Goal: Task Accomplishment & Management: Complete application form

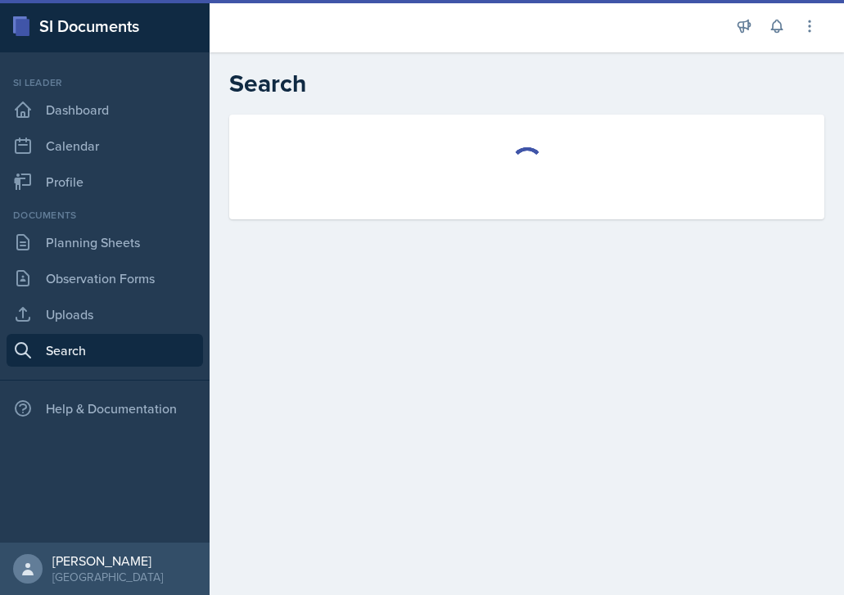
select select "all"
select select "1"
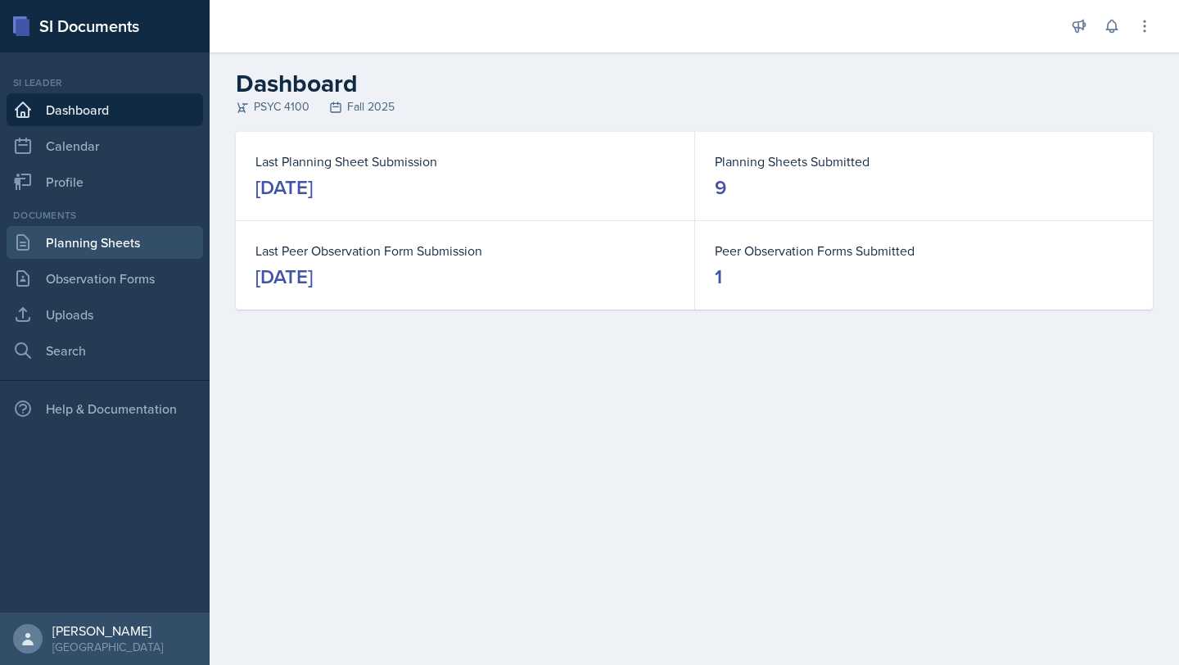
click at [129, 250] on link "Planning Sheets" at bounding box center [105, 242] width 196 height 33
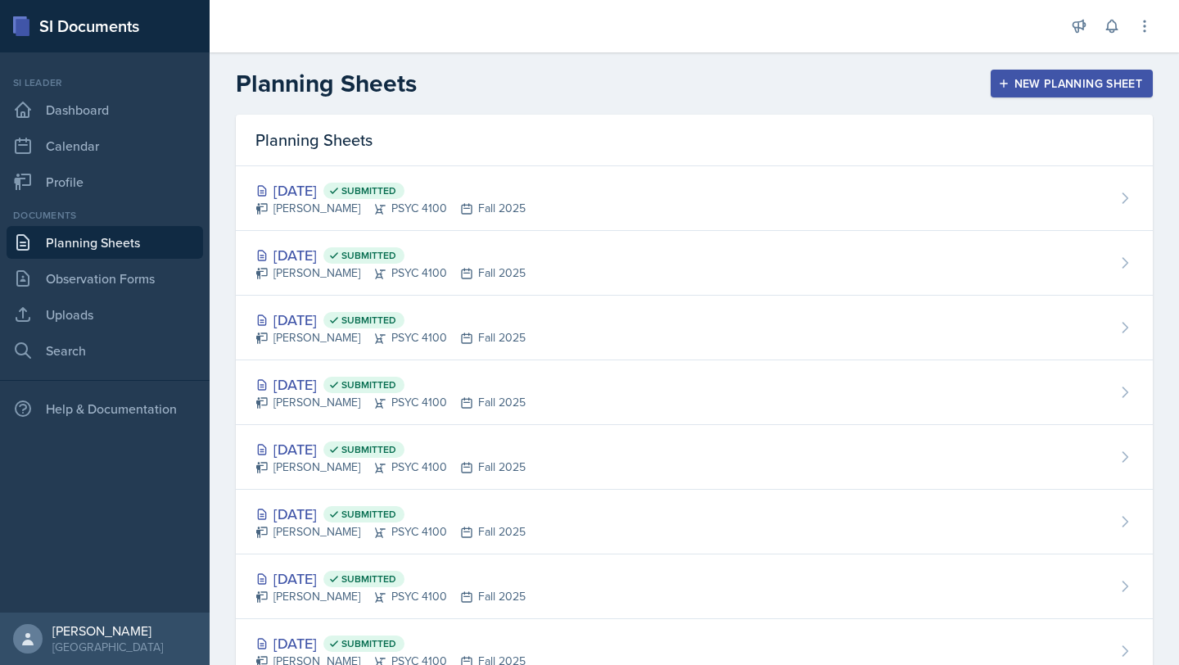
click at [1004, 89] on div "New Planning Sheet" at bounding box center [1071, 83] width 141 height 13
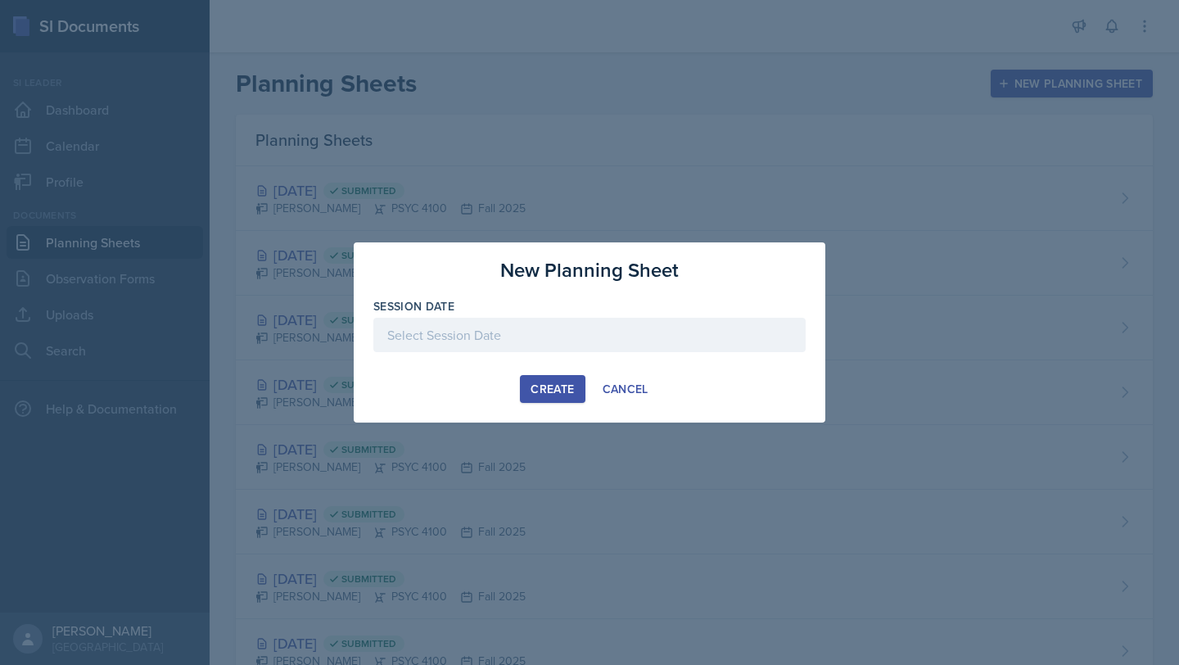
click at [541, 343] on div at bounding box center [589, 335] width 432 height 34
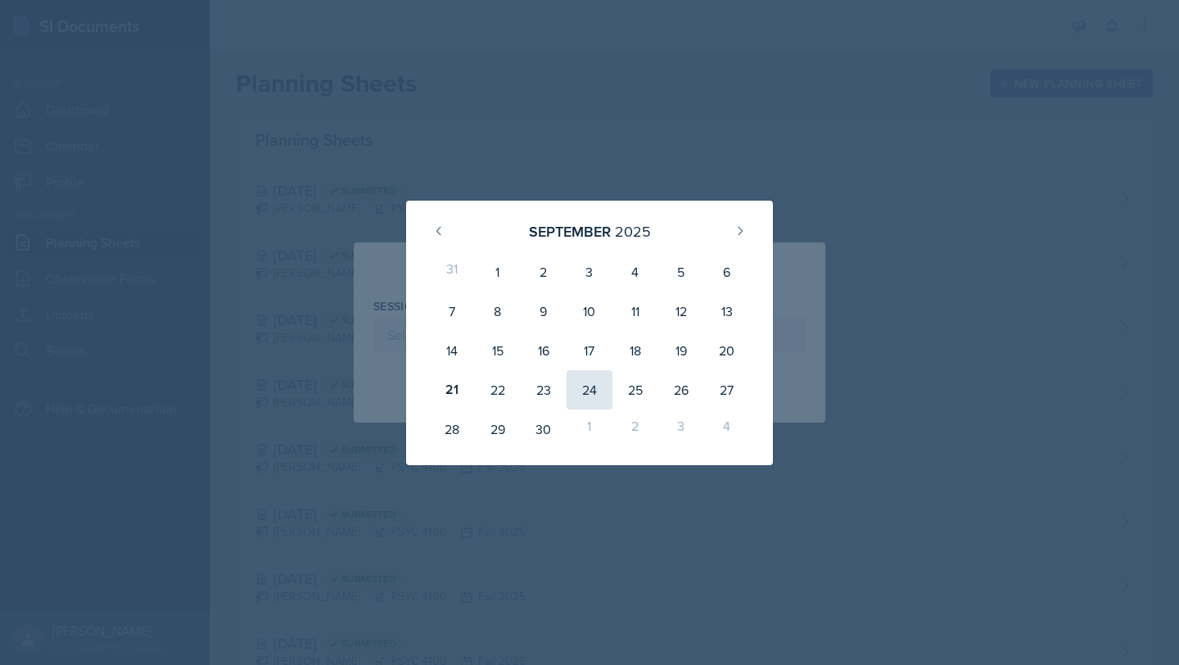
click at [579, 402] on div "24" at bounding box center [589, 389] width 46 height 39
type input "September 24th, 2025"
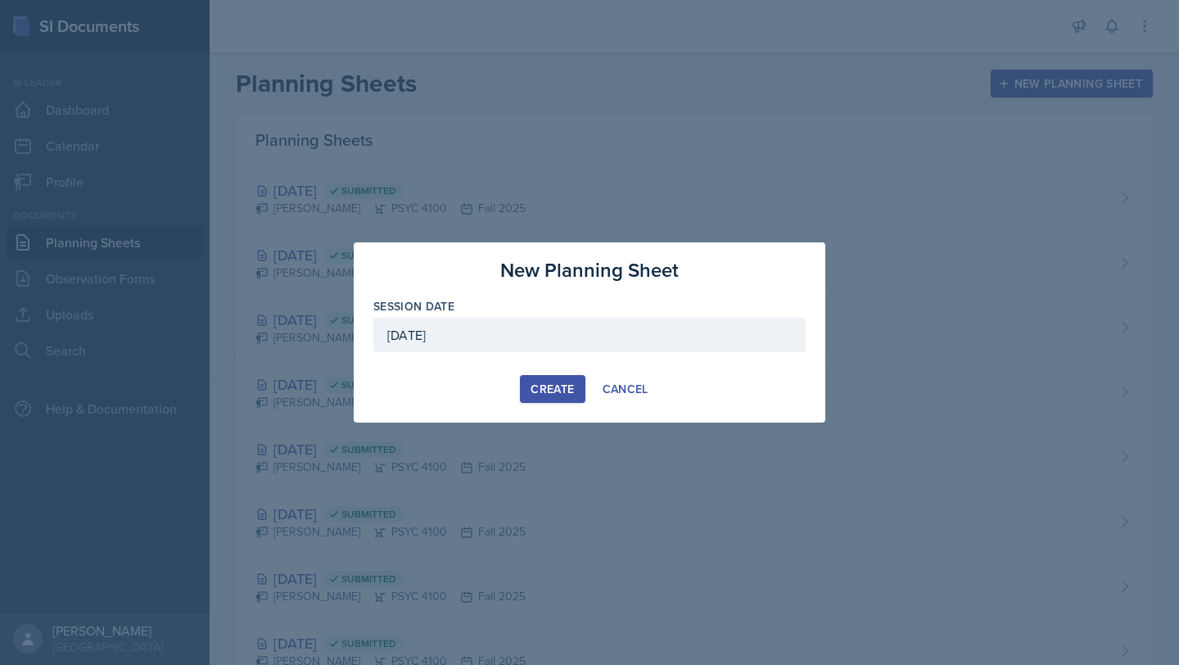
click at [561, 385] on div "Create" at bounding box center [551, 388] width 43 height 13
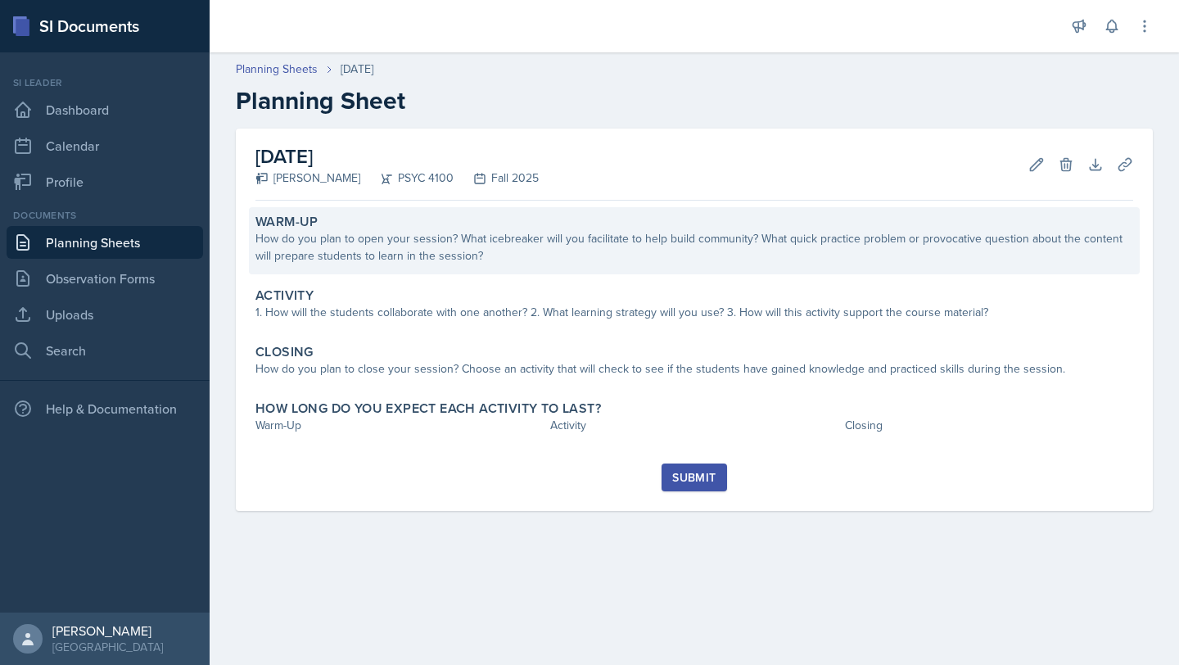
click at [415, 255] on div "How do you plan to open your session? What icebreaker will you facilitate to he…" at bounding box center [693, 247] width 877 height 34
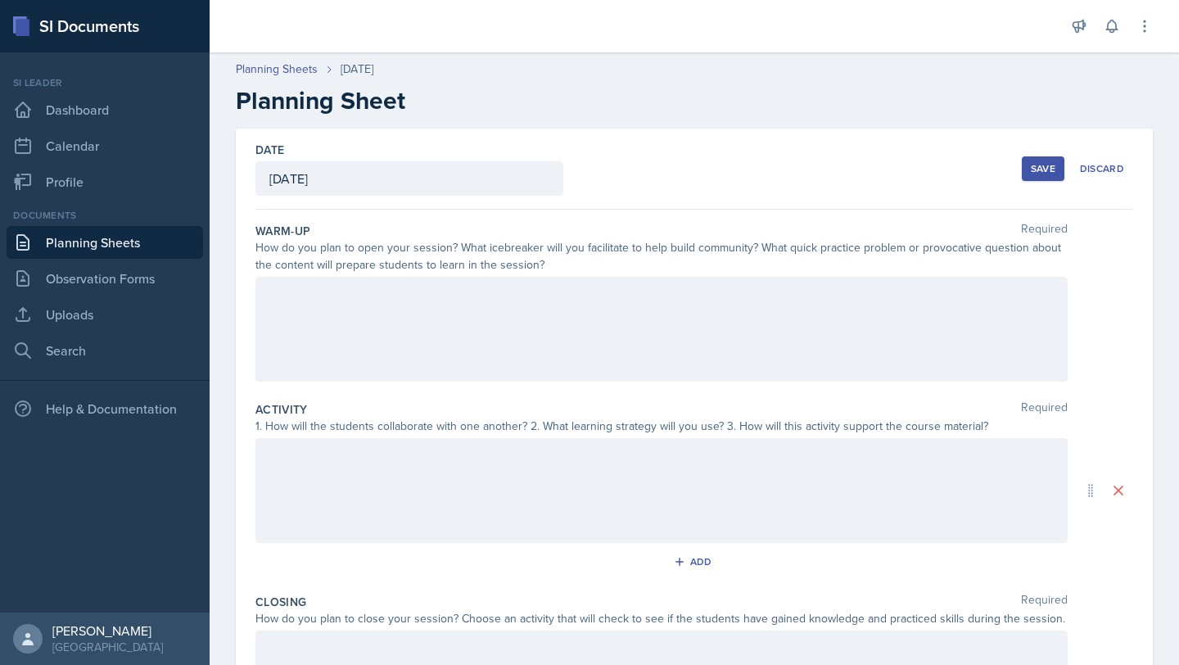
click at [372, 319] on div at bounding box center [661, 329] width 812 height 105
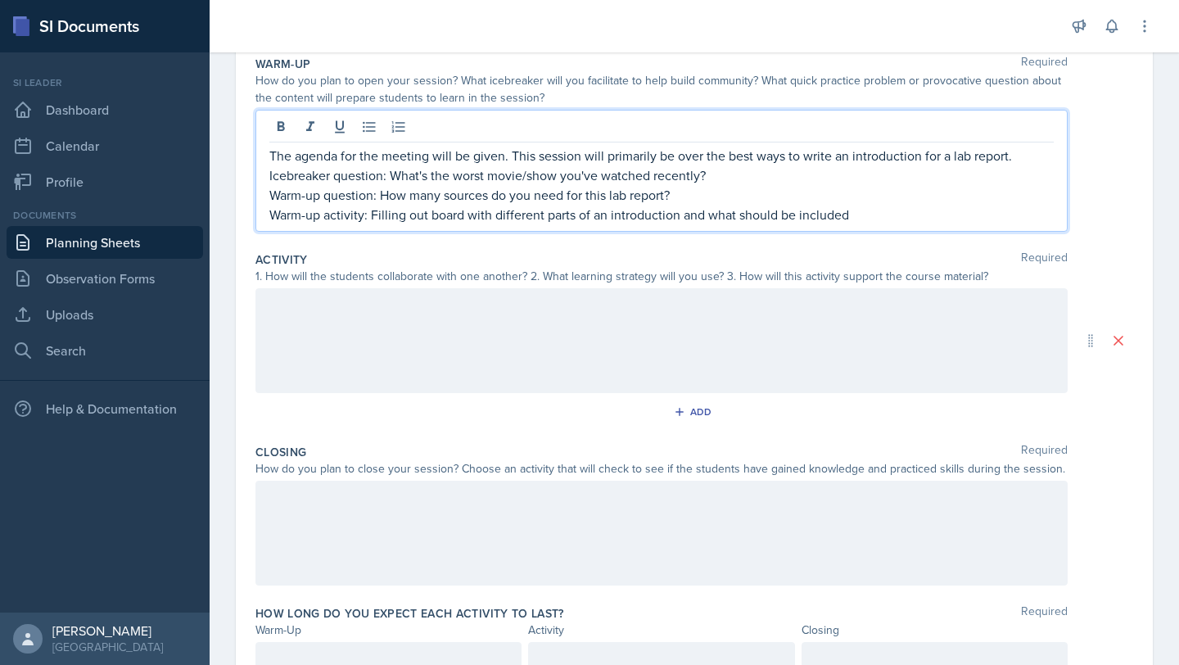
scroll to position [244, 0]
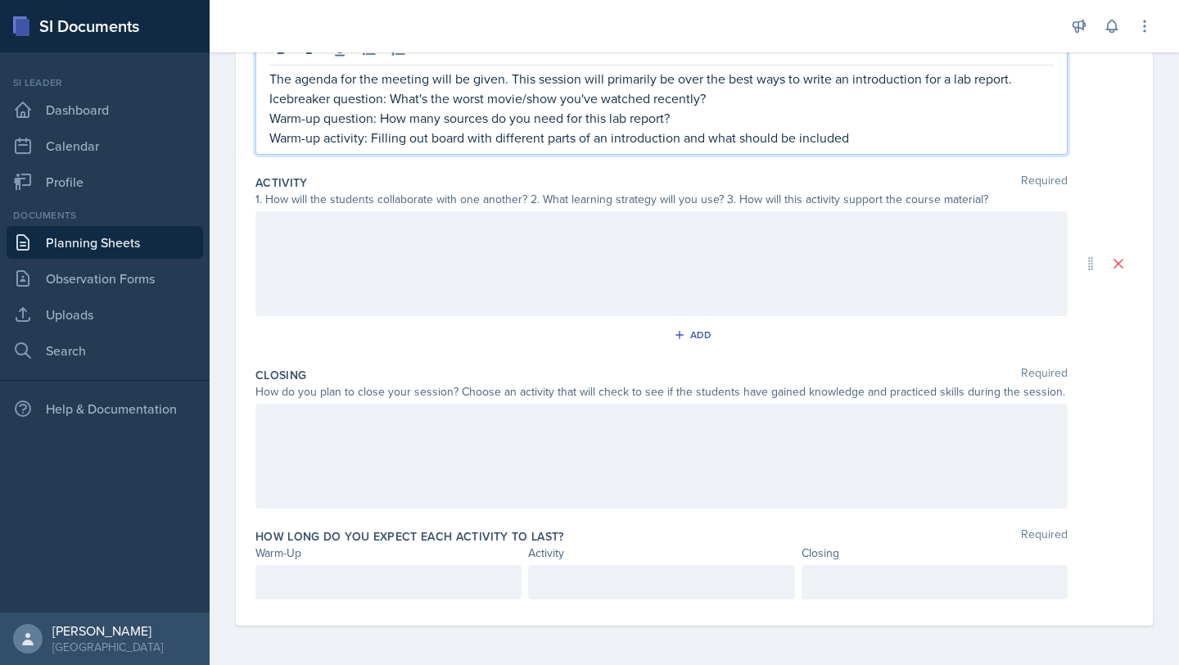
click at [386, 580] on p at bounding box center [388, 582] width 238 height 20
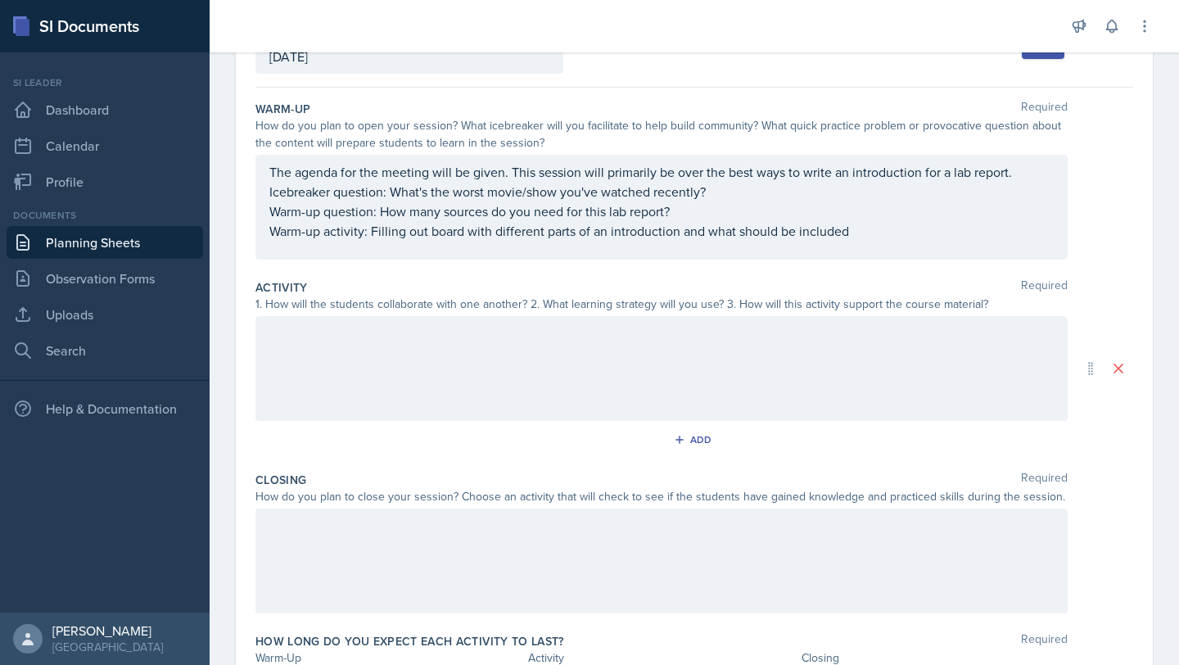
click at [868, 234] on p "Warm-up activity: Filling out board with different parts of an introduction and…" at bounding box center [661, 231] width 784 height 20
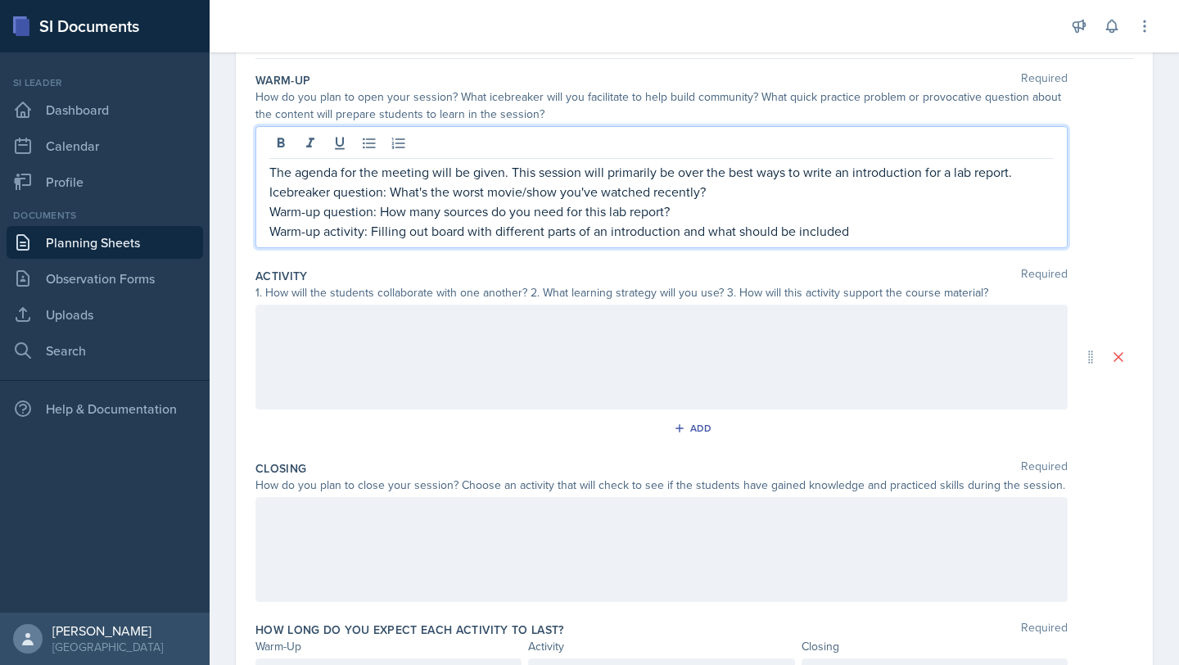
click at [862, 231] on p "Warm-up activity: Filling out board with different parts of an introduction and…" at bounding box center [661, 231] width 784 height 20
drag, startPoint x: 703, startPoint y: 232, endPoint x: 568, endPoint y: 232, distance: 135.0
click at [568, 232] on p "Warm-up activity: Filling out board with different parts of an introduction and…" at bounding box center [661, 231] width 784 height 20
click at [690, 227] on p "Warm-up activity: Filling out board what should be included" at bounding box center [661, 231] width 784 height 20
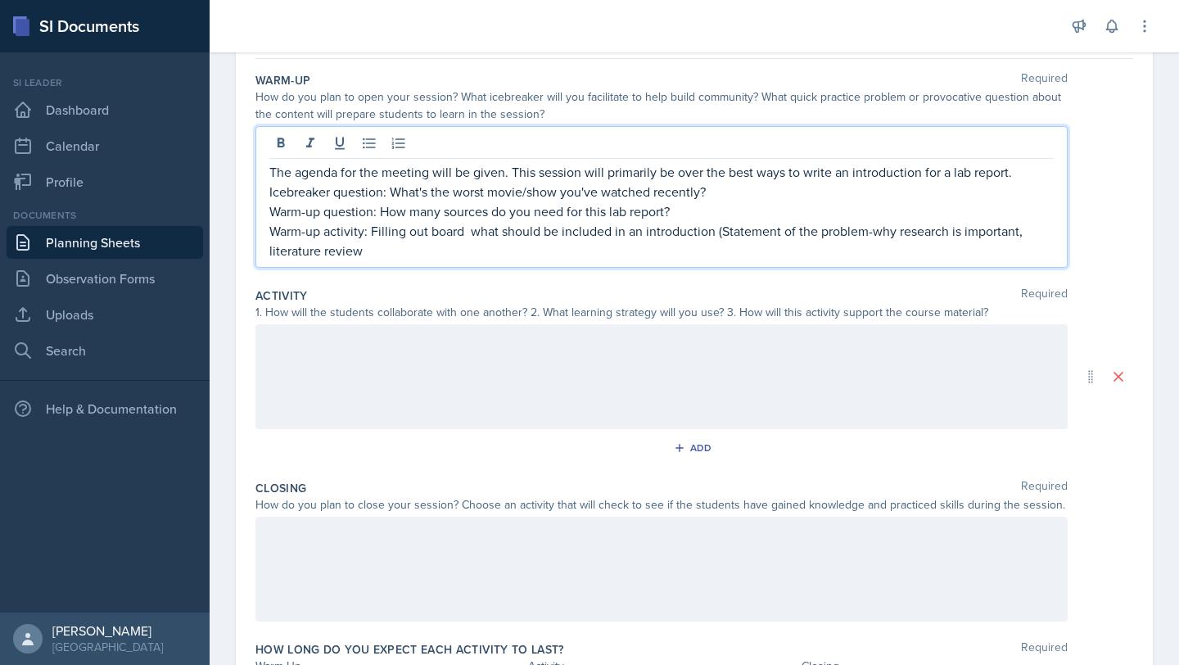
click at [396, 255] on p "Warm-up activity: Filling out board what should be included in an introduction …" at bounding box center [661, 240] width 784 height 39
click at [1021, 234] on p "Warm-up activity: Filling out board what should be included in an introduction …" at bounding box center [661, 240] width 784 height 39
click at [902, 261] on div "The agenda for the meeting will be given. This session will primarily be over t…" at bounding box center [661, 197] width 812 height 142
click at [933, 252] on p "Warm-up activity: Filling out board what should be included in an introduction …" at bounding box center [661, 240] width 784 height 39
click at [728, 230] on p "Warm-up activity: Filling out board what should be included in an introduction …" at bounding box center [661, 240] width 784 height 39
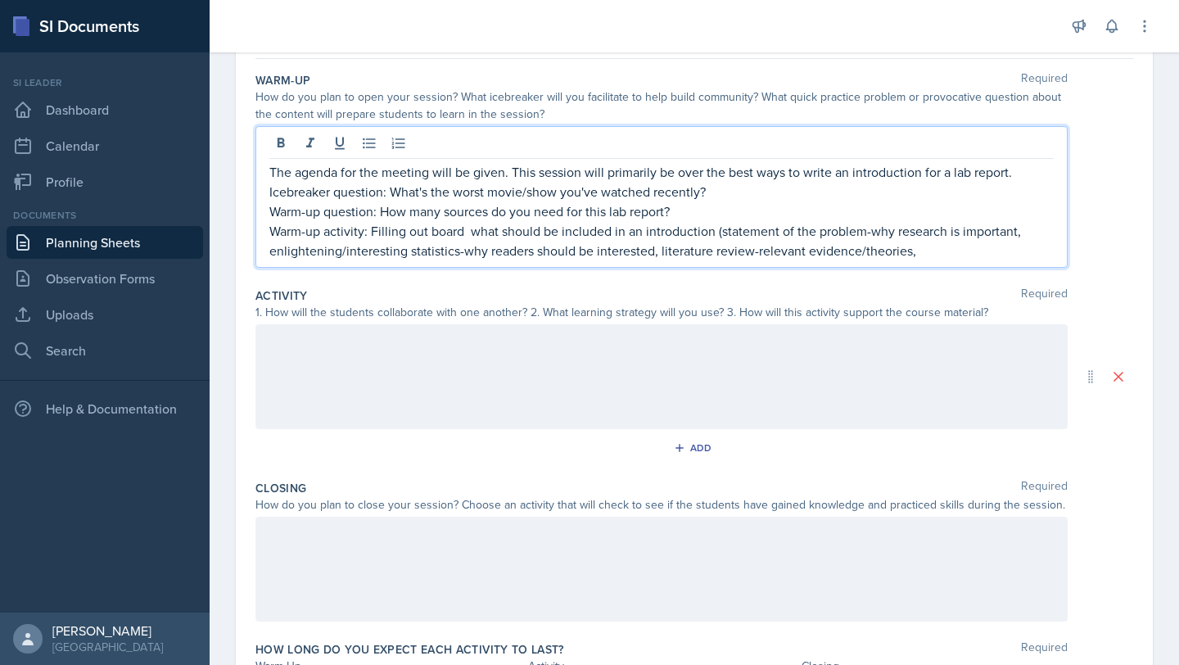
click at [929, 241] on p "Warm-up activity: Filling out board what should be included in an introduction …" at bounding box center [661, 240] width 784 height 39
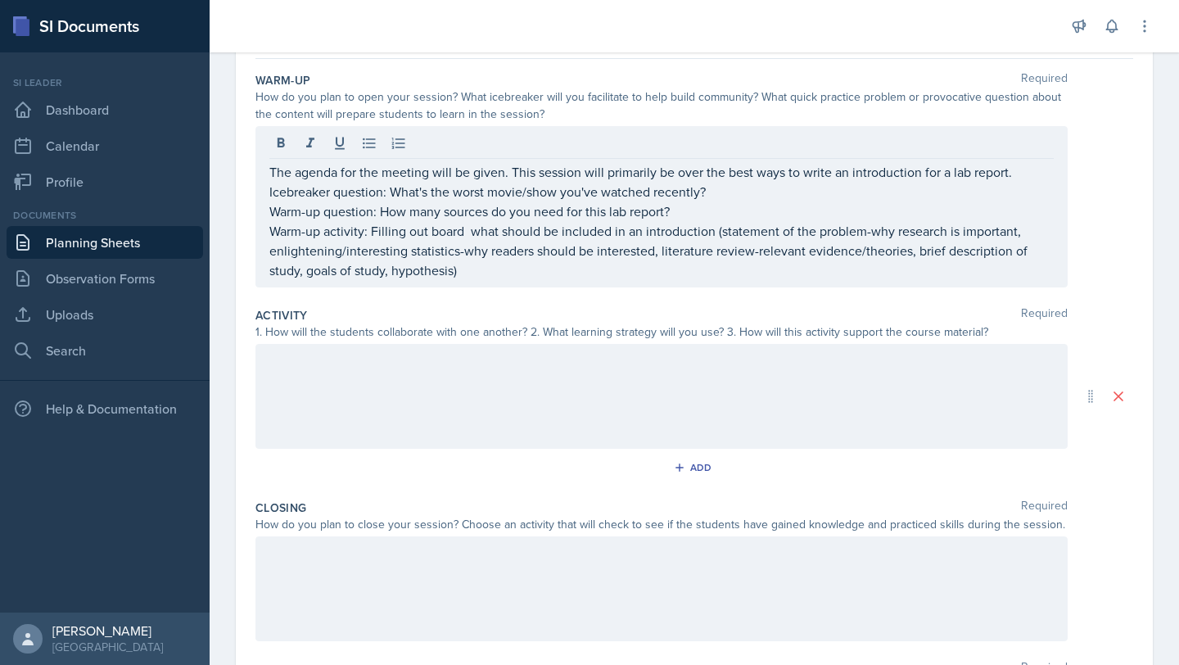
click at [422, 386] on div at bounding box center [661, 396] width 812 height 105
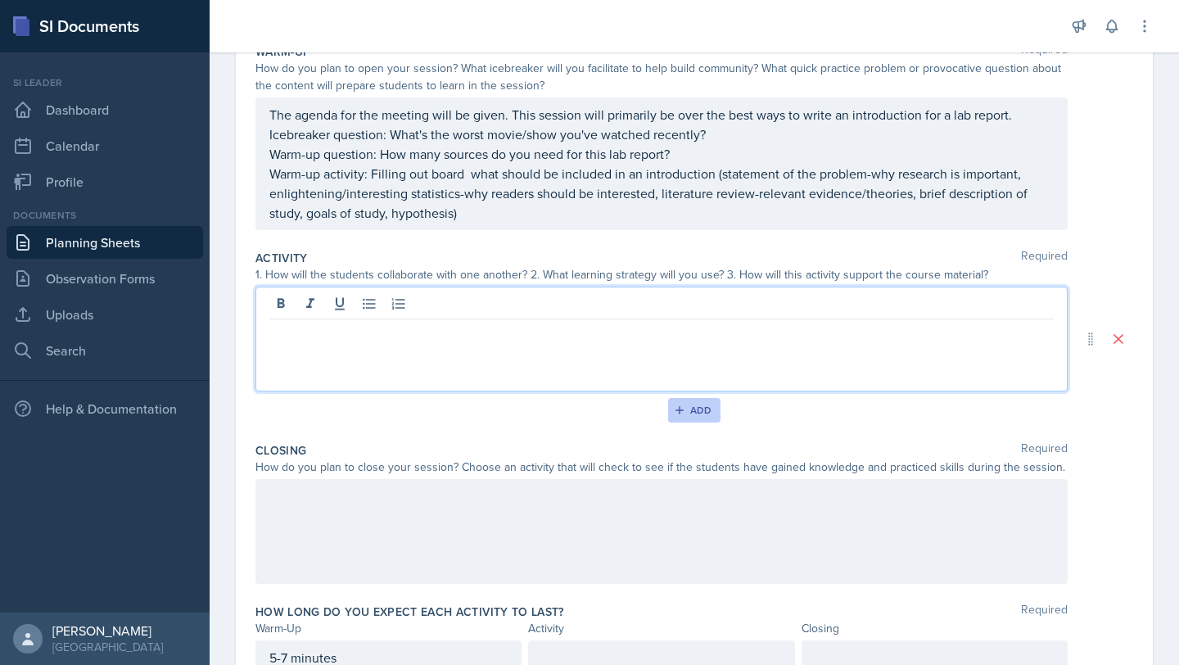
click at [682, 405] on div "Add" at bounding box center [694, 409] width 35 height 13
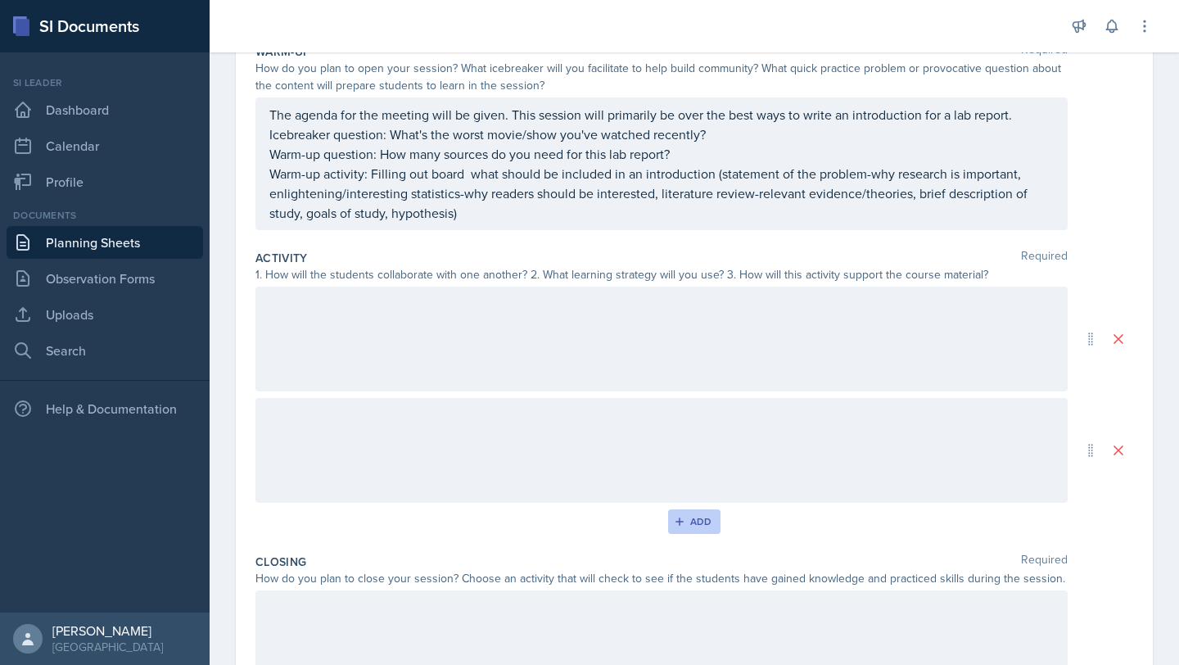
click at [680, 526] on div "Add" at bounding box center [694, 521] width 35 height 13
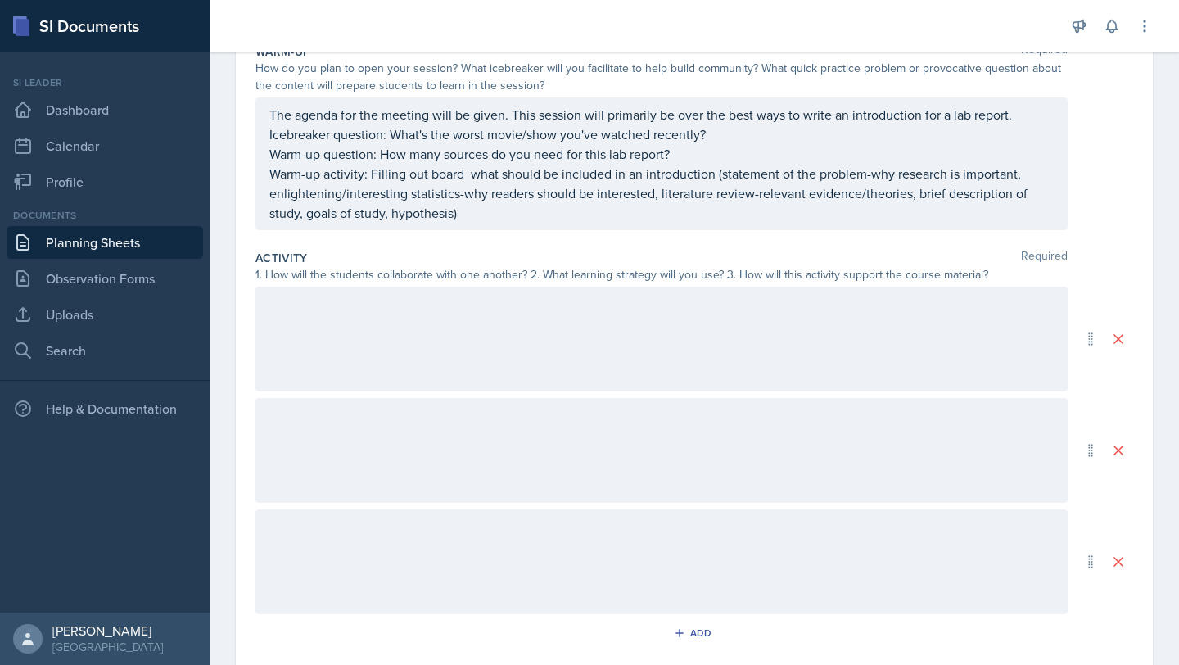
click at [444, 299] on div at bounding box center [661, 338] width 812 height 105
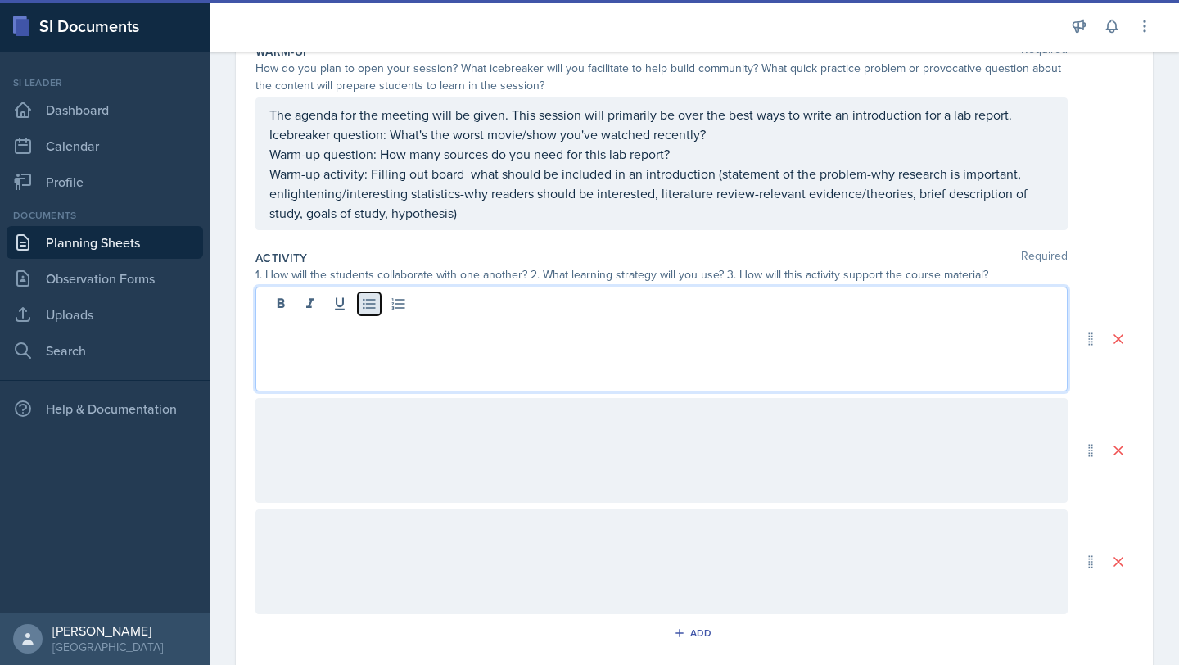
click at [363, 308] on icon at bounding box center [369, 303] width 16 height 16
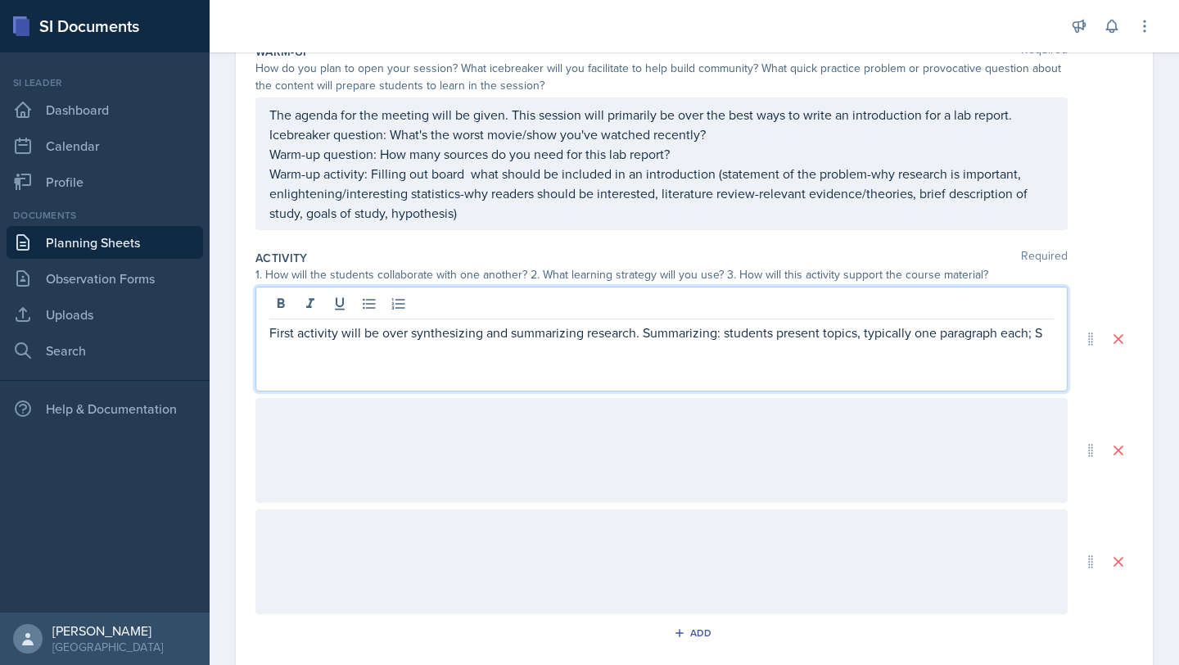
click at [409, 333] on p "First activity will be over synthesizing and summarizing research. Summarizing:…" at bounding box center [661, 332] width 784 height 20
click at [503, 363] on div "First activity will be over the differences between synthesizing and summarizin…" at bounding box center [661, 338] width 812 height 105
click at [437, 354] on p "First activity will be over the differences between synthesizing and summarizin…" at bounding box center [661, 341] width 784 height 39
click at [433, 356] on p "First activity will be over the differences between synthesizing and summarizin…" at bounding box center [661, 341] width 784 height 39
click at [621, 354] on p "First activity will be over the differences between synthesizing and summarizin…" at bounding box center [661, 341] width 784 height 39
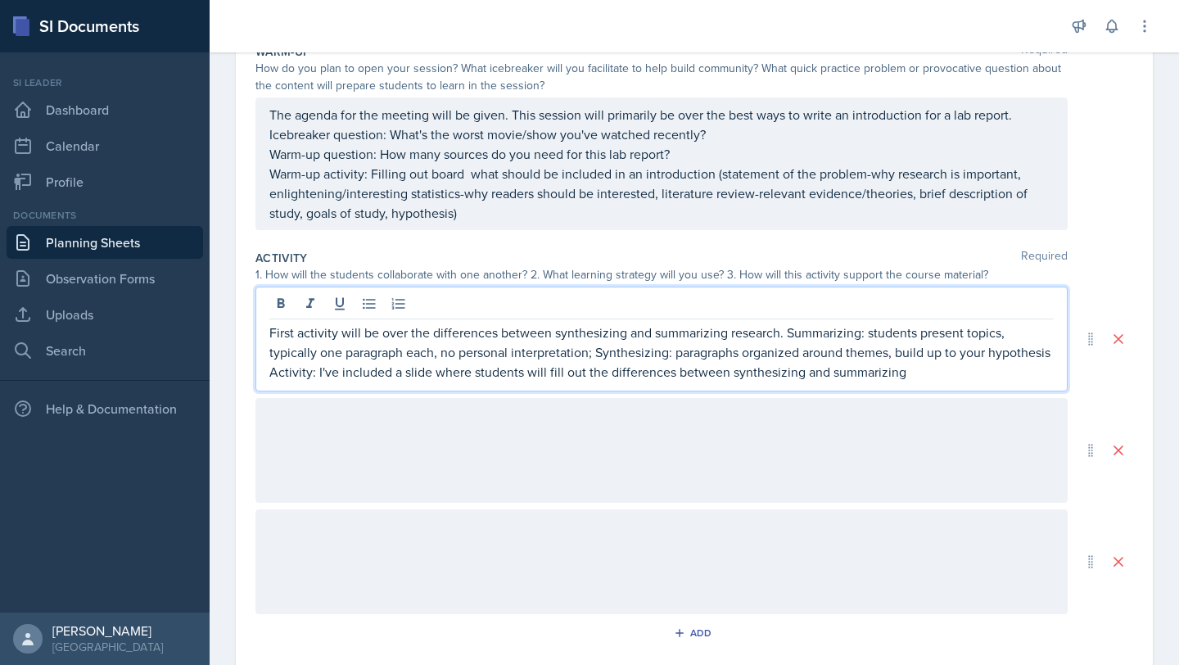
click at [895, 355] on p "First activity will be over the differences between synthesizing and summarizin…" at bounding box center [661, 341] width 784 height 39
click at [890, 353] on p "First activity will be over the differences between synthesizing and summarizin…" at bounding box center [661, 341] width 784 height 39
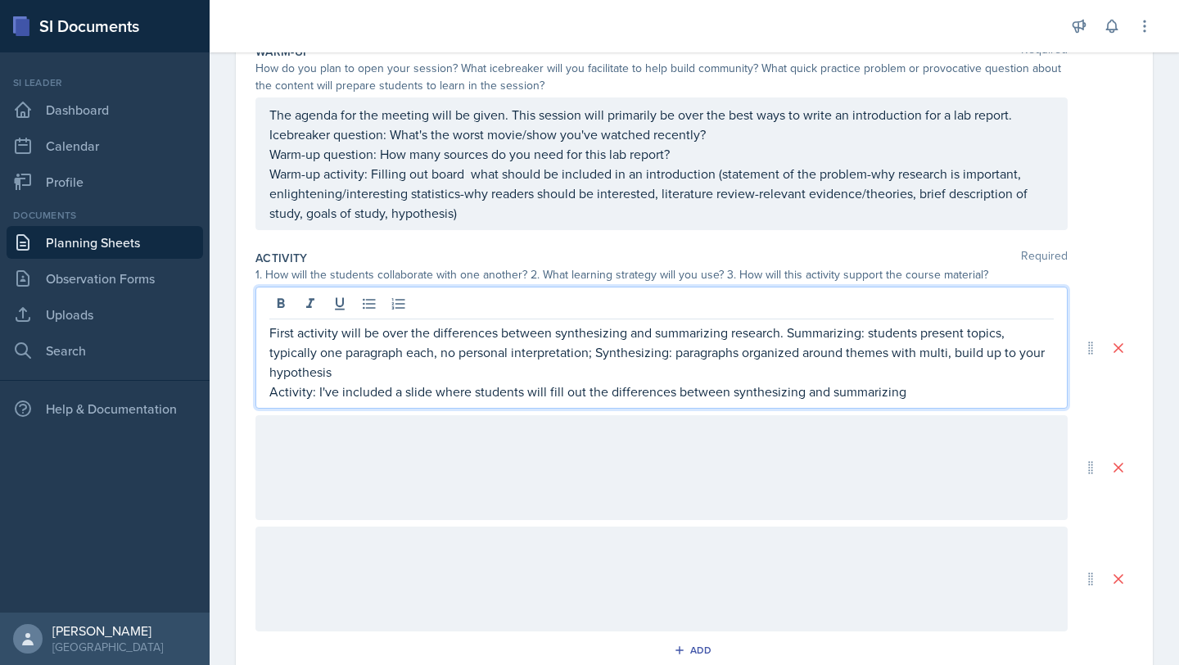
click at [434, 354] on p "First activity will be over the differences between synthesizing and summarizin…" at bounding box center [661, 351] width 784 height 59
click at [980, 356] on p "First activity will be over the differences between synthesizing and summarizin…" at bounding box center [661, 351] width 784 height 59
click at [620, 352] on p "First activity will be over the differences between synthesizing and summarizin…" at bounding box center [661, 351] width 784 height 59
click at [930, 395] on p "Activity: I've included a slide where students will fill out the differences be…" at bounding box center [661, 391] width 784 height 20
click at [544, 376] on p "First activity will be over the differences between synthesizing and summarizin…" at bounding box center [661, 351] width 784 height 59
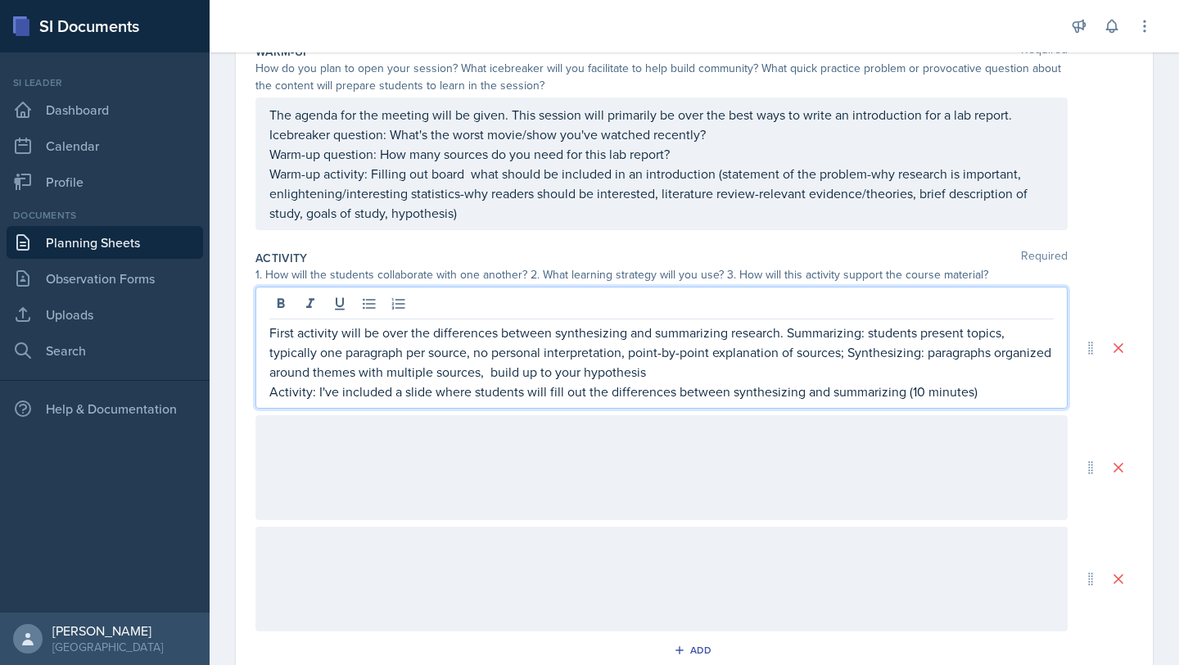
click at [677, 385] on p "Activity: I've included a slide where students will fill out the differences be…" at bounding box center [661, 391] width 784 height 20
drag, startPoint x: 774, startPoint y: 331, endPoint x: 422, endPoint y: 326, distance: 351.9
click at [422, 326] on p "First activity will be over the differences between synthesizing and summarizin…" at bounding box center [661, 351] width 784 height 59
drag, startPoint x: 481, startPoint y: 373, endPoint x: 579, endPoint y: 338, distance: 103.6
click at [579, 338] on p "First activity will be do's and don'ts of introductions. Summarizing: students …" at bounding box center [661, 351] width 784 height 59
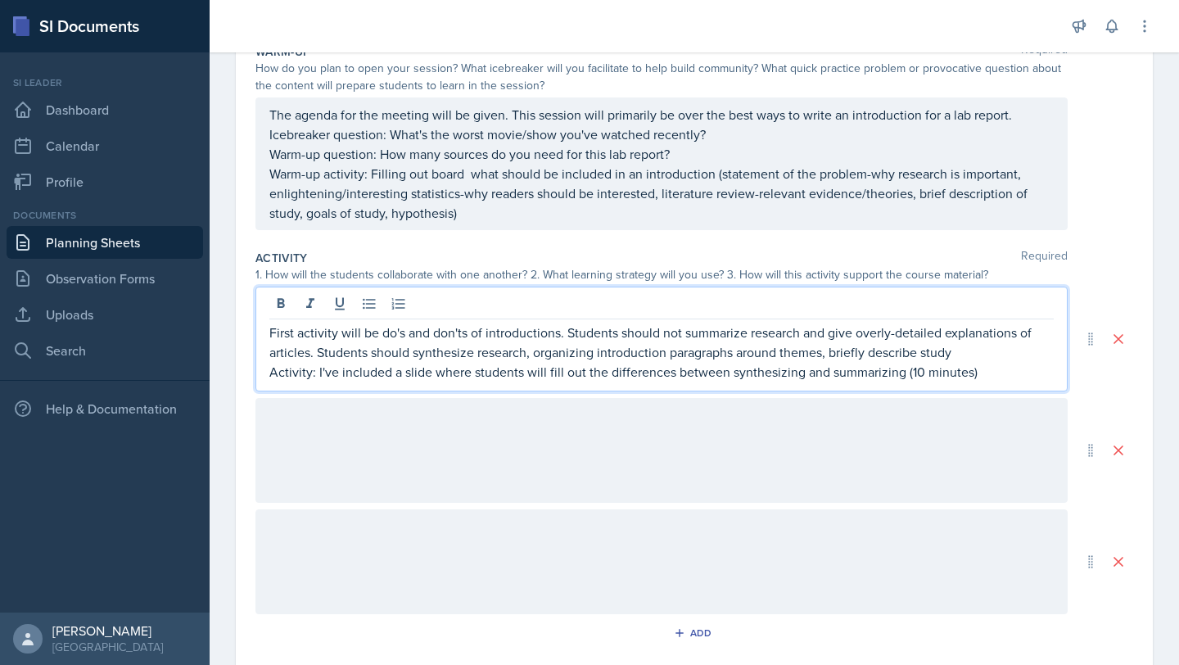
click at [311, 355] on p "First activity will be do's and don'ts of introductions. Students should not su…" at bounding box center [661, 341] width 784 height 39
click at [977, 346] on p "First activity will be do's and don'ts of introductions. Students should not su…" at bounding box center [661, 341] width 784 height 39
click at [412, 354] on p "First activity will be do's and don'ts of introductions. Students should not su…" at bounding box center [661, 341] width 784 height 39
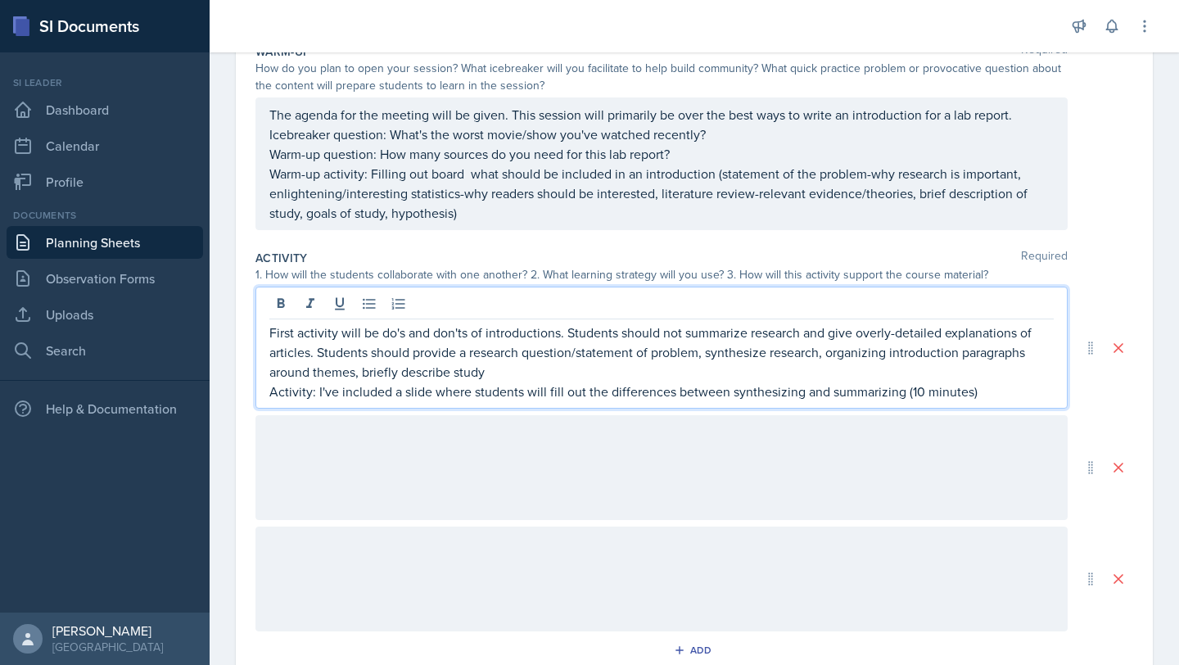
click at [512, 358] on p "First activity will be do's and don'ts of introductions. Students should not su…" at bounding box center [661, 351] width 784 height 59
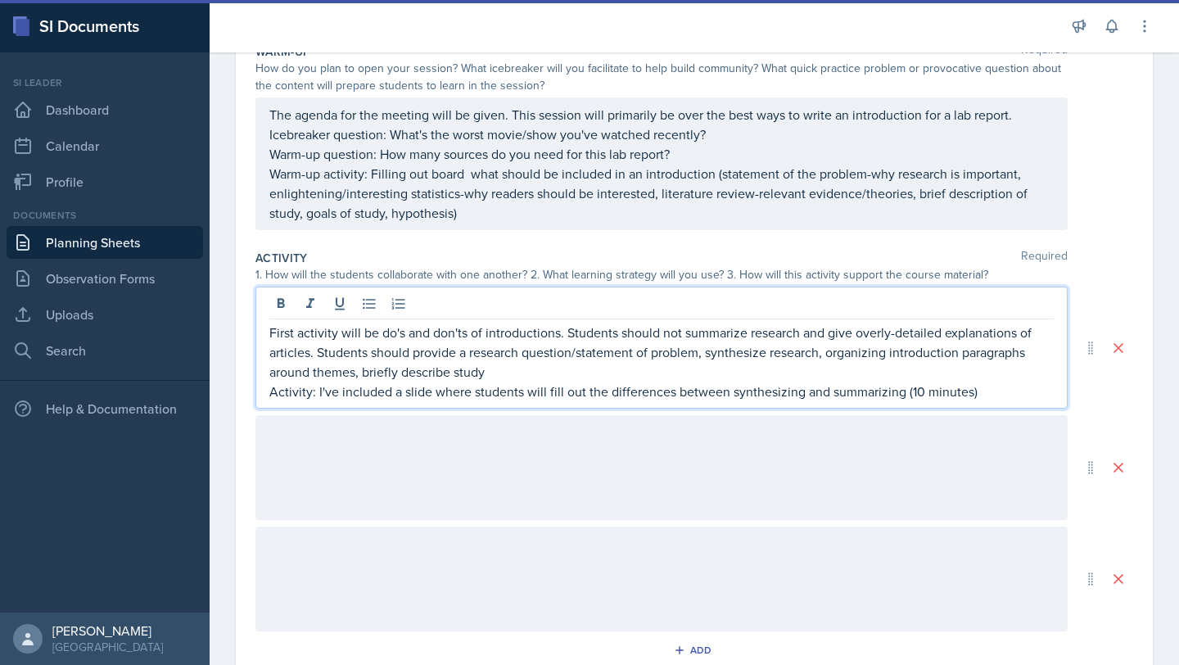
click at [533, 381] on p "First activity will be do's and don'ts of introductions. Students should not su…" at bounding box center [661, 351] width 784 height 59
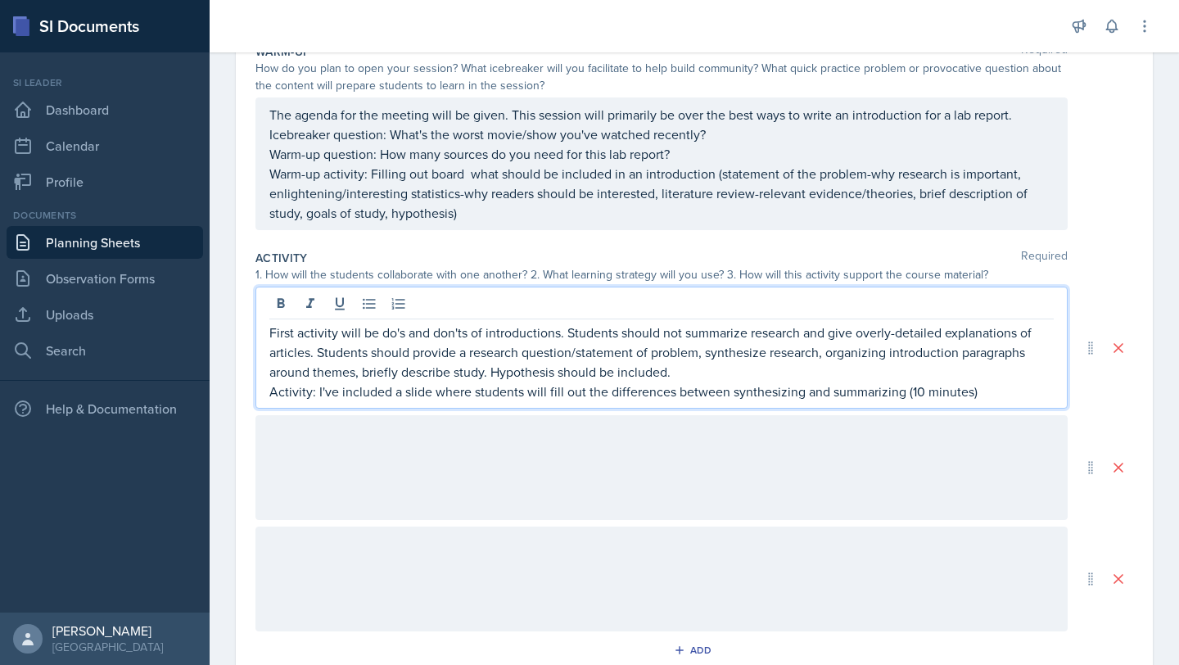
click at [309, 357] on p "First activity will be do's and don'ts of introductions. Students should not su…" at bounding box center [661, 351] width 784 height 59
drag, startPoint x: 903, startPoint y: 396, endPoint x: 746, endPoint y: 398, distance: 156.3
click at [746, 398] on p "Activity: I've included a slide where students will fill out the differences be…" at bounding box center [661, 391] width 784 height 20
click at [463, 333] on p "First activity will be do's and don'ts of introductions. Students should not su…" at bounding box center [661, 351] width 784 height 59
click at [904, 397] on p "Activity: I've included a slide where students will each tell me either a do or…" at bounding box center [661, 391] width 784 height 20
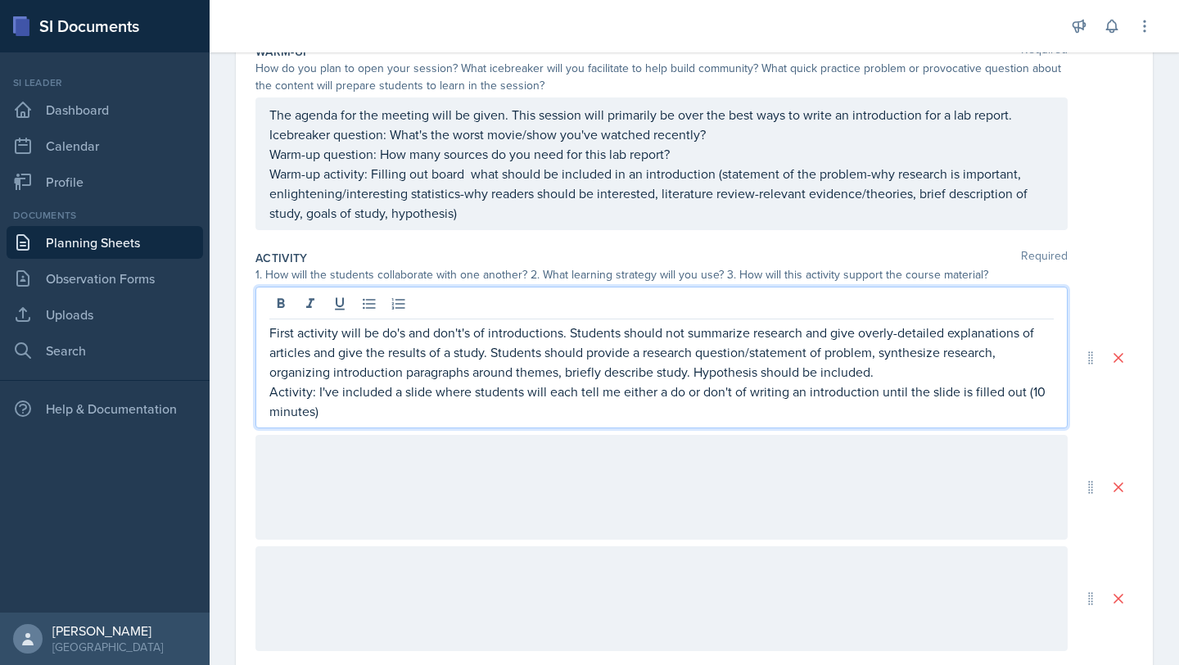
click at [615, 460] on div at bounding box center [661, 487] width 812 height 105
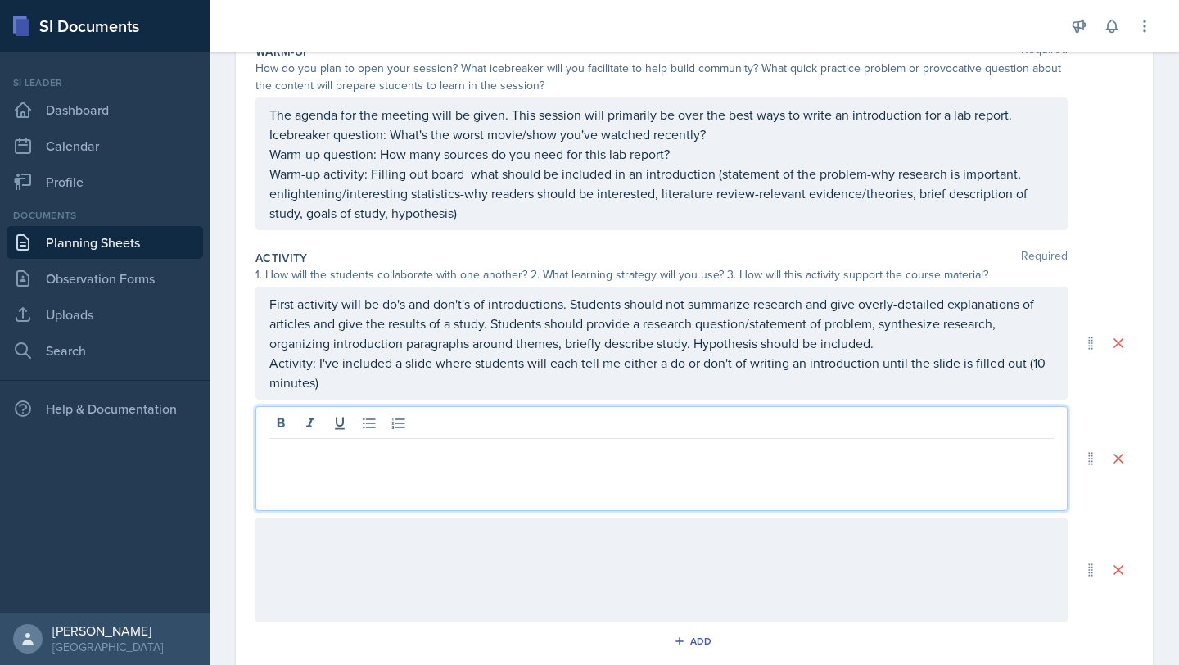
scroll to position [151, 0]
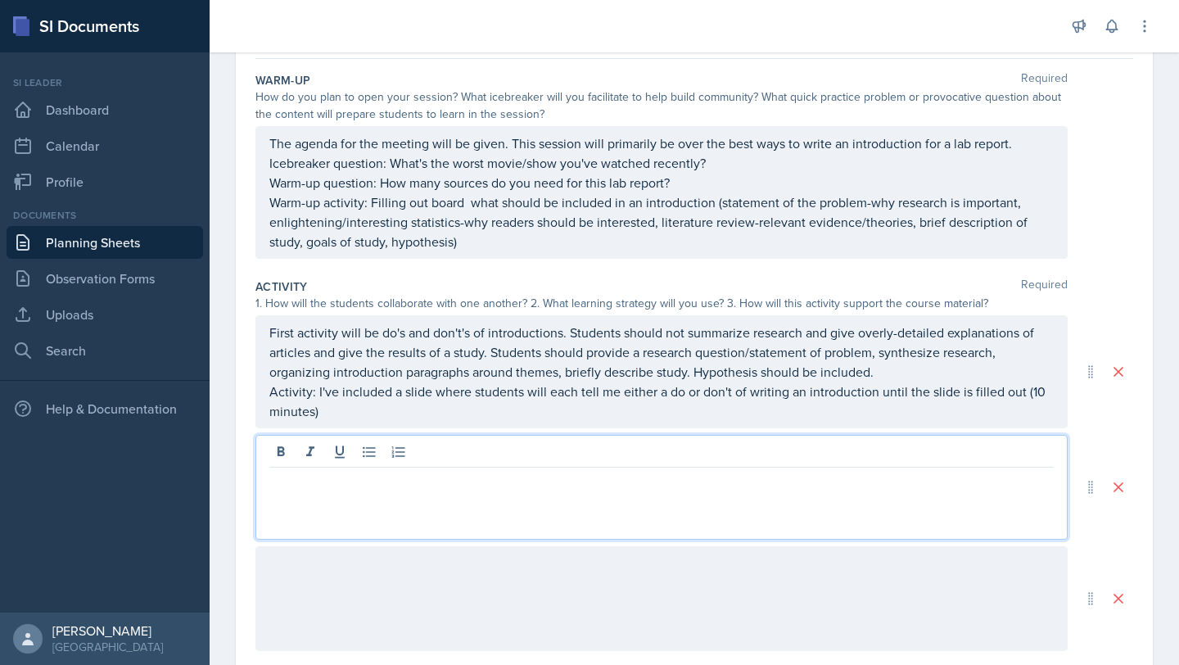
click at [374, 463] on div at bounding box center [661, 453] width 784 height 27
click at [373, 455] on icon at bounding box center [369, 452] width 16 height 16
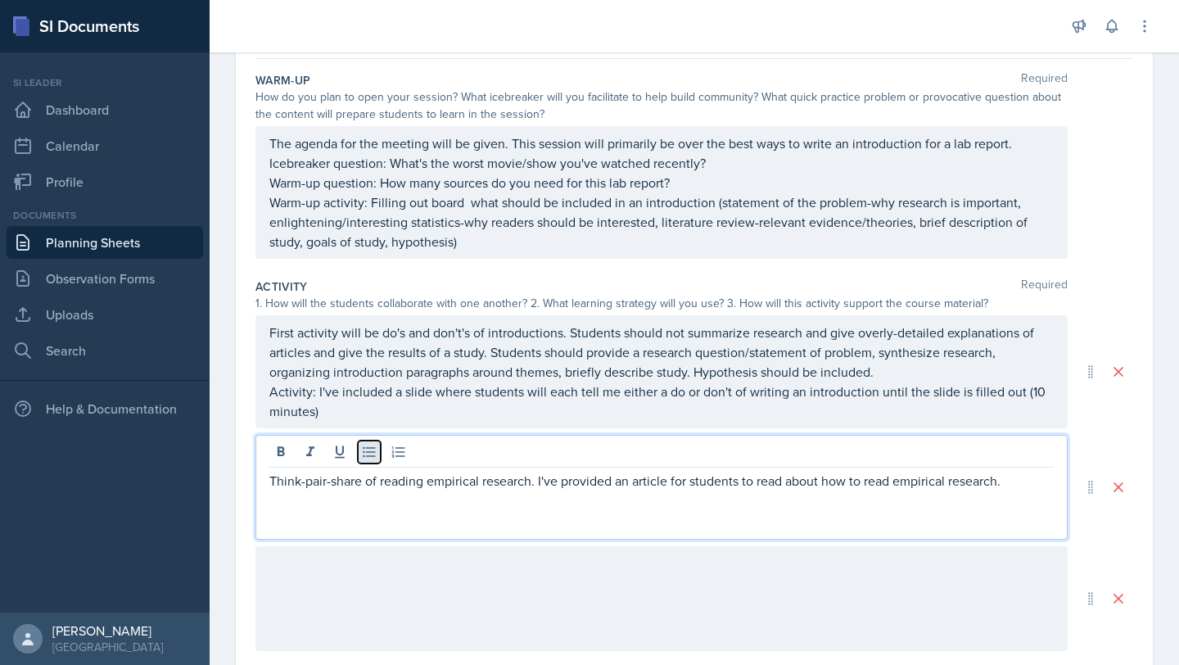
click at [373, 457] on icon at bounding box center [369, 452] width 16 height 16
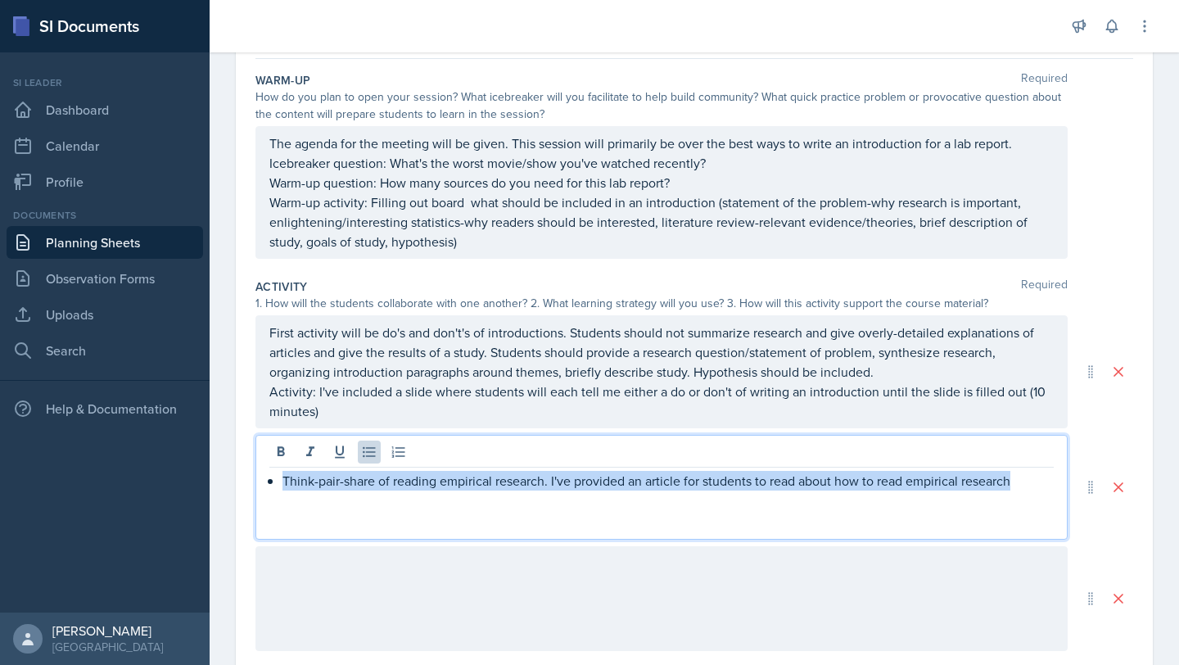
drag, startPoint x: 1021, startPoint y: 483, endPoint x: 355, endPoint y: 468, distance: 665.5
click at [355, 468] on div "Think-pair-share of reading empirical research. I've provided an article for st…" at bounding box center [661, 487] width 812 height 105
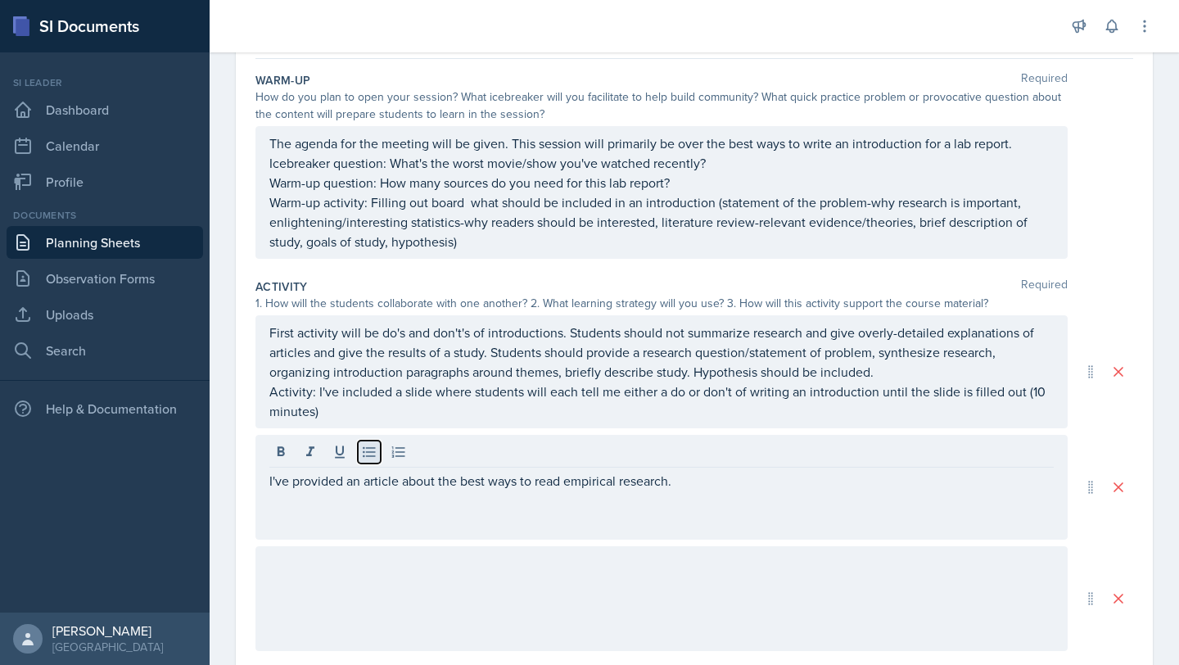
click at [372, 457] on icon at bounding box center [369, 452] width 16 height 16
click at [373, 448] on icon at bounding box center [369, 452] width 16 height 16
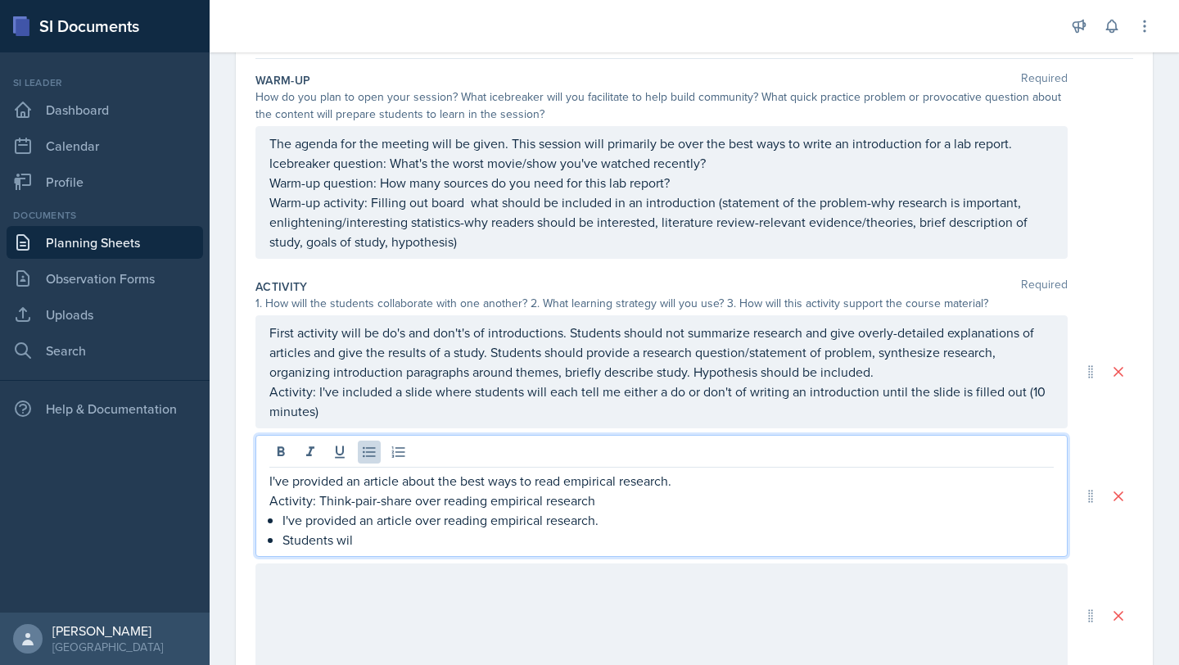
click at [609, 518] on p "I've provided an article over reading empirical research." at bounding box center [667, 520] width 771 height 20
click at [375, 545] on p "Students wil" at bounding box center [667, 540] width 771 height 20
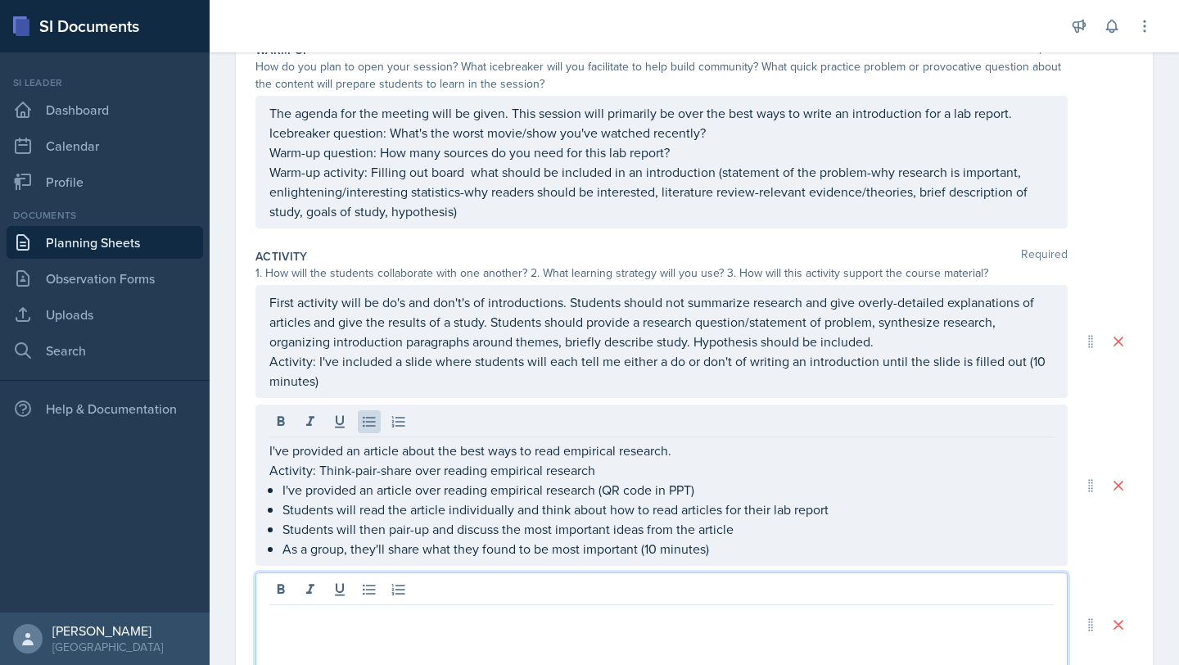
scroll to position [181, 0]
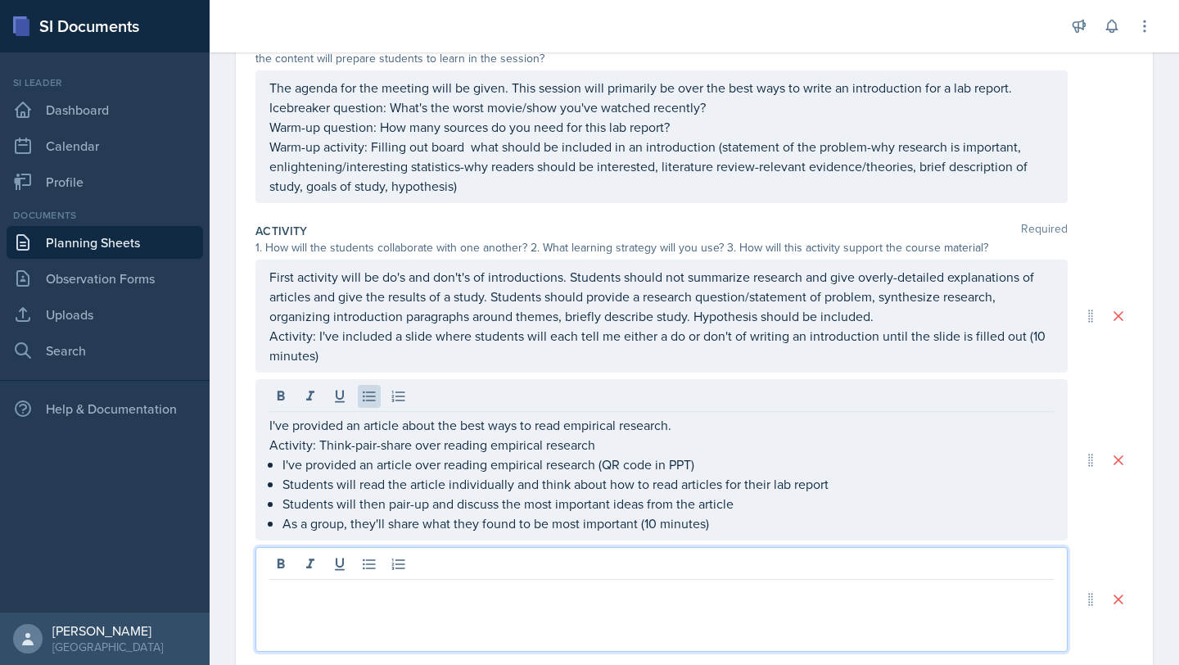
click at [364, 589] on p at bounding box center [661, 593] width 784 height 20
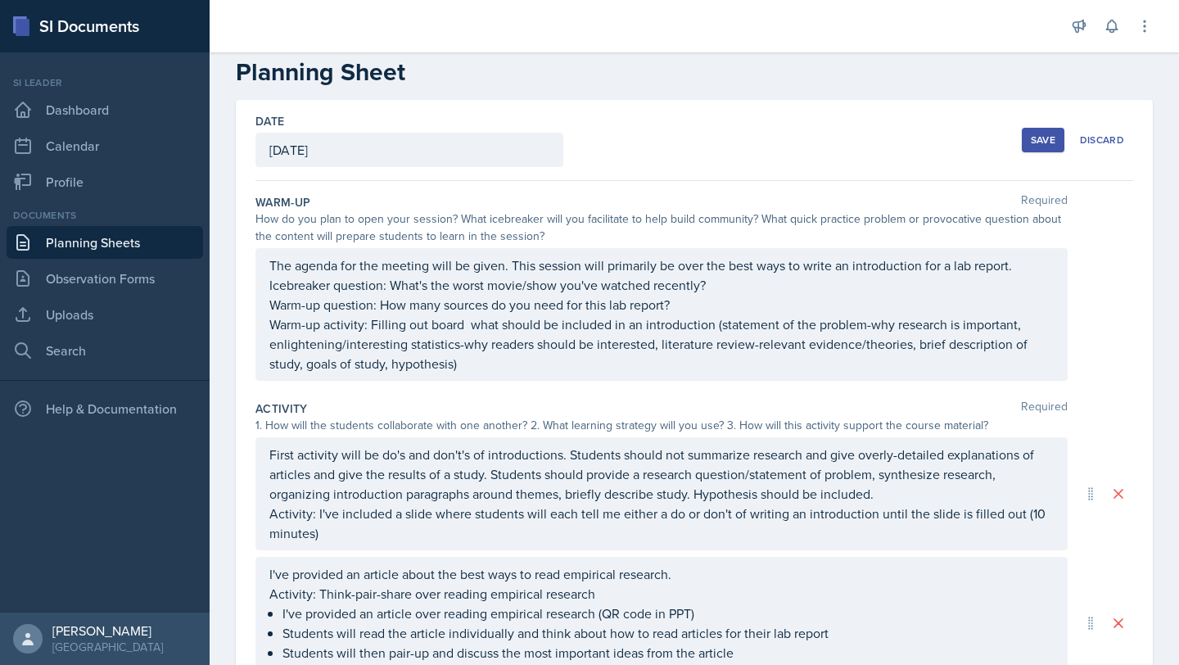
scroll to position [0, 0]
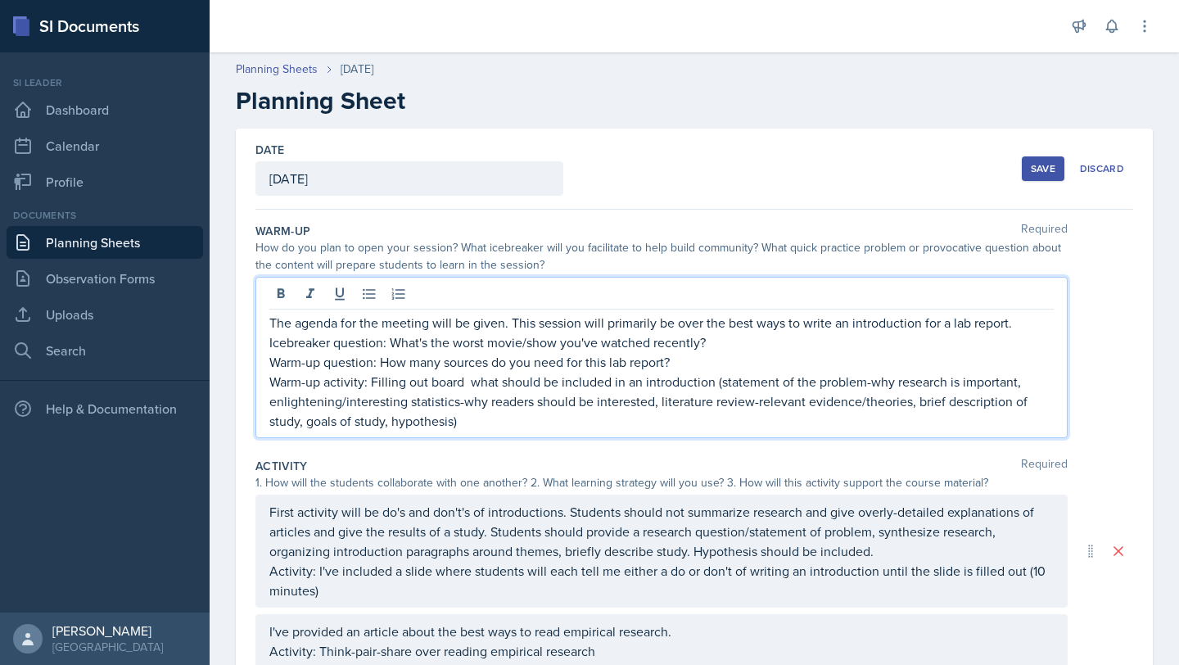
click at [1008, 291] on div "The agenda for the meeting will be given. This session will primarily be over t…" at bounding box center [661, 357] width 812 height 161
click at [1008, 320] on p "The agenda for the meeting will be given. This session will primarily be over t…" at bounding box center [661, 323] width 784 height 20
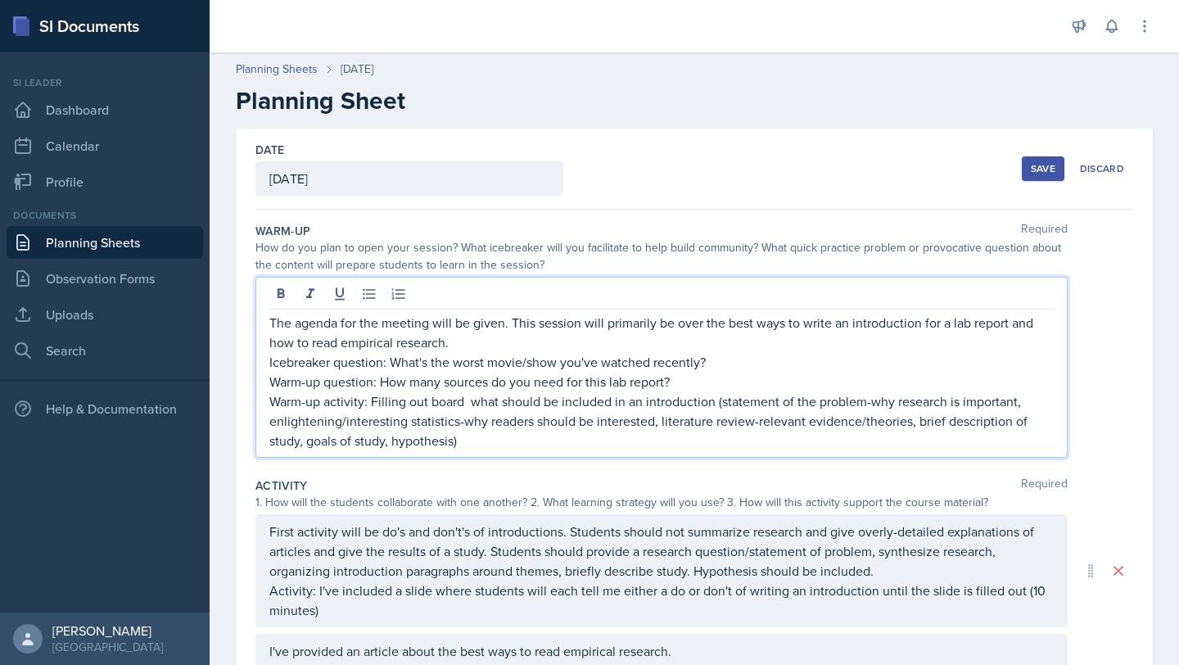
scroll to position [276, 0]
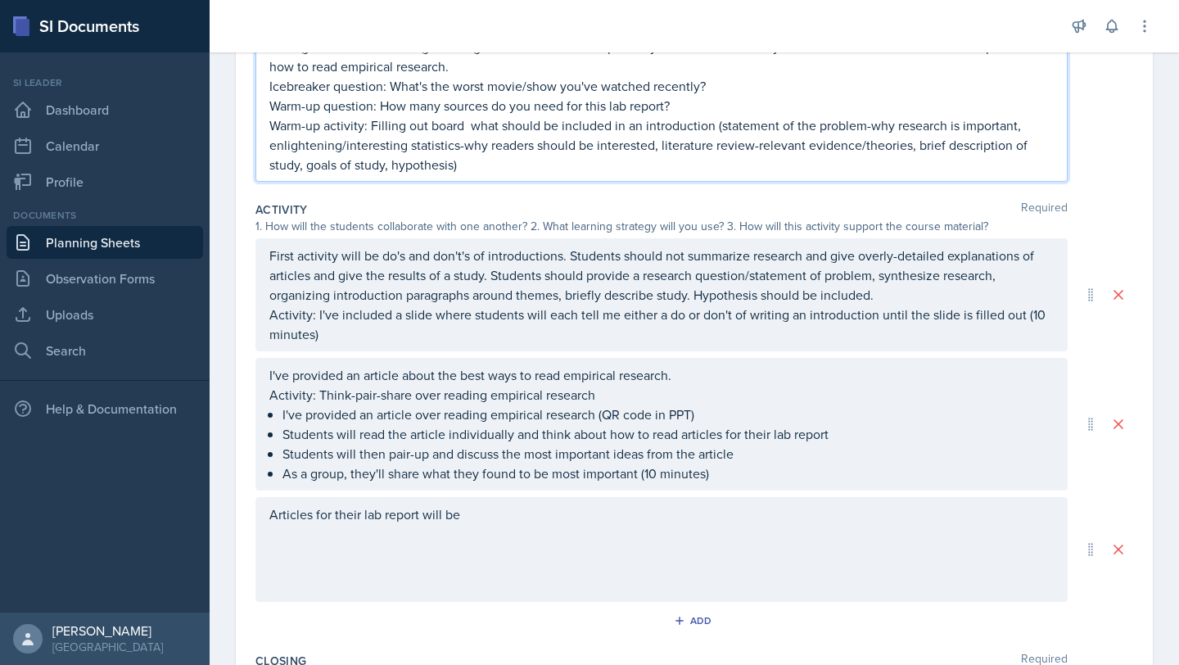
click at [495, 515] on p "Articles for their lab report will be" at bounding box center [661, 514] width 784 height 20
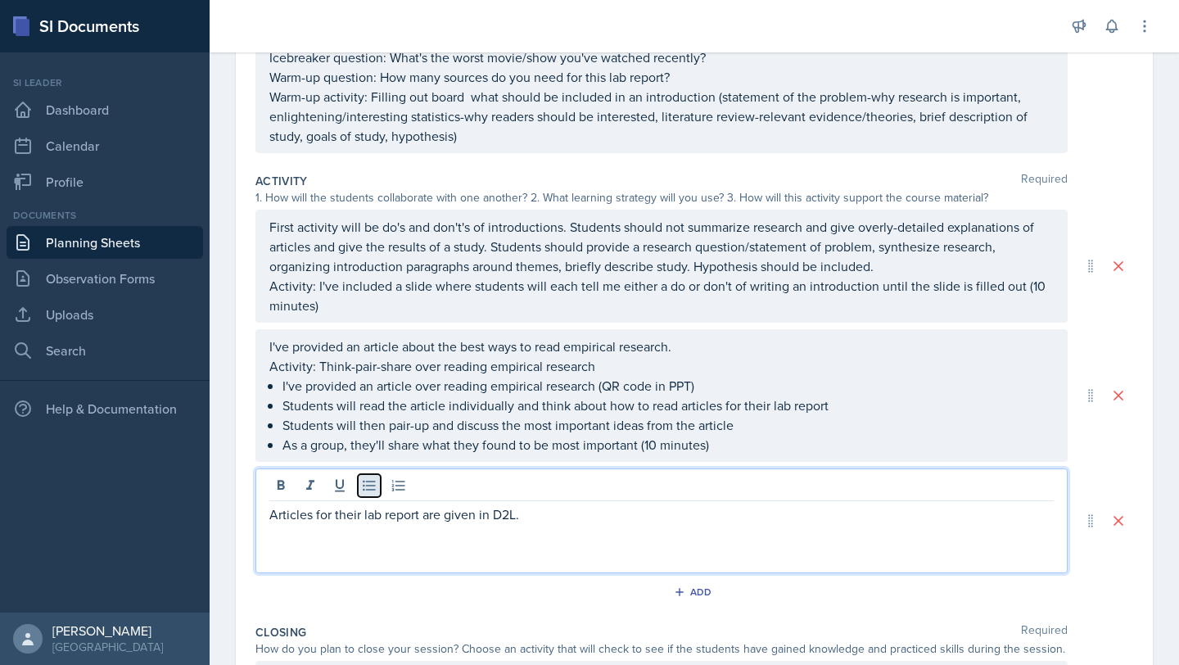
click at [358, 485] on button at bounding box center [369, 485] width 23 height 23
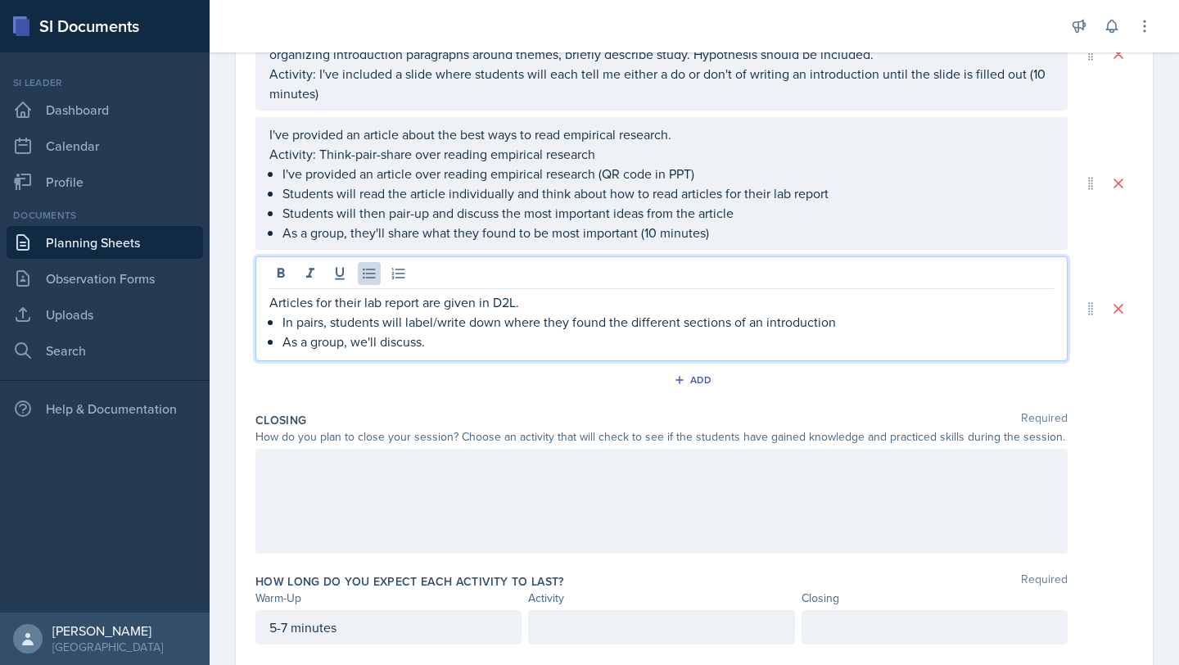
scroll to position [489, 0]
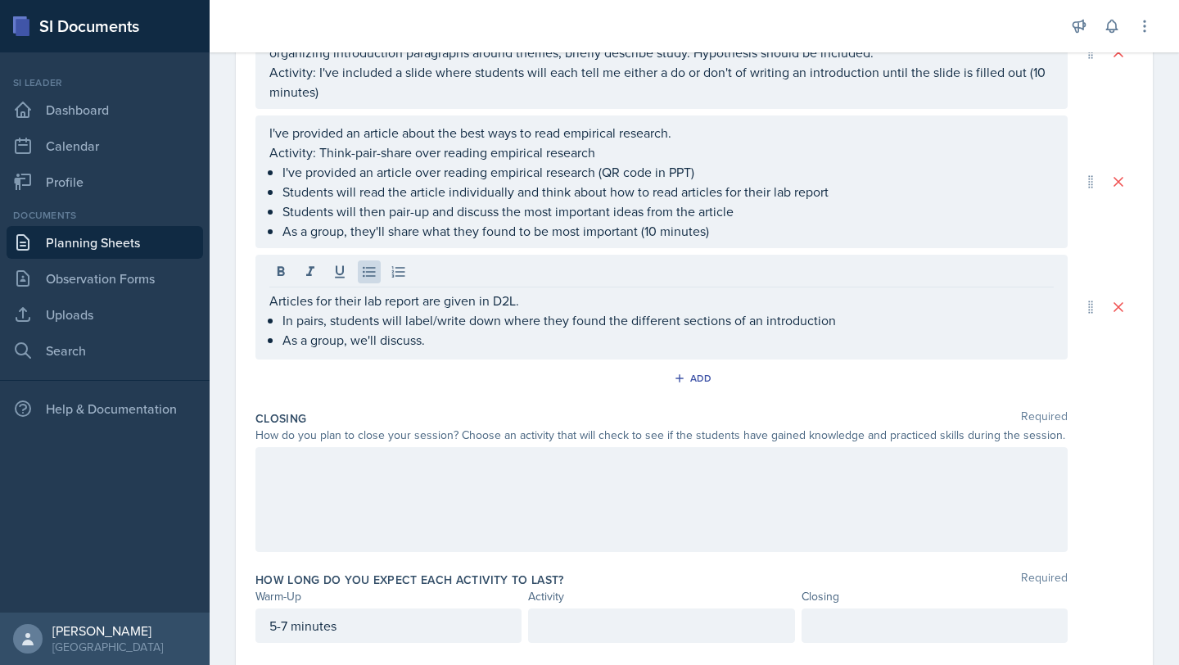
click at [467, 493] on div at bounding box center [661, 499] width 812 height 105
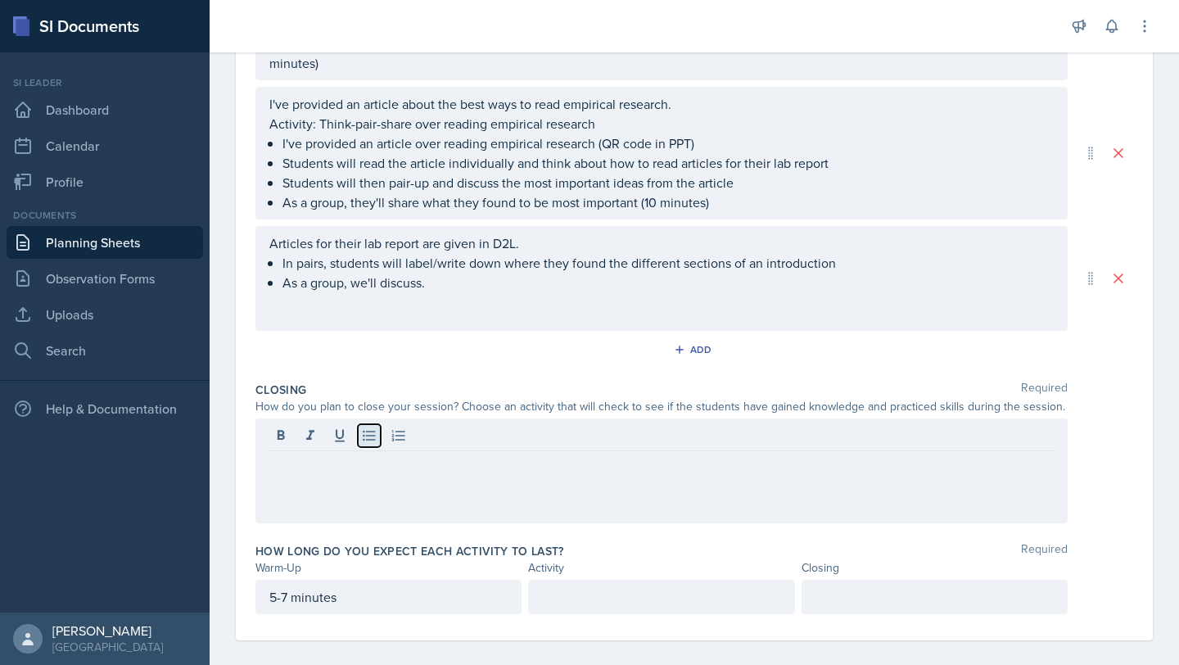
click at [373, 428] on icon at bounding box center [369, 435] width 16 height 16
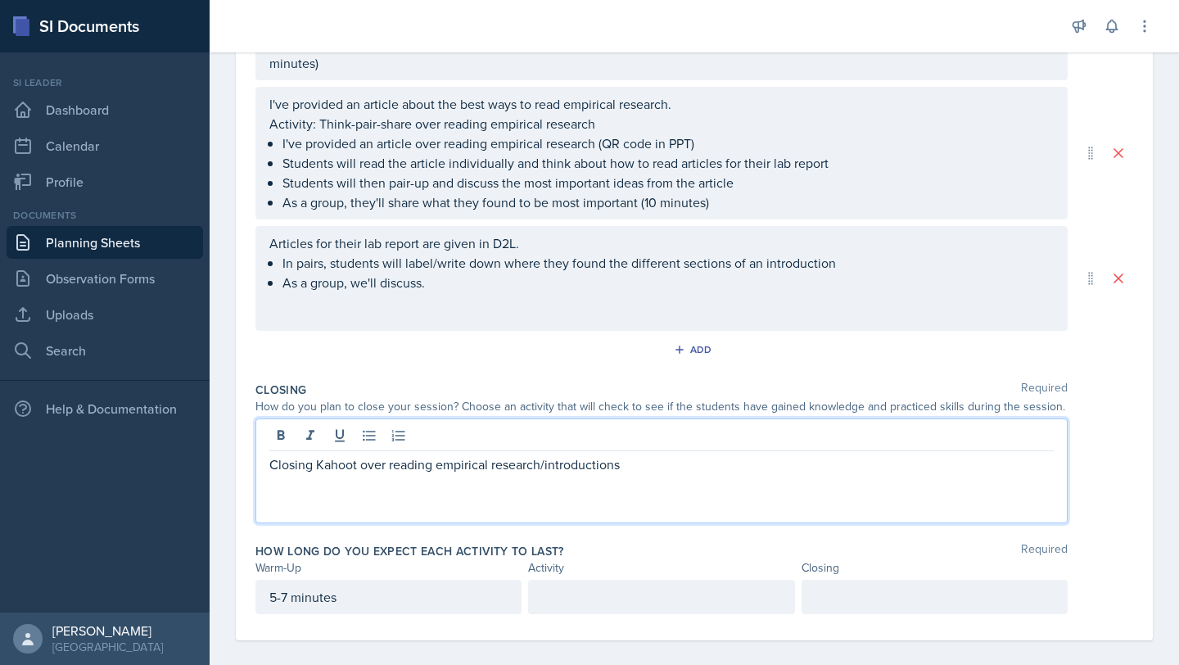
click at [267, 462] on div "Closing Kahoot over reading empirical research/introductions" at bounding box center [661, 470] width 812 height 105
click at [274, 465] on p "Closing Kahoot over reading empirical research/introductions" at bounding box center [661, 464] width 784 height 20
click at [271, 466] on p "Closing Kahoot over reading empirical research/introductions" at bounding box center [661, 464] width 784 height 20
click at [363, 430] on icon at bounding box center [369, 435] width 16 height 16
click at [660, 471] on p "Closing Kahoot over reading empirical research/introductions" at bounding box center [667, 464] width 771 height 20
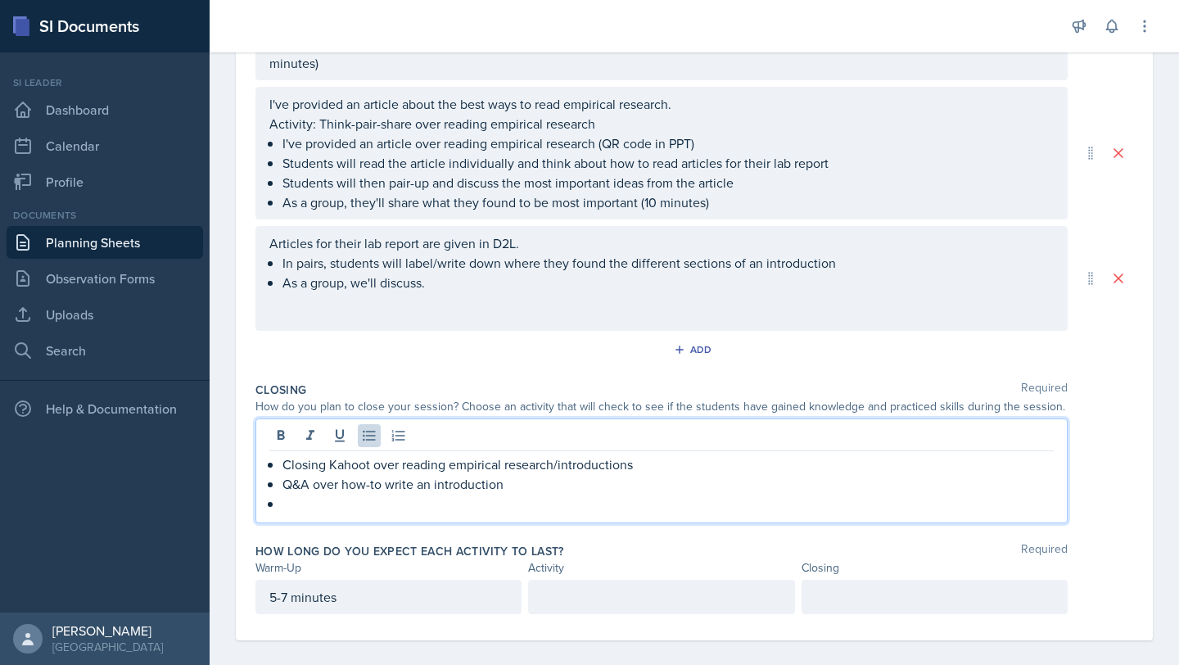
click at [535, 485] on p "Q&A over how-to write an introduction" at bounding box center [667, 484] width 771 height 20
click at [286, 502] on p at bounding box center [667, 503] width 771 height 20
click at [643, 457] on p "Closing Kahoot over reading empirical research/introductions" at bounding box center [667, 464] width 771 height 20
click at [623, 512] on p "Reminders over next meeting" at bounding box center [667, 503] width 771 height 20
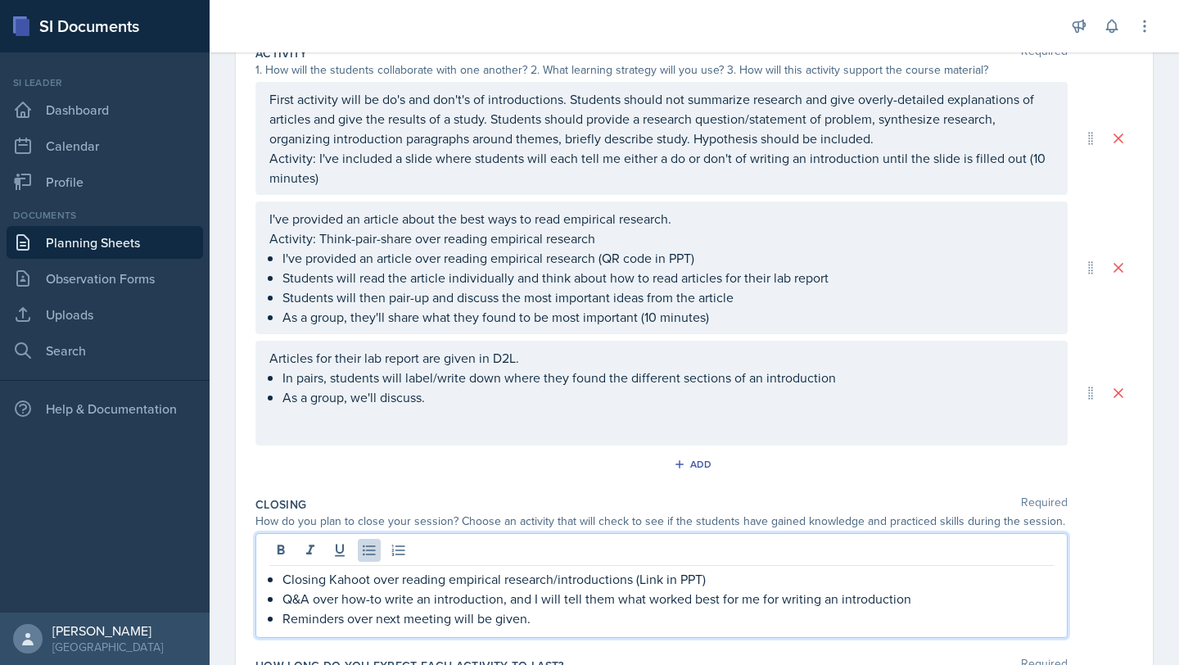
scroll to position [432, 0]
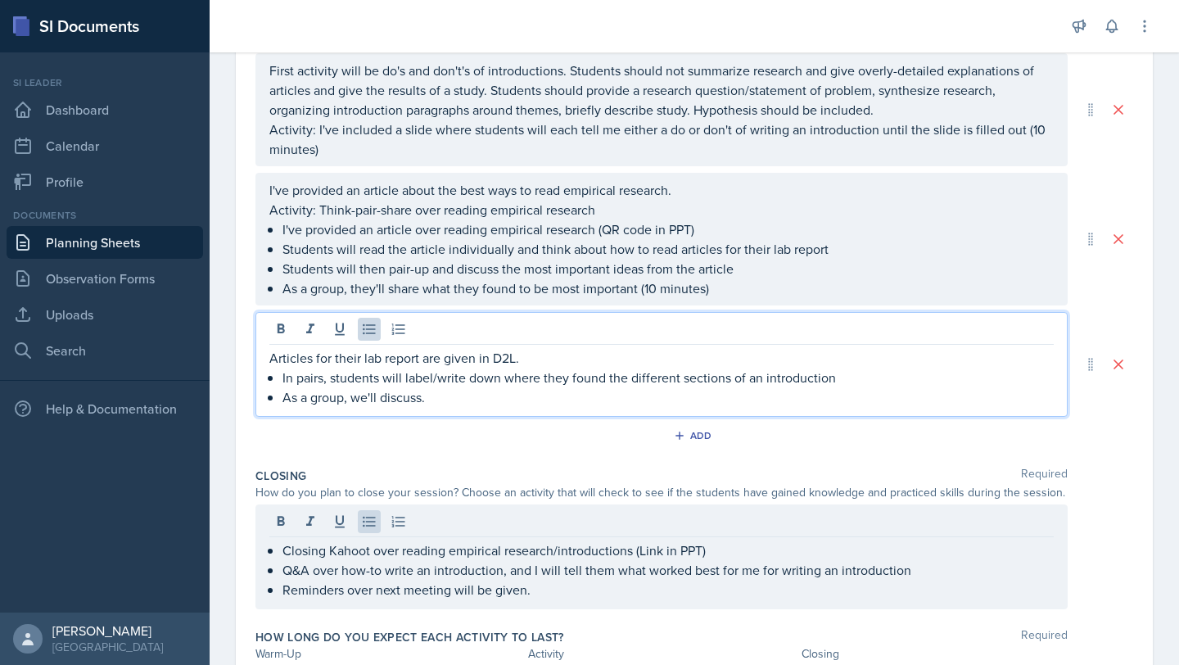
click at [467, 393] on p "As a group, we'll discuss." at bounding box center [667, 397] width 771 height 20
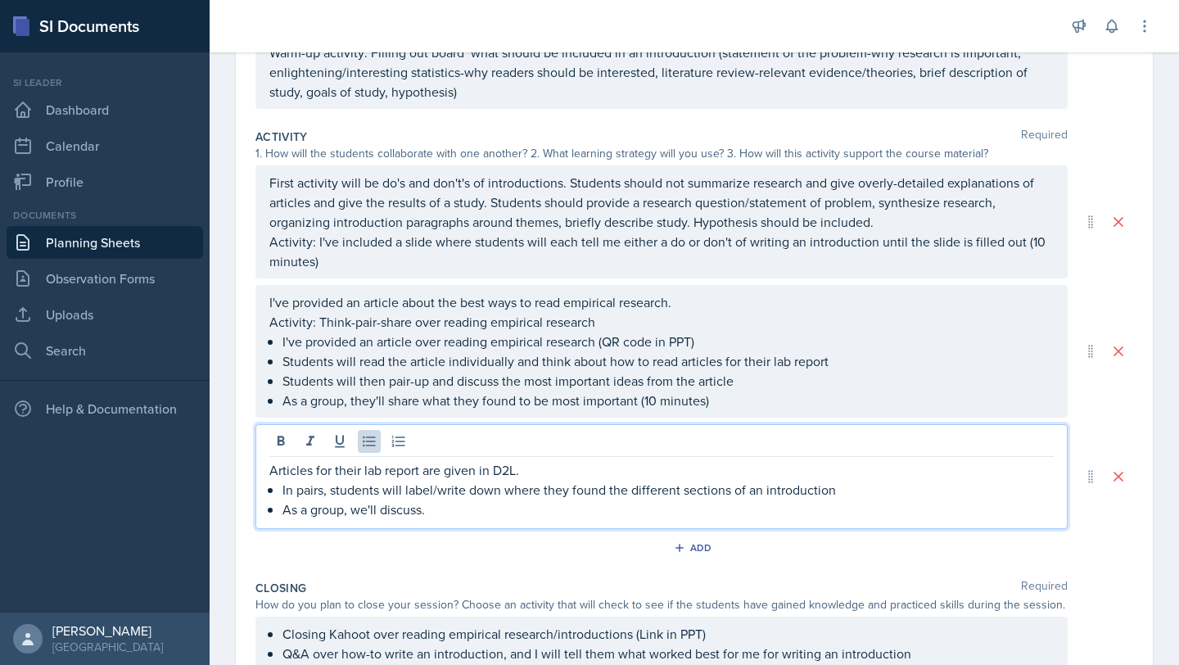
scroll to position [302, 0]
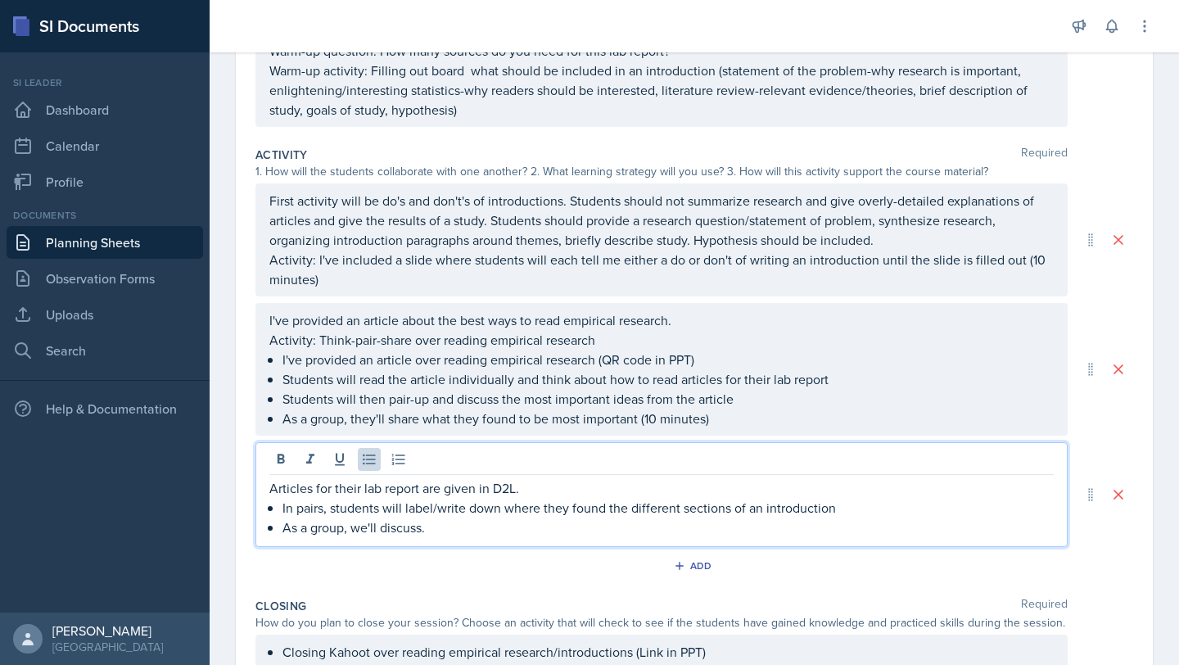
click at [660, 421] on p "As a group, they'll share what they found to be most important (10 minutes)" at bounding box center [667, 418] width 771 height 20
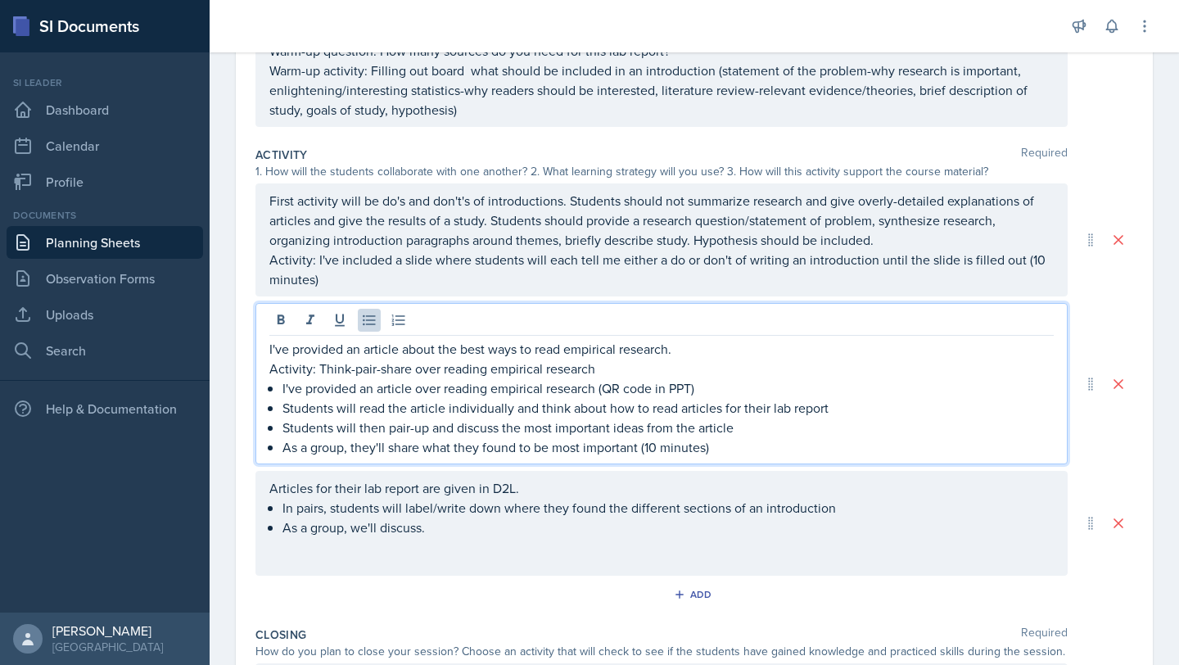
scroll to position [331, 0]
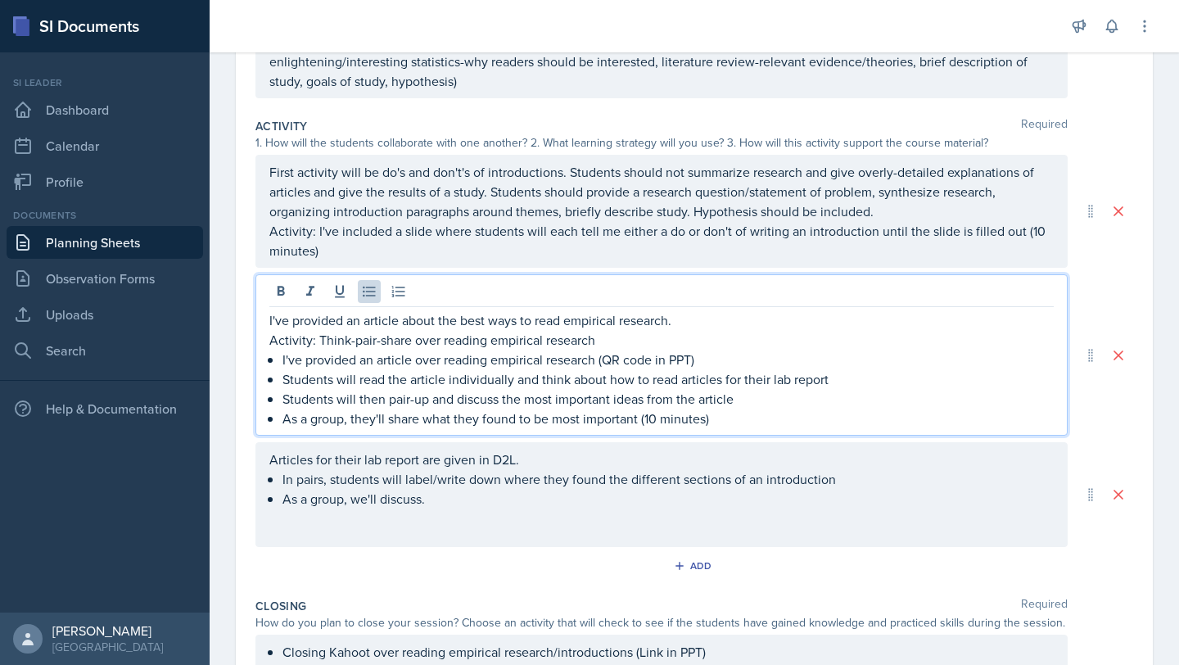
click at [598, 493] on div "Articles for their lab report are given in D2L. In pairs, students will label/w…" at bounding box center [661, 478] width 784 height 59
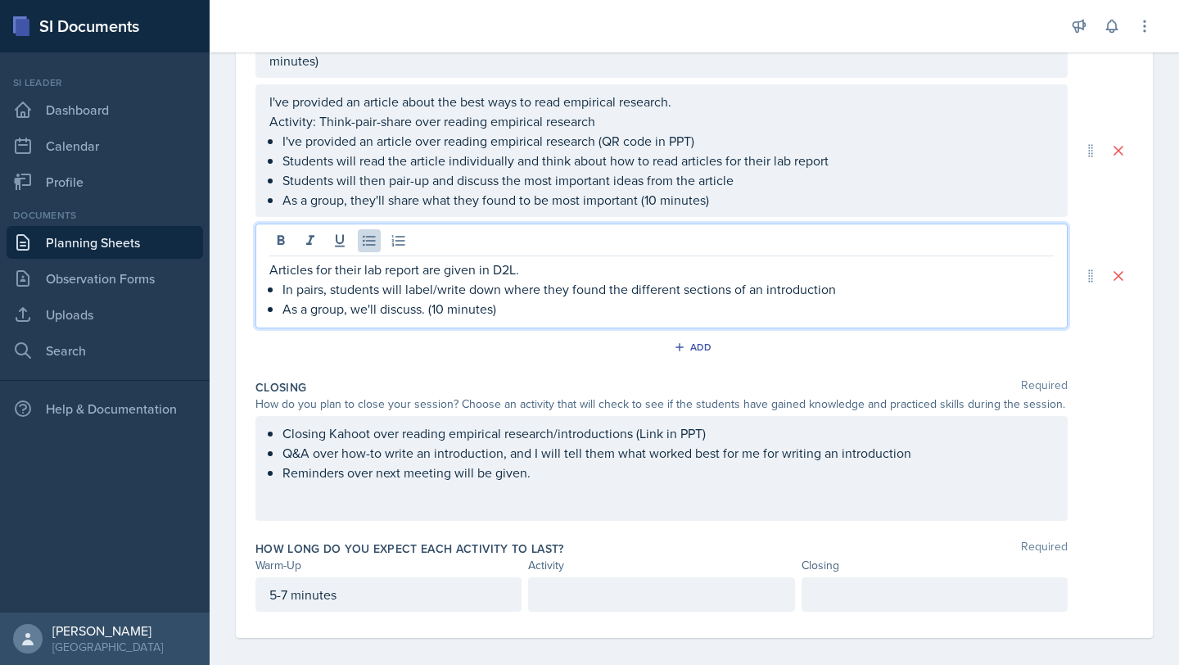
click at [710, 601] on p at bounding box center [661, 594] width 238 height 20
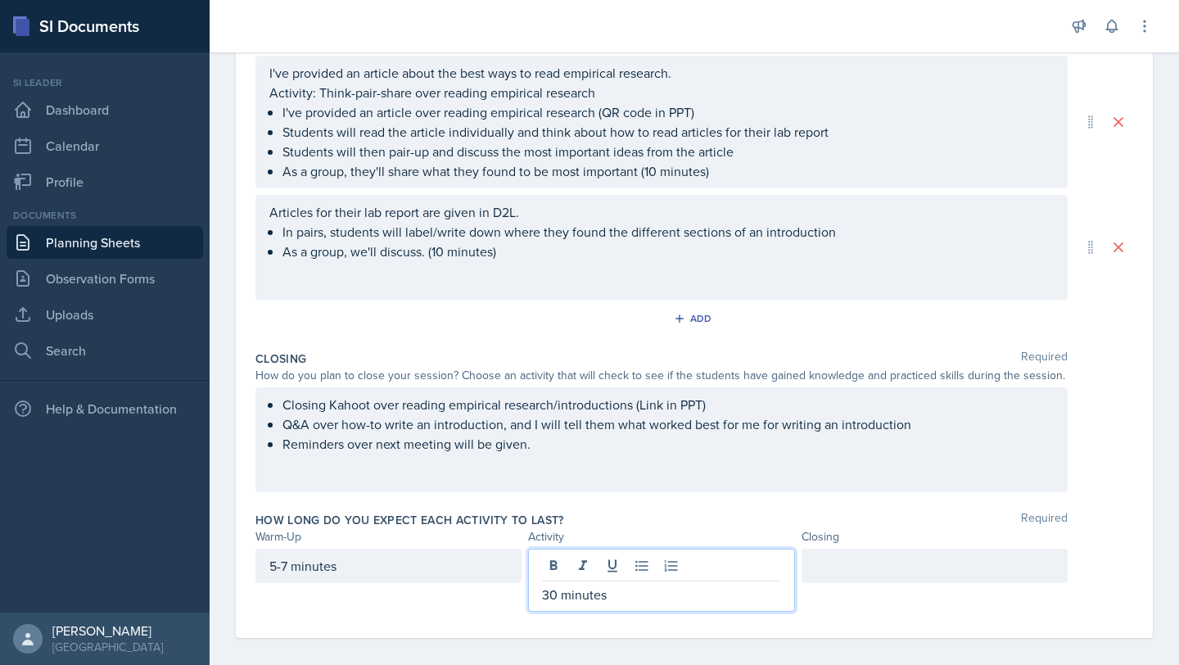
click at [869, 570] on div at bounding box center [934, 565] width 266 height 34
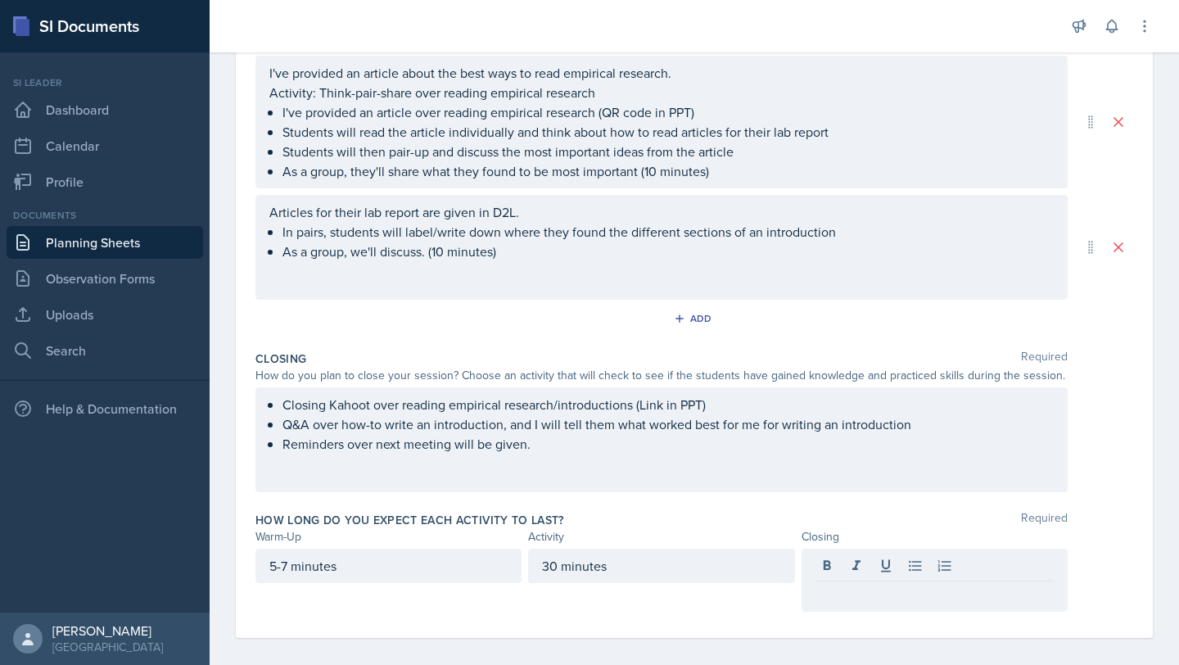
click at [377, 552] on div "5-7 minutes" at bounding box center [388, 565] width 266 height 34
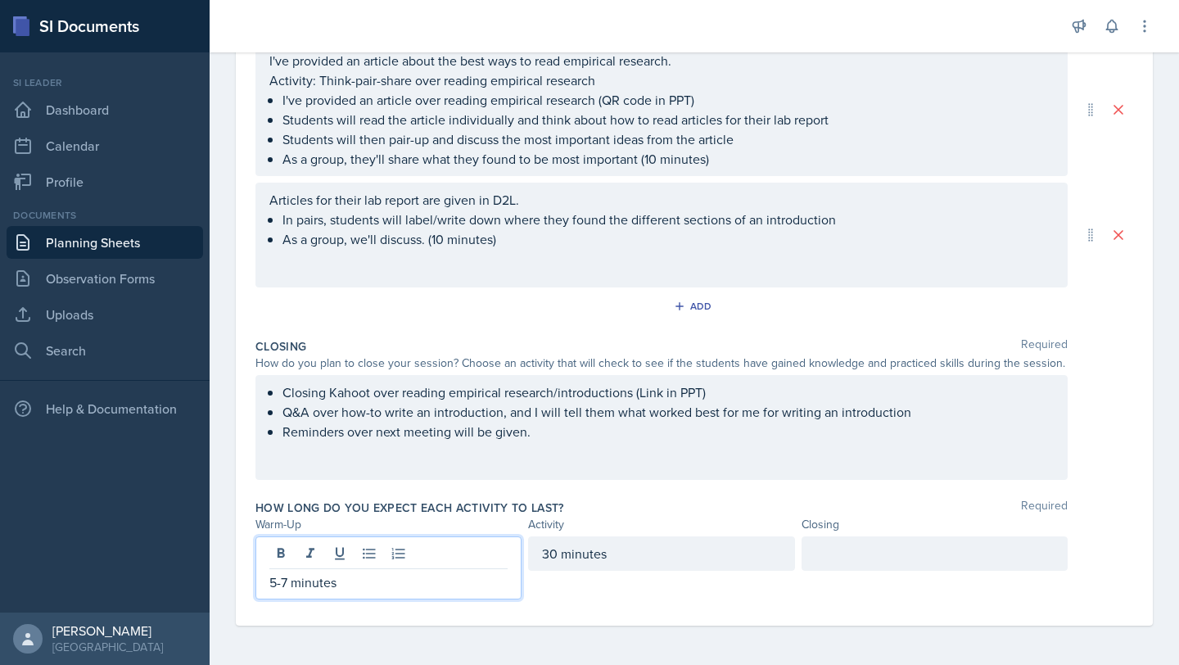
drag, startPoint x: 359, startPoint y: 583, endPoint x: 200, endPoint y: 583, distance: 159.6
click at [200, 583] on div "SI Documents Si leader Dashboard Calendar Profile Documents Planning Sheets Obs…" at bounding box center [589, 332] width 1179 height 665
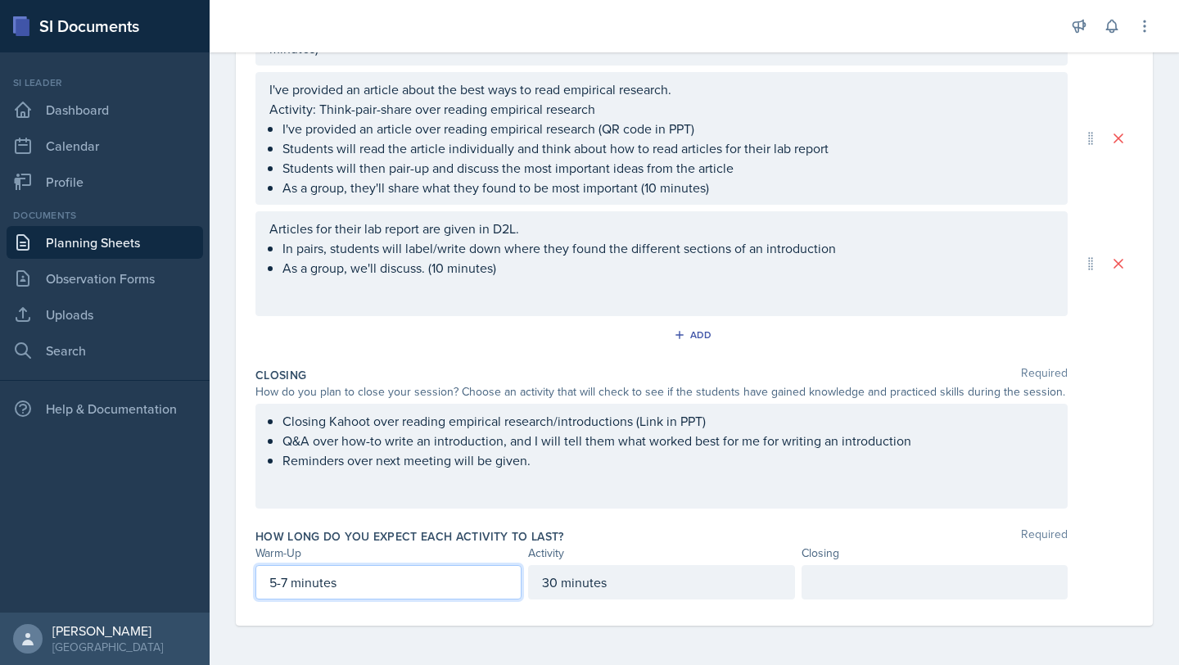
scroll to position [533, 0]
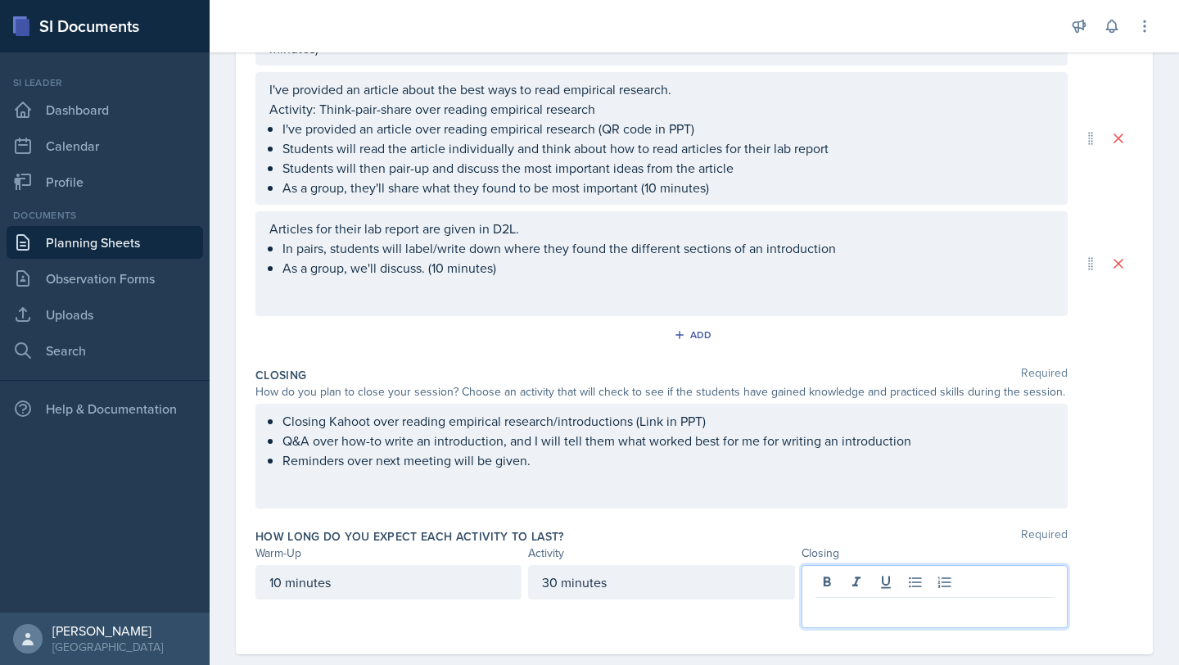
click at [823, 587] on div at bounding box center [934, 596] width 266 height 63
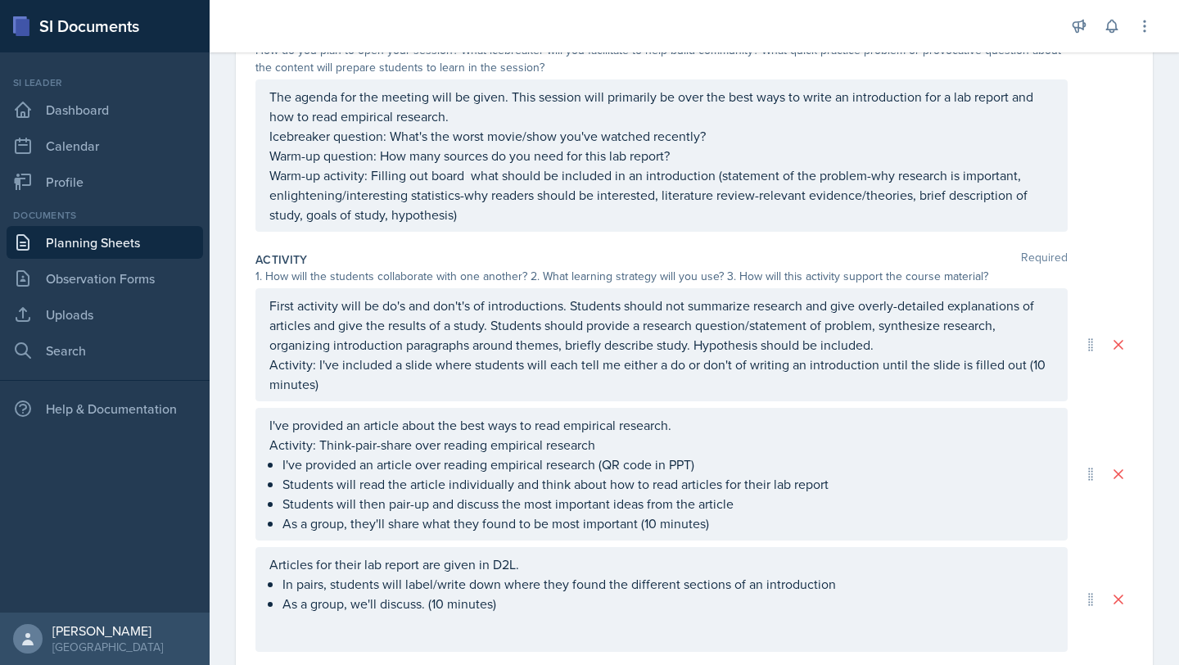
scroll to position [205, 0]
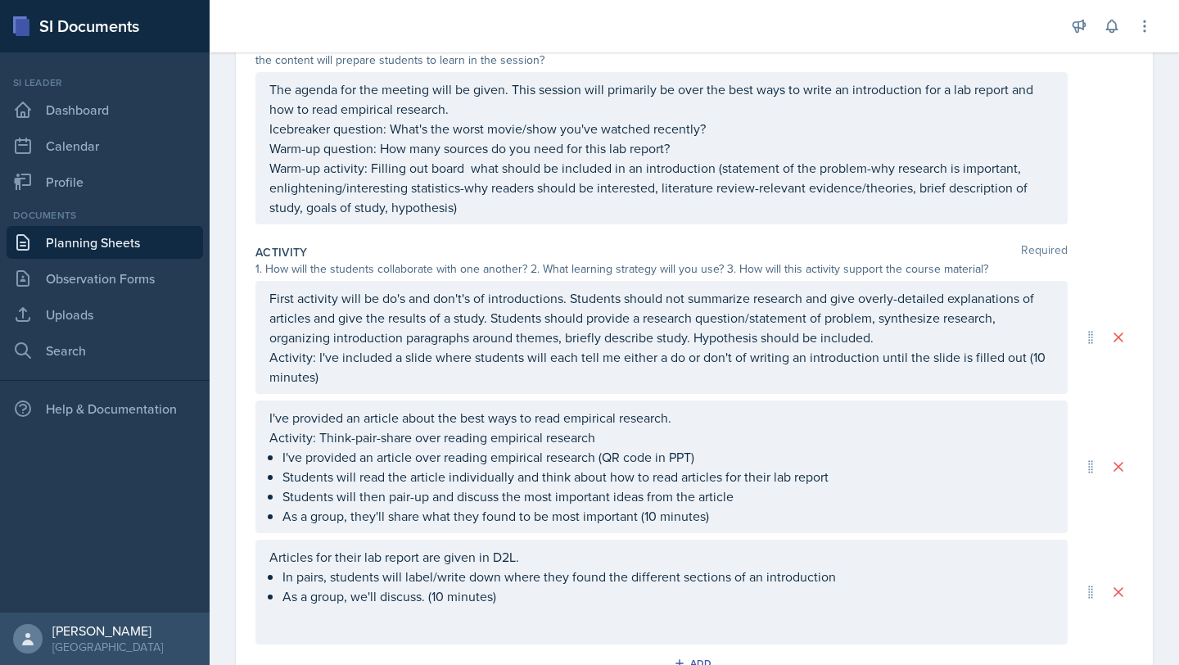
click at [444, 597] on p "As a group, we'll discuss. (10 minutes)" at bounding box center [667, 596] width 771 height 20
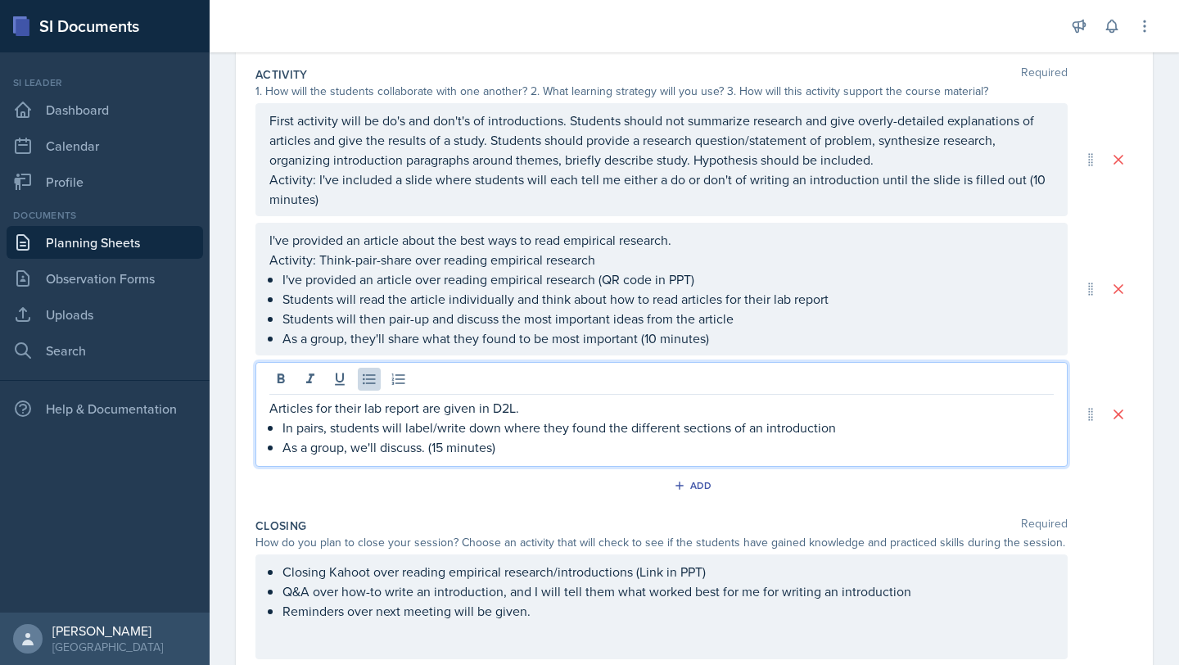
scroll to position [533, 0]
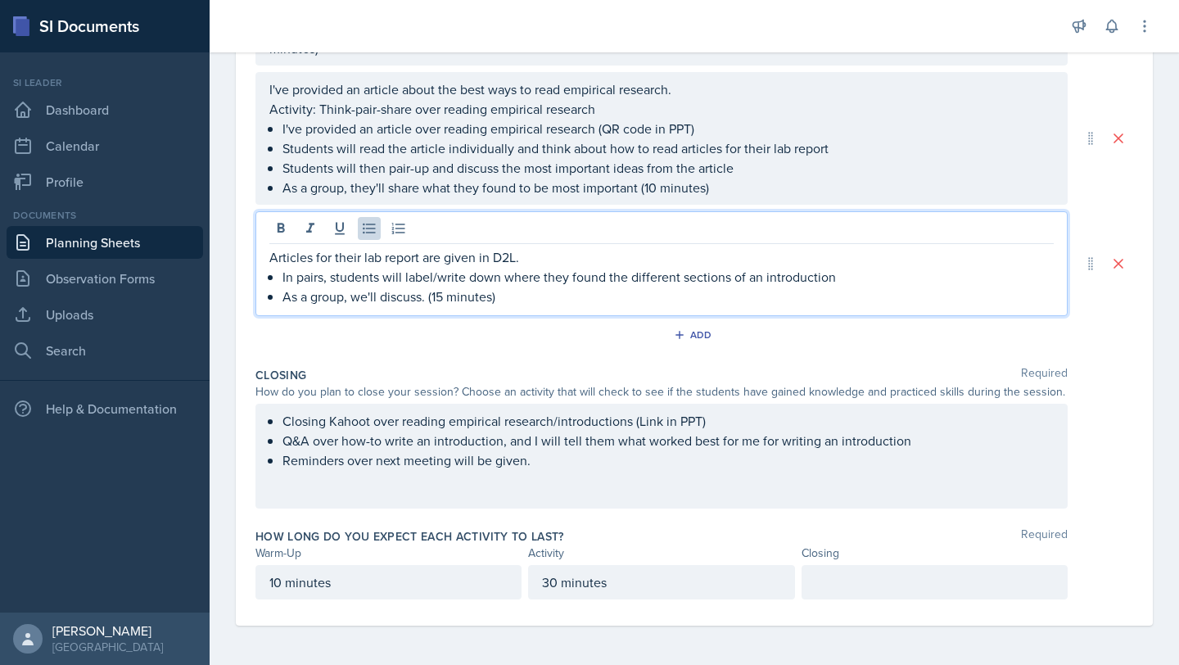
click at [551, 578] on p "30 minutes" at bounding box center [661, 582] width 238 height 20
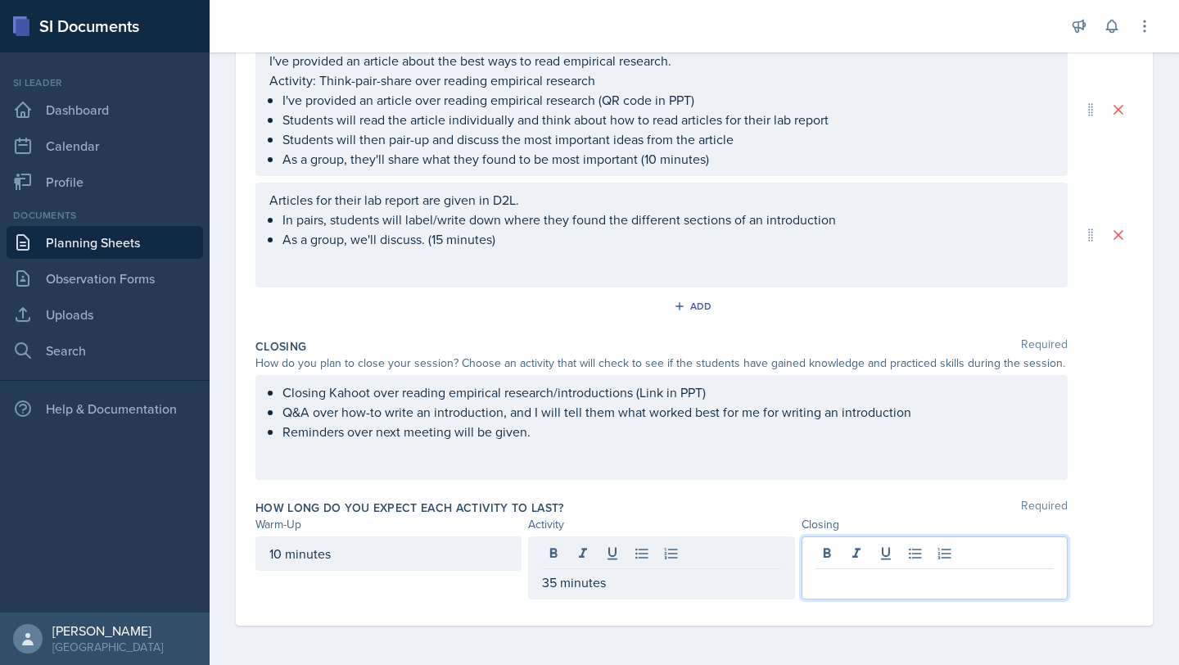
click at [891, 560] on div at bounding box center [934, 567] width 266 height 63
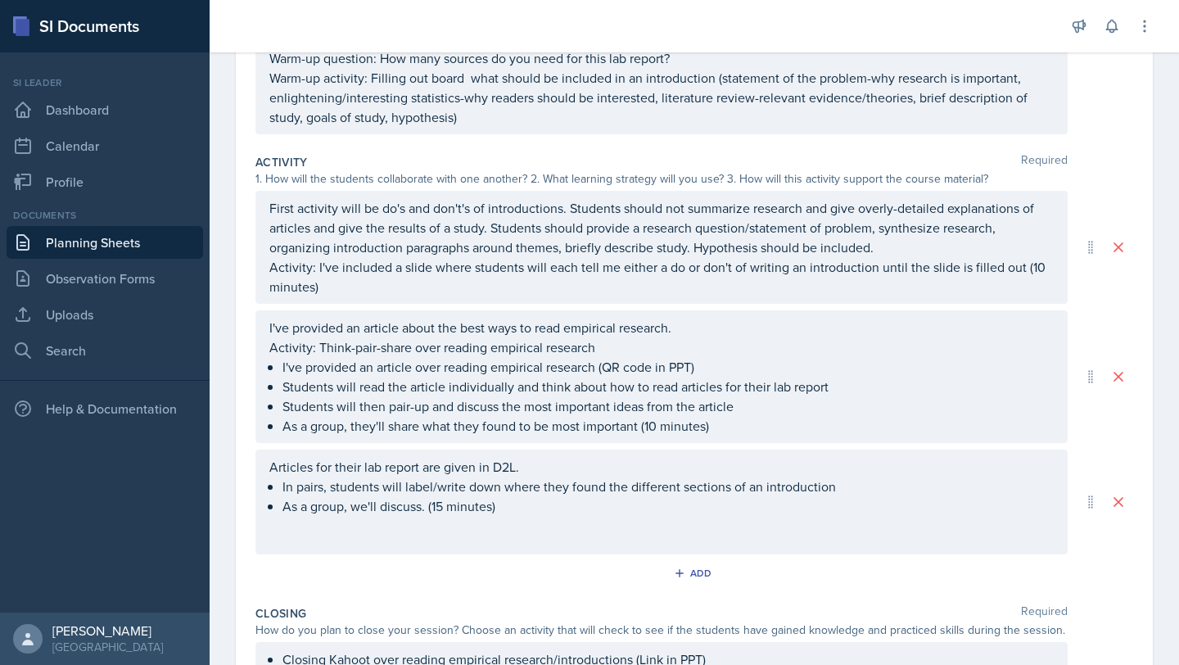
scroll to position [328, 0]
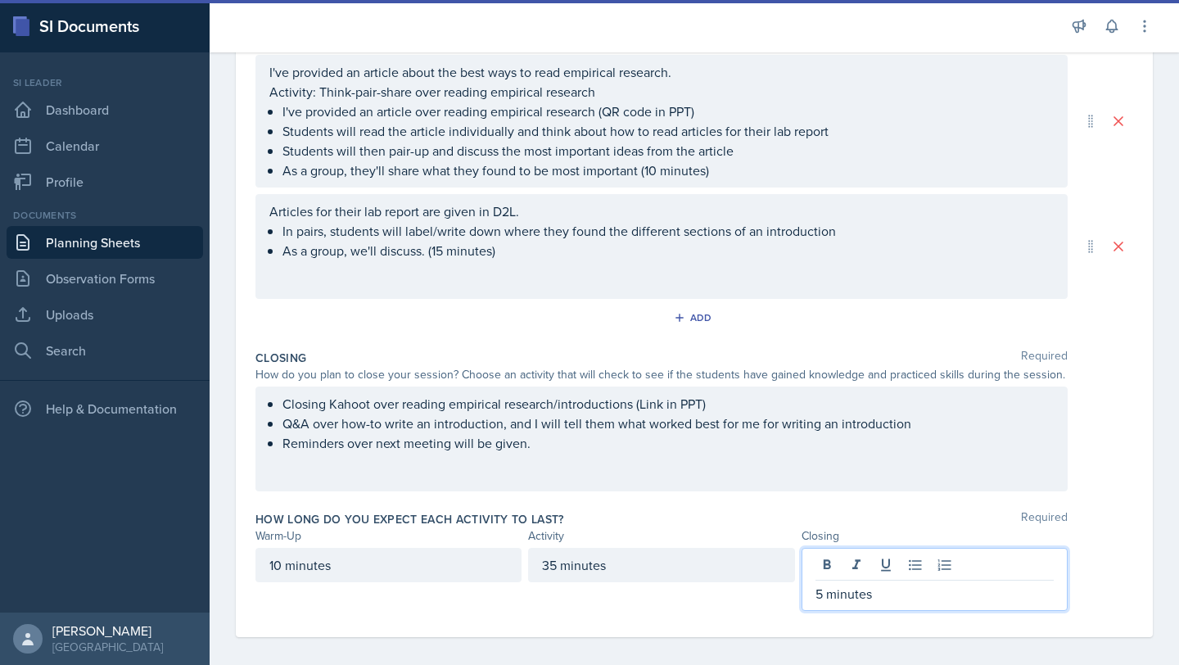
click at [278, 566] on div "10 minutes" at bounding box center [388, 565] width 266 height 34
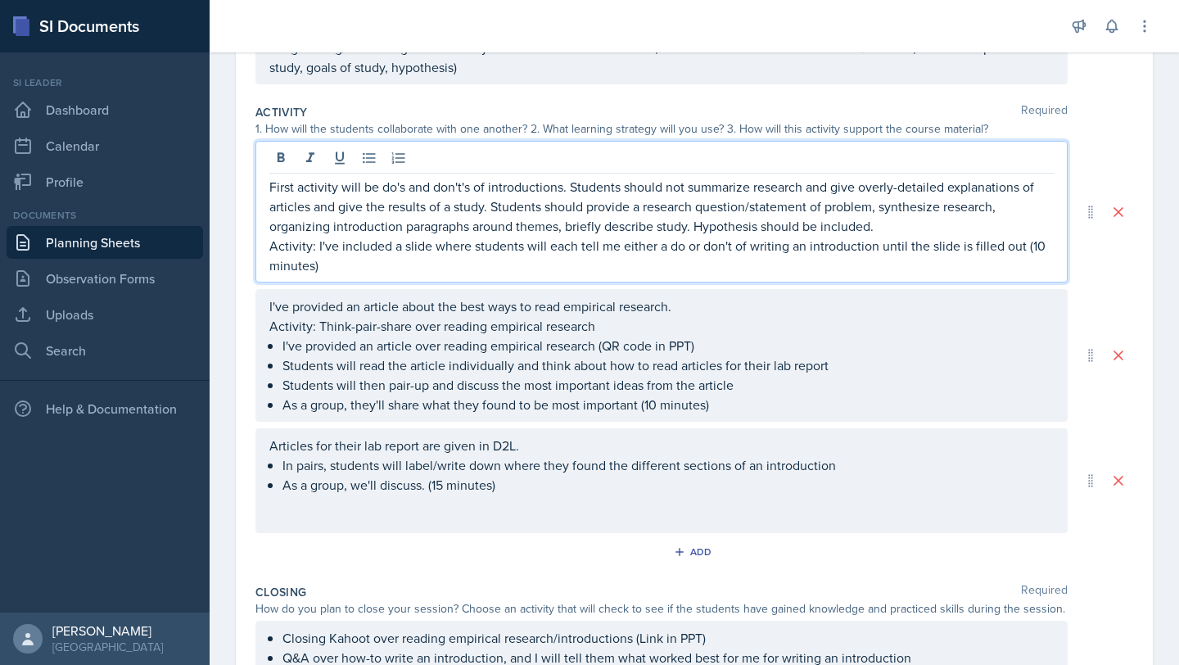
scroll to position [373, 0]
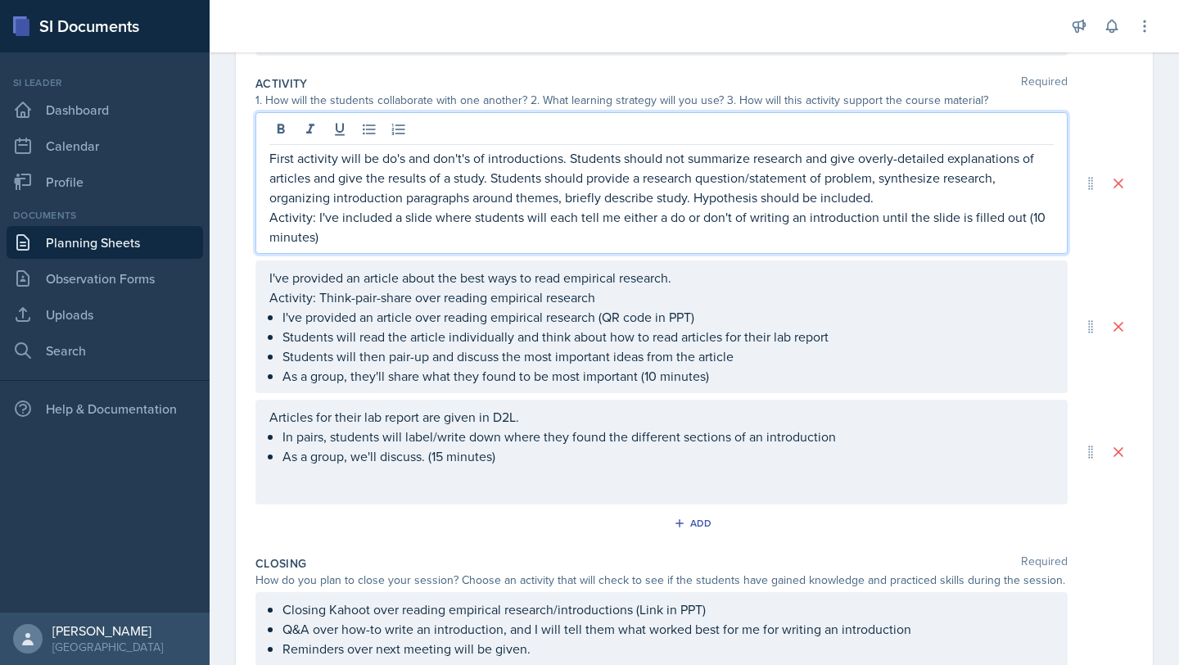
click at [1037, 217] on p "Activity: I've included a slide where students will each tell me either a do or…" at bounding box center [661, 226] width 784 height 39
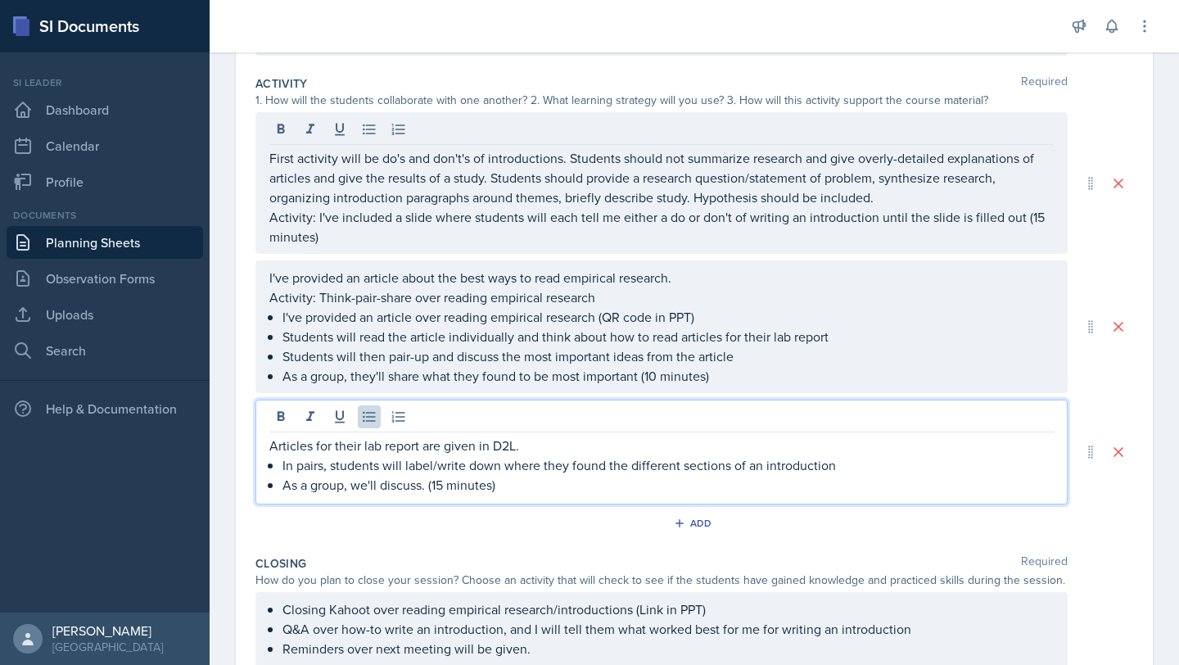
click at [445, 458] on ul "In pairs, students will label/write down where they found the different section…" at bounding box center [667, 474] width 771 height 39
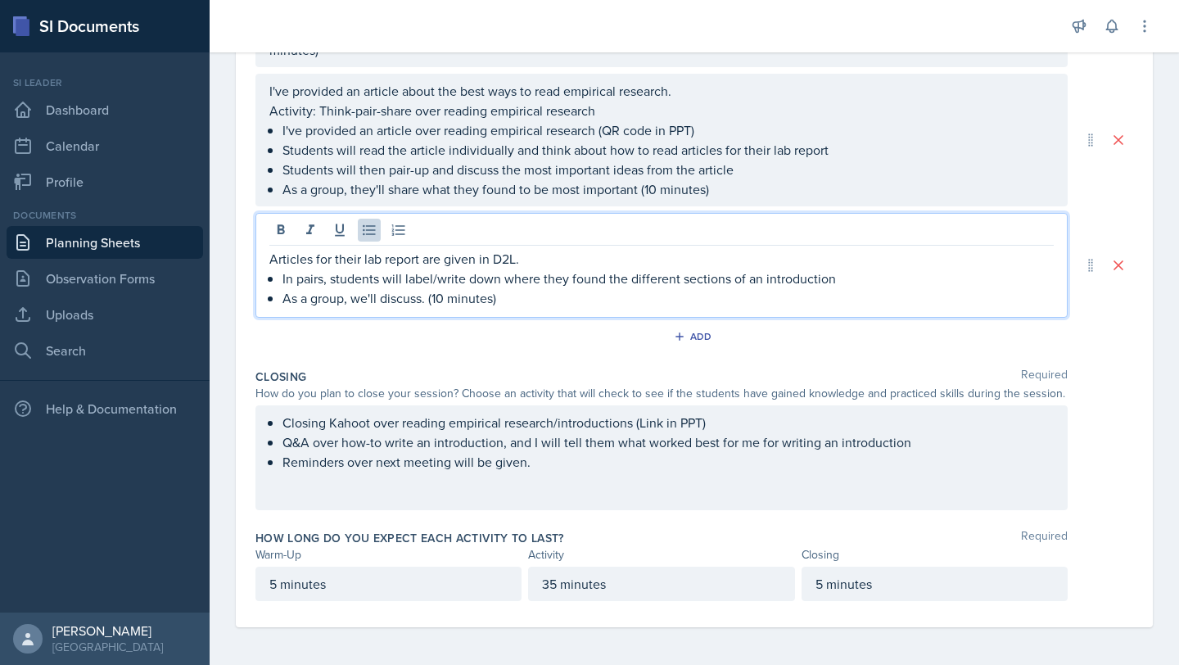
scroll to position [501, 0]
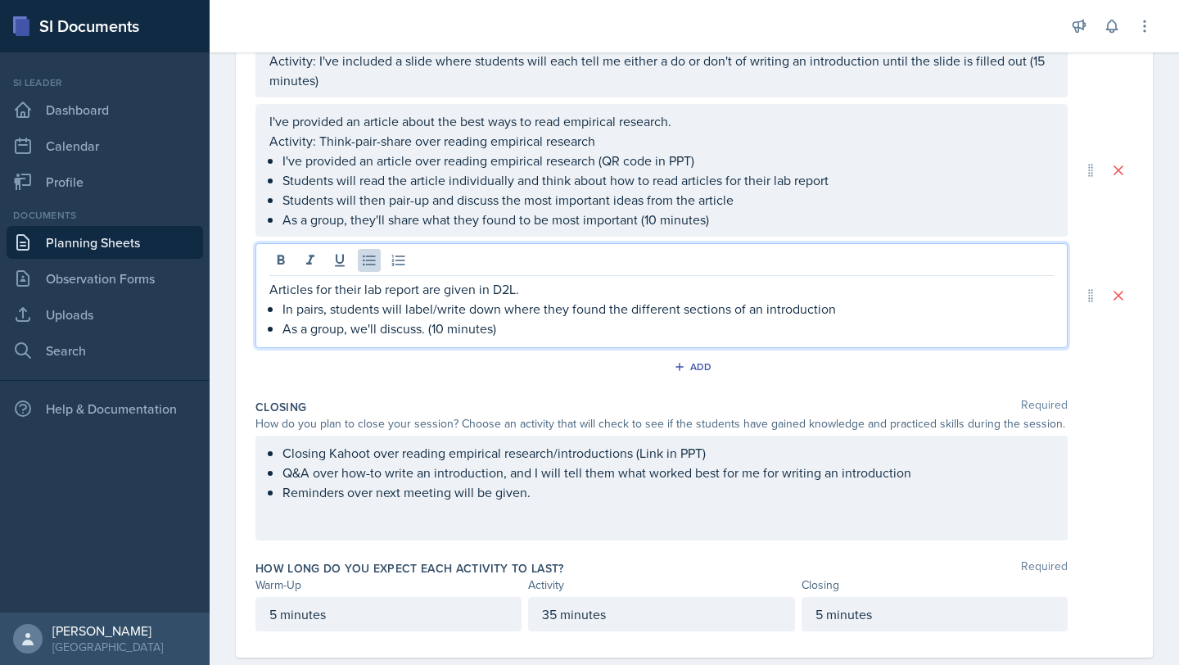
click at [275, 612] on p "5 minutes" at bounding box center [388, 614] width 238 height 20
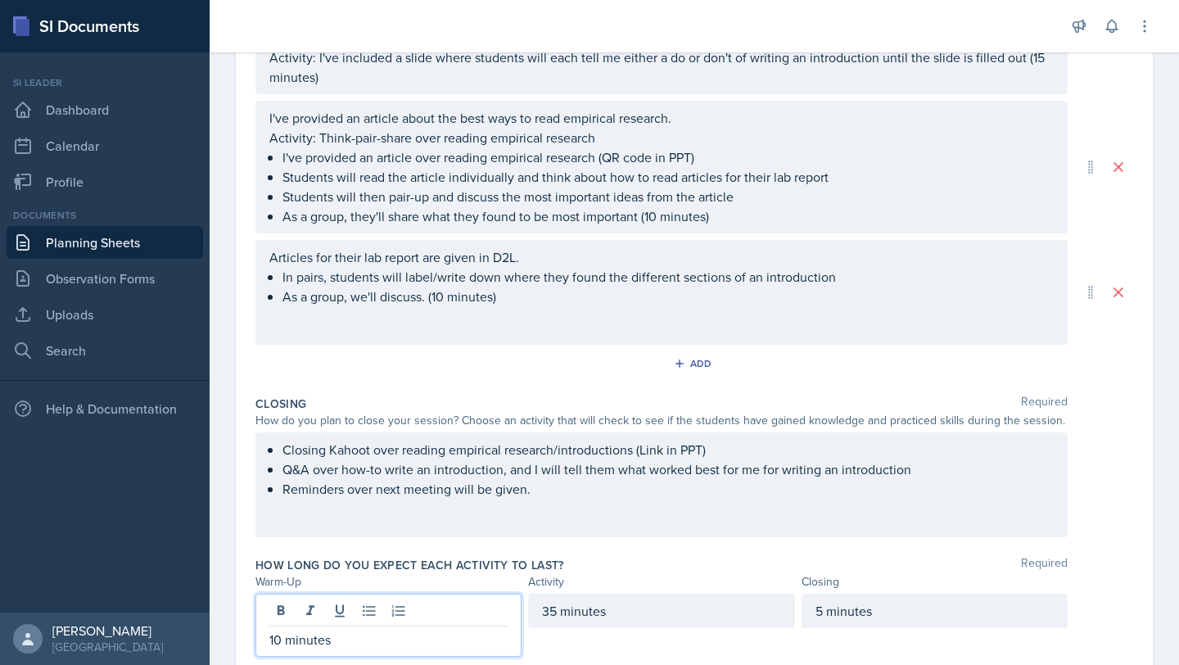
scroll to position [508, 0]
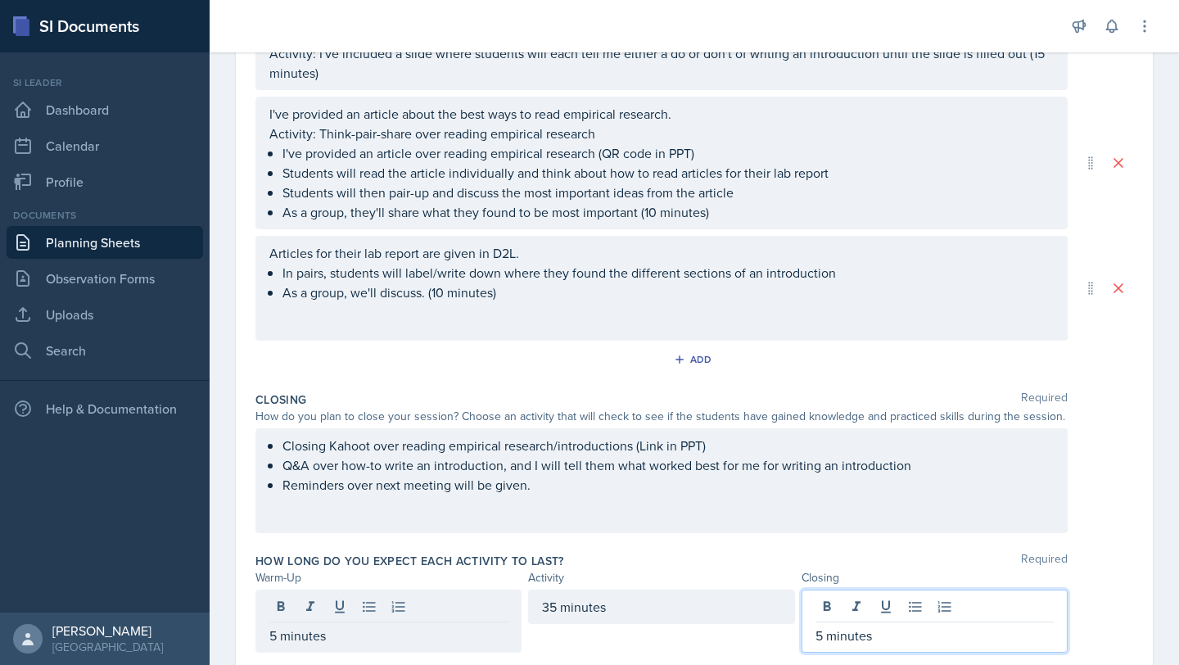
click at [813, 611] on div "5 minutes" at bounding box center [934, 620] width 266 height 63
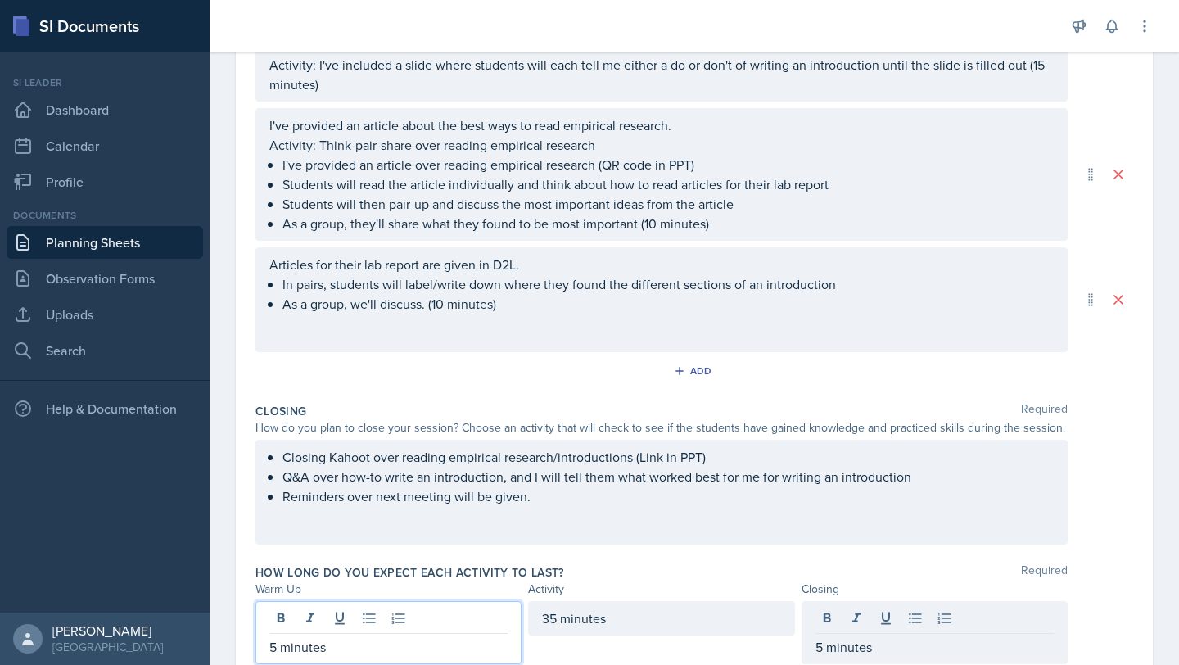
scroll to position [525, 0]
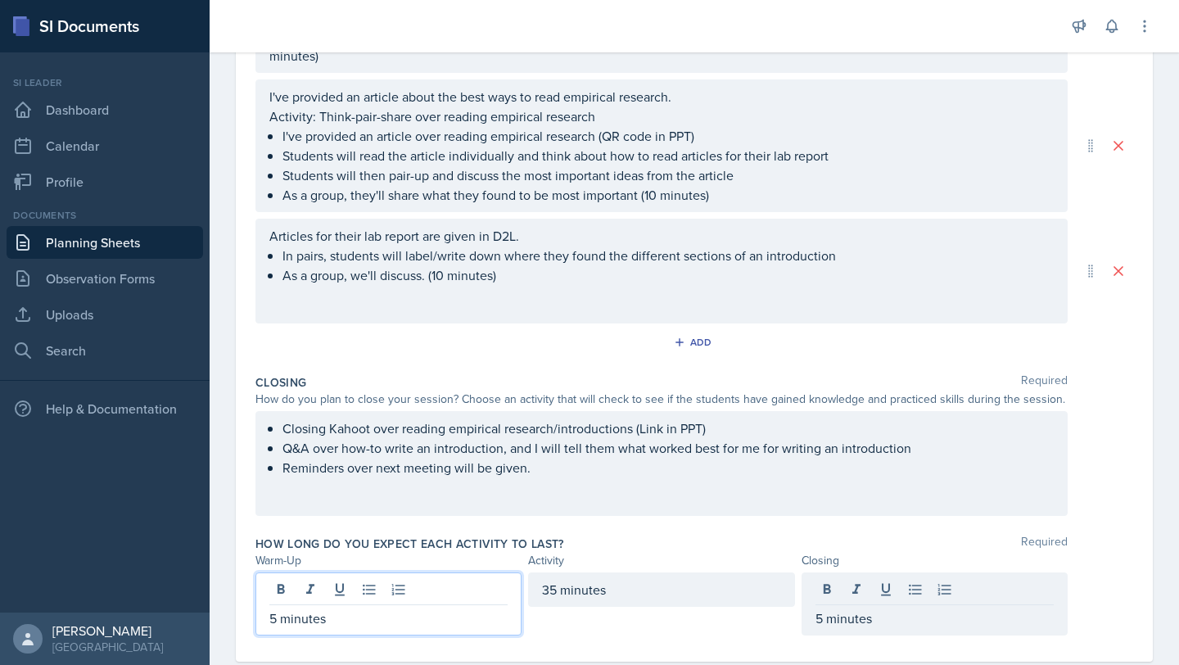
click at [277, 617] on p "5 minutes" at bounding box center [388, 618] width 238 height 20
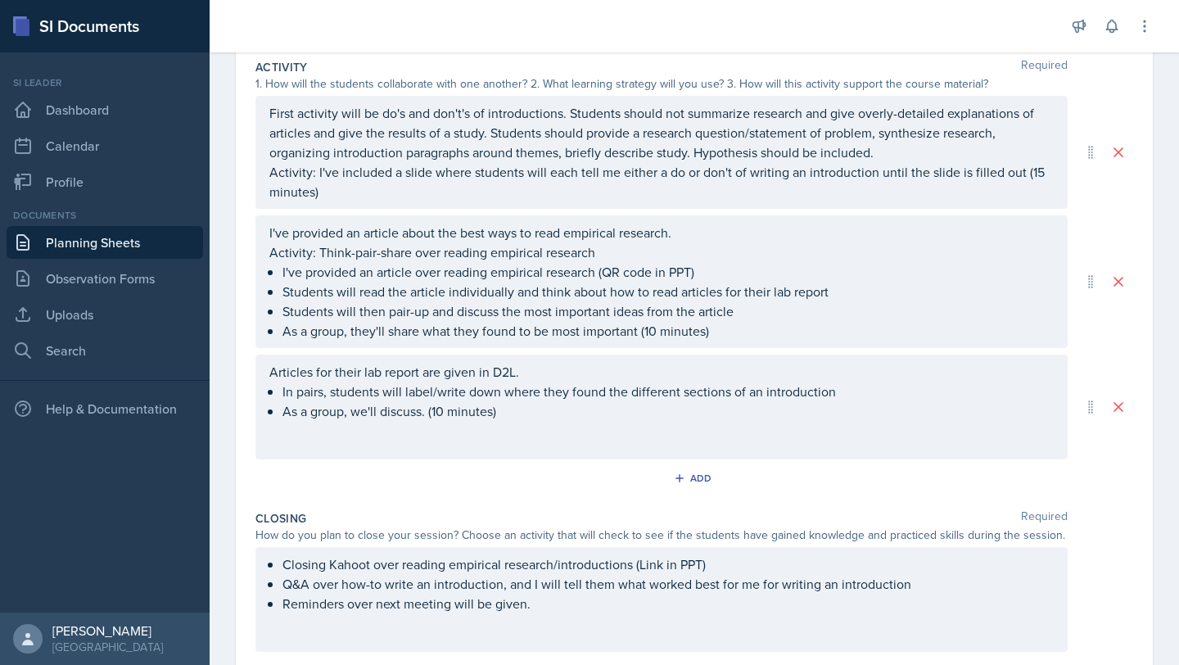
scroll to position [126, 0]
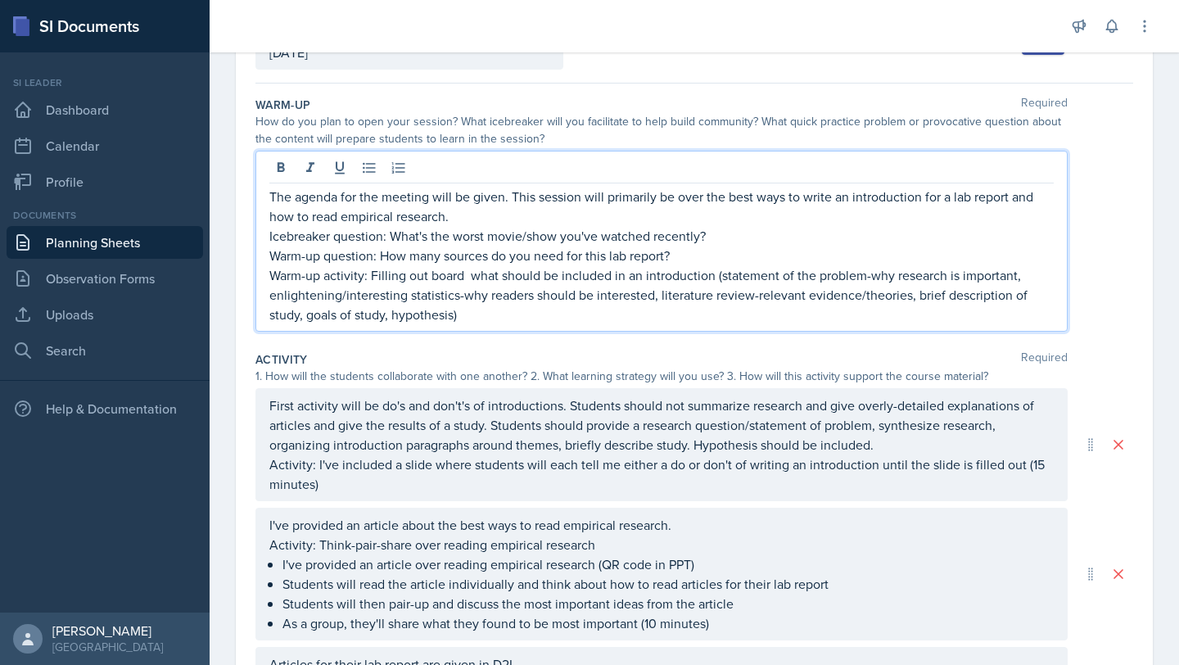
drag, startPoint x: 699, startPoint y: 207, endPoint x: 531, endPoint y: 219, distance: 168.2
click at [531, 219] on div "The agenda for the meeting will be given. This session will primarily be over t…" at bounding box center [661, 255] width 784 height 137
drag, startPoint x: 699, startPoint y: 235, endPoint x: 445, endPoint y: 239, distance: 253.7
click at [445, 239] on p "Icebreaker question: What's the worst movie/show you've watched recently?" at bounding box center [661, 236] width 784 height 20
click at [366, 275] on p "Warm-up activity: Filling out board what should be included in an introduction …" at bounding box center [661, 294] width 784 height 59
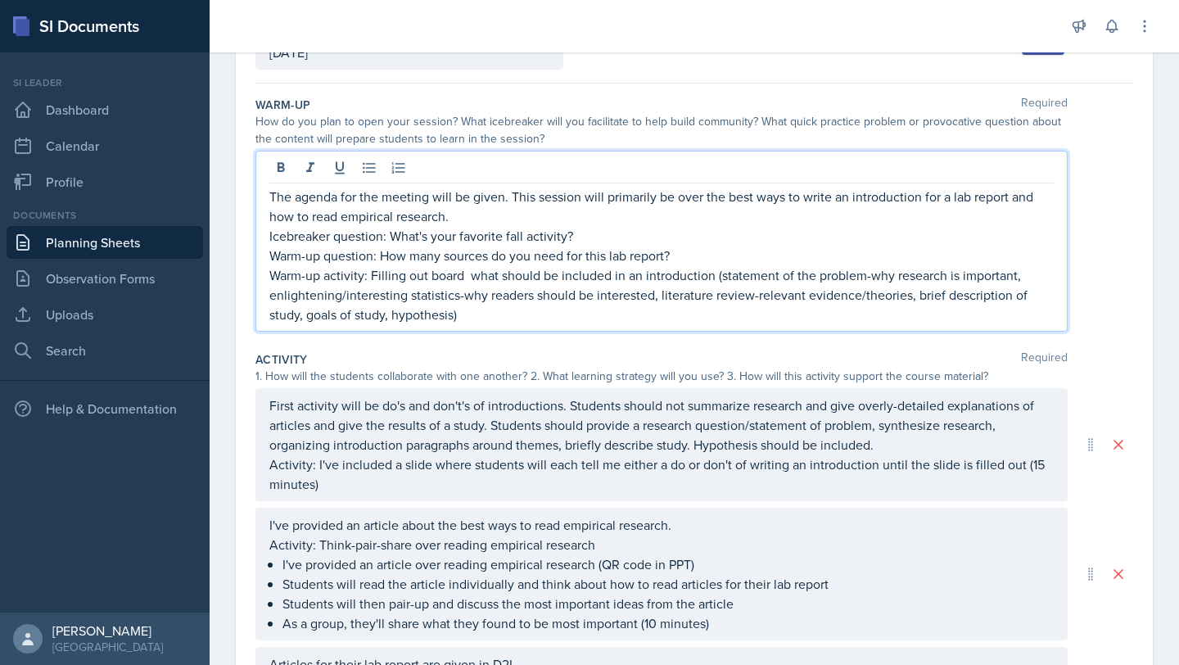
click at [364, 276] on p "Warm-up activity: Filling out board what should be included in an introduction …" at bounding box center [661, 294] width 784 height 59
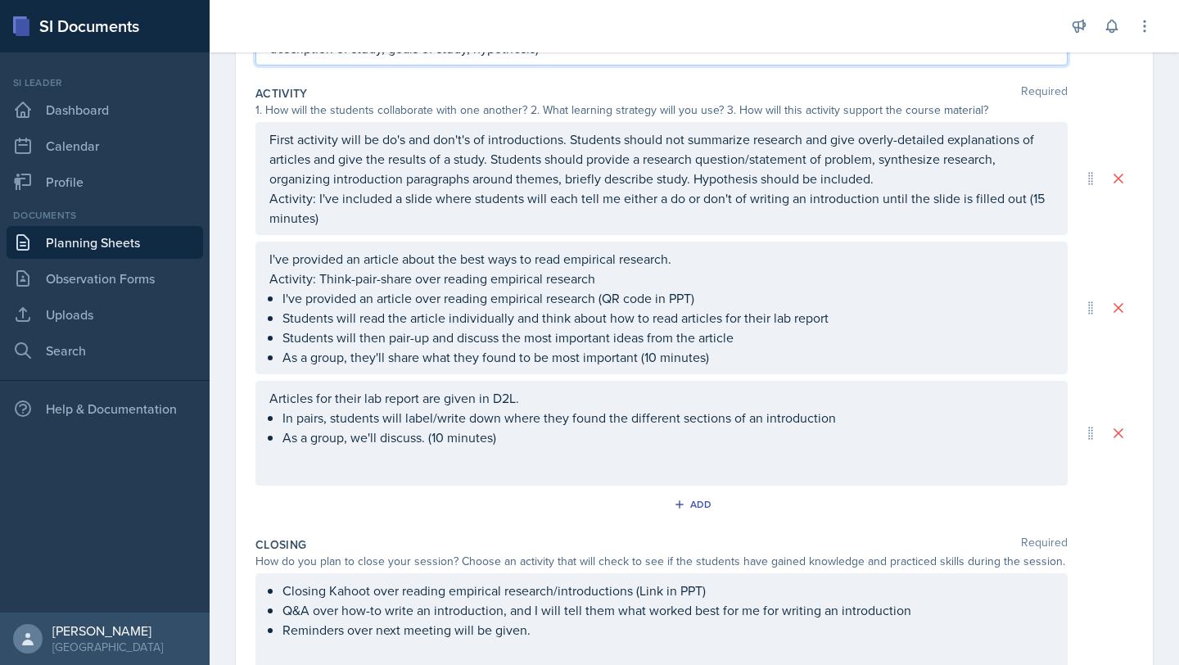
scroll to position [412, 0]
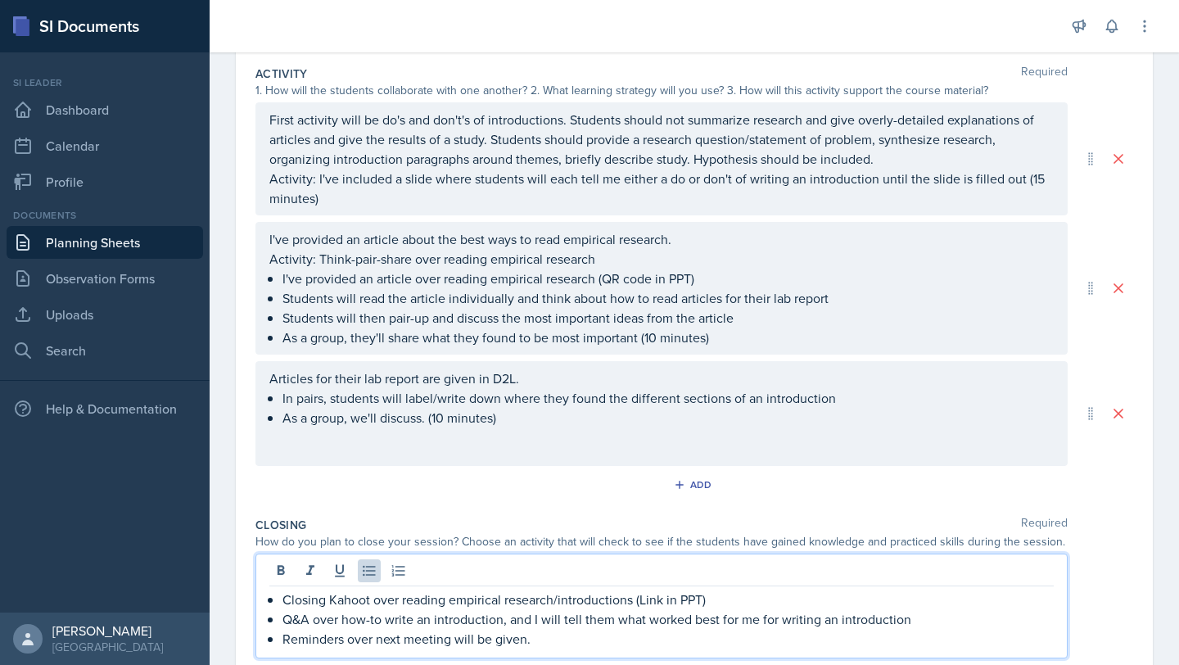
click at [750, 565] on div "Closing Kahoot over reading empirical research/introductions (Link in PPT) Q&A …" at bounding box center [661, 605] width 812 height 105
click at [962, 621] on p "Q&A over how-to write an introduction, and I will tell them what worked best fo…" at bounding box center [667, 619] width 771 height 20
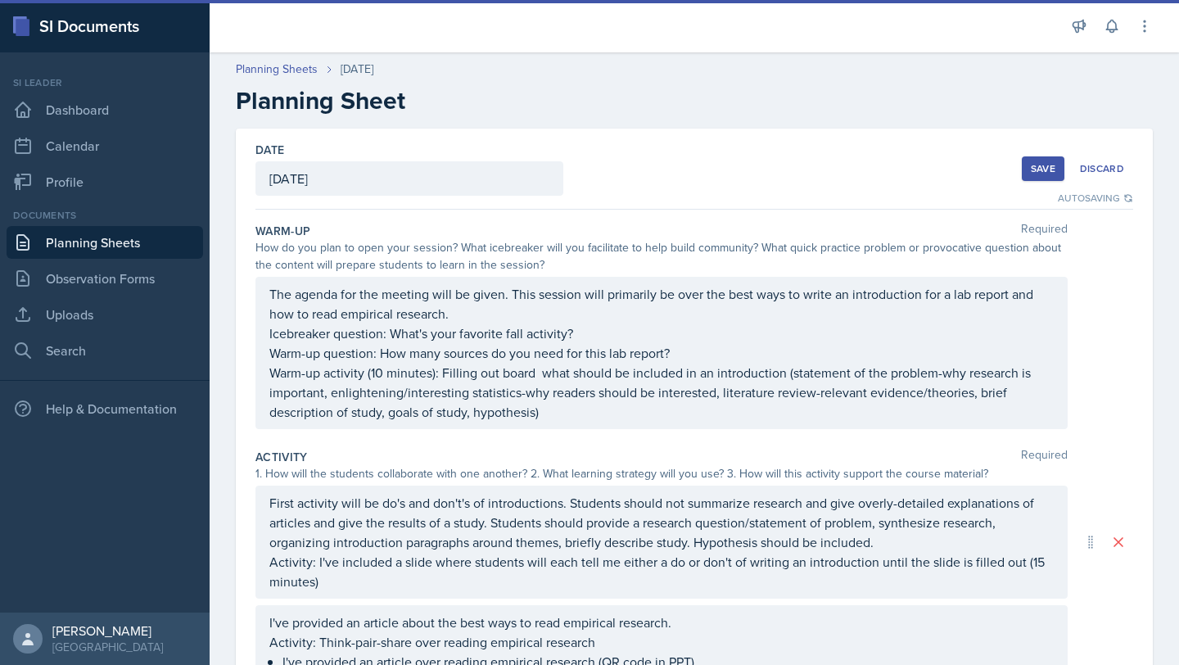
scroll to position [533, 0]
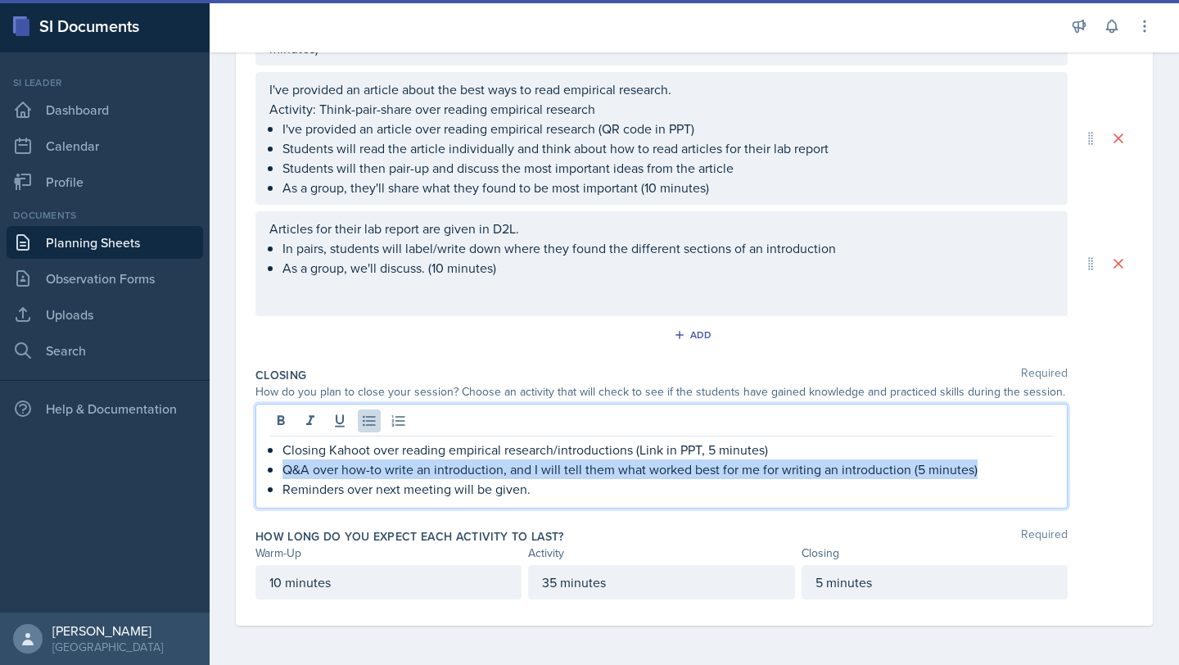
drag, startPoint x: 983, startPoint y: 470, endPoint x: 257, endPoint y: 468, distance: 725.9
click at [257, 468] on div "Closing Kahoot over reading empirical research/introductions (Link in PPT, 5 mi…" at bounding box center [661, 455] width 812 height 105
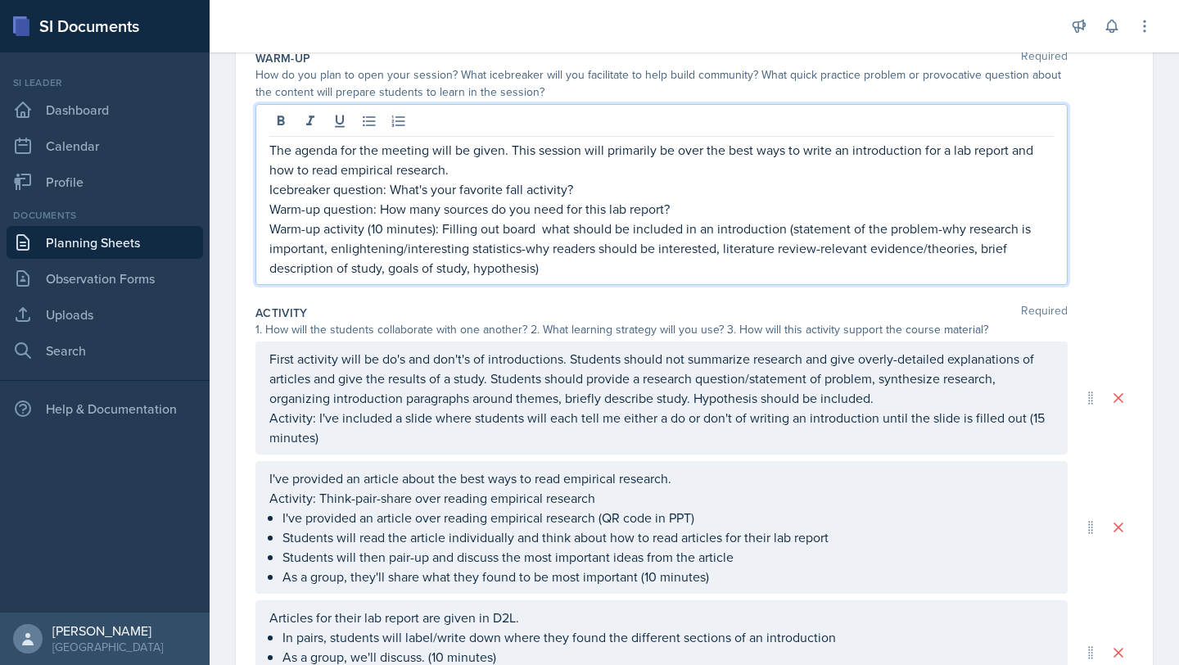
scroll to position [201, 0]
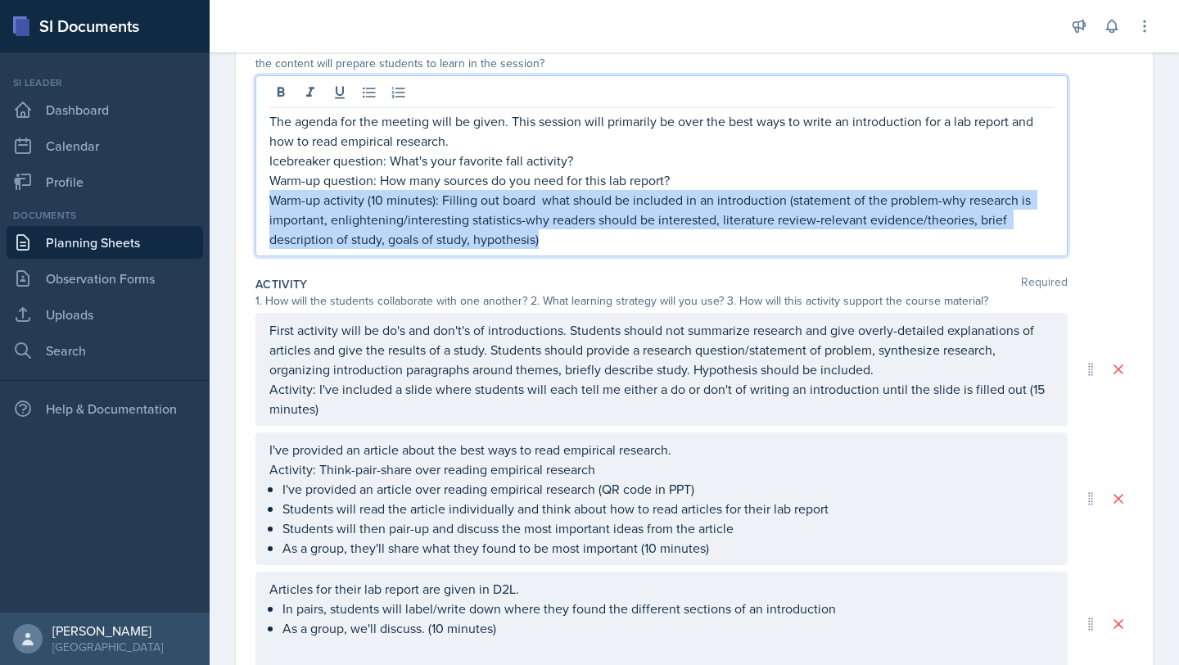
drag, startPoint x: 563, startPoint y: 237, endPoint x: 271, endPoint y: 201, distance: 294.4
click at [271, 201] on p "Warm-up activity (10 minutes): Filling out board what should be included in an …" at bounding box center [661, 219] width 784 height 59
copy p "Warm-up activity (10 minutes): Filling out board what should be included in an …"
click at [576, 234] on p "Warm-up activity (10 minutes): Filling out board what should be included in an …" at bounding box center [661, 219] width 784 height 59
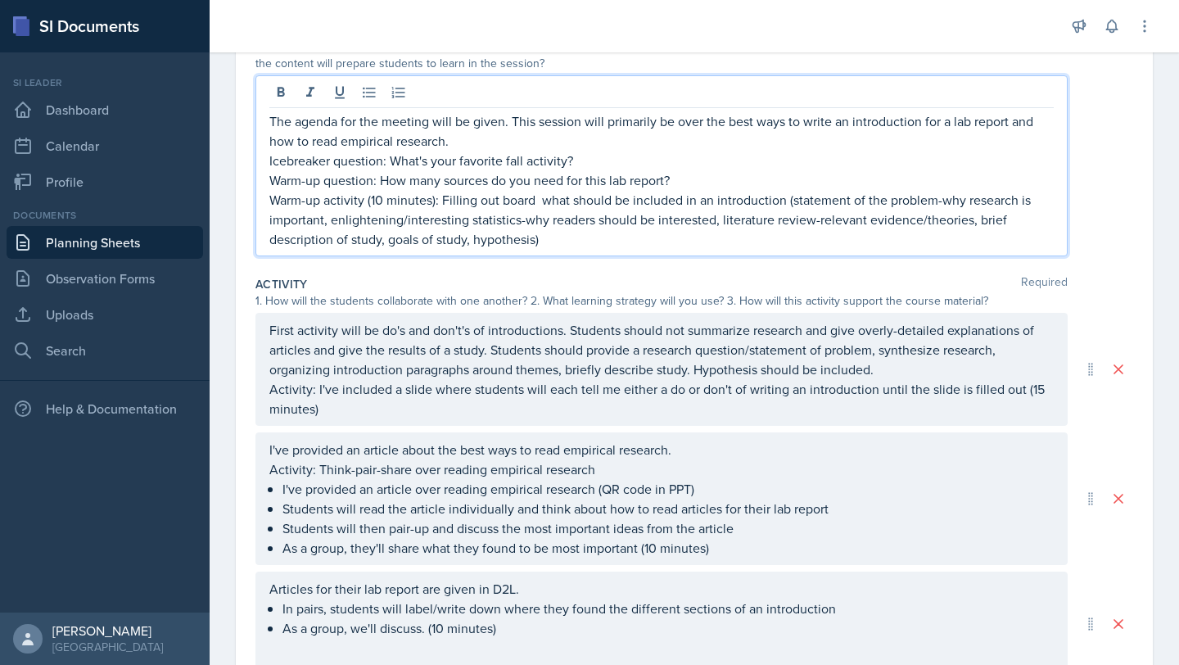
click at [557, 237] on p "Warm-up activity (10 minutes): Filling out board what should be included in an …" at bounding box center [661, 219] width 784 height 59
click at [549, 238] on p "Warm-up activity (10 minutes): Filling out board what should be included in an …" at bounding box center [661, 219] width 784 height 59
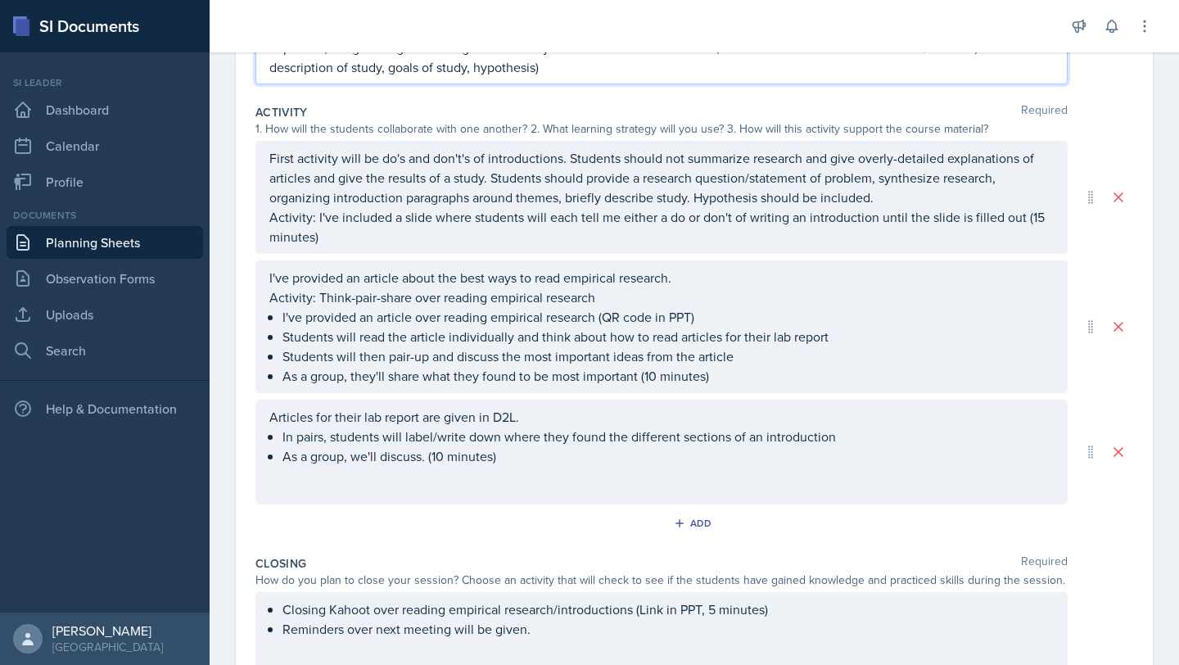
scroll to position [532, 0]
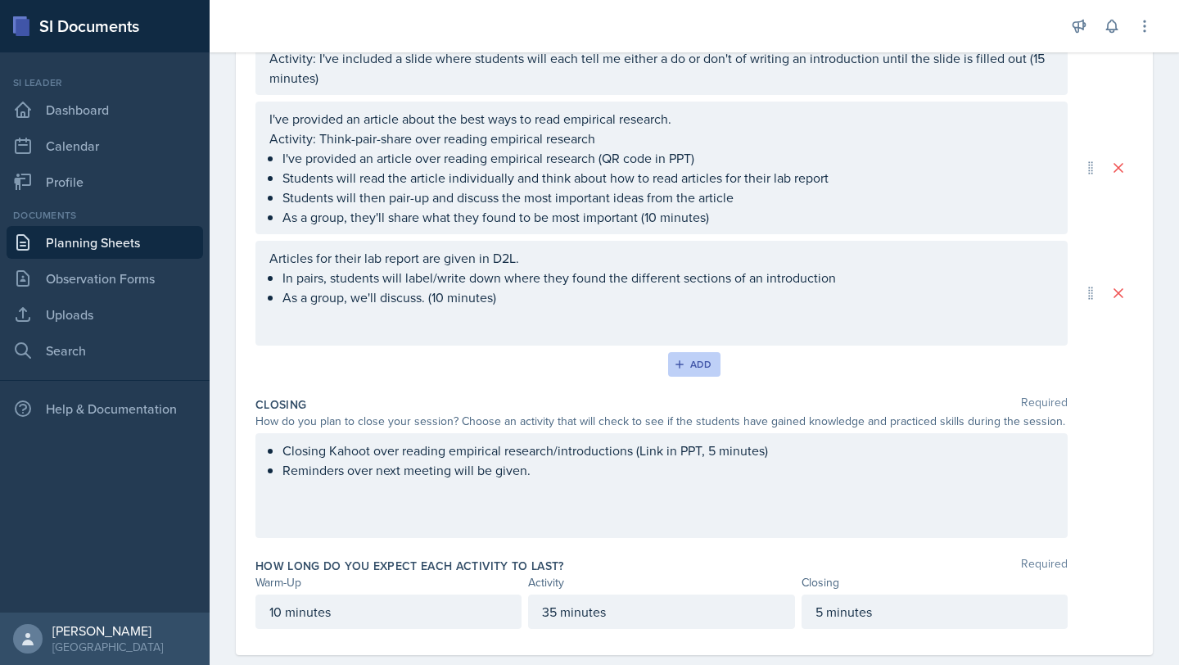
click at [699, 358] on div "Add" at bounding box center [694, 364] width 35 height 13
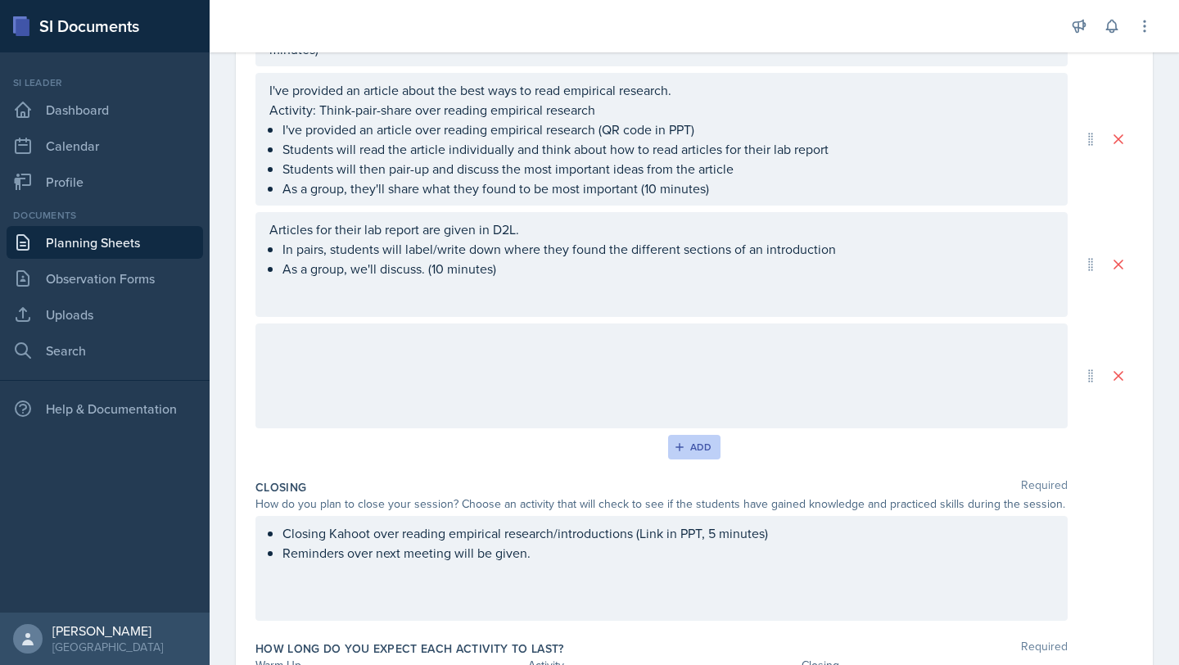
scroll to position [503, 0]
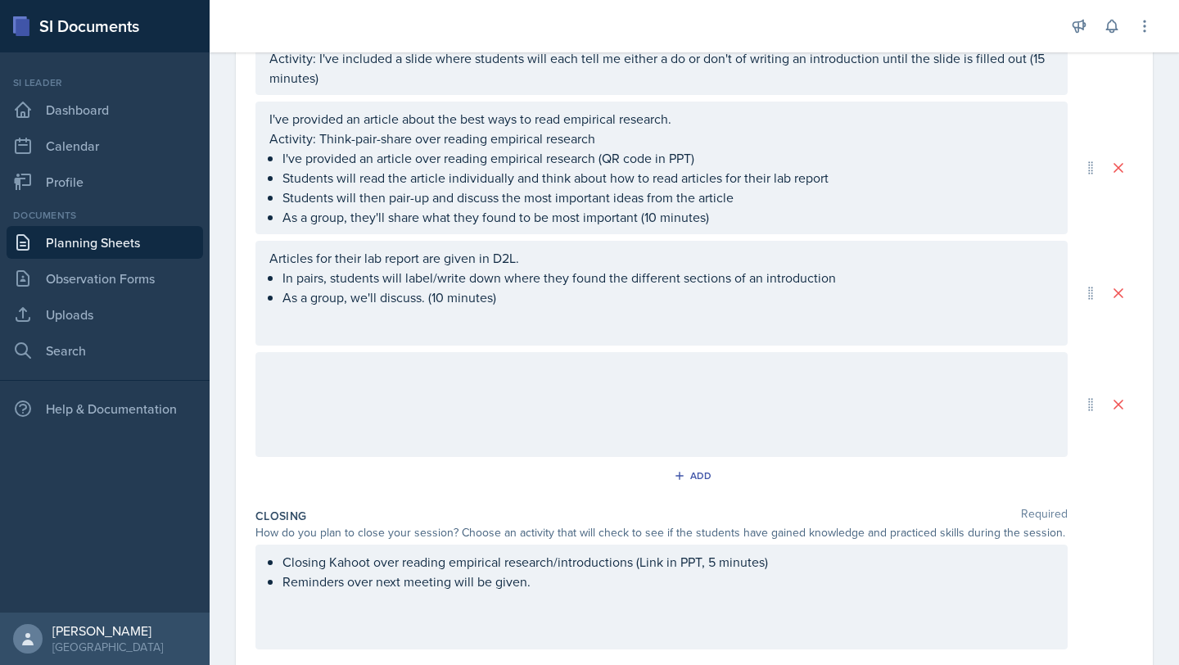
click at [430, 381] on div at bounding box center [661, 404] width 812 height 105
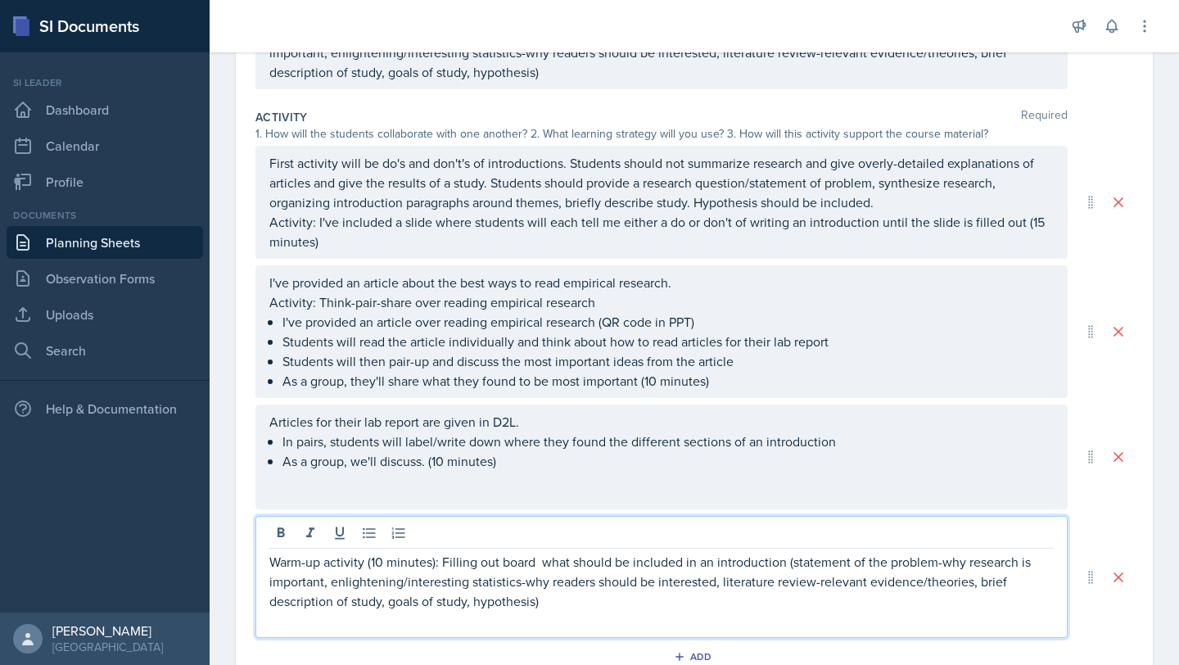
scroll to position [343, 0]
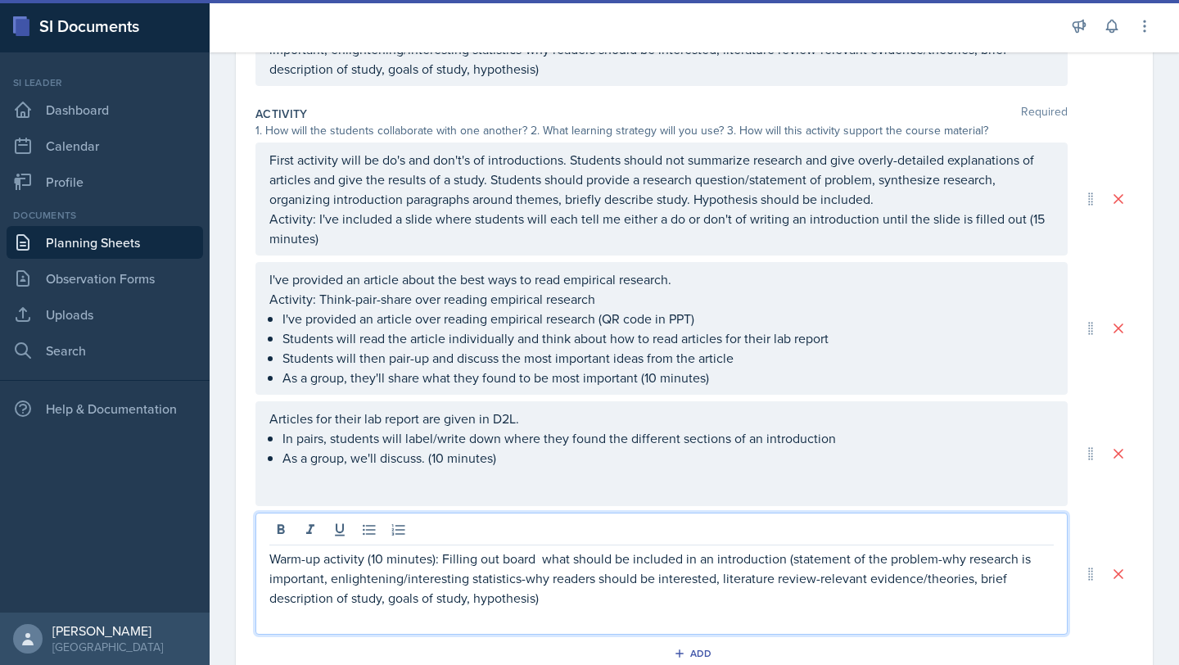
click at [695, 609] on p at bounding box center [661, 617] width 784 height 20
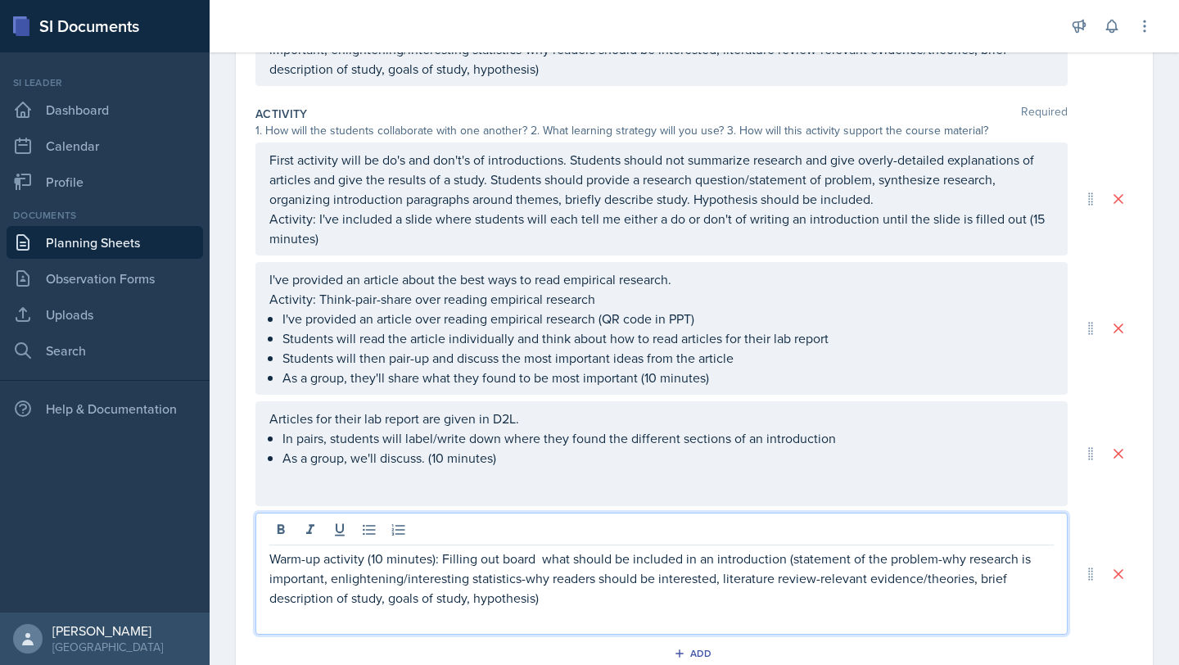
click at [581, 519] on div at bounding box center [661, 531] width 784 height 27
click at [569, 470] on div "Articles for their lab report are given in D2L. In pairs, students will label/w…" at bounding box center [661, 453] width 812 height 105
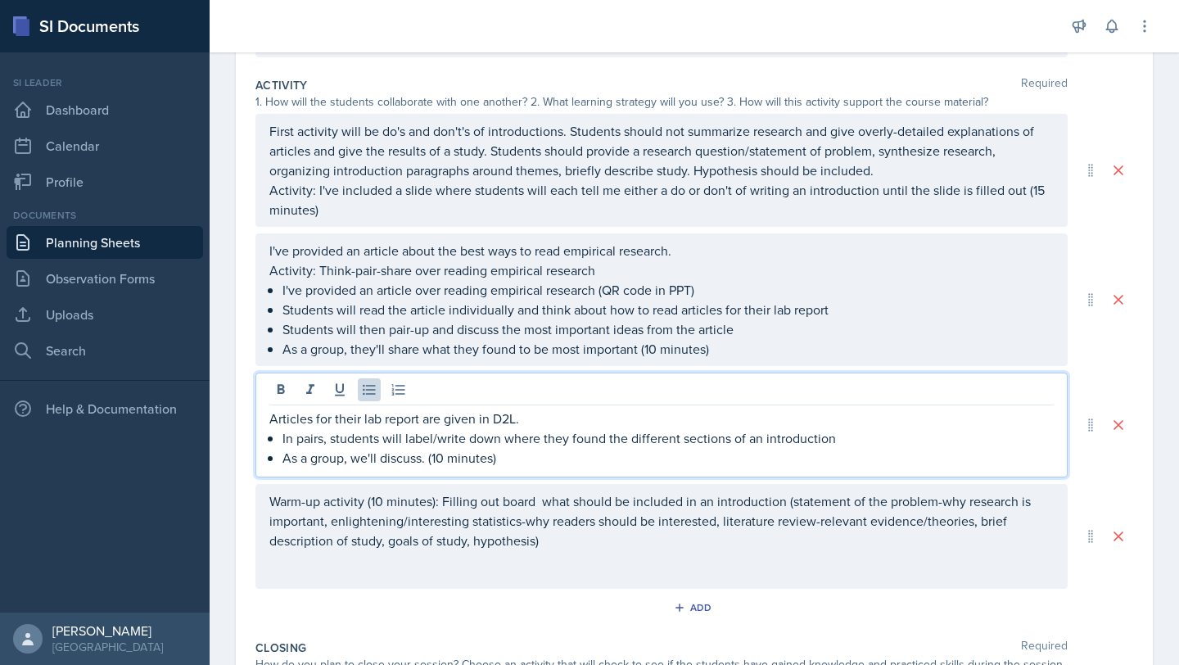
scroll to position [400, 0]
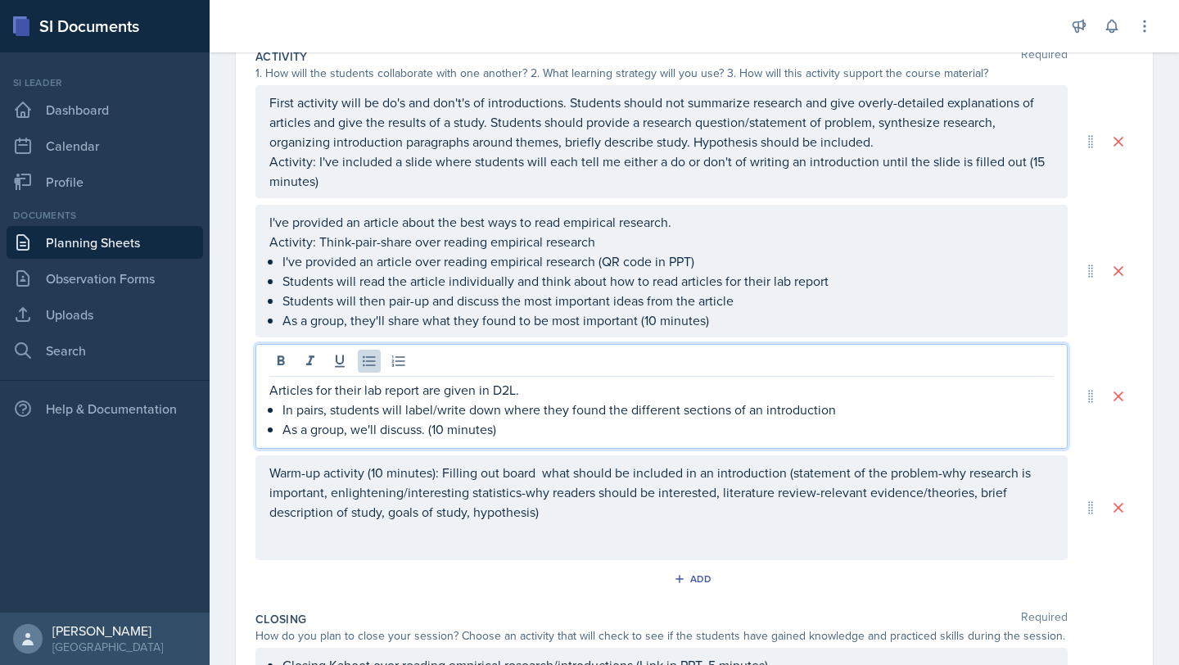
click at [550, 191] on p "Activity: I've included a slide where students will each tell me either a do or…" at bounding box center [661, 170] width 784 height 39
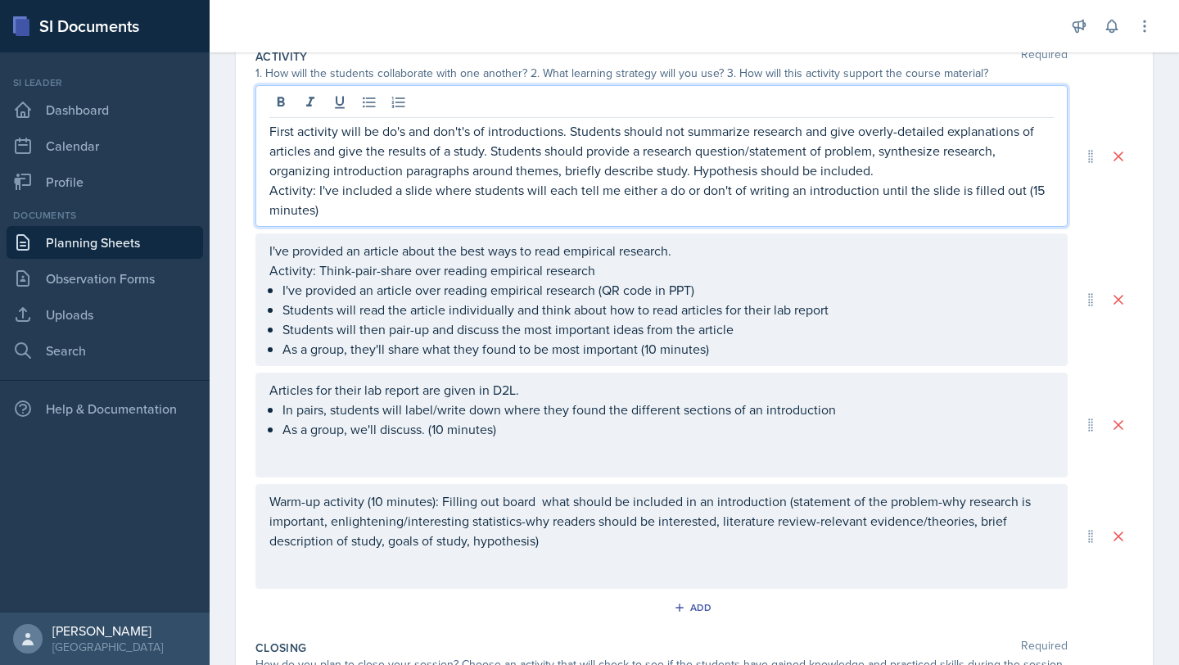
click at [526, 209] on p "Activity: I've included a slide where students will each tell me either a do or…" at bounding box center [661, 199] width 784 height 39
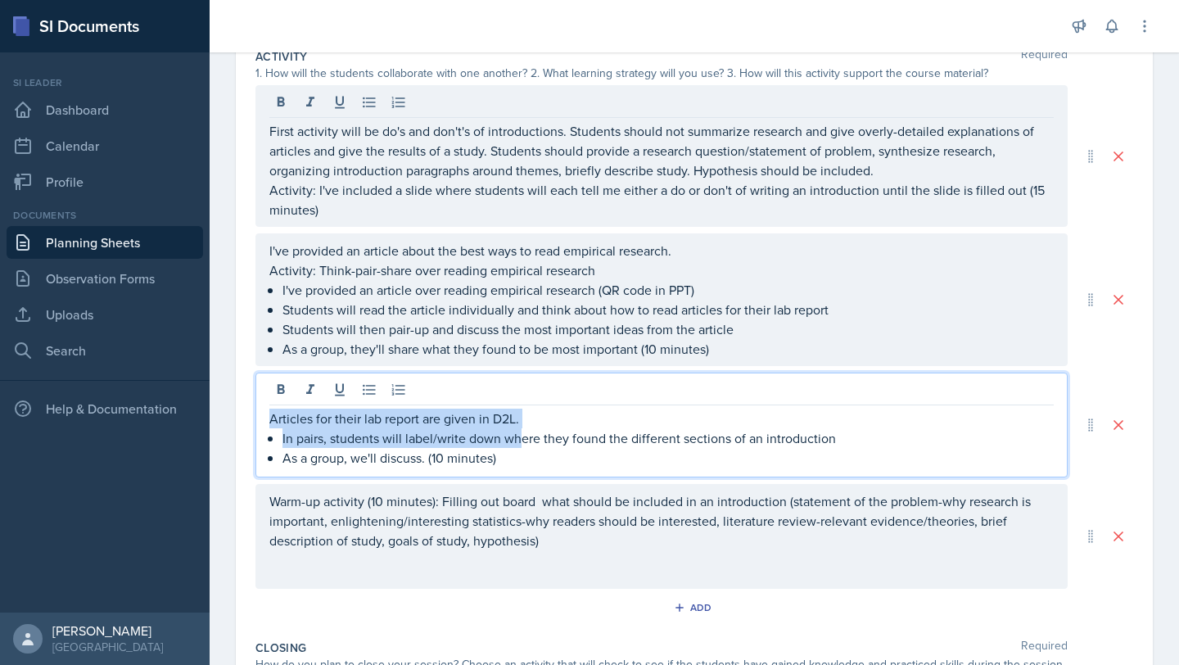
drag, startPoint x: 520, startPoint y: 432, endPoint x: 245, endPoint y: 404, distance: 276.4
click at [245, 404] on div "Date September 24th, 2025 September 2025 31 1 2 3 4 5 6 7 8 9 10 11 12 13 14 15…" at bounding box center [694, 313] width 917 height 1170
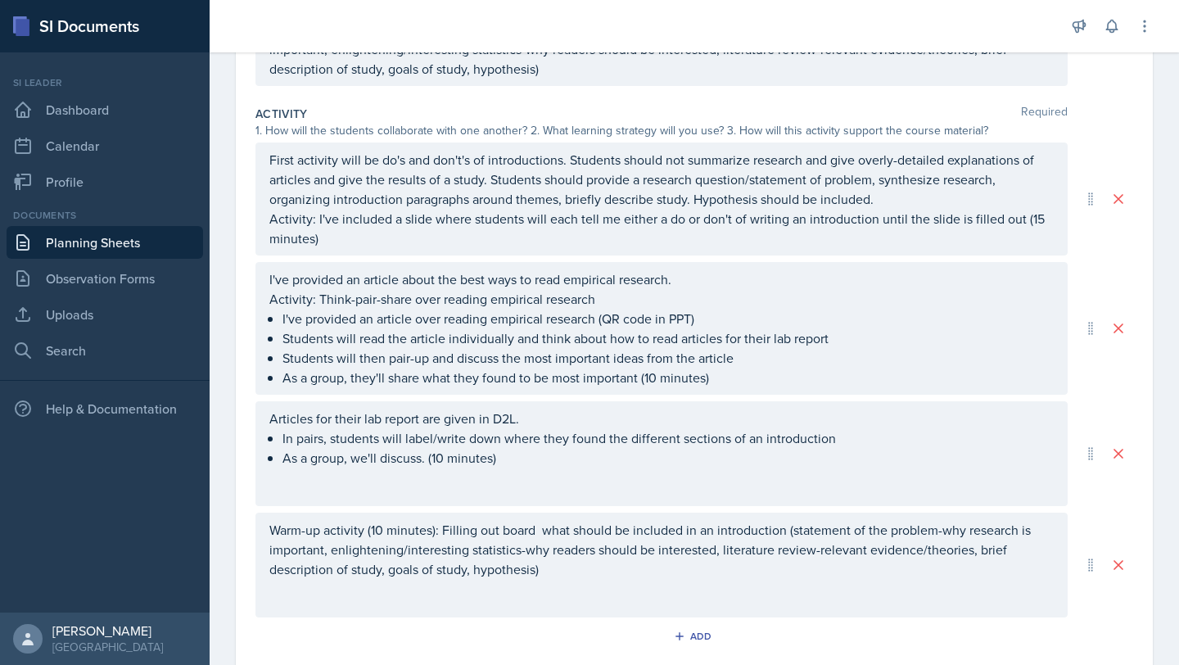
click at [539, 469] on div "Articles for their lab report are given in D2L. In pairs, students will label/w…" at bounding box center [661, 453] width 812 height 105
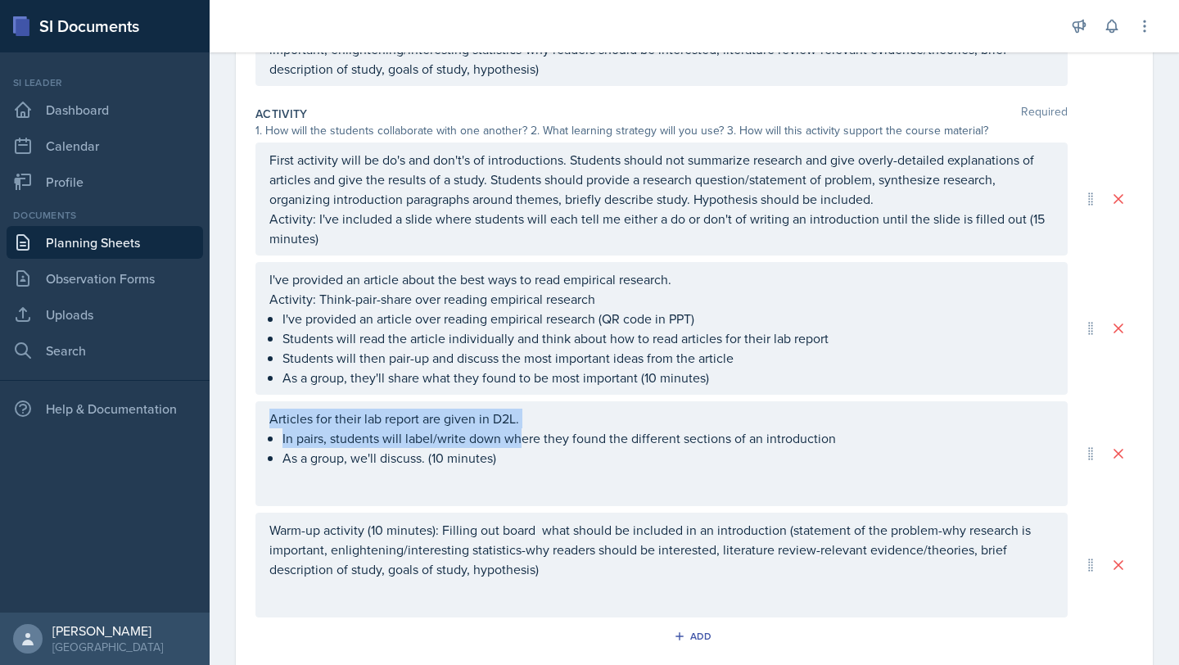
scroll to position [372, 0]
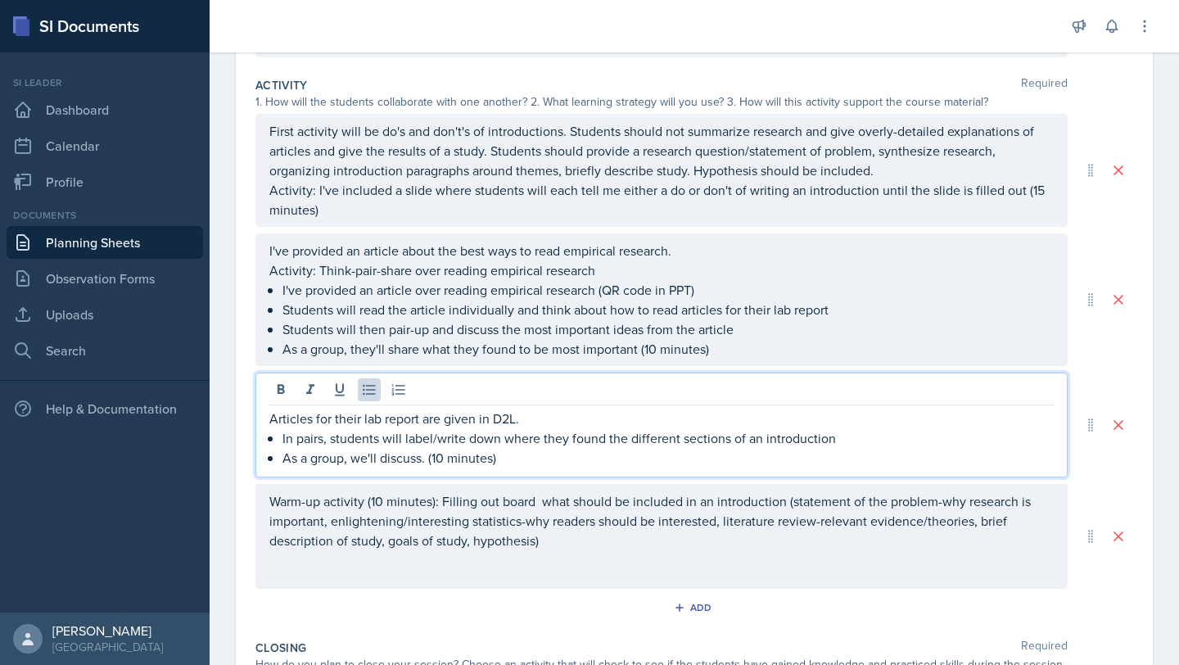
click at [513, 458] on p "As a group, we'll discuss. (10 minutes)" at bounding box center [667, 458] width 771 height 20
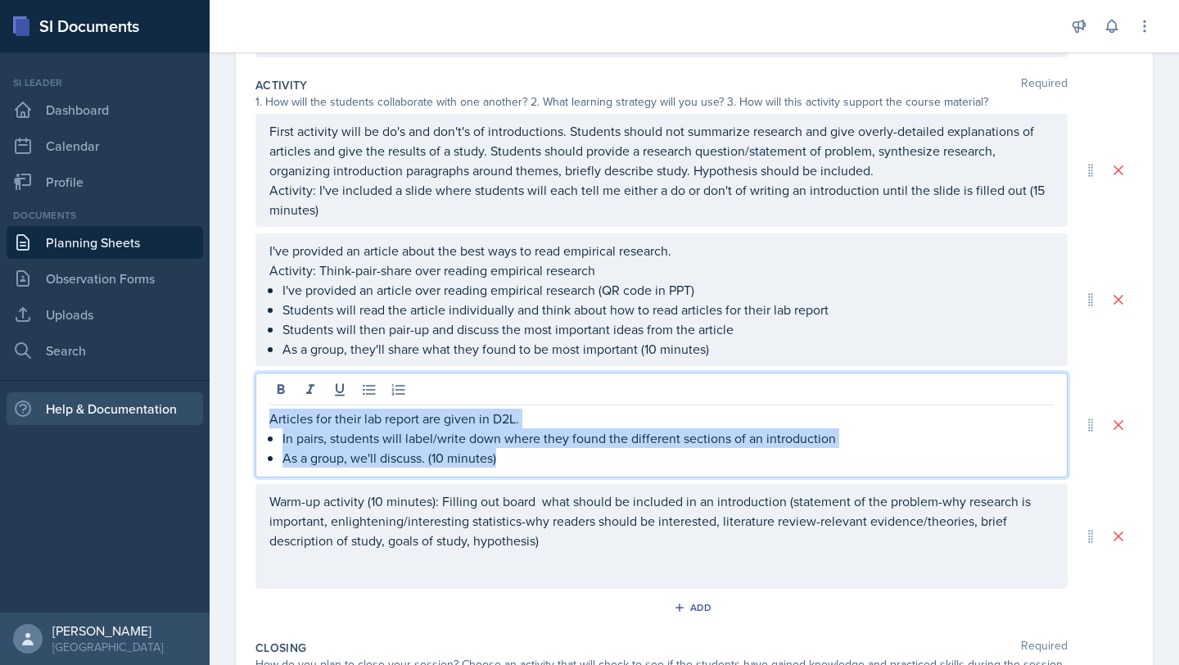
drag, startPoint x: 503, startPoint y: 466, endPoint x: 197, endPoint y: 424, distance: 309.0
click at [197, 424] on div "SI Documents Si leader Dashboard Calendar Profile Documents Planning Sheets Obs…" at bounding box center [589, 332] width 1179 height 665
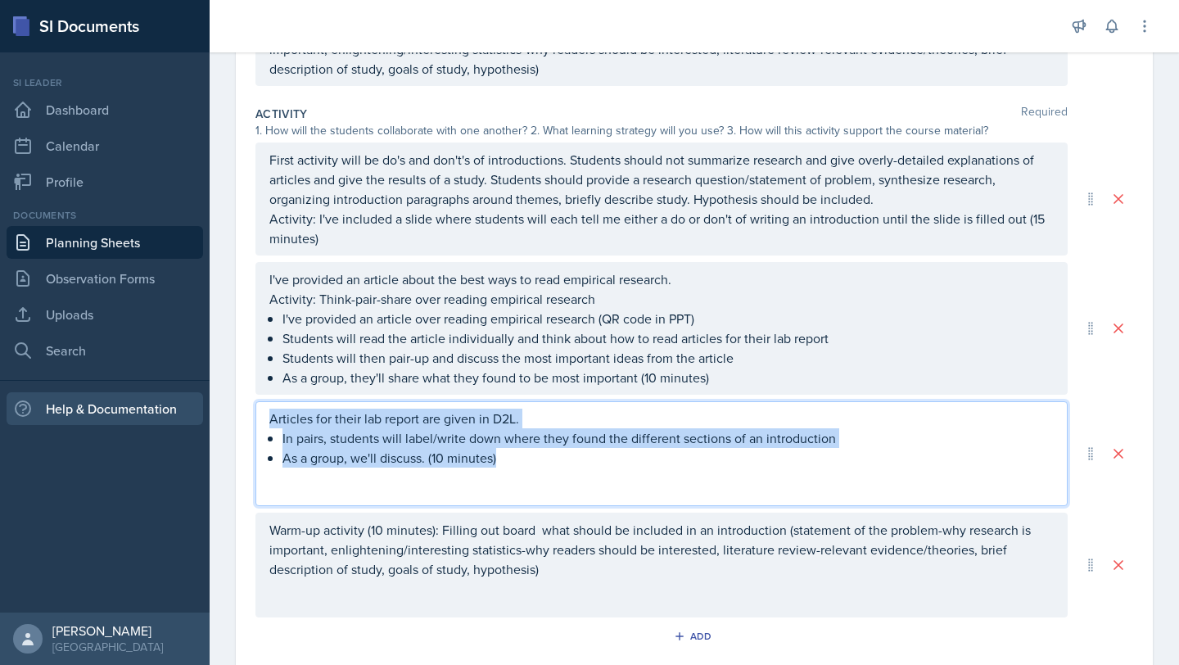
copy div "Articles for their lab report are given in D2L. In pairs, students will label/w…"
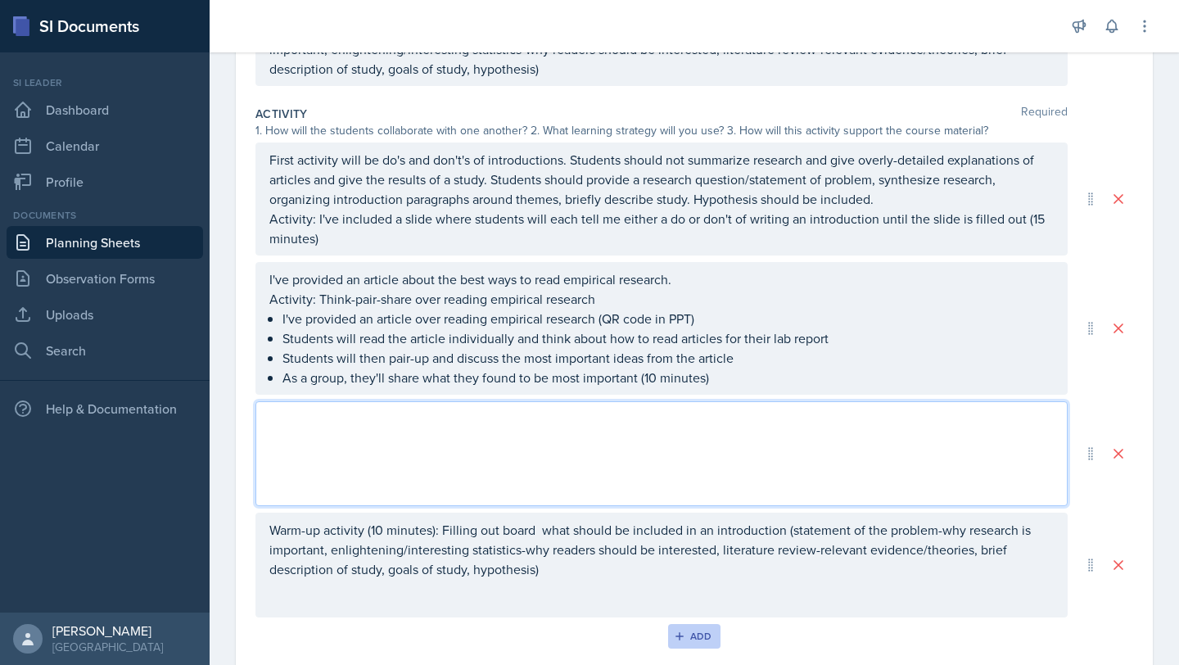
click at [703, 633] on div "Add" at bounding box center [694, 635] width 35 height 13
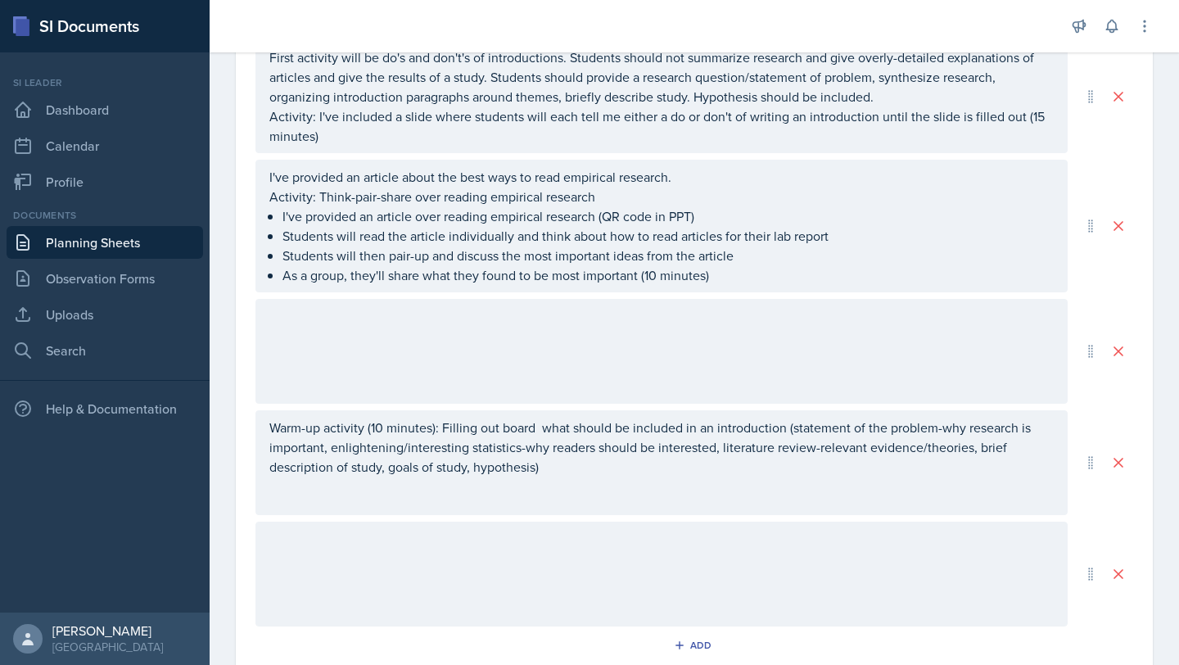
click at [631, 590] on div at bounding box center [661, 573] width 812 height 105
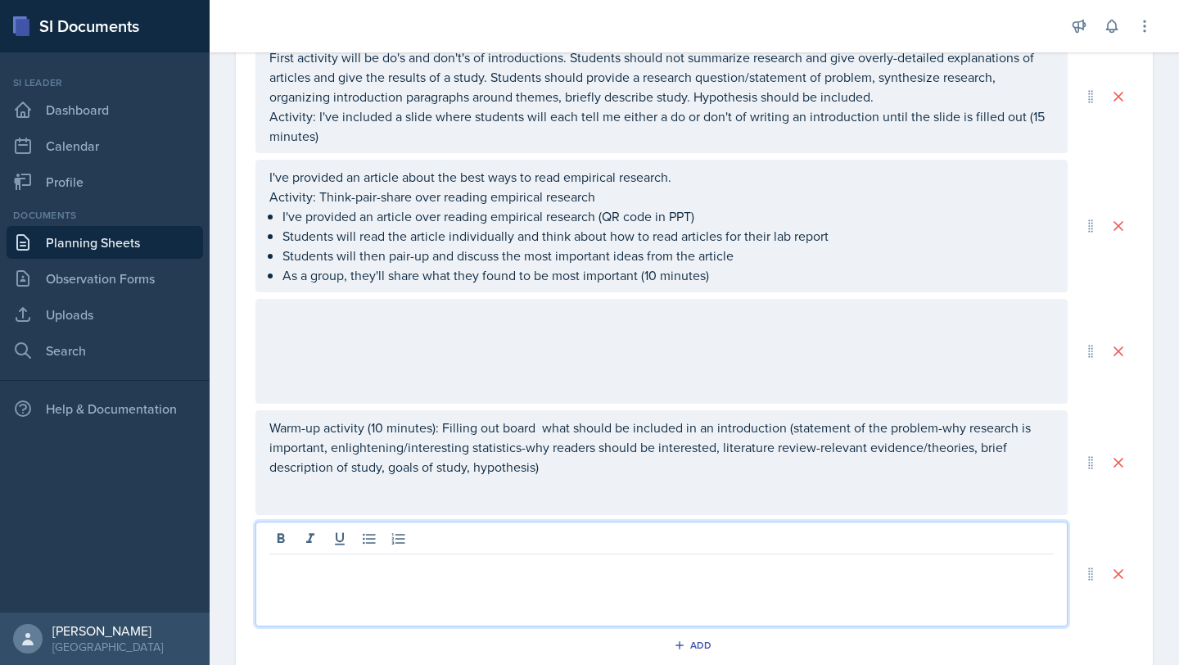
scroll to position [474, 0]
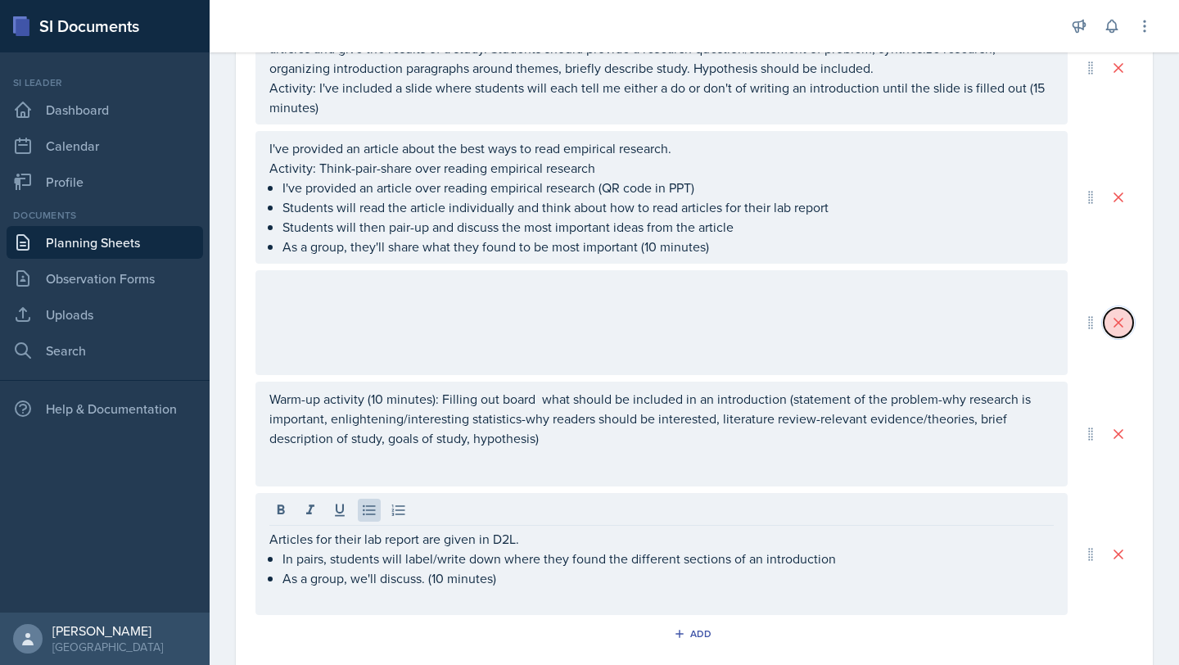
click at [1111, 320] on icon at bounding box center [1118, 322] width 16 height 16
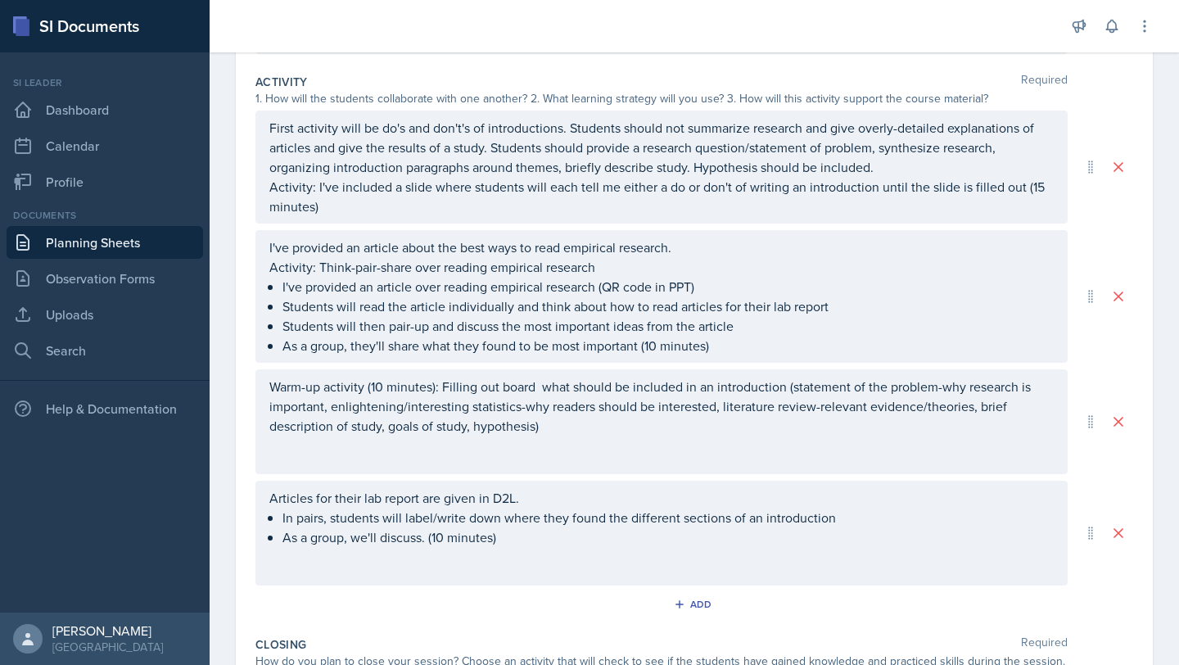
scroll to position [374, 0]
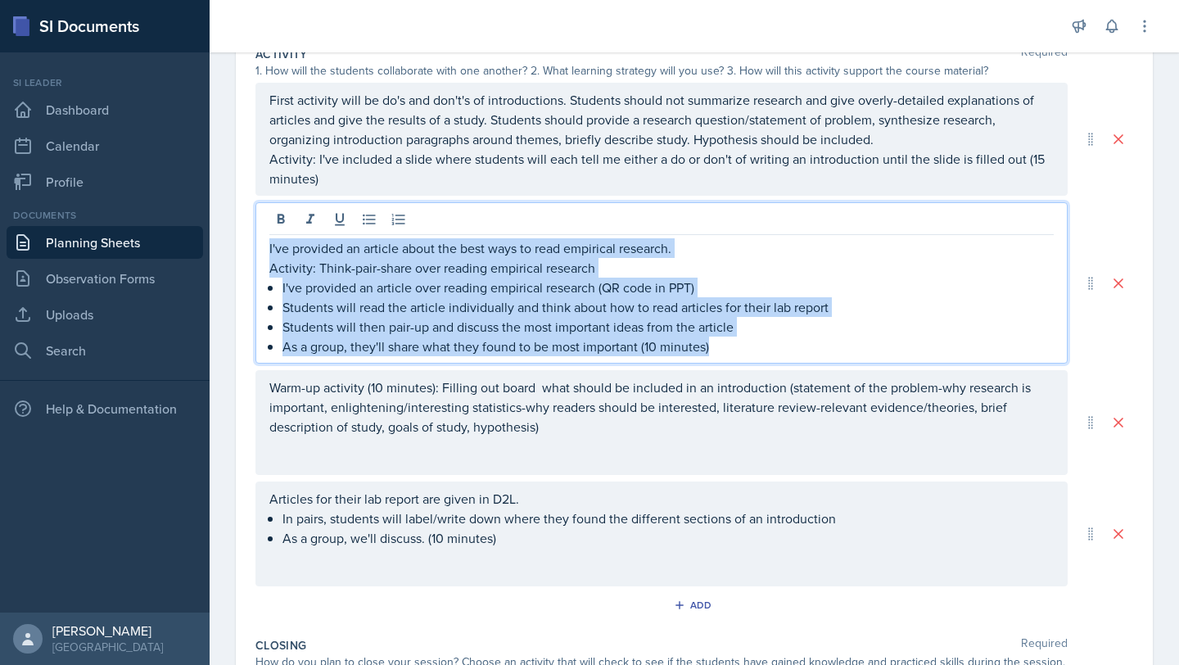
drag, startPoint x: 740, startPoint y: 354, endPoint x: 239, endPoint y: 241, distance: 513.4
click at [239, 241] on div "Date September 24th, 2025 September 2025 31 1 2 3 4 5 6 7 8 9 10 11 12 13 14 15…" at bounding box center [694, 311] width 917 height 1170
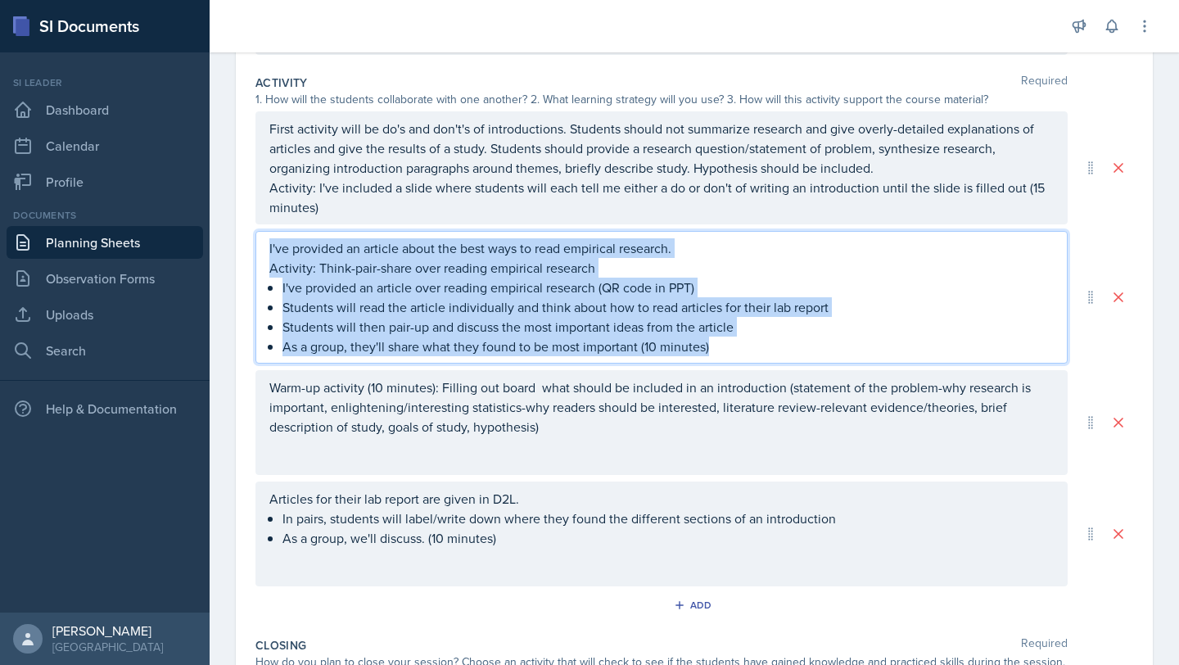
copy div "I've provided an article about the best ways to read empirical research. Activi…"
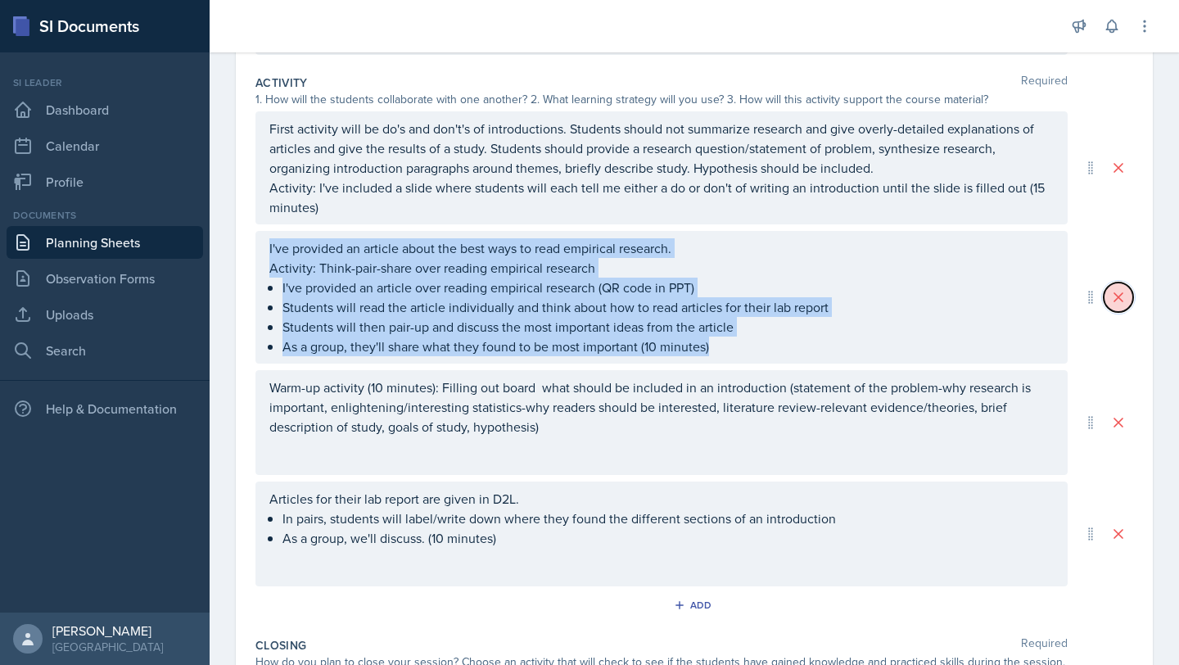
click at [1115, 301] on button at bounding box center [1117, 296] width 29 height 29
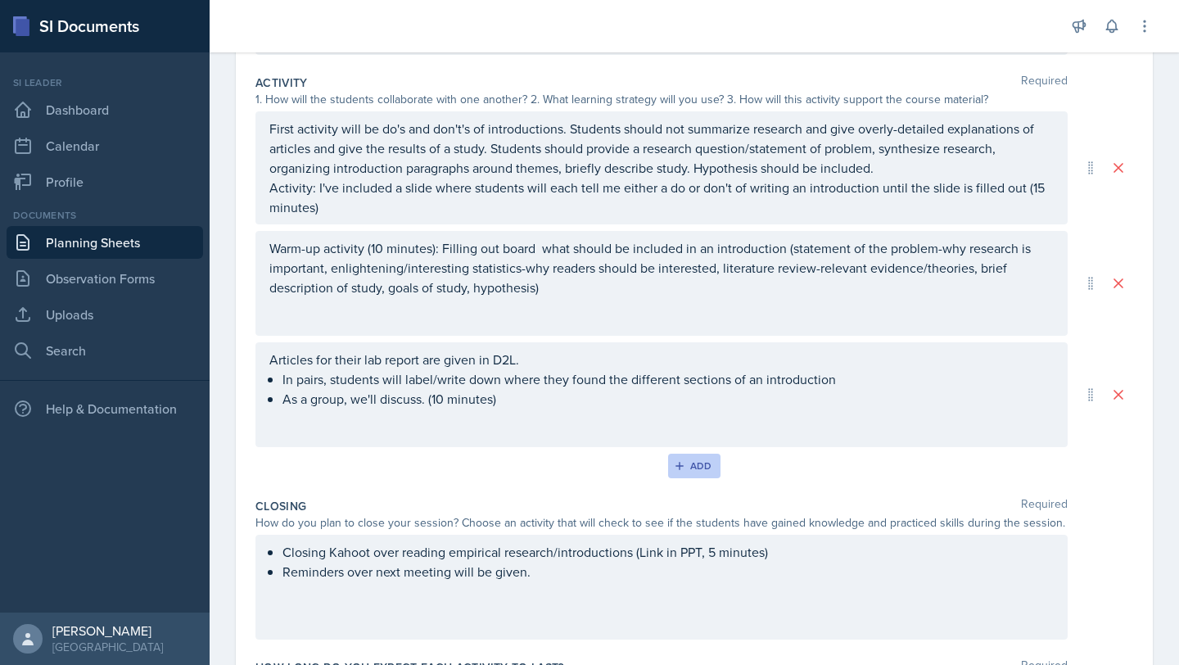
click at [690, 462] on div "Add" at bounding box center [694, 465] width 35 height 13
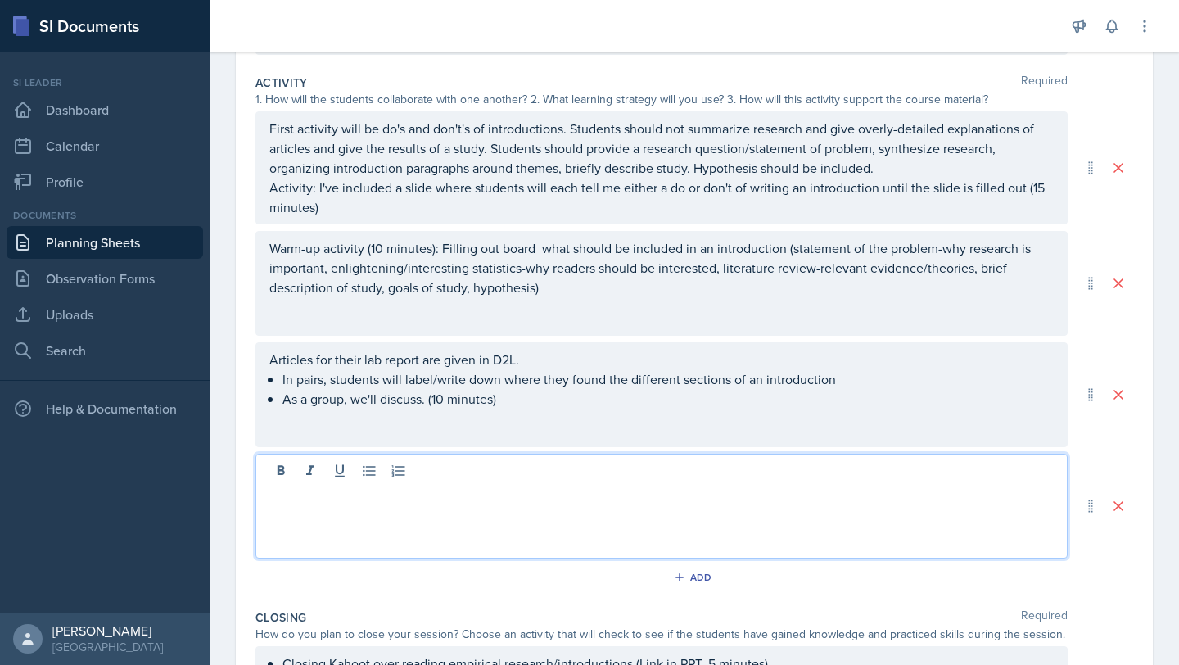
click at [481, 475] on div at bounding box center [661, 505] width 812 height 105
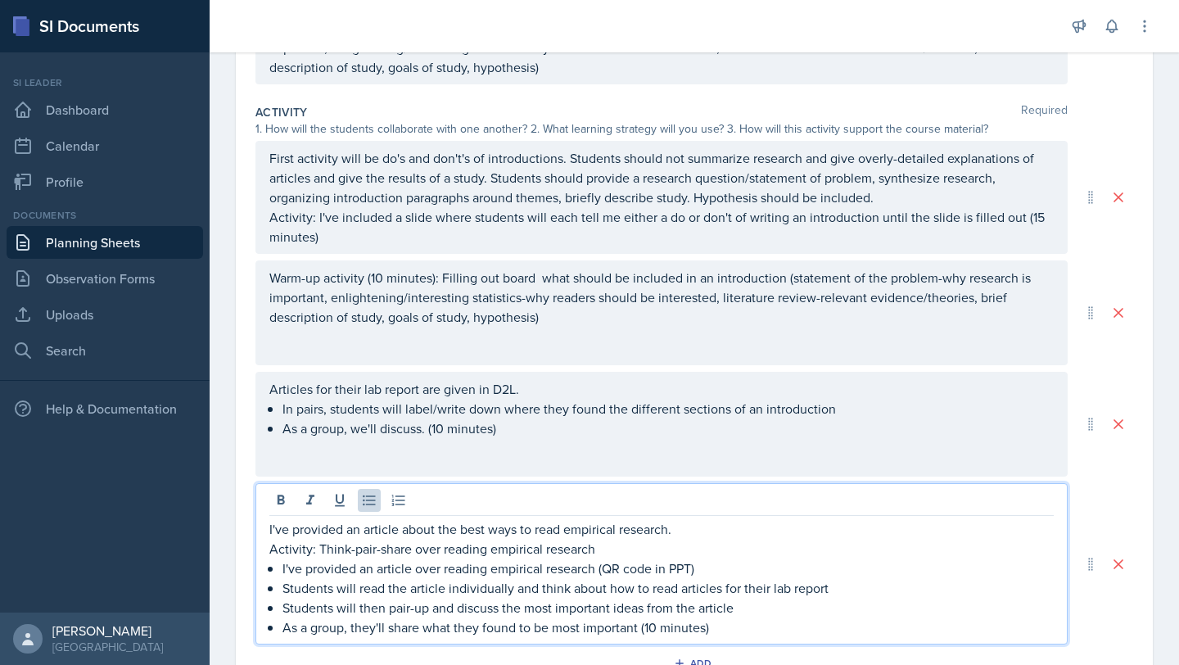
scroll to position [342, 0]
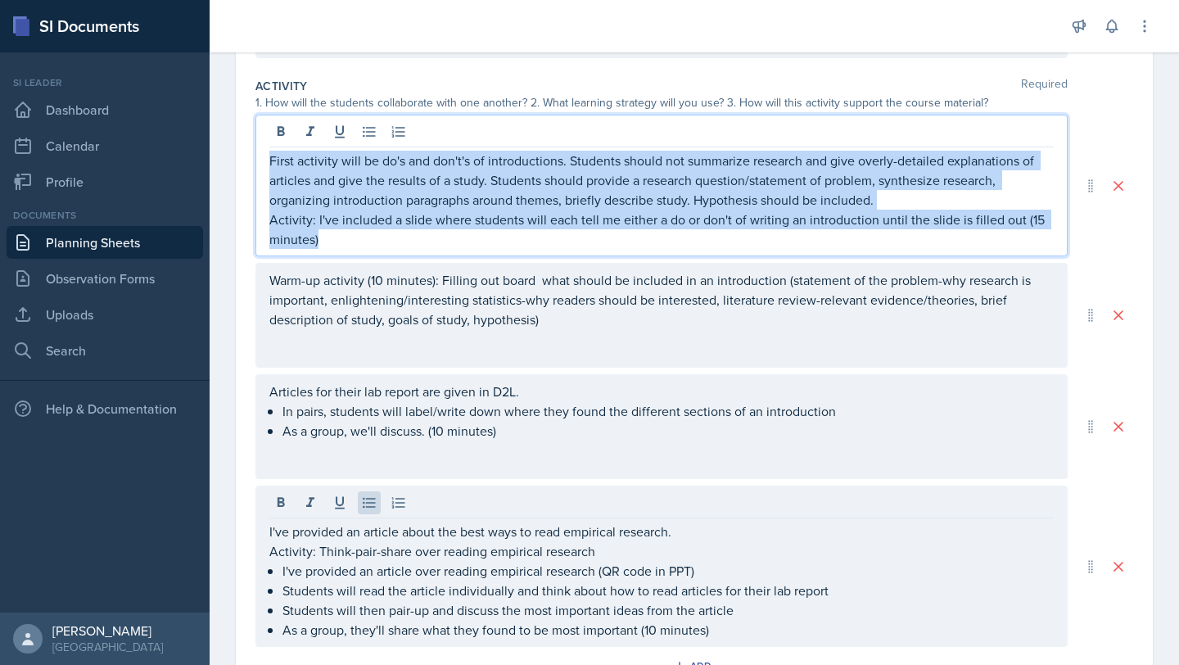
drag, startPoint x: 345, startPoint y: 245, endPoint x: 232, endPoint y: 160, distance: 141.4
click at [232, 160] on div "Date September 24th, 2025 September 2025 31 1 2 3 4 5 6 7 8 9 10 11 12 13 14 15…" at bounding box center [694, 376] width 969 height 1237
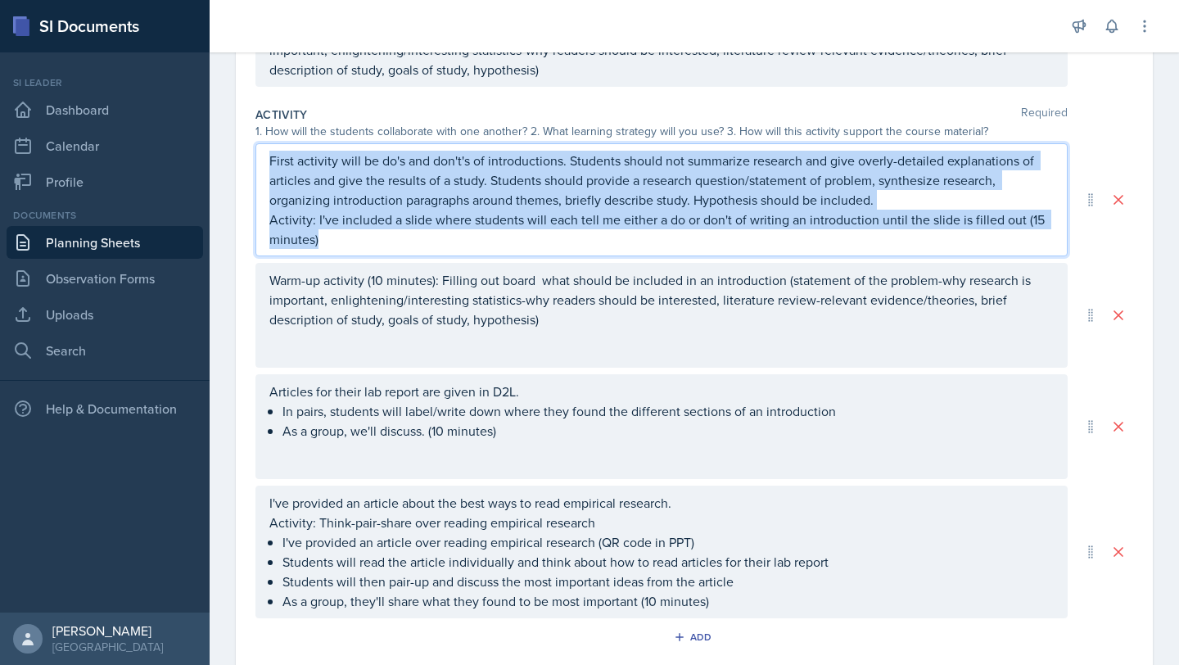
copy div "First activity will be do's and don't's of introductions. Students should not s…"
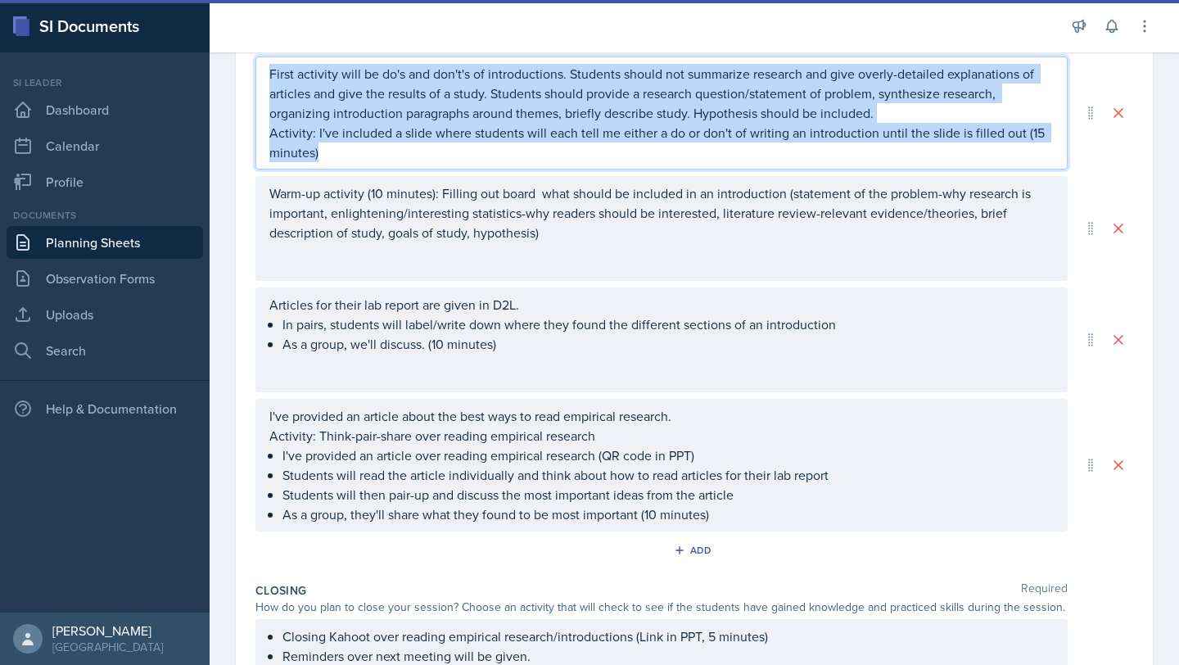
scroll to position [428, 0]
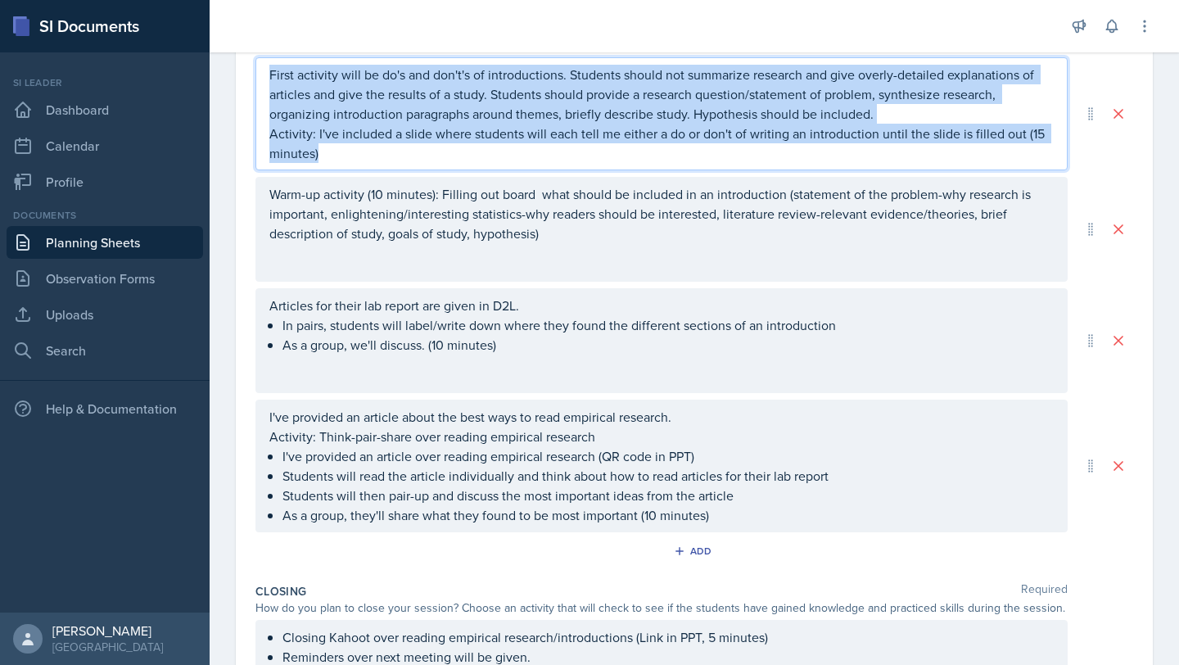
copy div "First activity will be do's and don't's of introductions. Students should not s…"
click at [702, 548] on div "Add" at bounding box center [694, 550] width 35 height 13
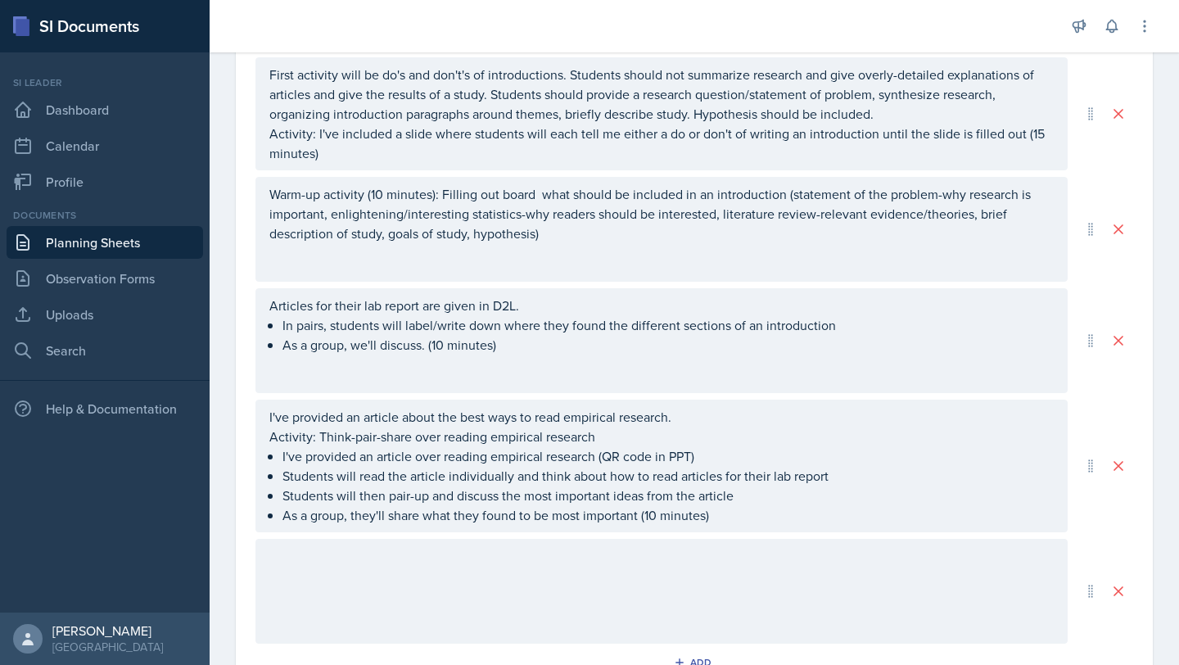
click at [551, 569] on div at bounding box center [661, 591] width 812 height 105
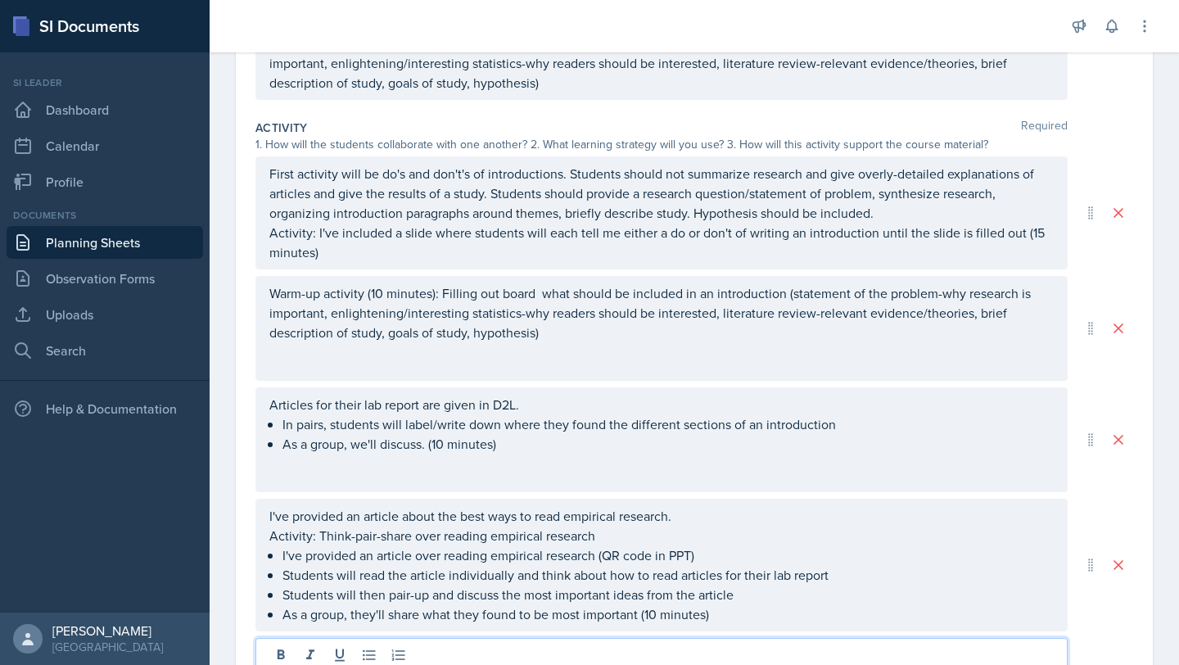
scroll to position [327, 0]
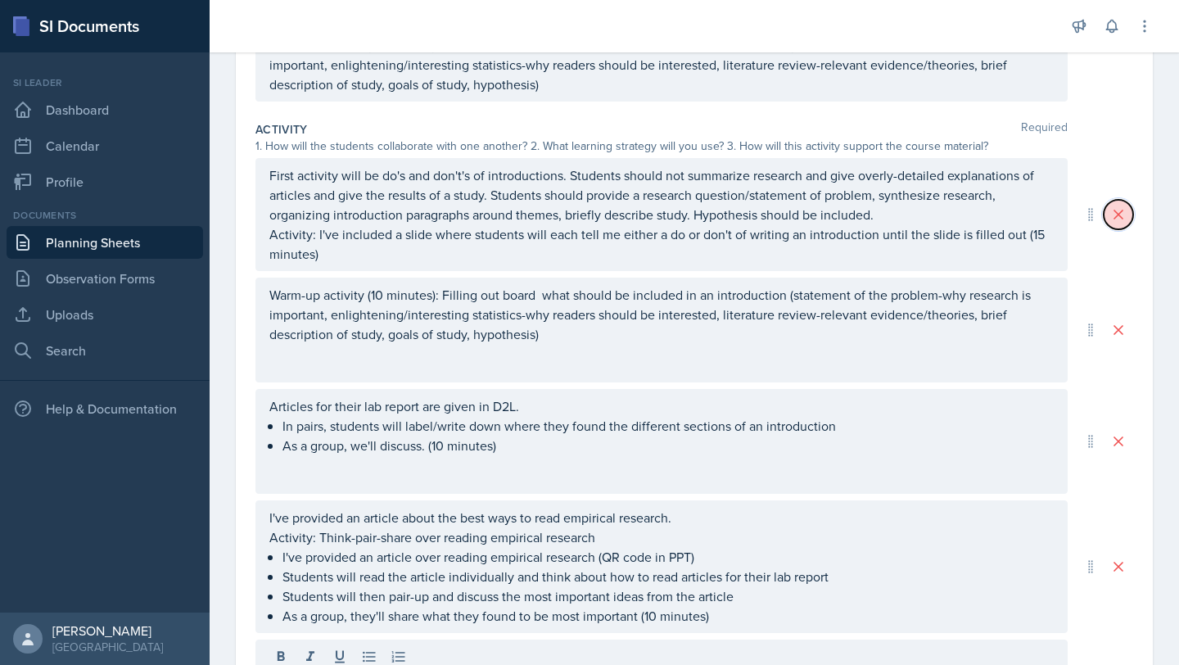
click at [1113, 211] on icon at bounding box center [1118, 214] width 16 height 16
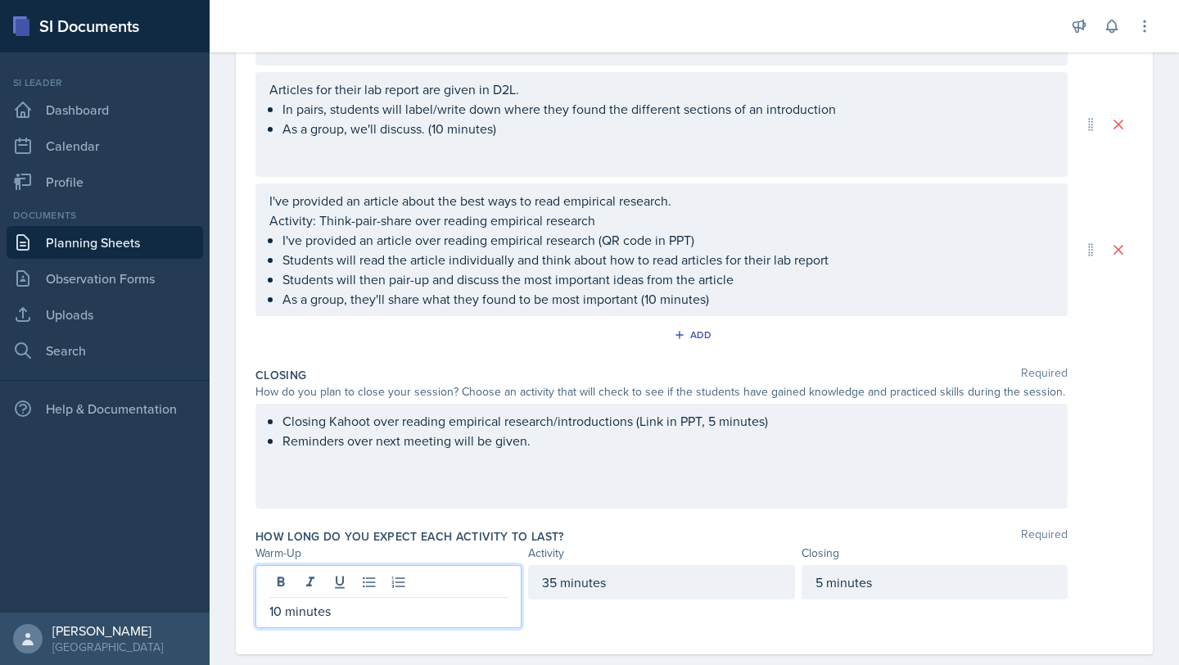
scroll to position [751, 0]
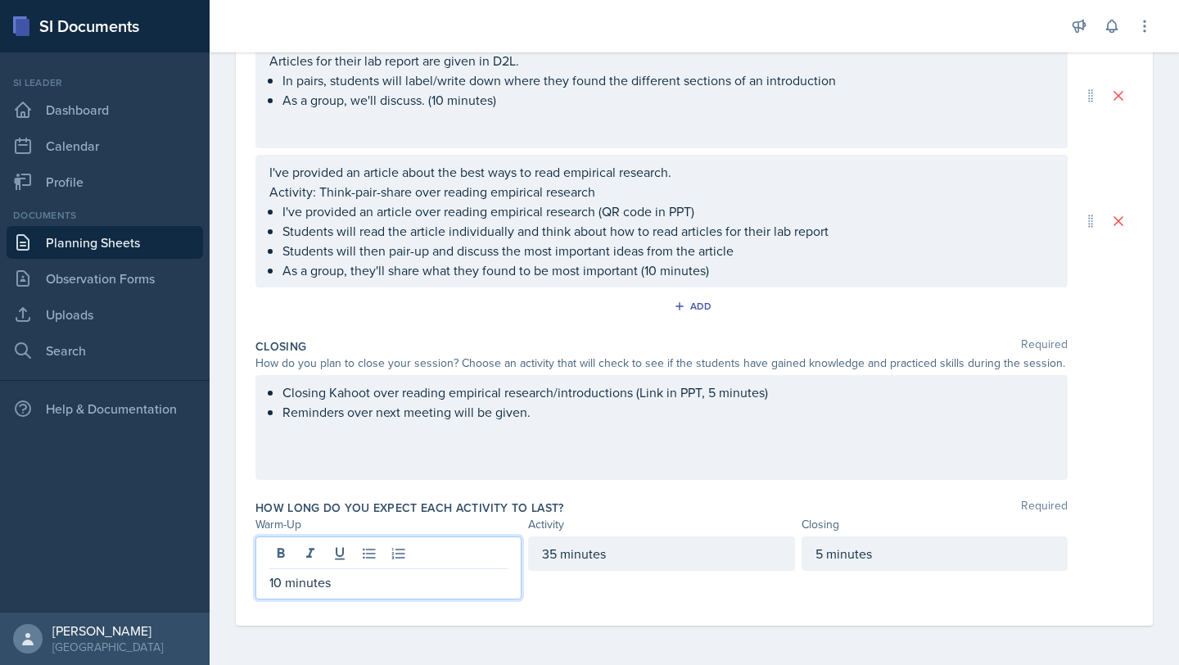
click at [282, 588] on p "10 minutes" at bounding box center [388, 582] width 238 height 20
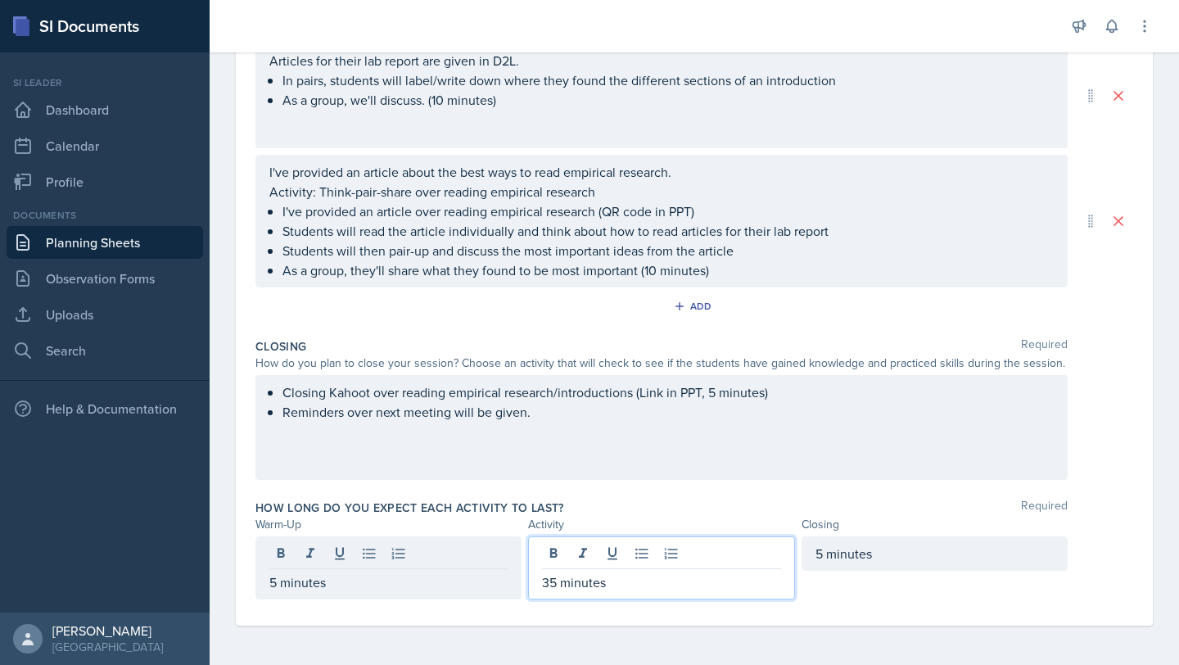
click at [550, 552] on div "35 minutes" at bounding box center [661, 567] width 266 height 63
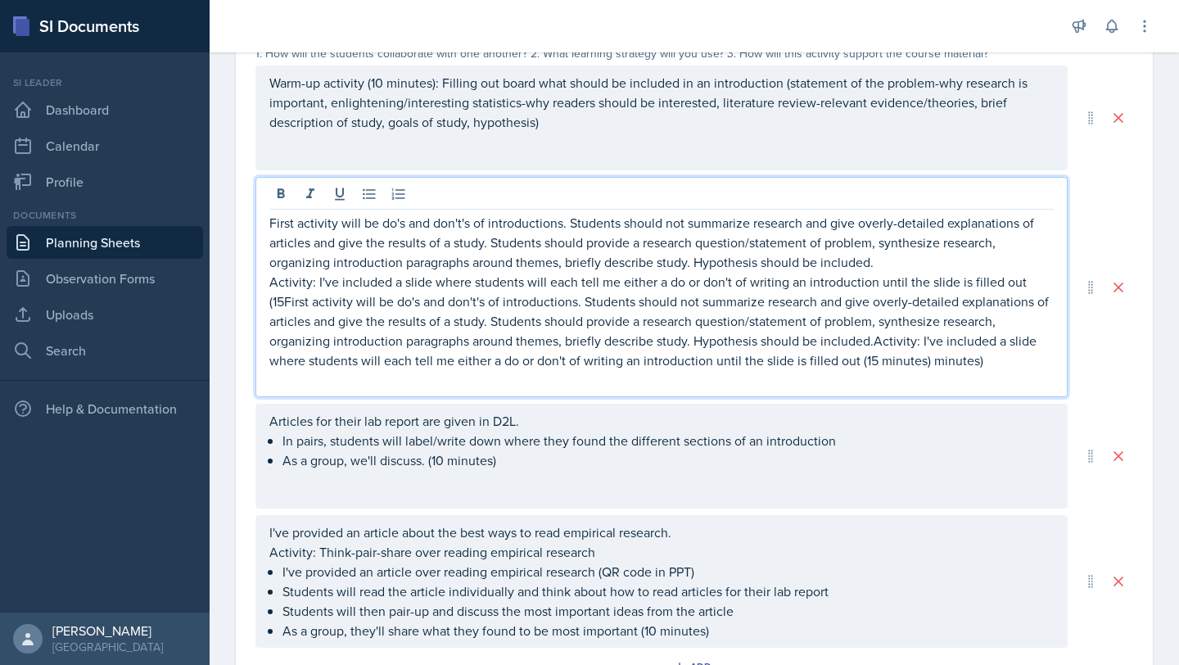
scroll to position [448, 0]
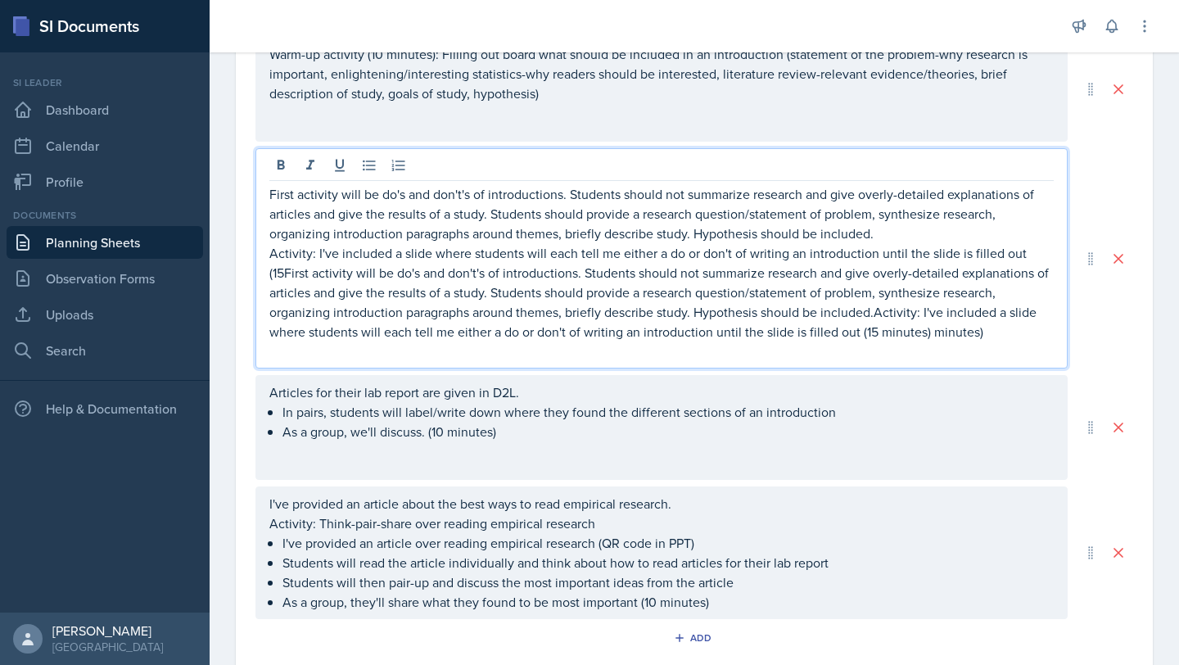
click at [872, 330] on p "Activity: I've included a slide where students will each tell me either a do or…" at bounding box center [661, 292] width 784 height 98
click at [980, 334] on p "Activity: I've included a slide where students will each tell me either a do or…" at bounding box center [661, 292] width 784 height 98
click at [877, 311] on p "Activity: I've included a slide where students will each tell me either a do or…" at bounding box center [661, 292] width 784 height 98
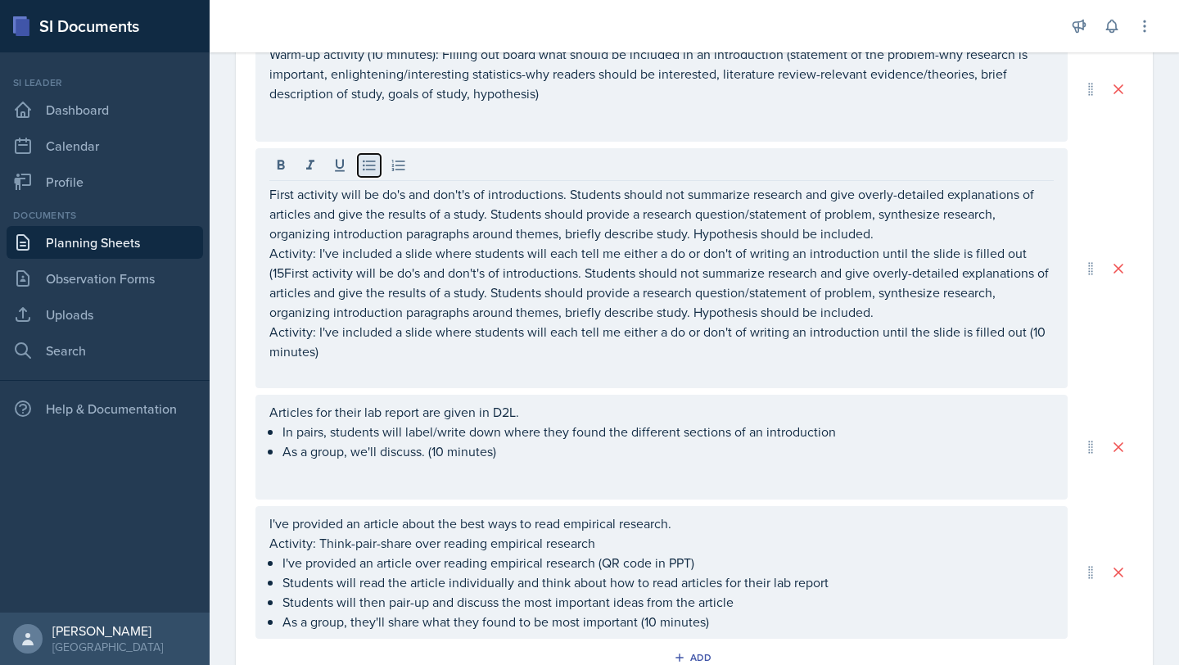
click at [372, 165] on icon at bounding box center [369, 165] width 12 height 11
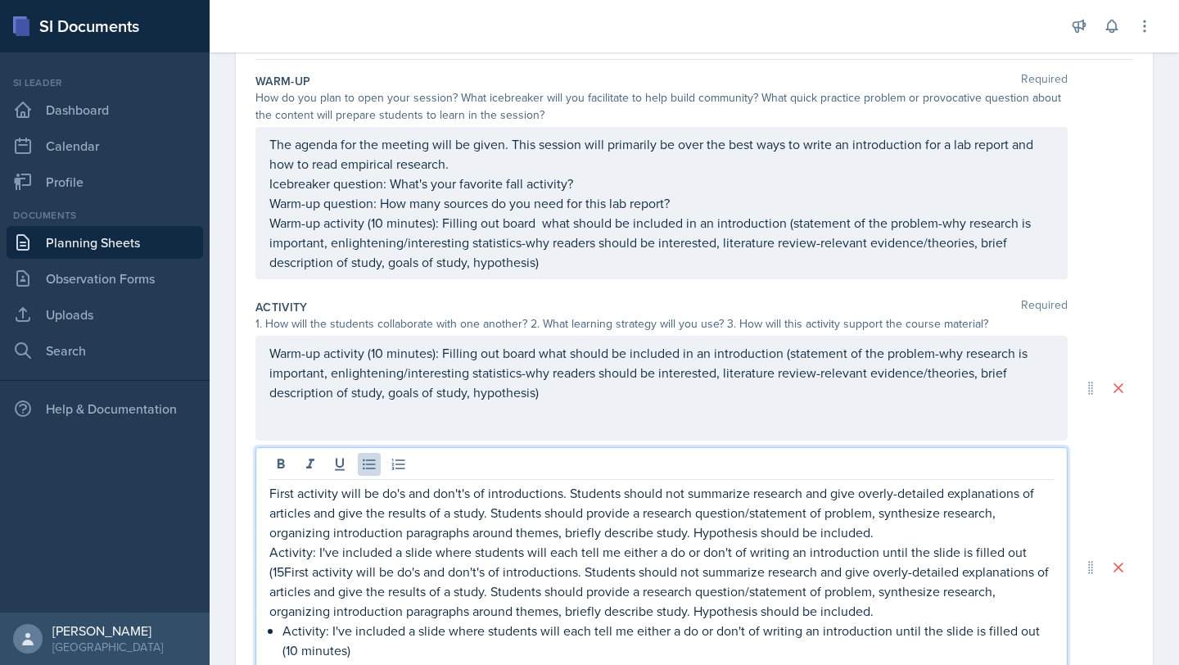
scroll to position [178, 0]
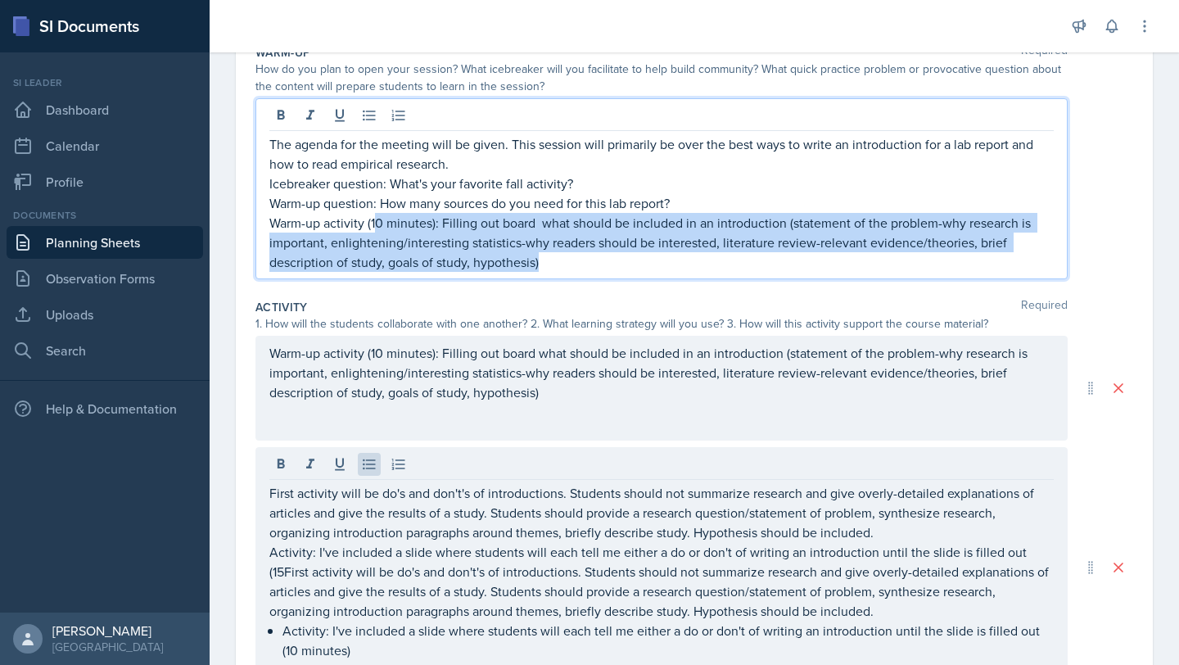
drag, startPoint x: 561, startPoint y: 259, endPoint x: 377, endPoint y: 228, distance: 186.1
click at [377, 228] on p "Warm-up activity (10 minutes): Filling out board what should be included in an …" at bounding box center [661, 242] width 784 height 59
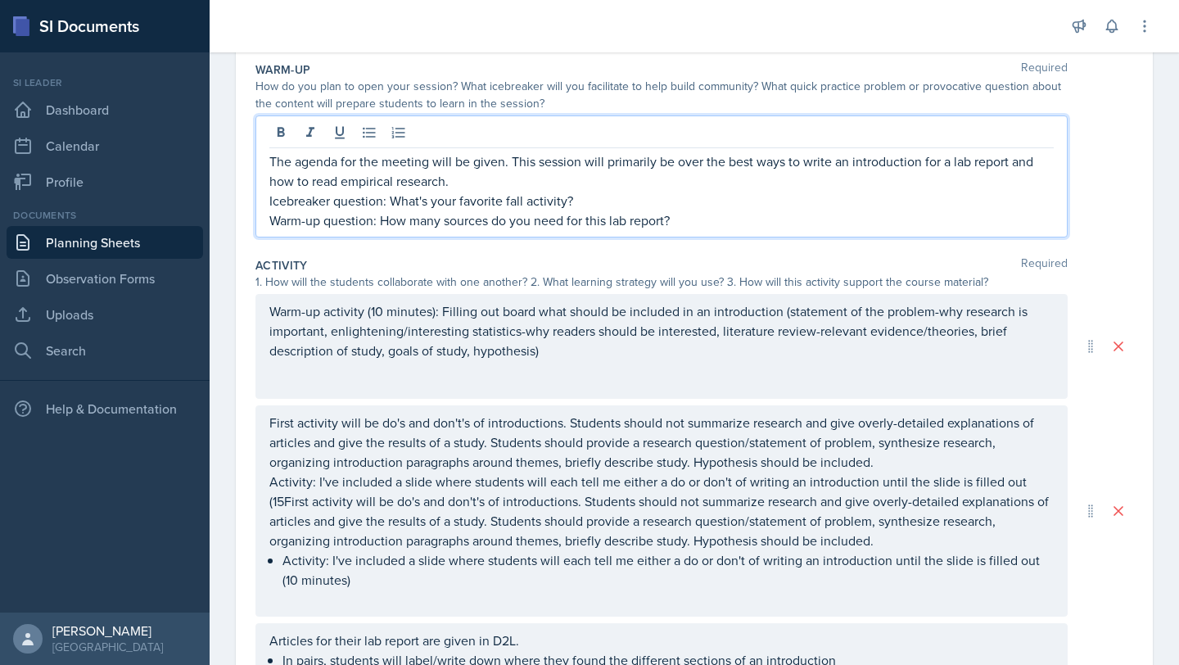
scroll to position [265, 0]
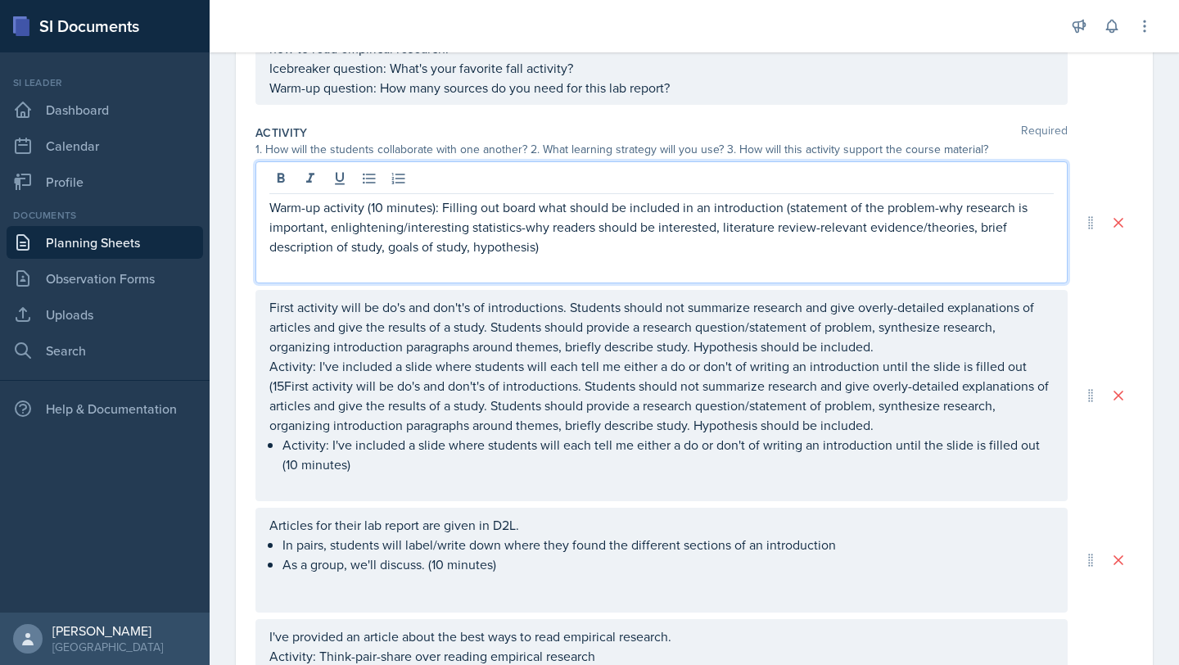
click at [324, 211] on p "Warm-up activity (10 minutes): Filling out board what should be included in an …" at bounding box center [661, 226] width 784 height 59
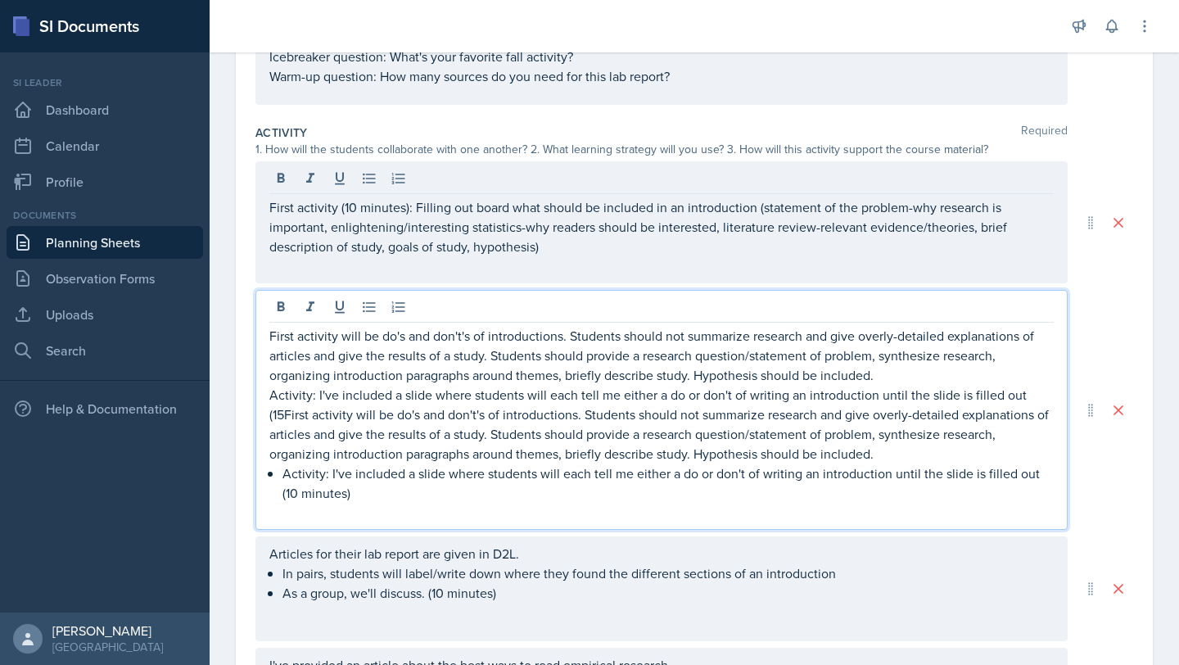
click at [340, 310] on div "First activity will be do's and don't's of introductions. Students should not s…" at bounding box center [661, 410] width 812 height 240
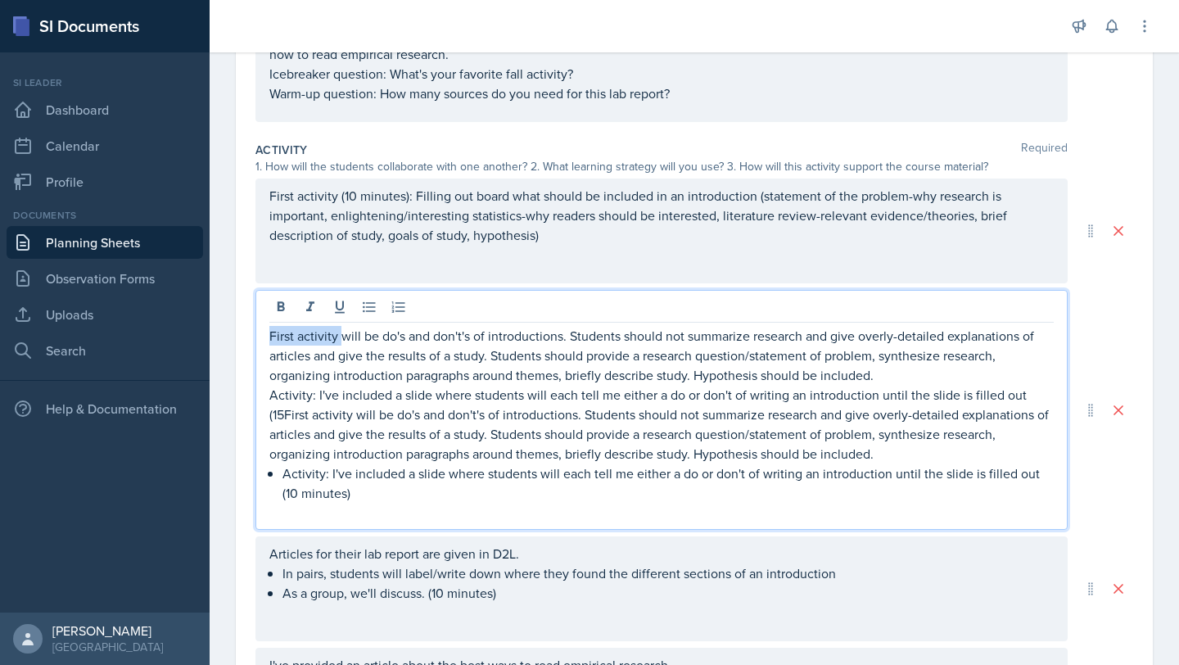
drag, startPoint x: 339, startPoint y: 336, endPoint x: 246, endPoint y: 336, distance: 93.3
click at [246, 336] on div "Date September 24th, 2025 September 2025 31 1 2 3 4 5 6 7 8 9 10 11 12 13 14 15…" at bounding box center [694, 479] width 917 height 1220
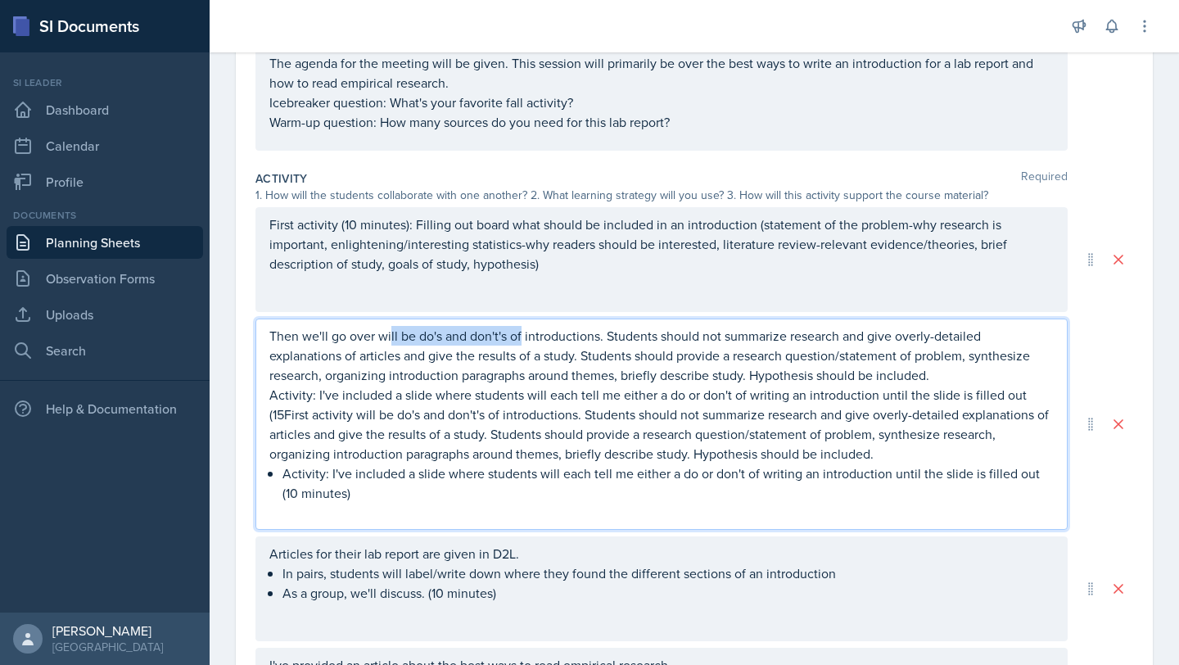
drag, startPoint x: 521, startPoint y: 336, endPoint x: 390, endPoint y: 340, distance: 131.0
click at [390, 340] on p "Then we'll go over will be do's and don't's of introductions. Students should n…" at bounding box center [661, 355] width 784 height 59
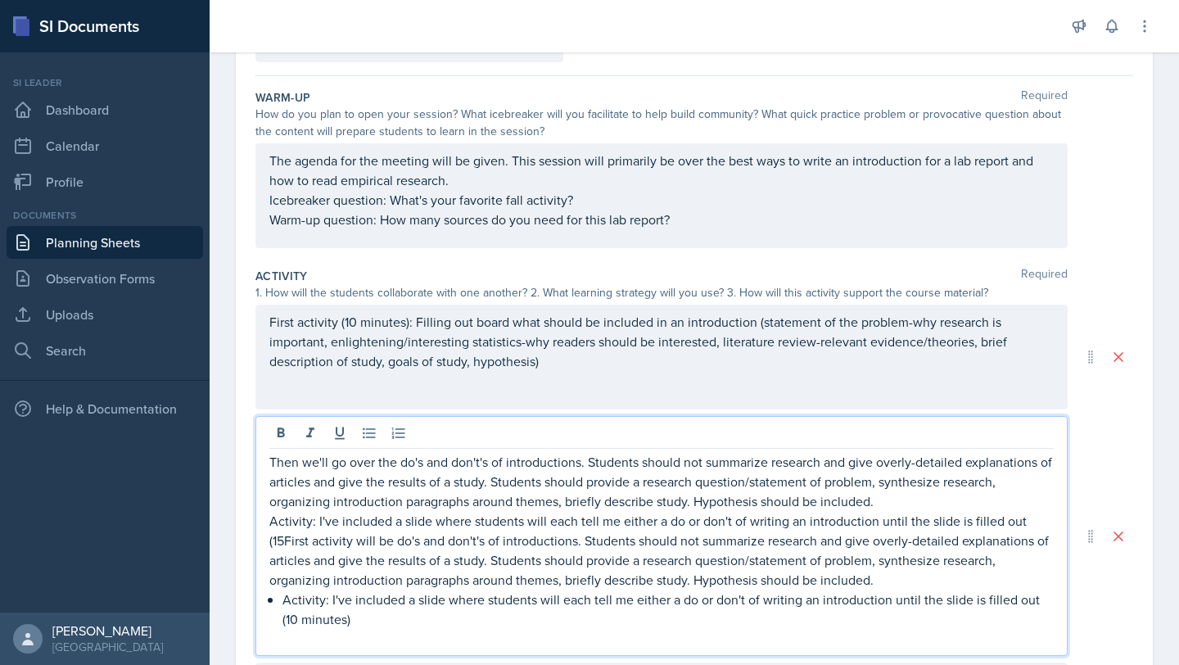
scroll to position [134, 0]
click at [284, 541] on p "Activity: I've included a slide where students will each tell me either a do or…" at bounding box center [661, 549] width 784 height 79
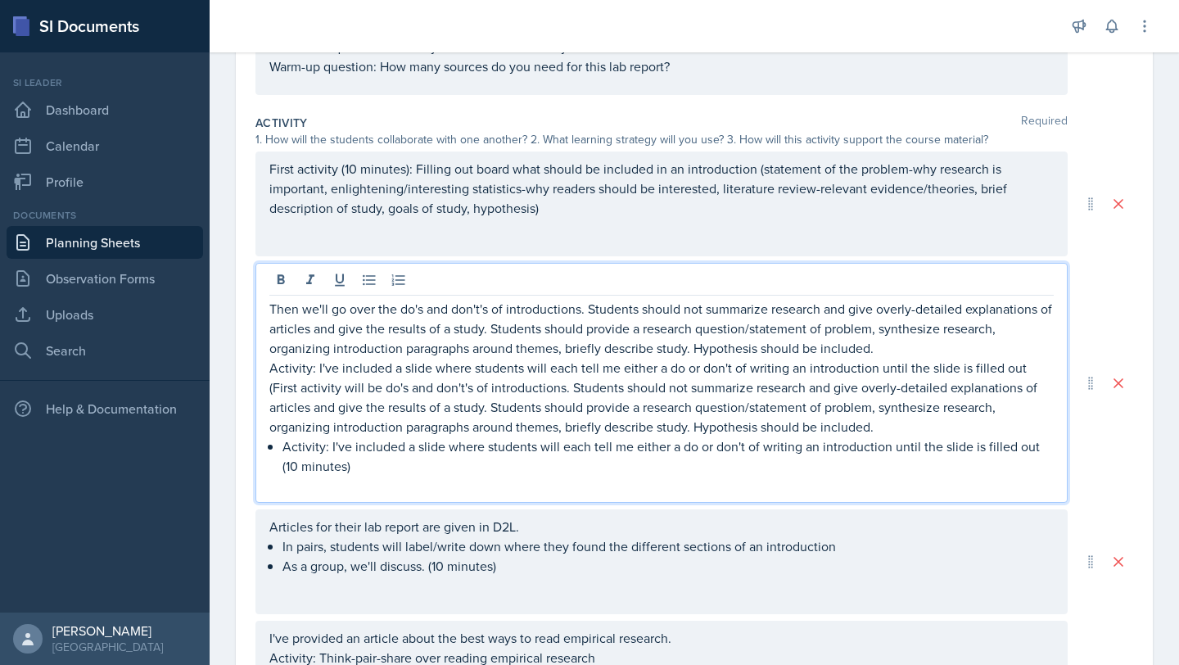
scroll to position [296, 0]
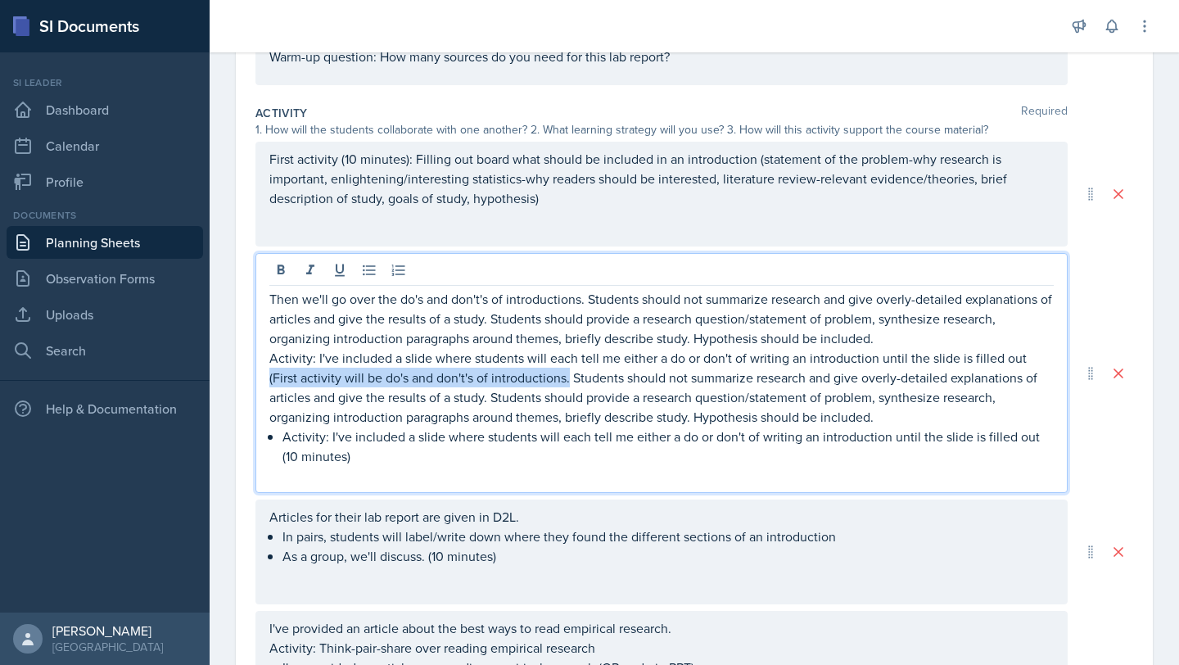
drag, startPoint x: 570, startPoint y: 379, endPoint x: 259, endPoint y: 374, distance: 310.2
click at [259, 374] on div "Then we'll go over the do's and don't's of introductions. Students should not s…" at bounding box center [661, 373] width 812 height 240
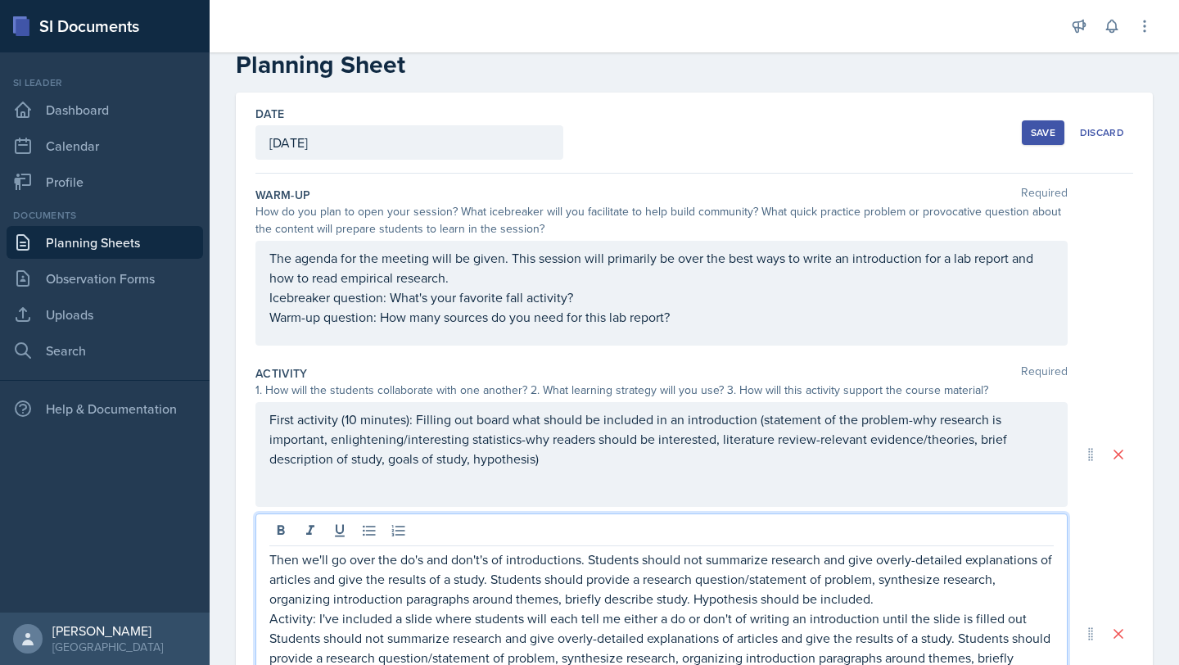
scroll to position [29, 0]
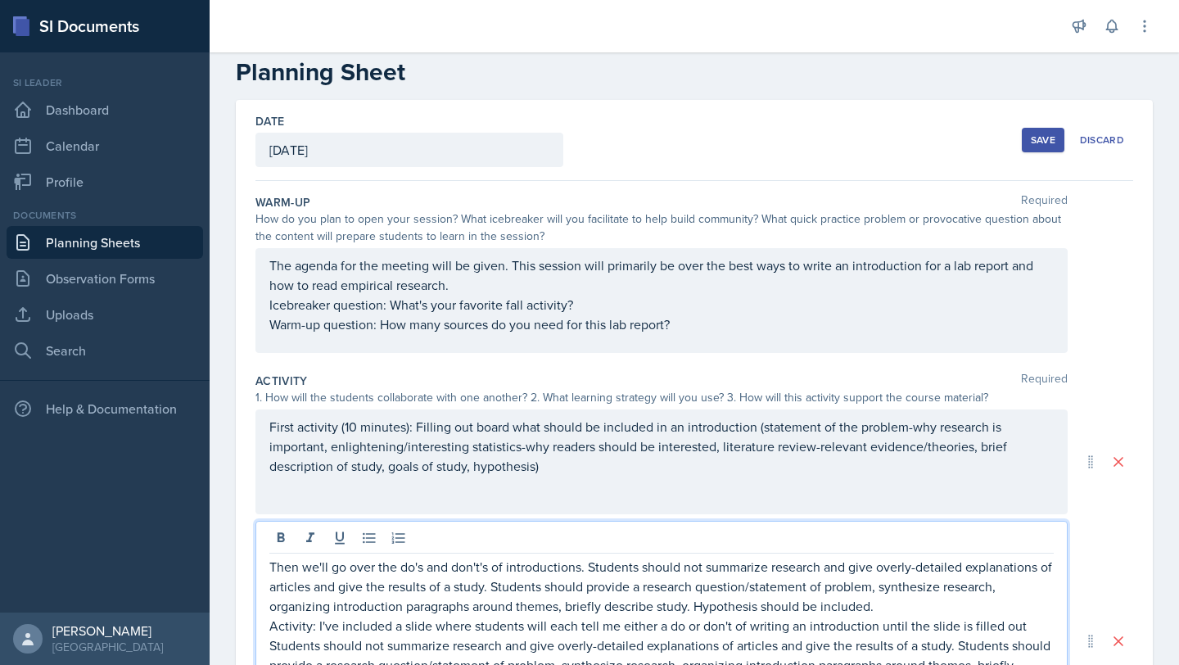
click at [1030, 141] on div "Save" at bounding box center [1042, 139] width 25 height 13
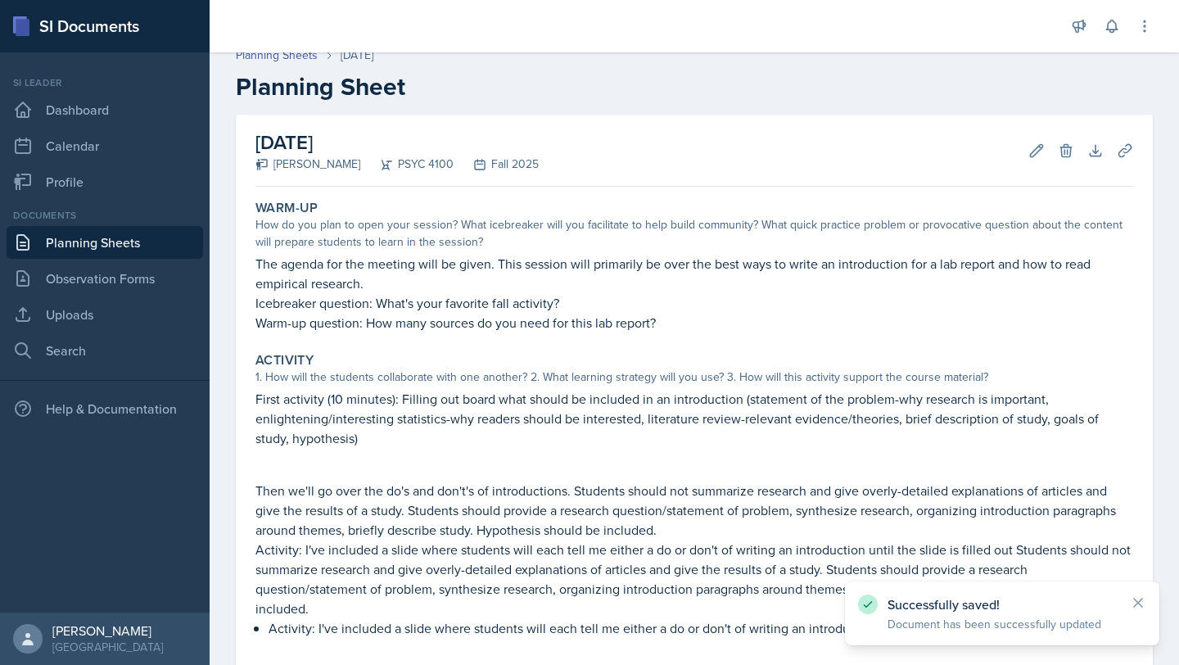
scroll to position [0, 0]
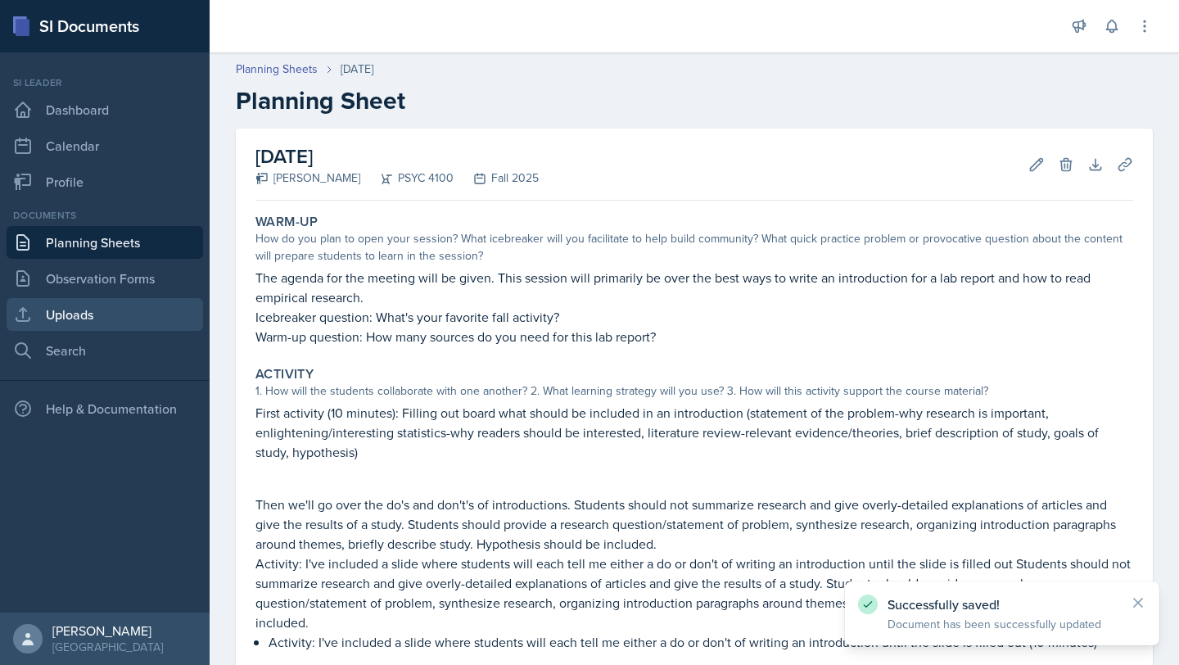
click at [119, 308] on link "Uploads" at bounding box center [105, 314] width 196 height 33
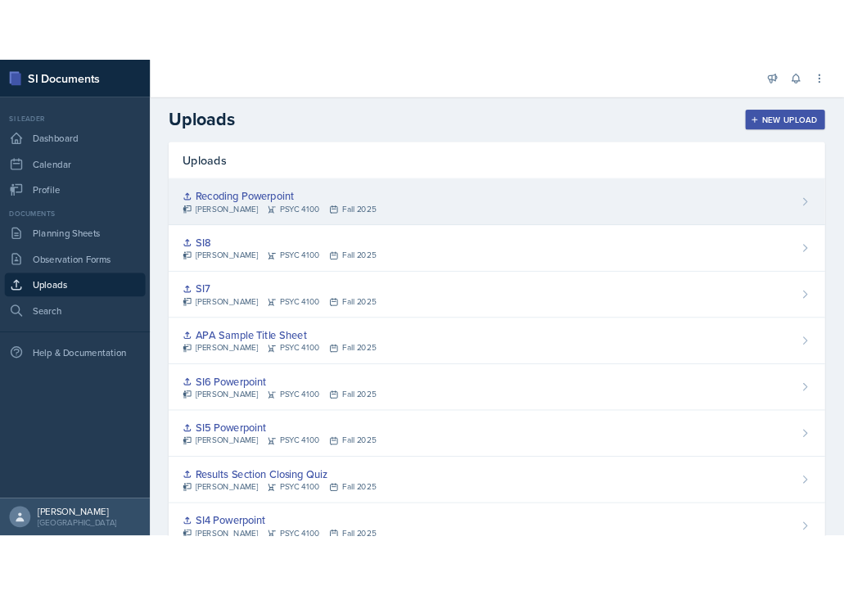
scroll to position [14, 0]
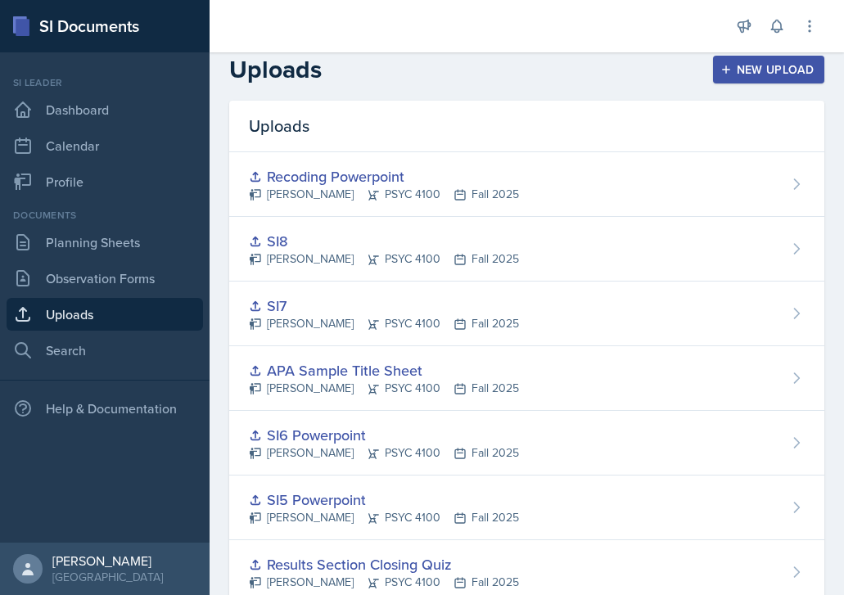
click at [752, 67] on div "New Upload" at bounding box center [768, 69] width 91 height 13
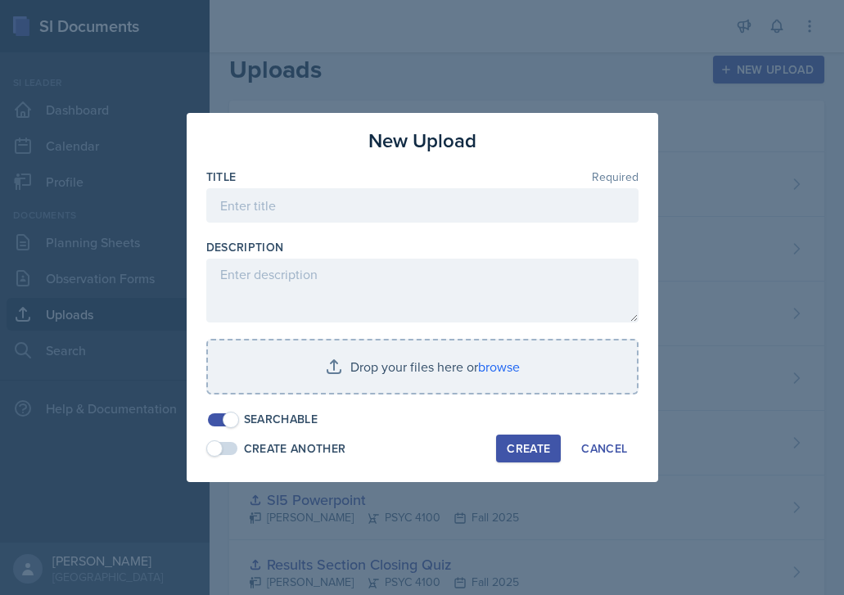
click at [337, 187] on div "Title Required" at bounding box center [422, 204] width 432 height 70
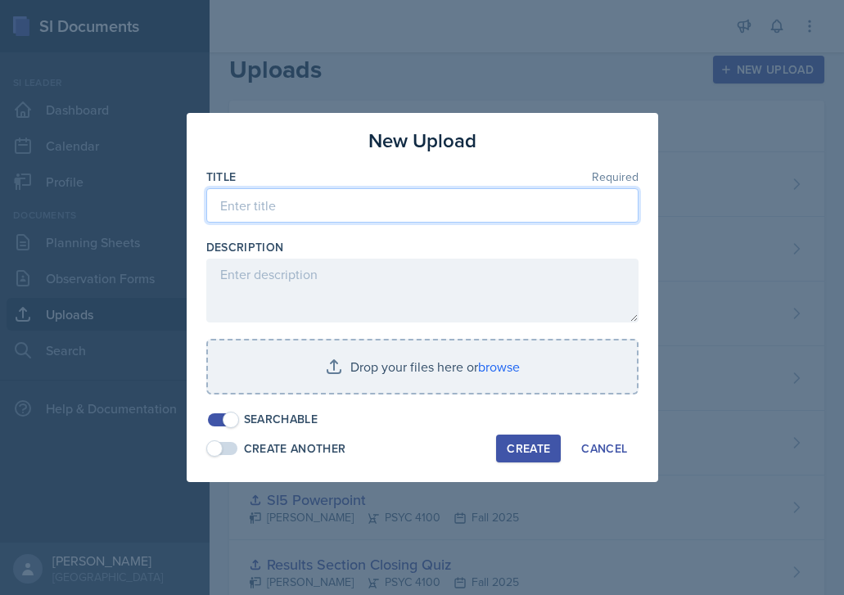
click at [332, 199] on input at bounding box center [422, 205] width 432 height 34
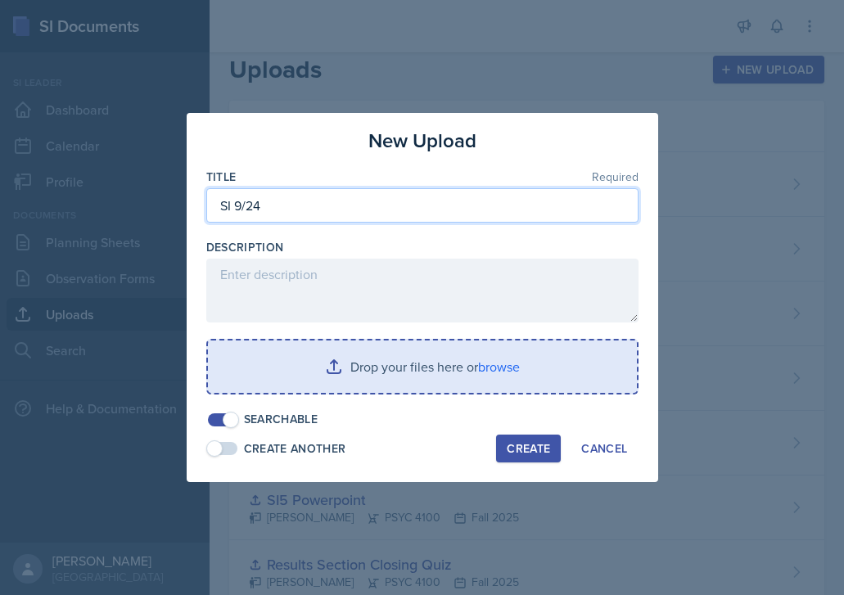
type input "SI 9/24"
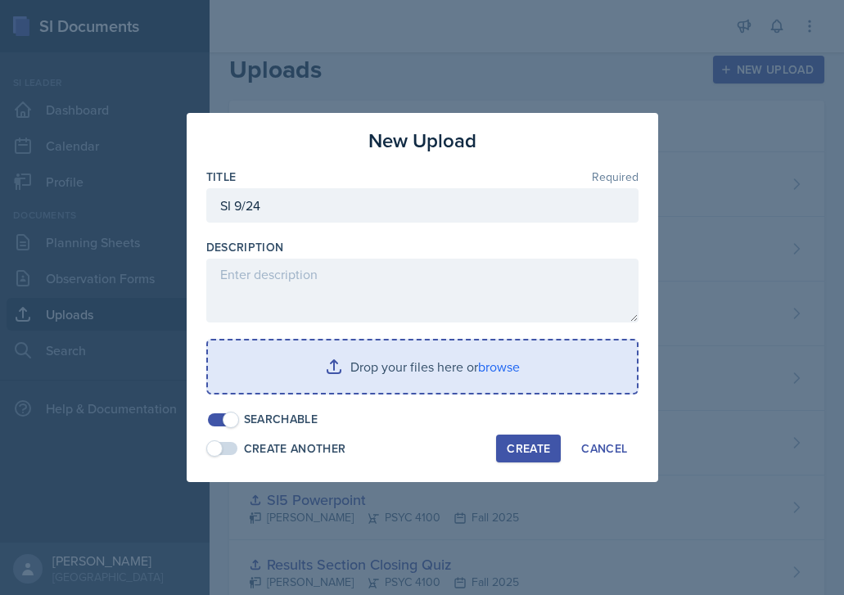
click at [519, 376] on input "file" at bounding box center [422, 366] width 429 height 52
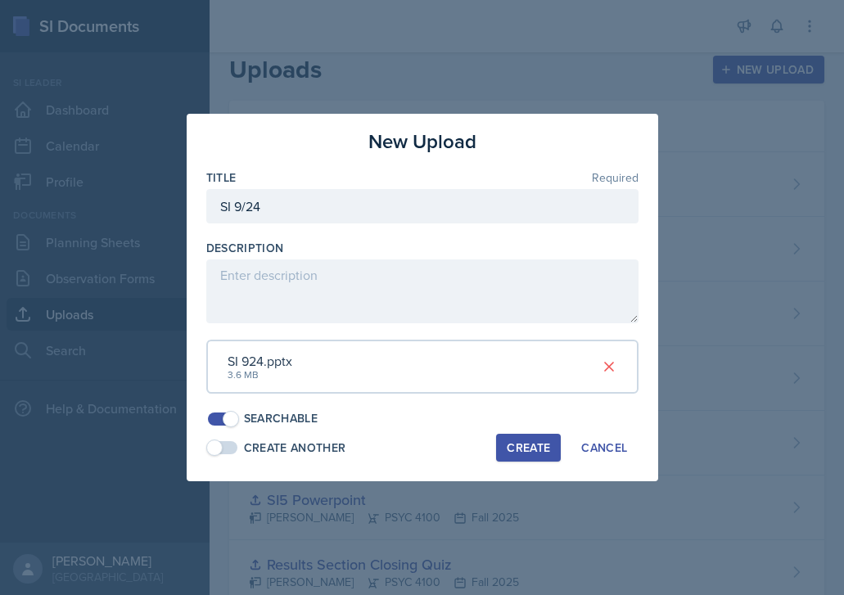
click at [526, 454] on div "Create" at bounding box center [528, 447] width 43 height 13
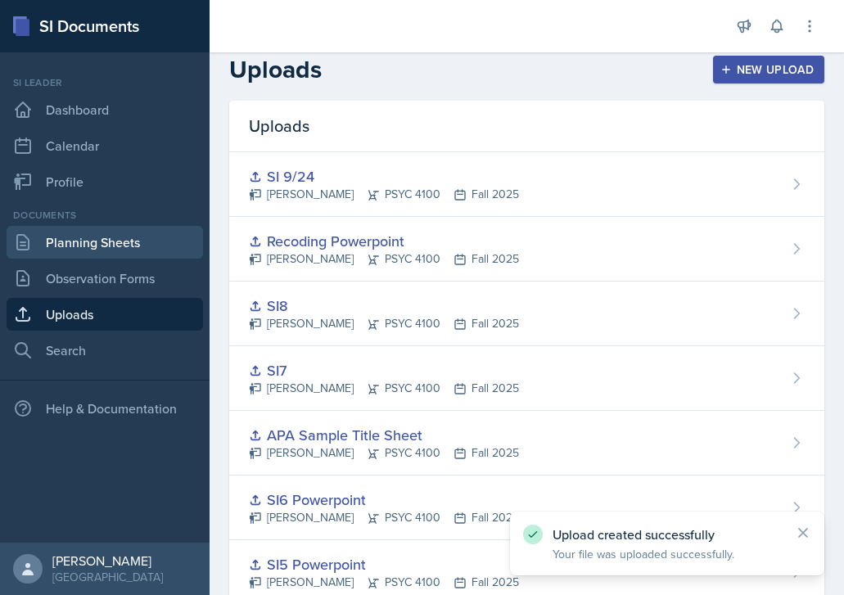
click at [140, 248] on link "Planning Sheets" at bounding box center [105, 242] width 196 height 33
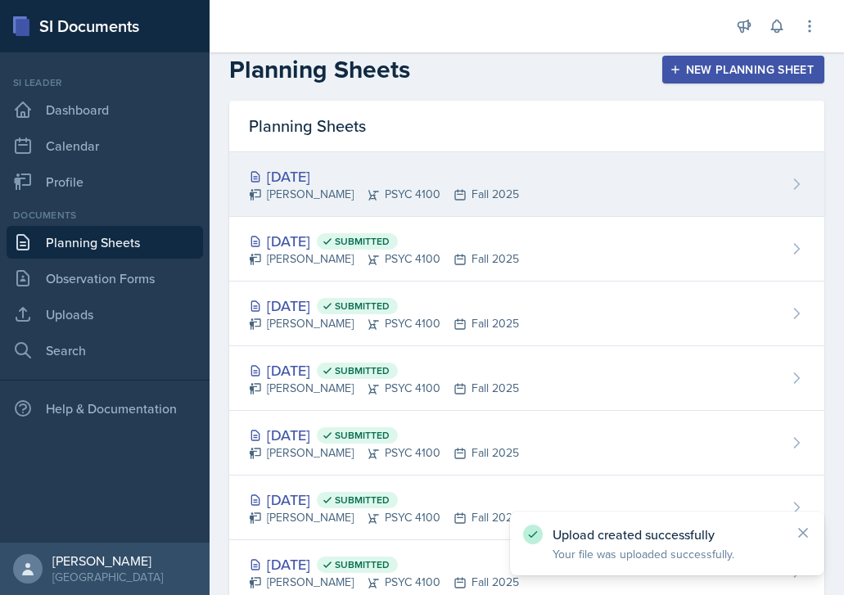
click at [366, 166] on div "Sep 24th, 2025" at bounding box center [384, 176] width 270 height 22
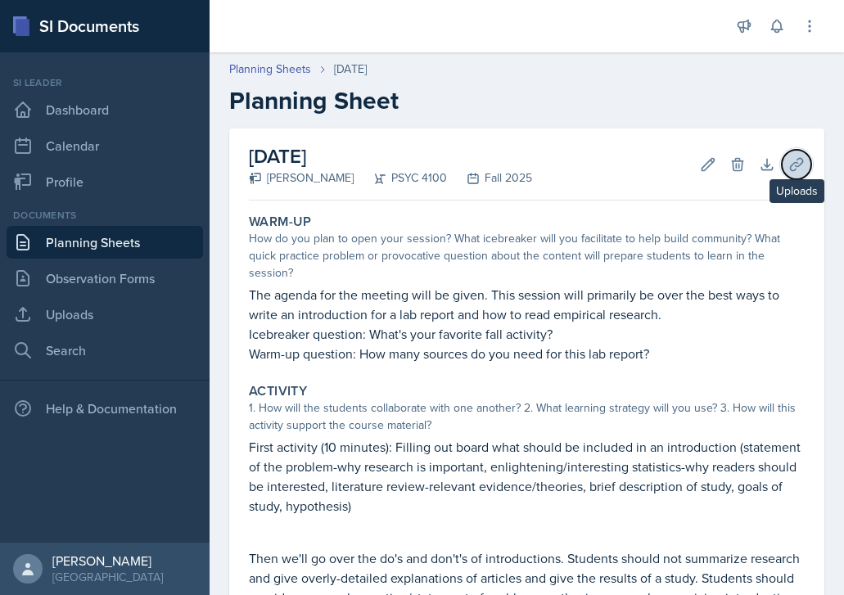
click at [788, 167] on icon at bounding box center [796, 164] width 16 height 16
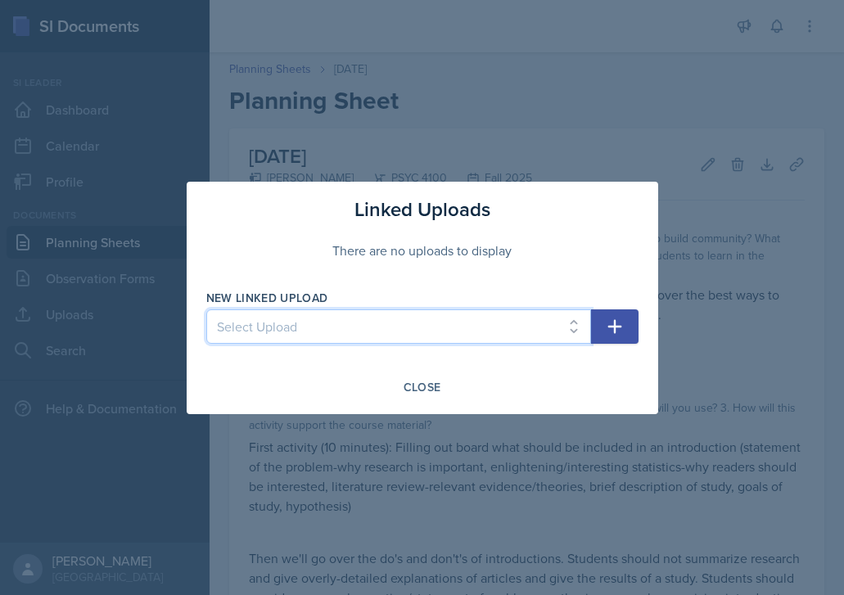
click at [521, 329] on select "Select Upload SI1 Practice Quiz SI1 Powerpoint SI2 Powerpoint SI3 Powerpoint SI…" at bounding box center [398, 326] width 385 height 34
select select "f1c169bb-b61d-4fbb-a798-da82c7b10e0f"
click at [206, 309] on select "Select Upload SI1 Practice Quiz SI1 Powerpoint SI2 Powerpoint SI3 Powerpoint SI…" at bounding box center [398, 326] width 385 height 34
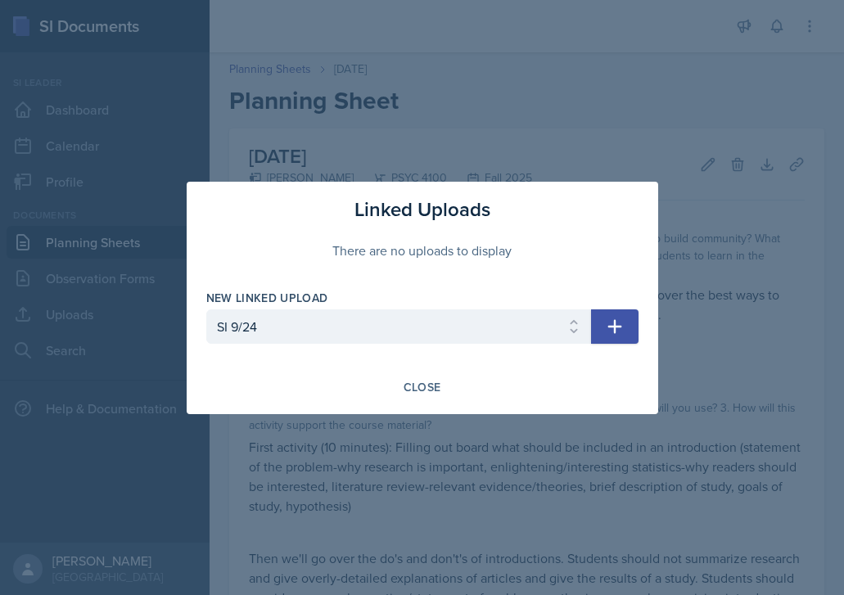
click at [615, 331] on icon "button" at bounding box center [615, 327] width 20 height 20
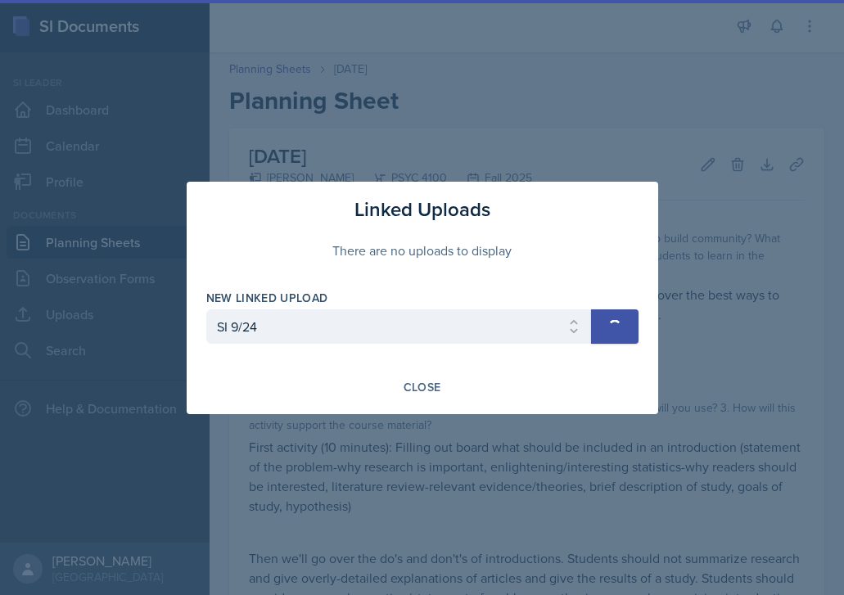
select select
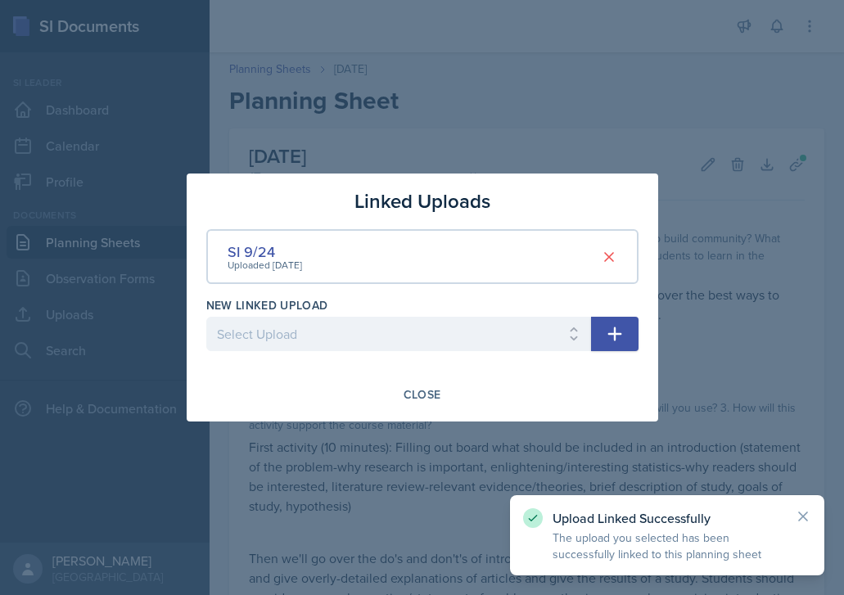
click at [376, 389] on div "Close" at bounding box center [422, 395] width 432 height 28
click at [404, 395] on div "Close" at bounding box center [422, 394] width 38 height 13
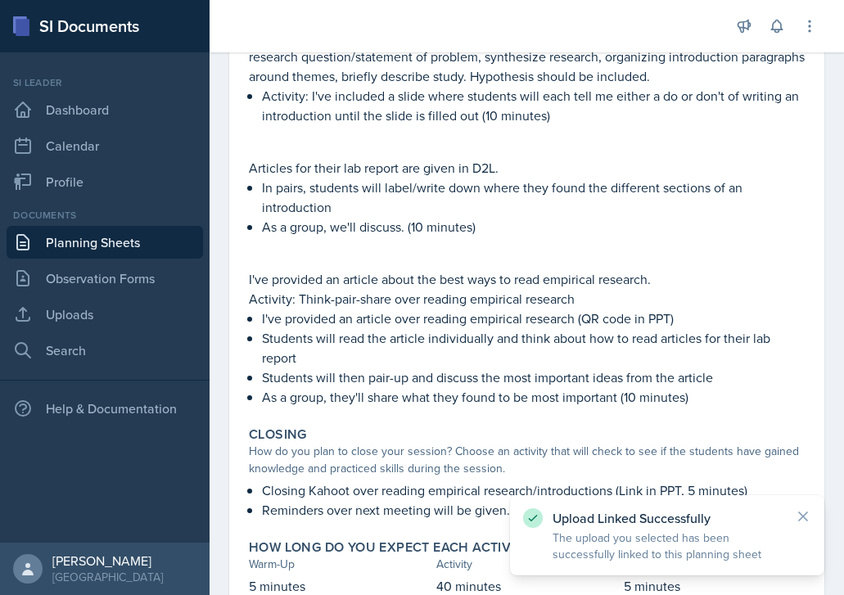
scroll to position [773, 0]
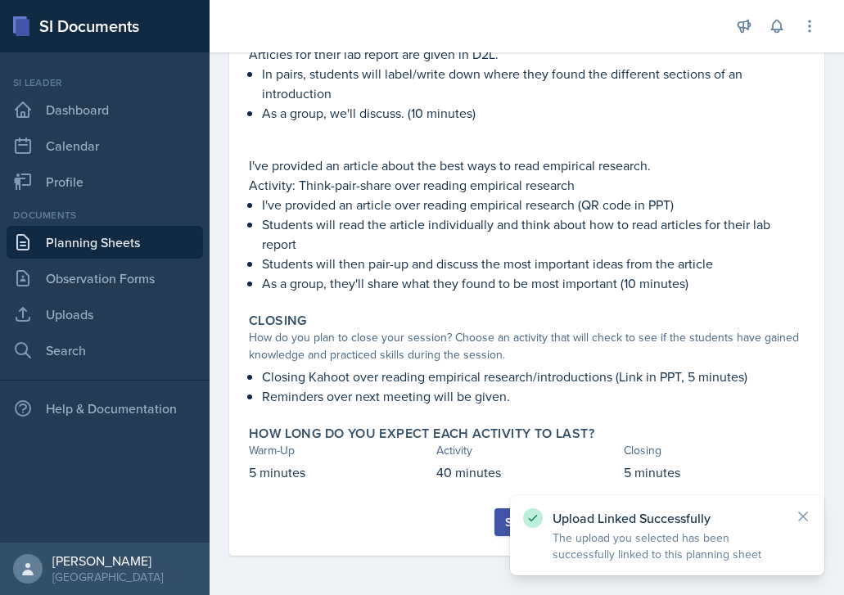
click at [505, 521] on div "Submit" at bounding box center [526, 522] width 43 height 13
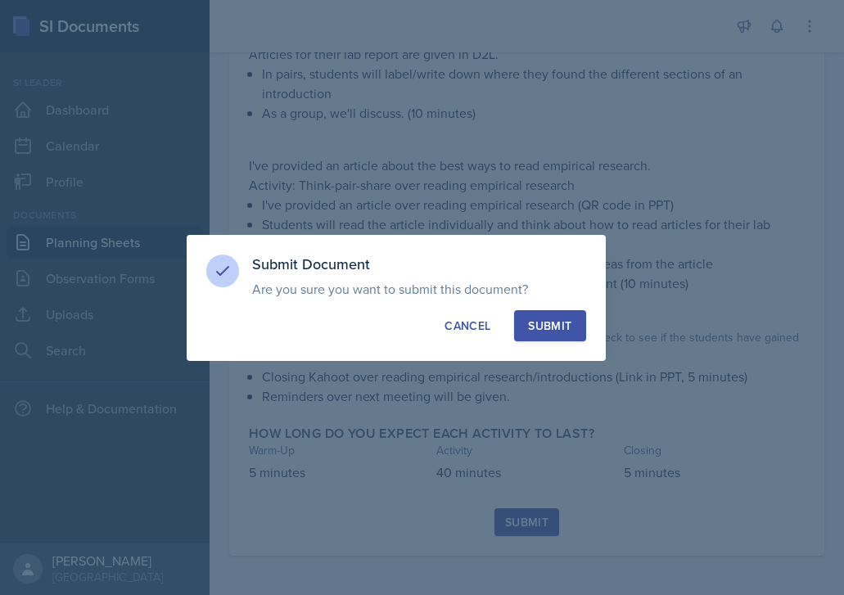
click at [569, 318] on div "Submit" at bounding box center [549, 326] width 43 height 16
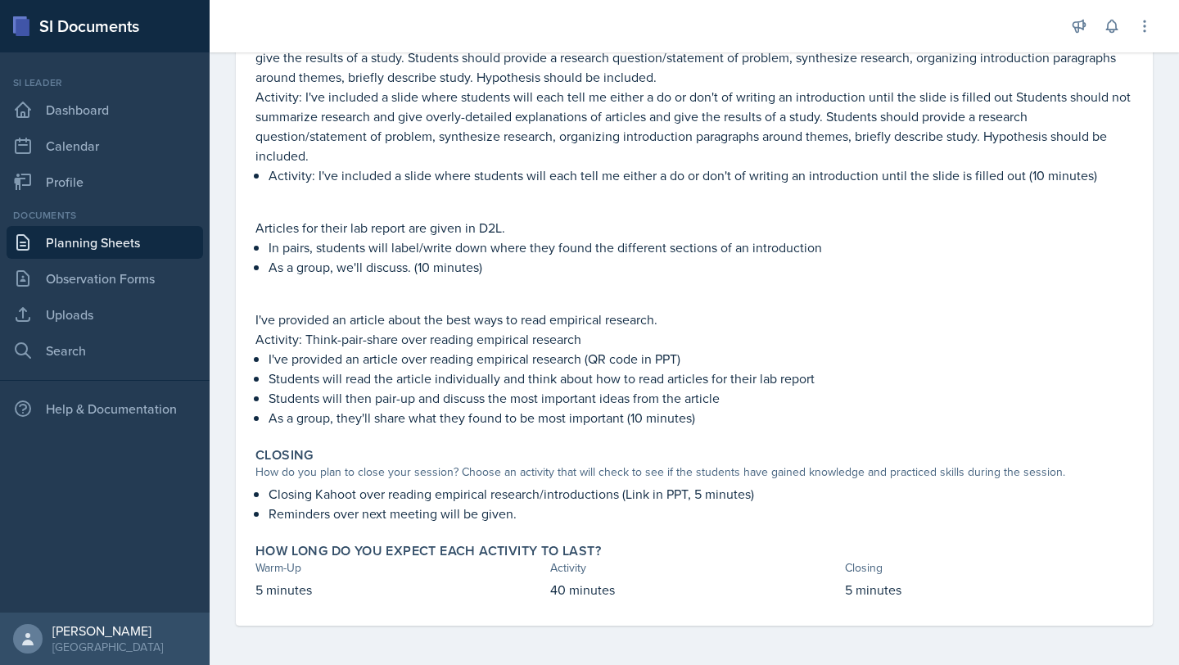
scroll to position [0, 0]
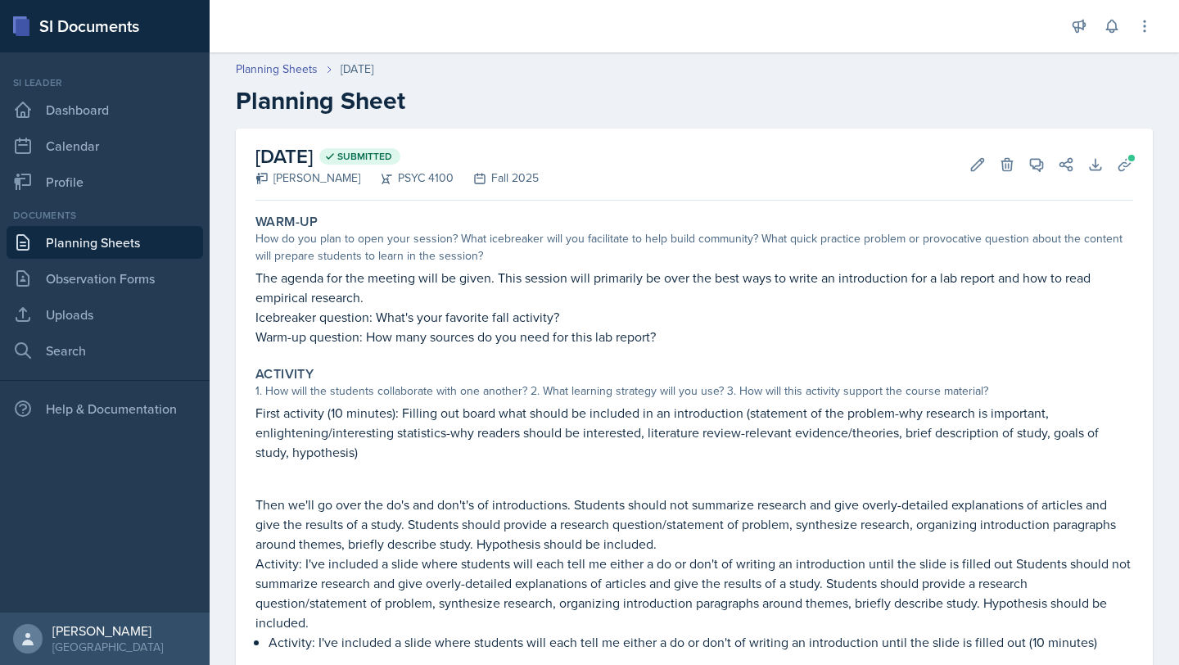
click at [92, 256] on link "Planning Sheets" at bounding box center [105, 242] width 196 height 33
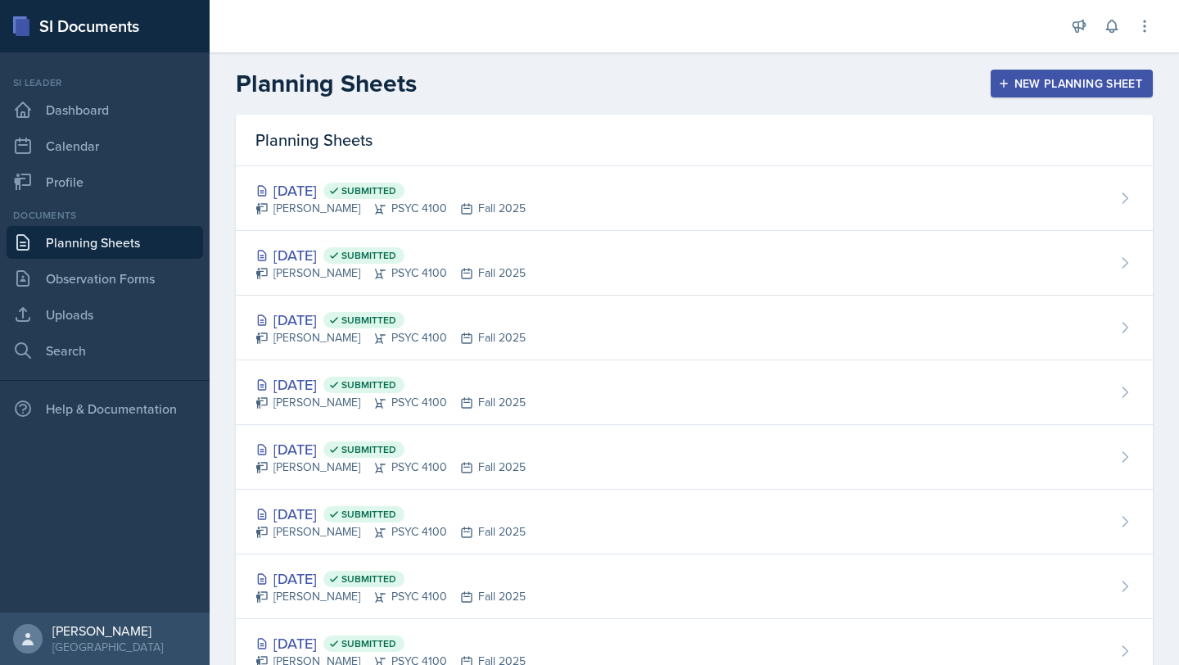
click at [1009, 81] on div "New Planning Sheet" at bounding box center [1071, 83] width 141 height 13
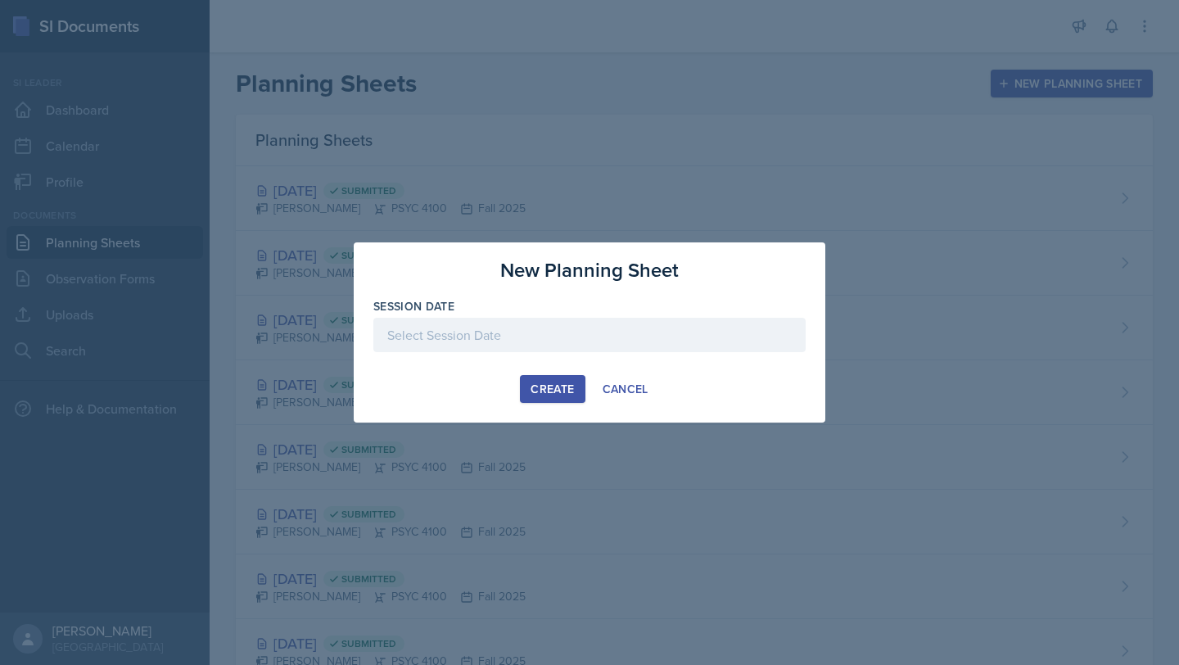
click at [656, 312] on div "Session Date" at bounding box center [589, 306] width 432 height 16
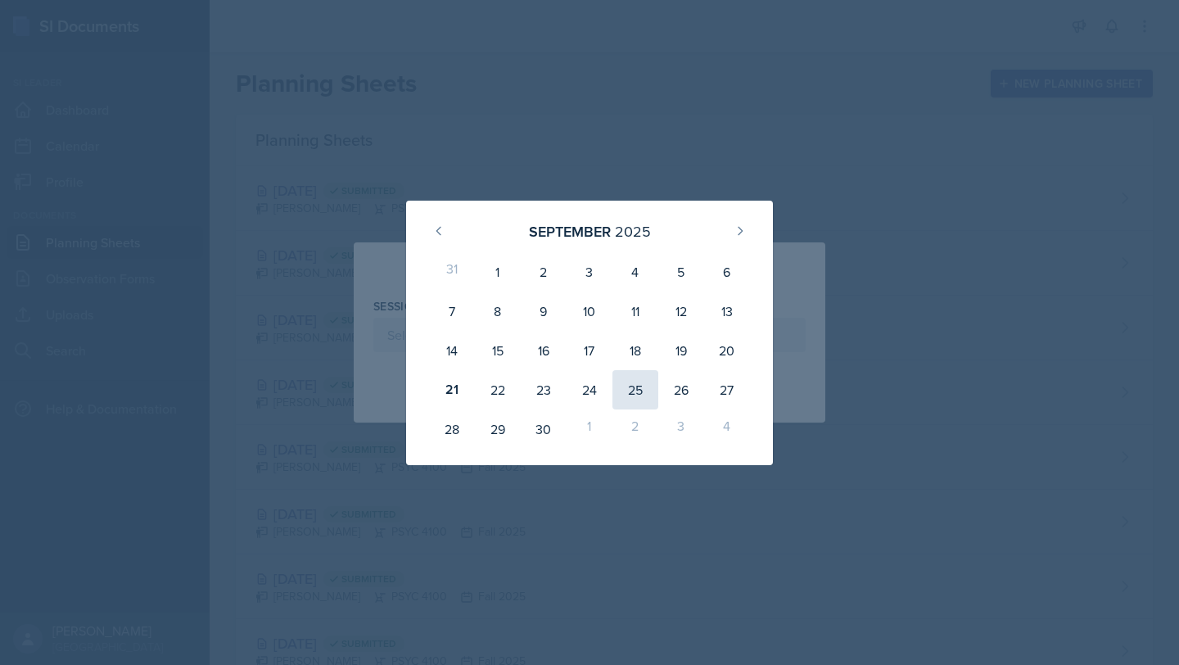
click at [627, 399] on div "25" at bounding box center [635, 389] width 46 height 39
type input "September 25th, 2025"
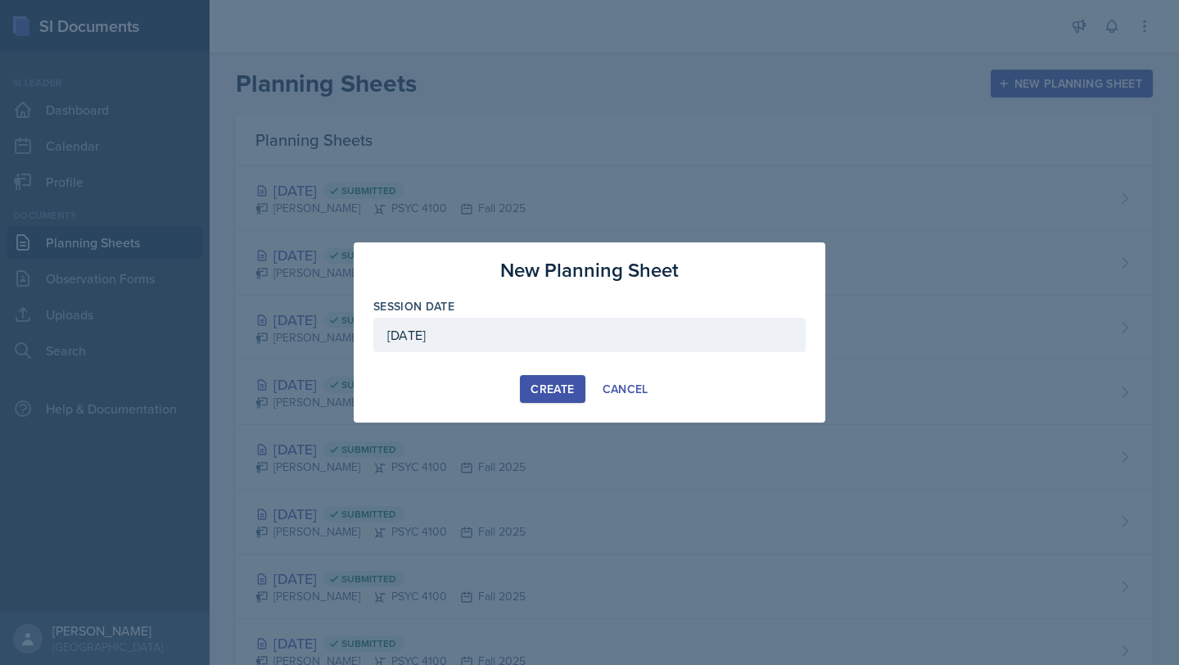
click at [564, 388] on div "Create" at bounding box center [551, 388] width 43 height 13
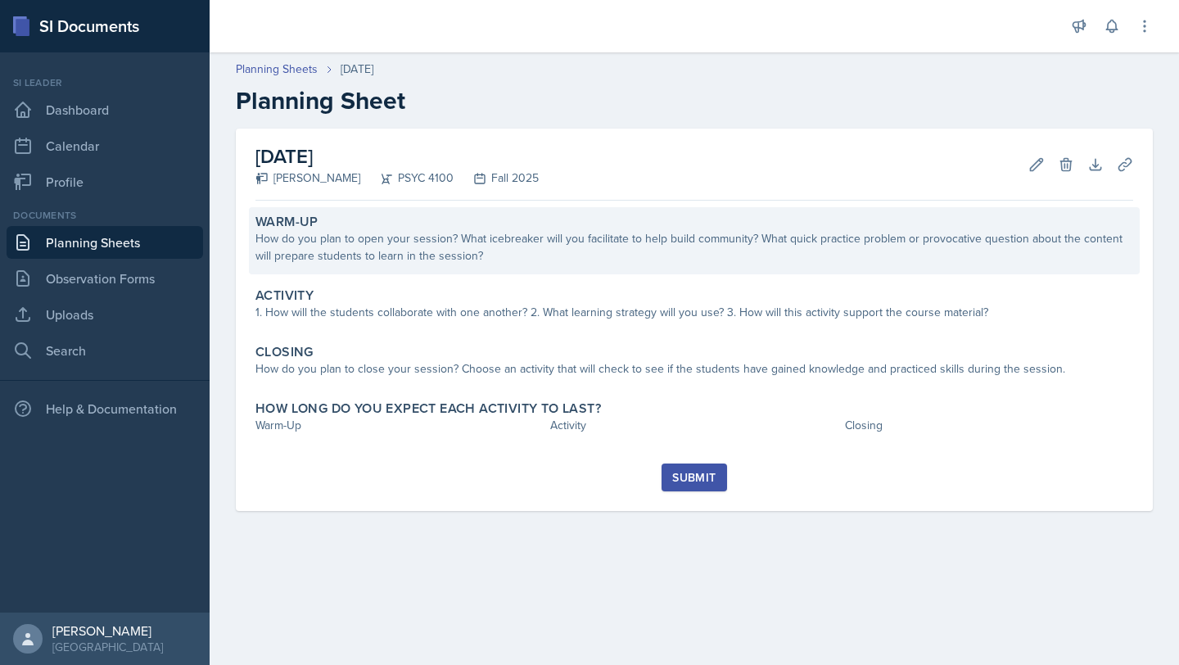
click at [585, 254] on div "How do you plan to open your session? What icebreaker will you facilitate to he…" at bounding box center [693, 247] width 877 height 34
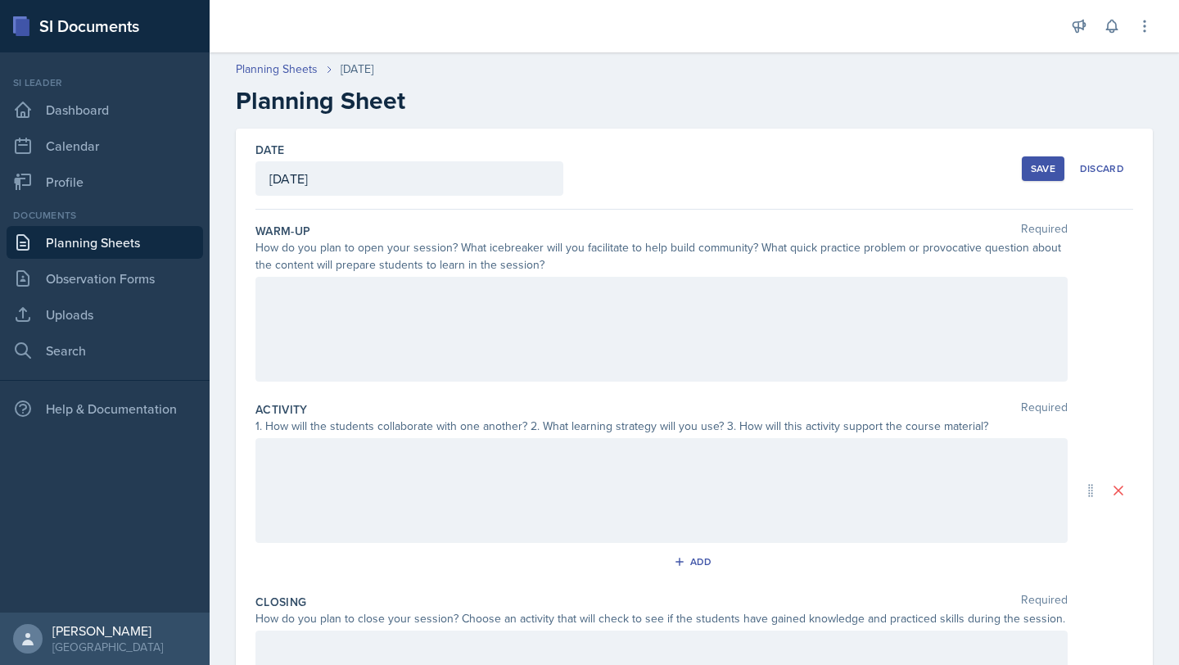
click at [541, 470] on div at bounding box center [661, 490] width 812 height 105
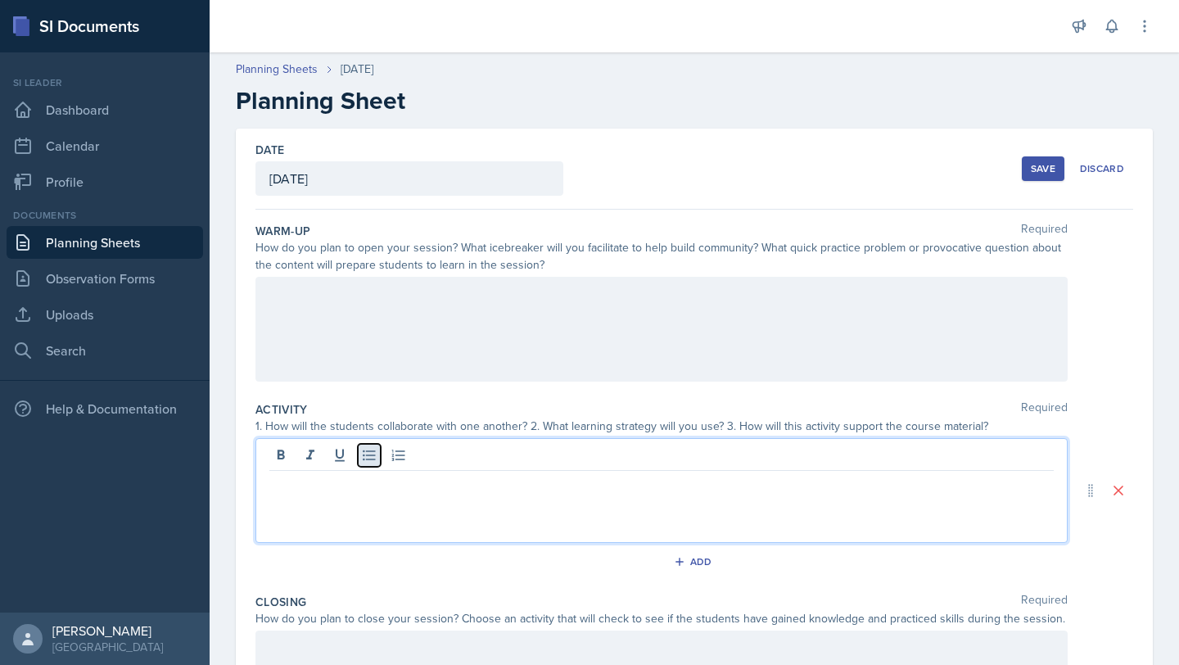
click at [365, 466] on button at bounding box center [369, 455] width 23 height 23
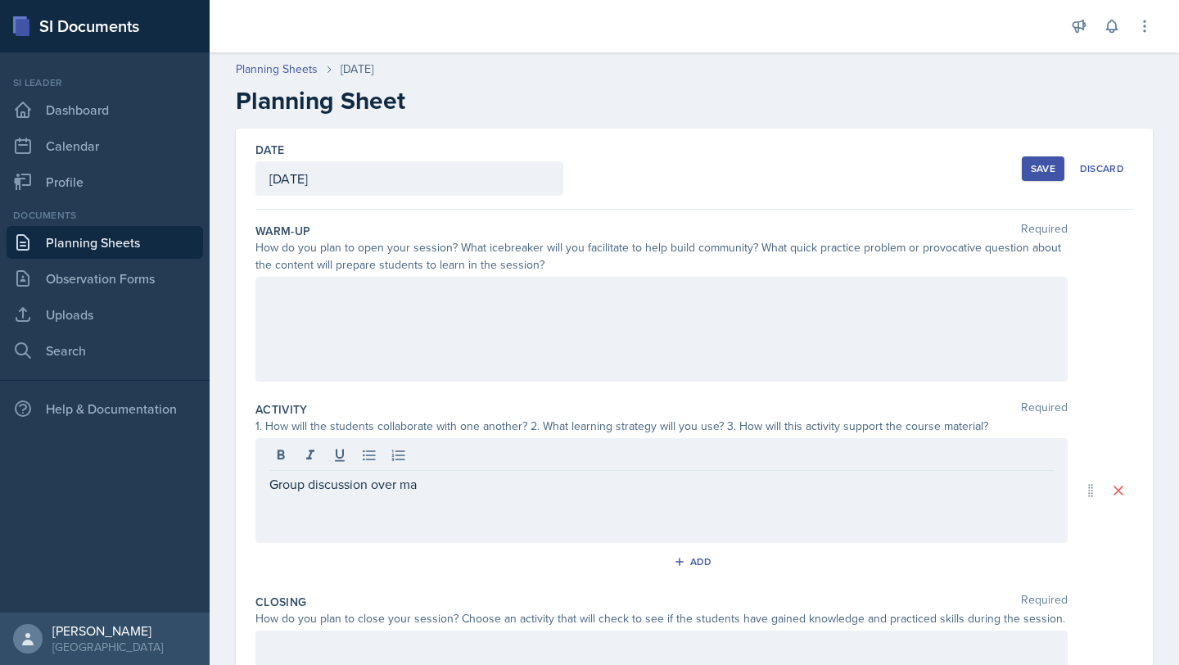
click at [336, 341] on div at bounding box center [661, 329] width 812 height 105
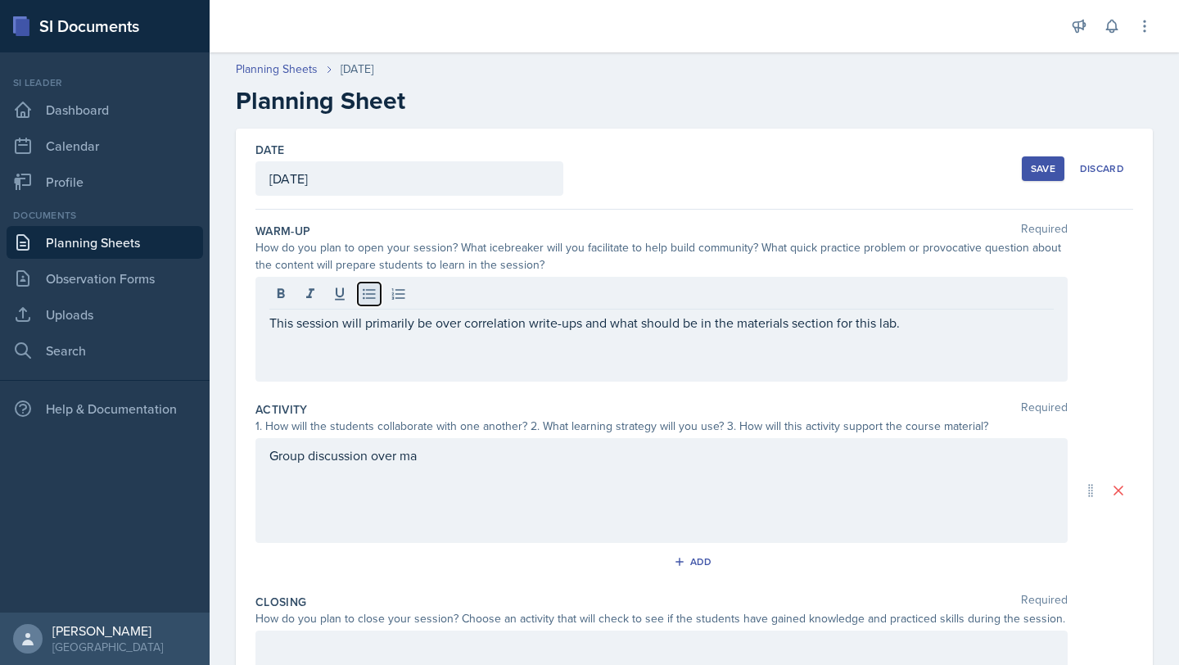
click at [365, 294] on icon at bounding box center [369, 294] width 16 height 16
click at [370, 301] on icon at bounding box center [369, 294] width 16 height 16
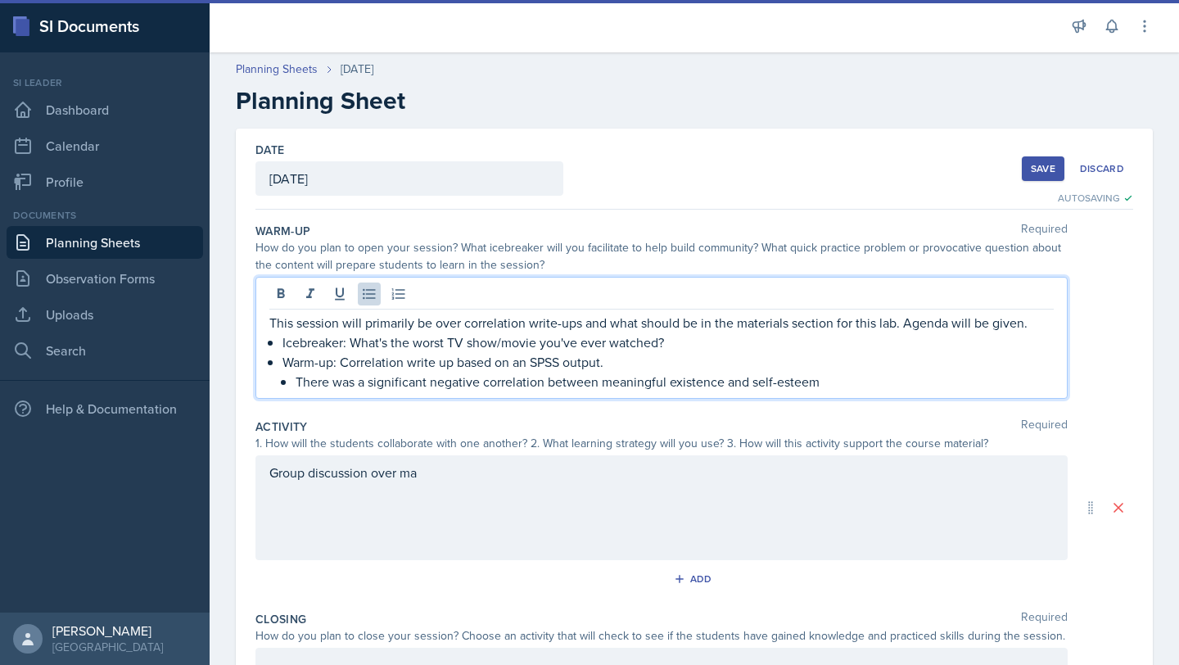
click at [371, 385] on p "There was a significant negative correlation between meaningful existence and s…" at bounding box center [674, 382] width 758 height 20
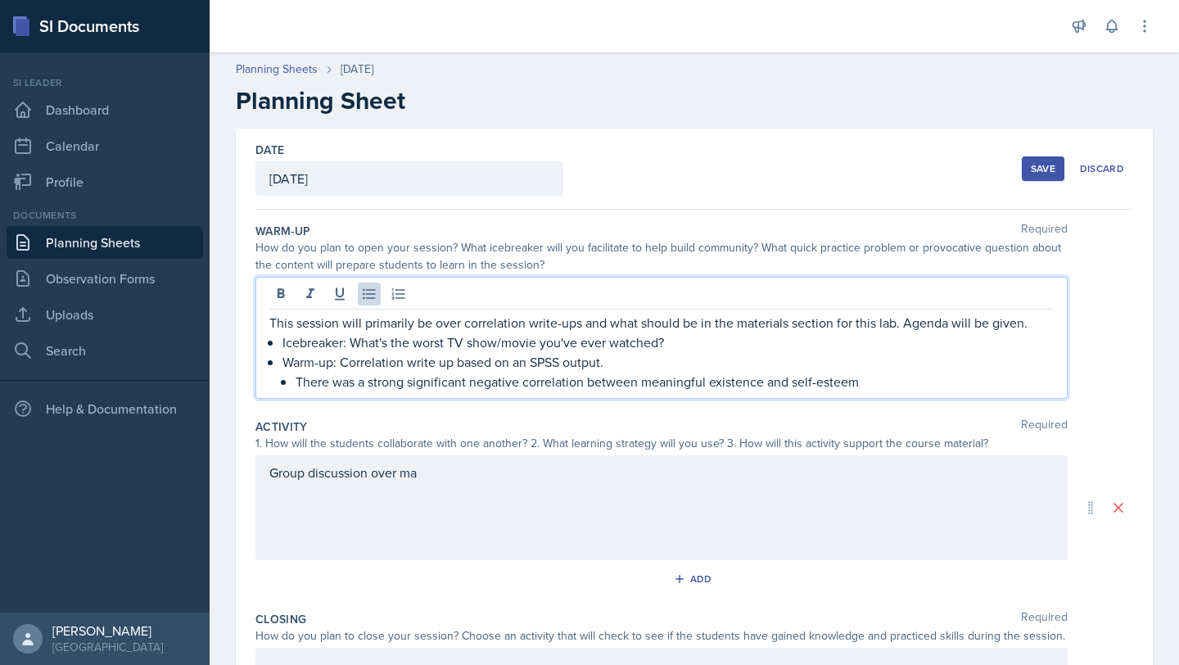
click at [881, 382] on p "There was a strong significant negative correlation between meaningful existenc…" at bounding box center [674, 382] width 758 height 20
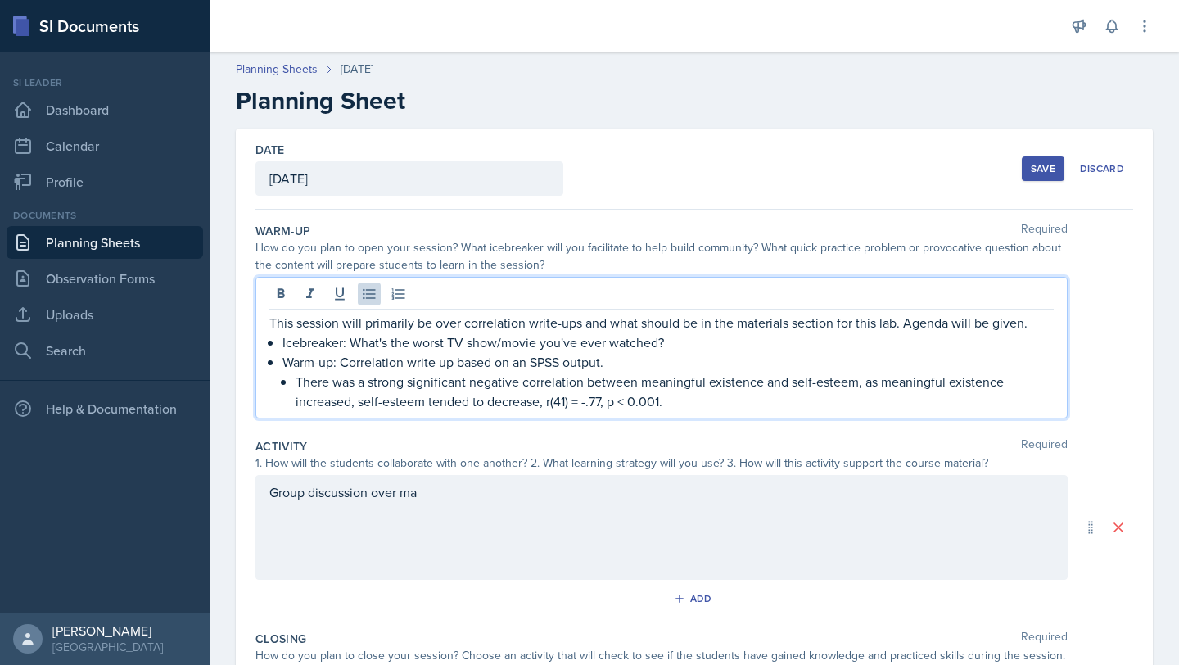
click at [639, 403] on p "There was a strong significant negative correlation between meaningful existenc…" at bounding box center [674, 391] width 758 height 39
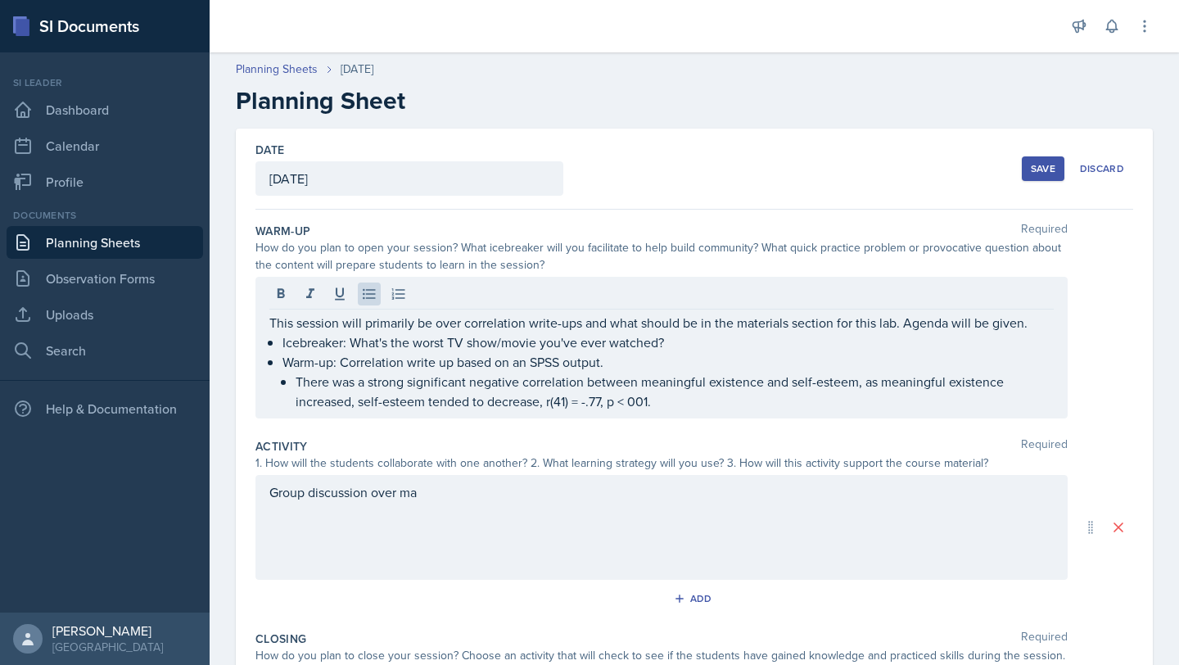
click at [458, 503] on div "Group discussion over ma" at bounding box center [661, 527] width 812 height 105
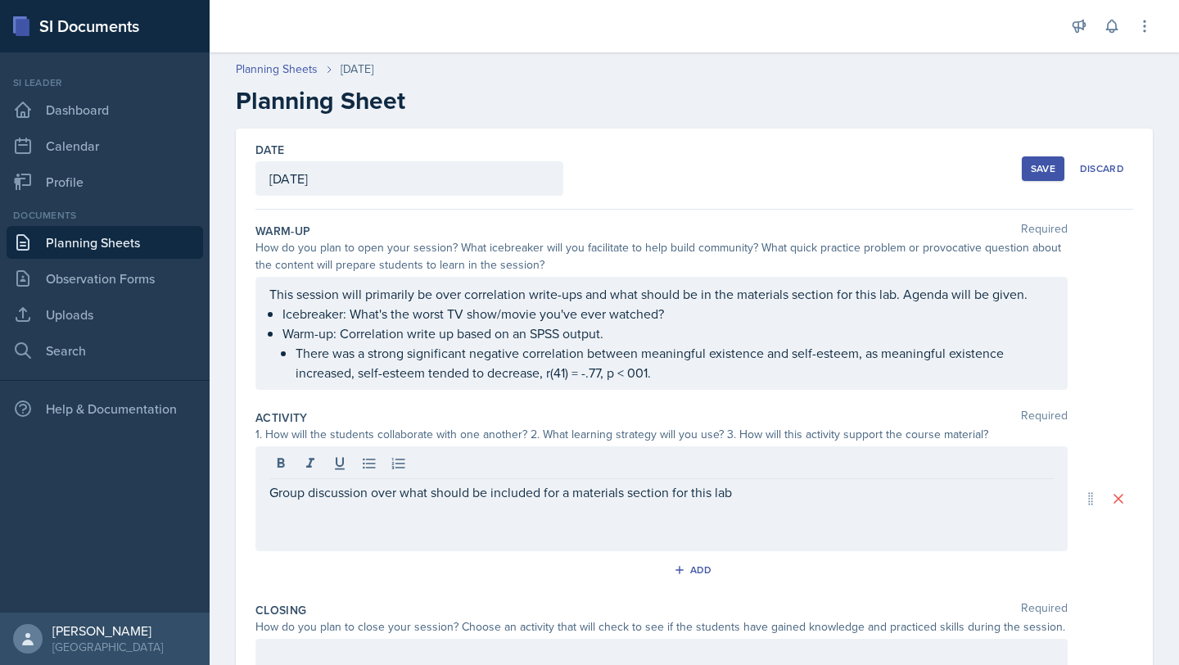
click at [268, 496] on div "Group discussion over what should be included for a materials section for this …" at bounding box center [661, 498] width 812 height 105
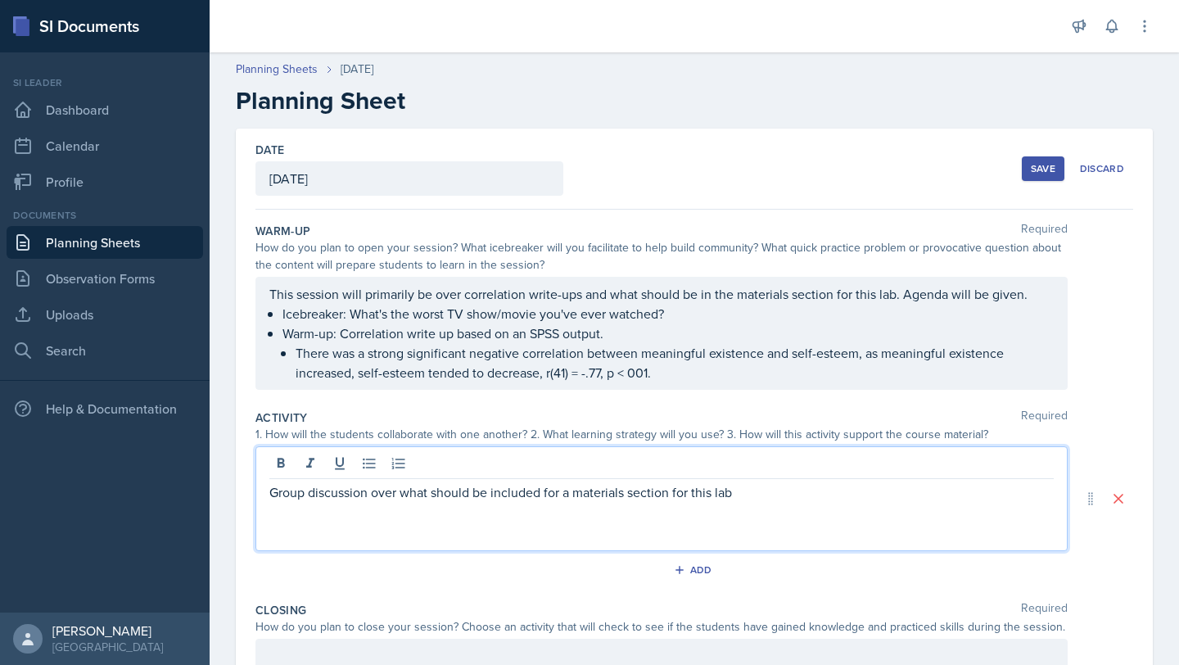
click at [272, 487] on p "Group discussion over what should be included for a materials section for this …" at bounding box center [661, 492] width 784 height 20
click at [368, 464] on icon at bounding box center [369, 463] width 16 height 16
click at [813, 489] on p "Group discussion over what should be included for a materials section for this …" at bounding box center [667, 492] width 771 height 20
click at [913, 502] on p "Students will work in pairs" at bounding box center [667, 512] width 771 height 20
click at [865, 508] on p "Students will work in pairs" at bounding box center [667, 512] width 771 height 20
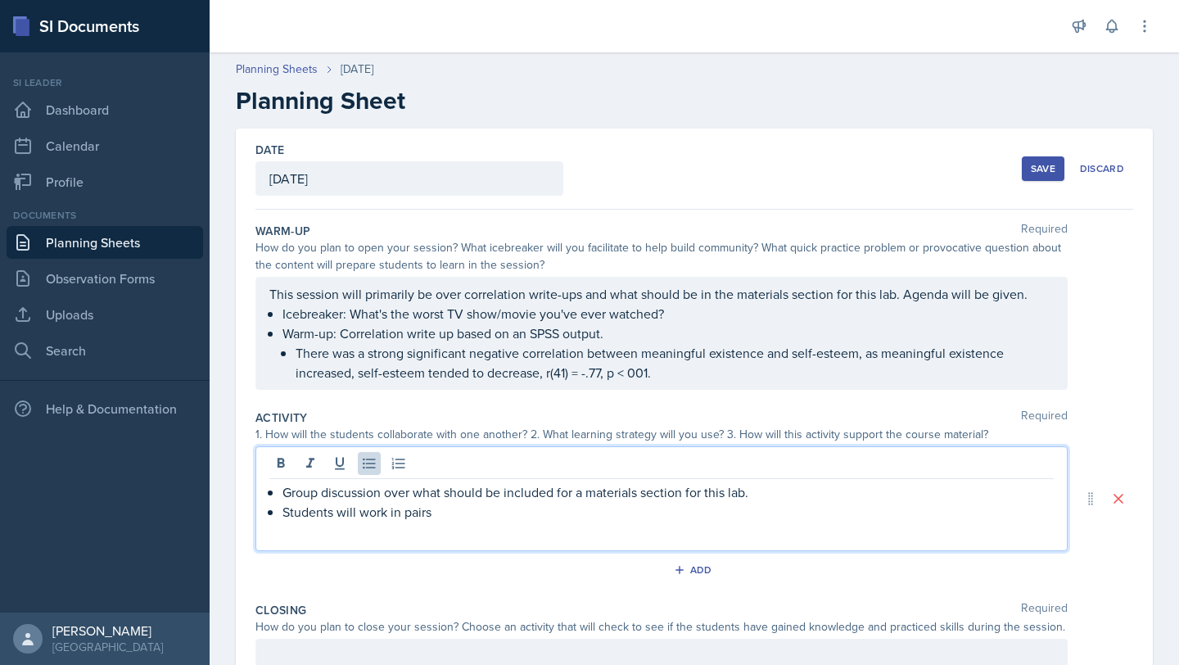
click at [831, 487] on p "Group discussion over what should be included for a materials section for this …" at bounding box center [667, 492] width 771 height 20
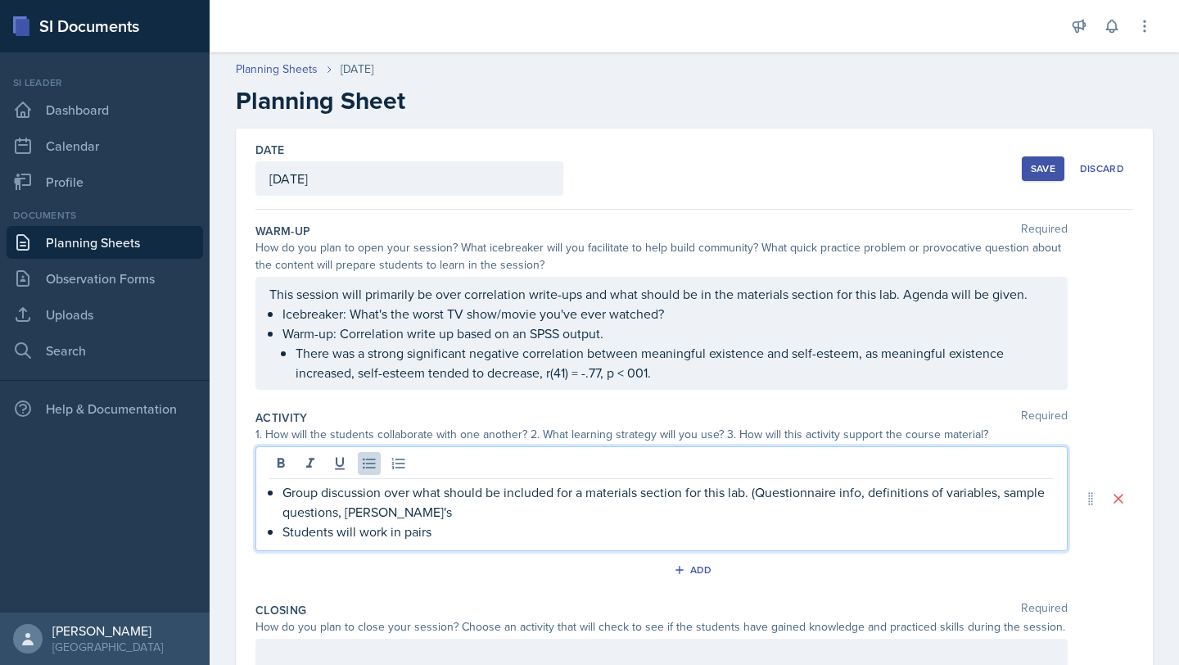
click at [900, 297] on div "This session will primarily be over correlation write-ups and what should be in…" at bounding box center [661, 333] width 812 height 113
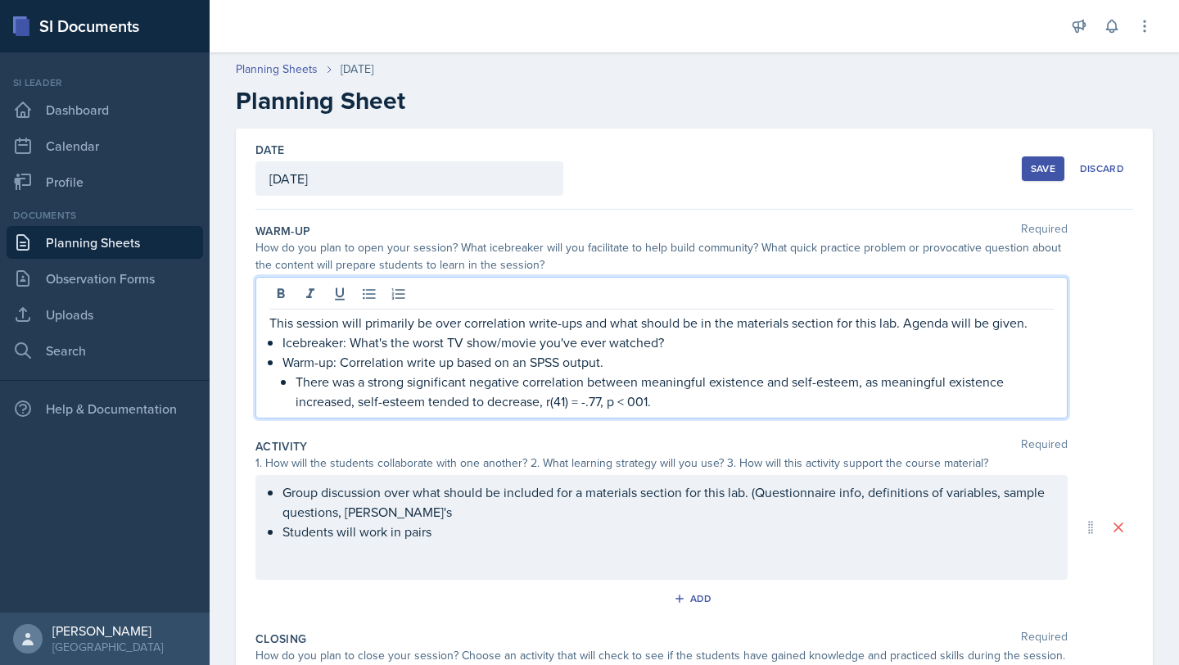
click at [894, 323] on p "This session will primarily be over correlation write-ups and what should be in…" at bounding box center [661, 323] width 784 height 20
click at [480, 516] on p "Group discussion over what should be included for a materials section for this …" at bounding box center [667, 501] width 771 height 39
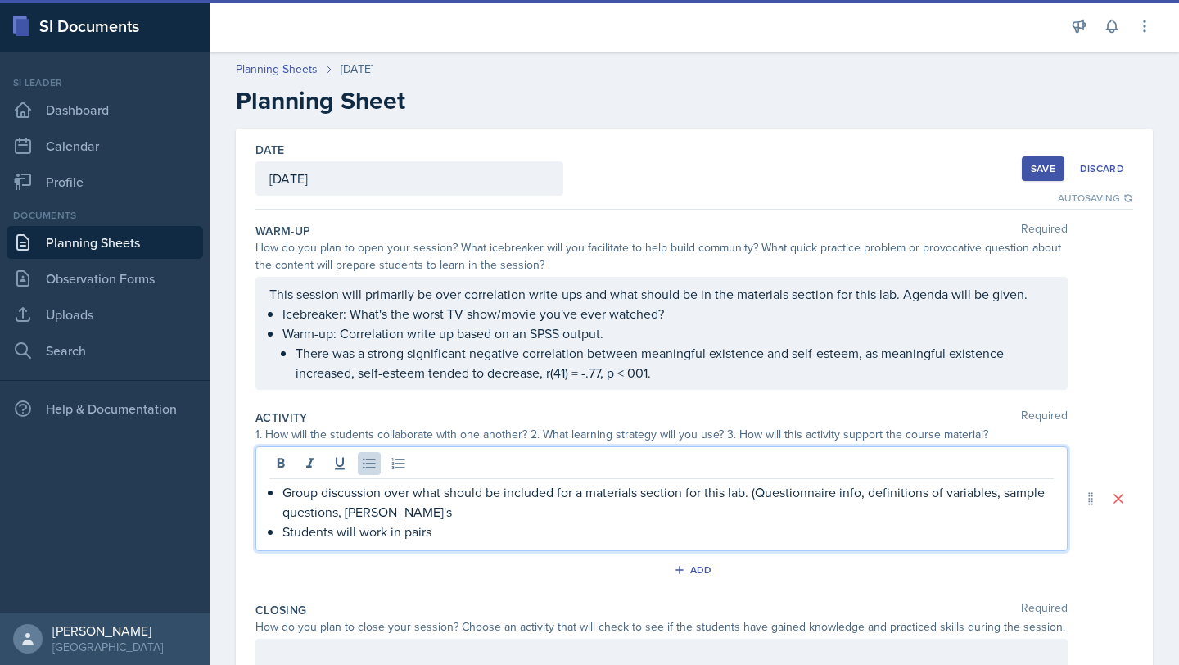
click at [474, 507] on p "Group discussion over what should be included for a materials section for this …" at bounding box center [667, 501] width 771 height 39
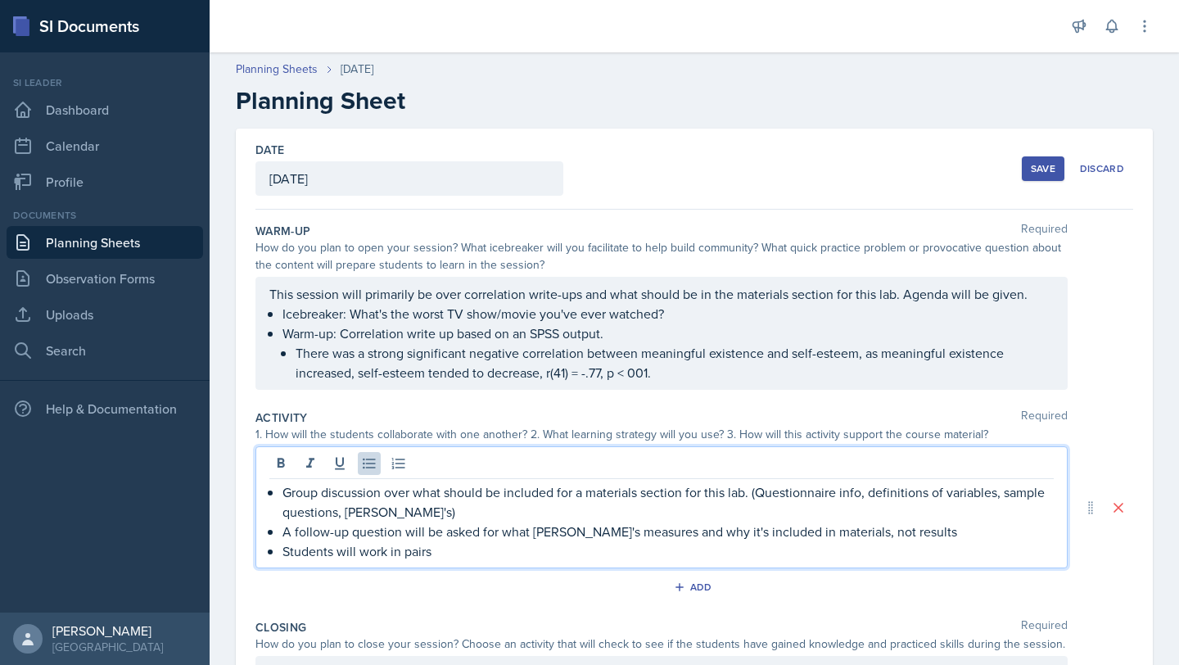
click at [870, 493] on p "Group discussion over what should be included for a materials section for this …" at bounding box center [667, 501] width 771 height 39
click at [922, 541] on p "Students will work in pairs" at bounding box center [667, 551] width 771 height 20
click at [922, 530] on p "A follow-up question will be asked for what cronbach's measures and why it's in…" at bounding box center [667, 531] width 771 height 20
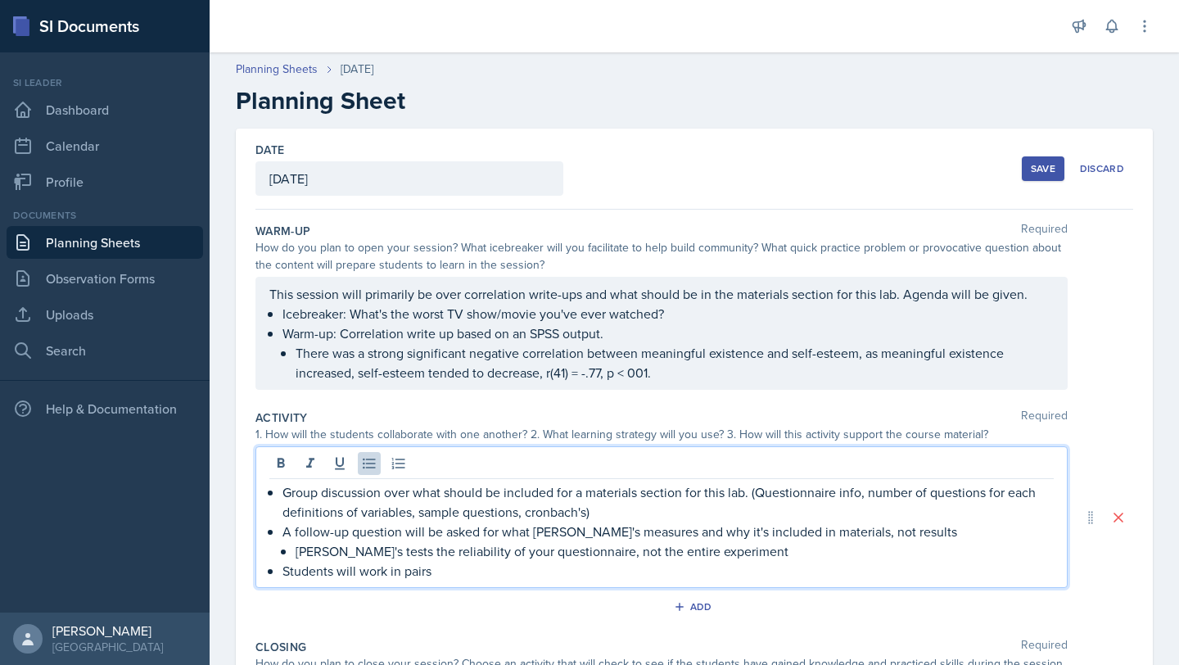
click at [441, 565] on p "Students will work in pairs" at bounding box center [667, 571] width 771 height 20
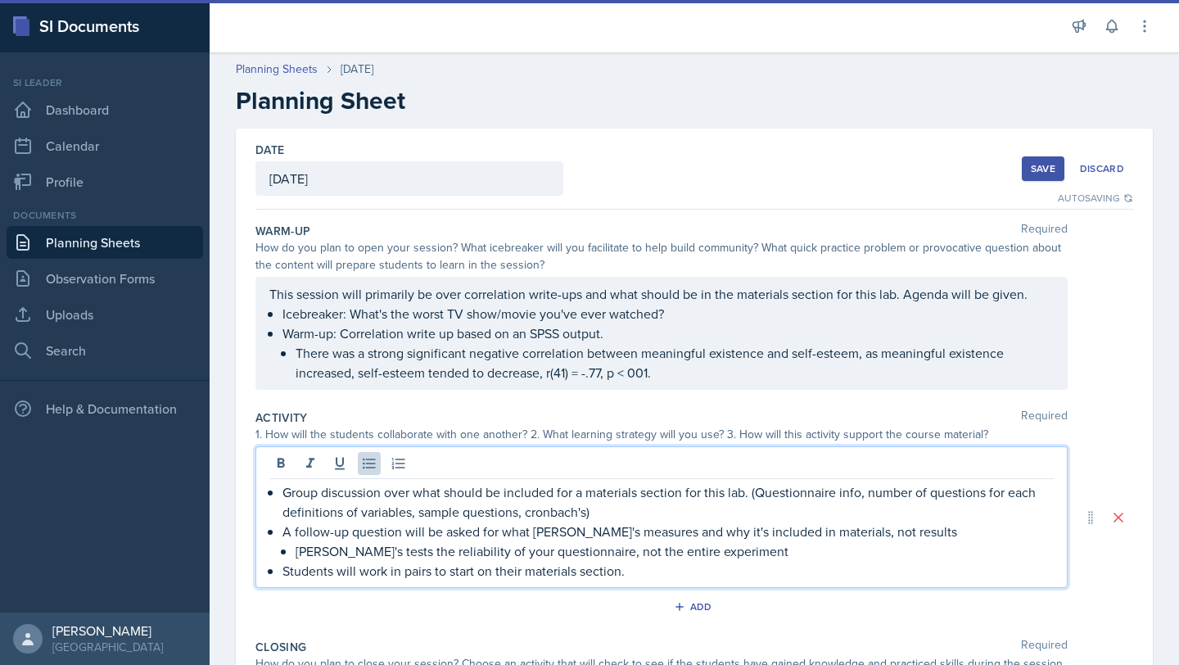
click at [698, 505] on p "Group discussion over what should be included for a materials section for this …" at bounding box center [667, 501] width 771 height 39
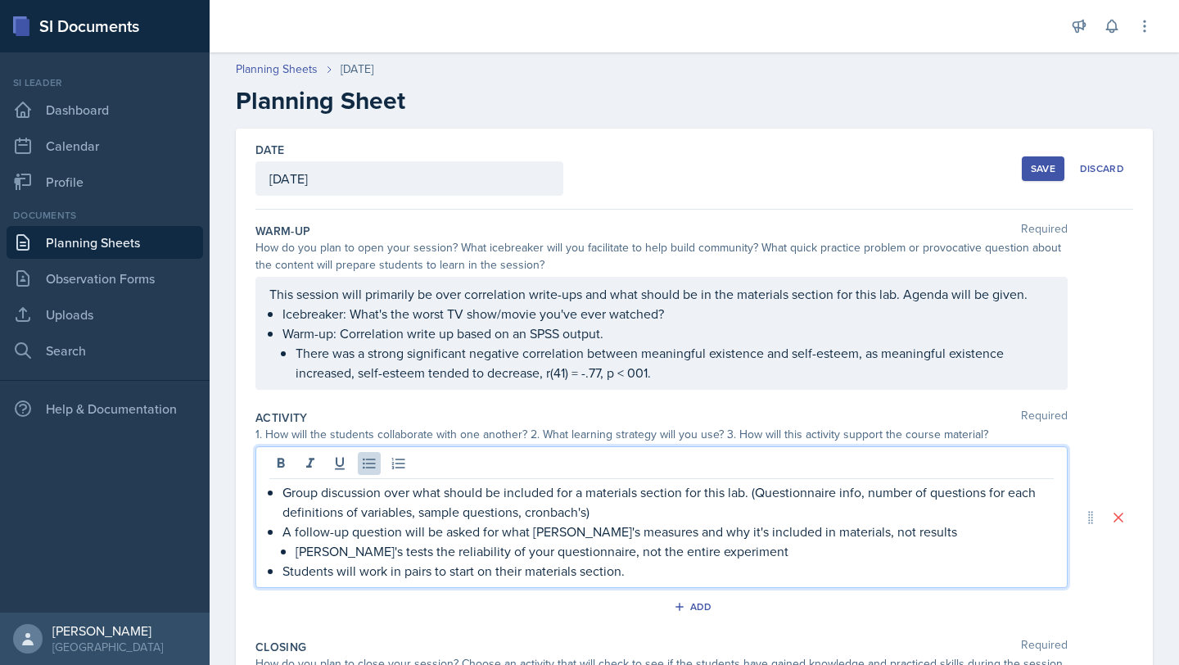
click at [381, 490] on p "Group discussion over what should be included for a materials section for this …" at bounding box center [667, 501] width 771 height 39
click at [653, 569] on p "Students will work in pairs to start on their materials section." at bounding box center [667, 571] width 771 height 20
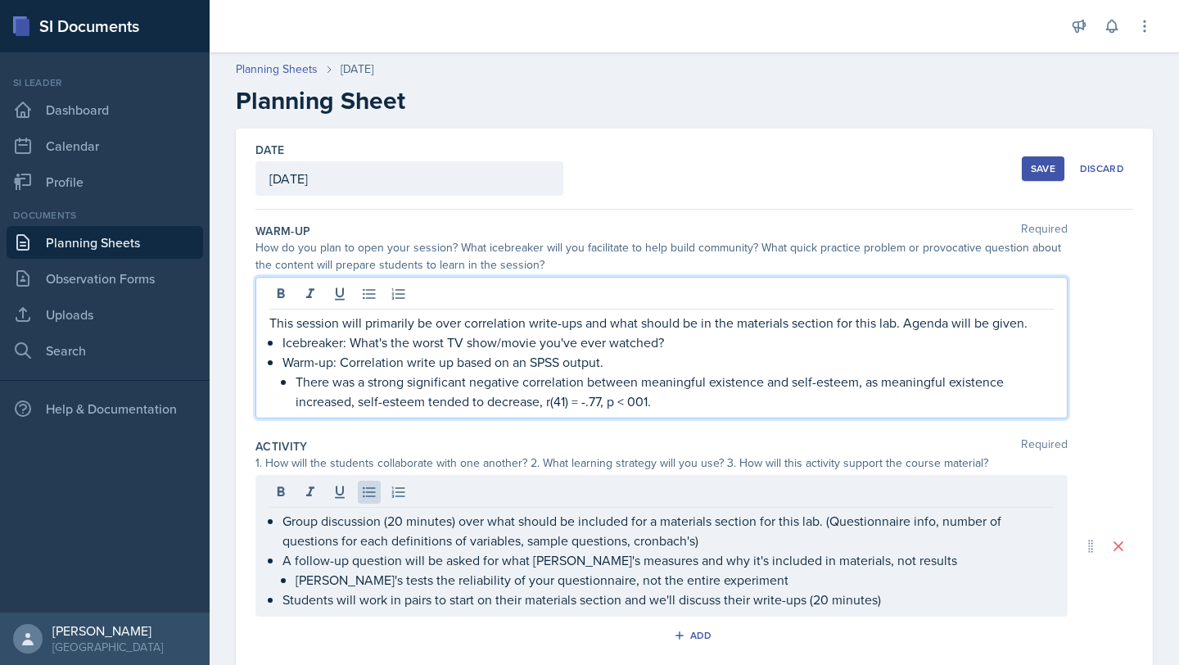
click at [704, 327] on div "This session will primarily be over correlation write-ups and what should be in…" at bounding box center [661, 362] width 784 height 98
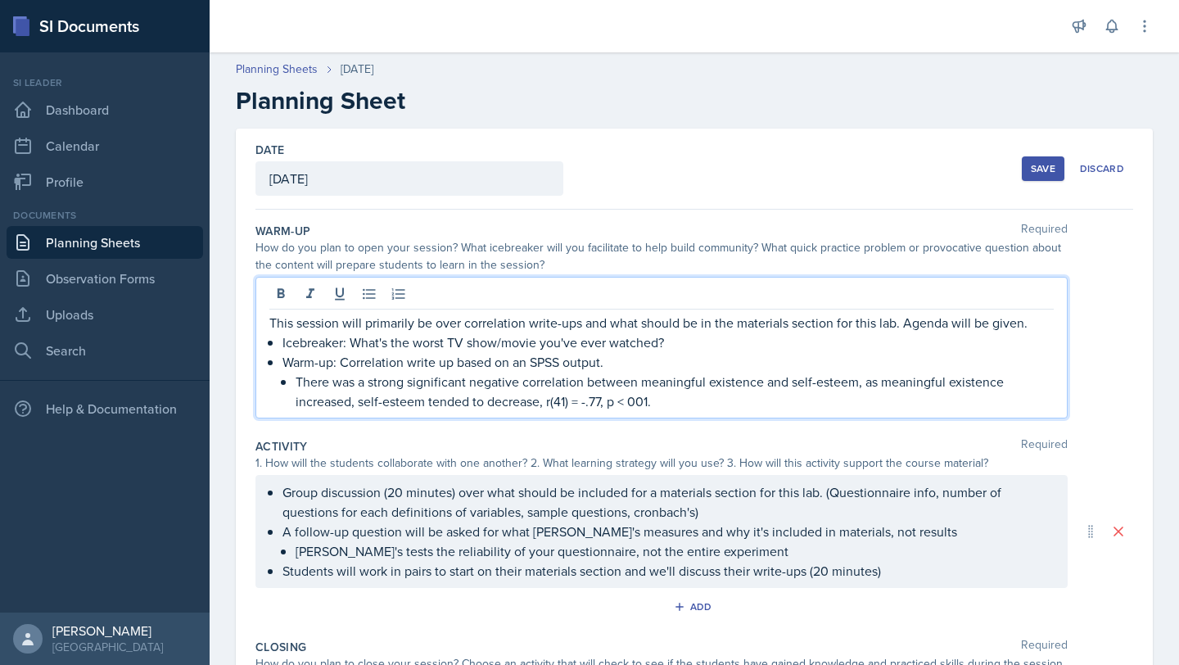
click at [638, 354] on p "Warm-up: Correlation write up based on an SPSS output." at bounding box center [667, 362] width 771 height 20
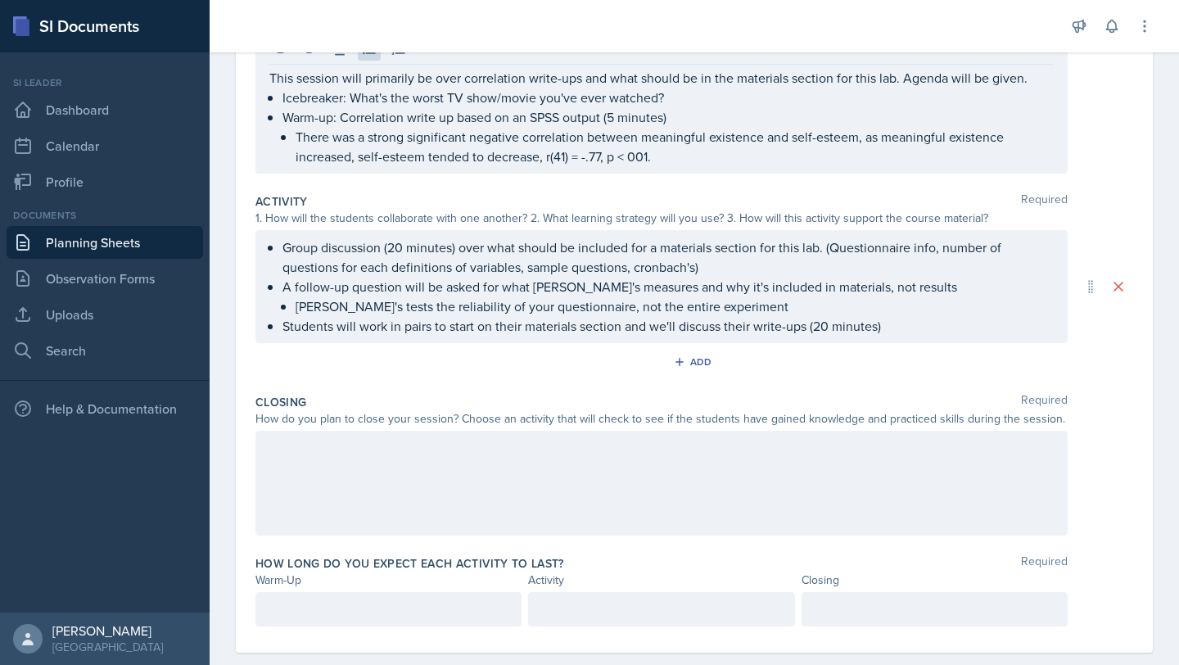
click at [533, 498] on div at bounding box center [661, 482] width 812 height 105
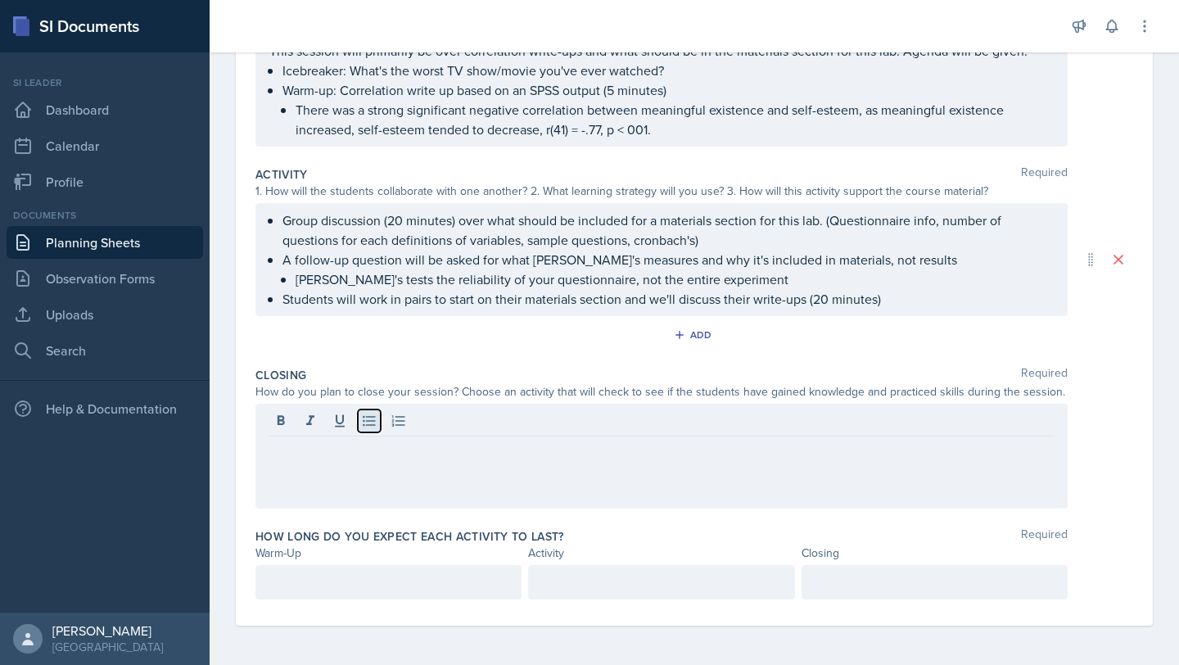
click at [379, 425] on button at bounding box center [369, 420] width 23 height 23
click at [265, 452] on div "Students will answer three questions about the steps for running their analysis…" at bounding box center [661, 455] width 812 height 105
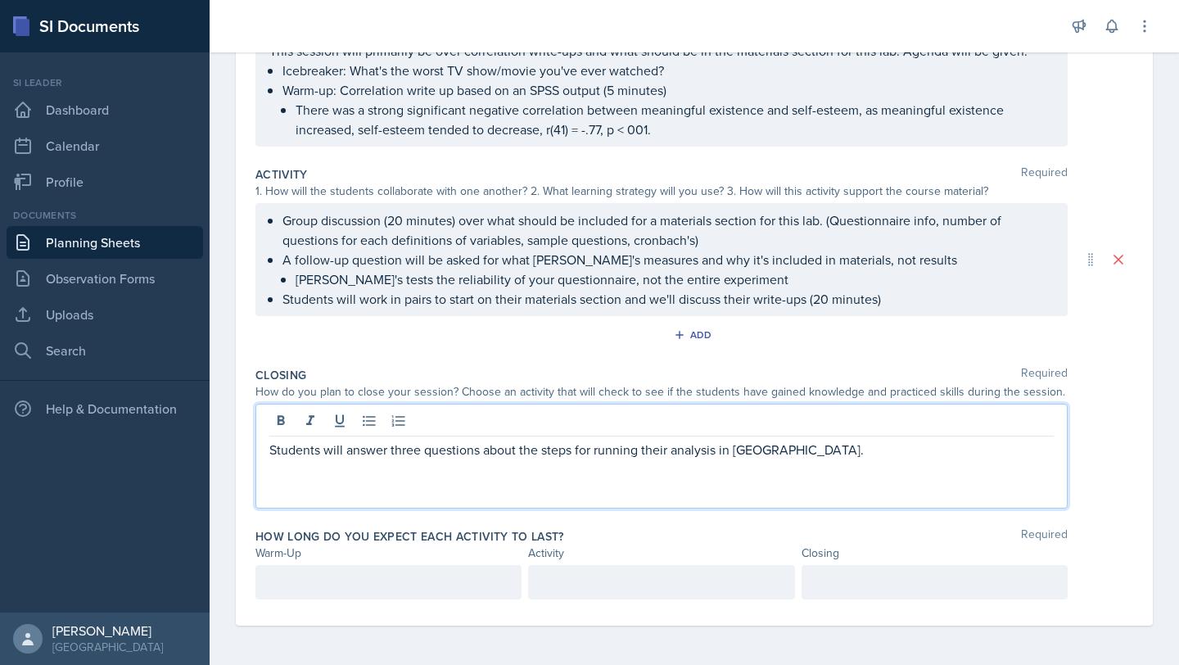
click at [271, 451] on p "Students will answer three questions about the steps for running their analysis…" at bounding box center [661, 449] width 784 height 20
click at [475, 449] on p "Students will answer three questions about the steps for running their analysis…" at bounding box center [661, 449] width 784 height 20
click at [480, 449] on p "Students will answer three questions about the steps for running their analysis…" at bounding box center [661, 449] width 784 height 20
click at [800, 448] on p "Students will answer three questions about the steps for running their analysis…" at bounding box center [661, 449] width 784 height 20
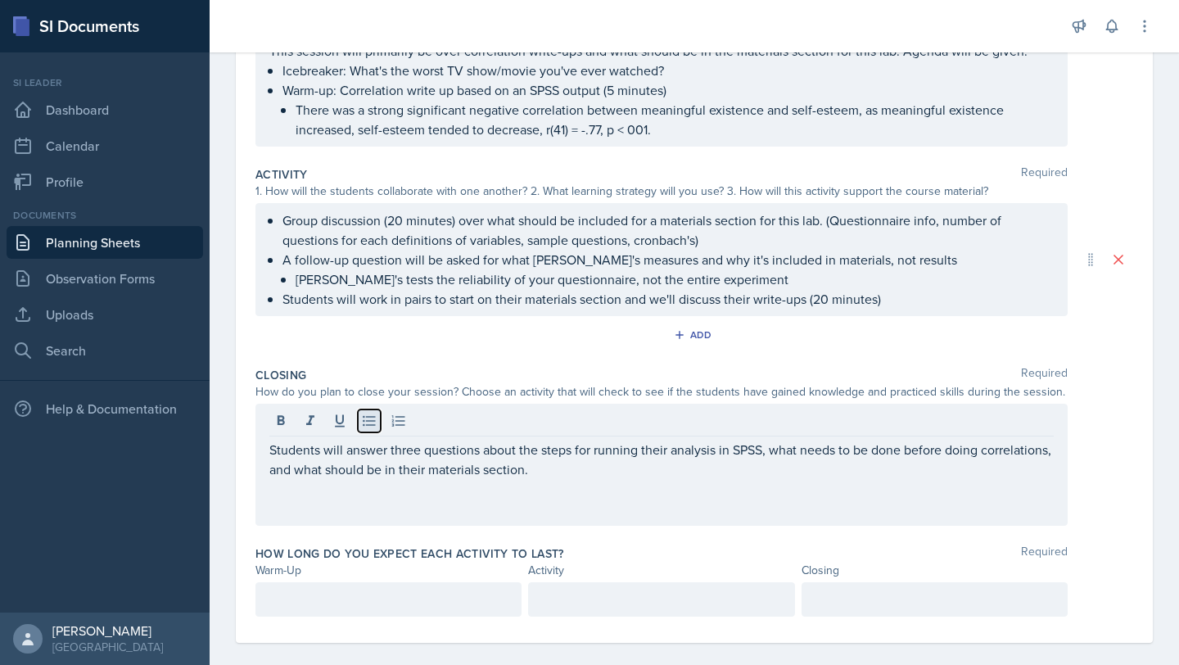
click at [367, 425] on icon at bounding box center [369, 421] width 12 height 11
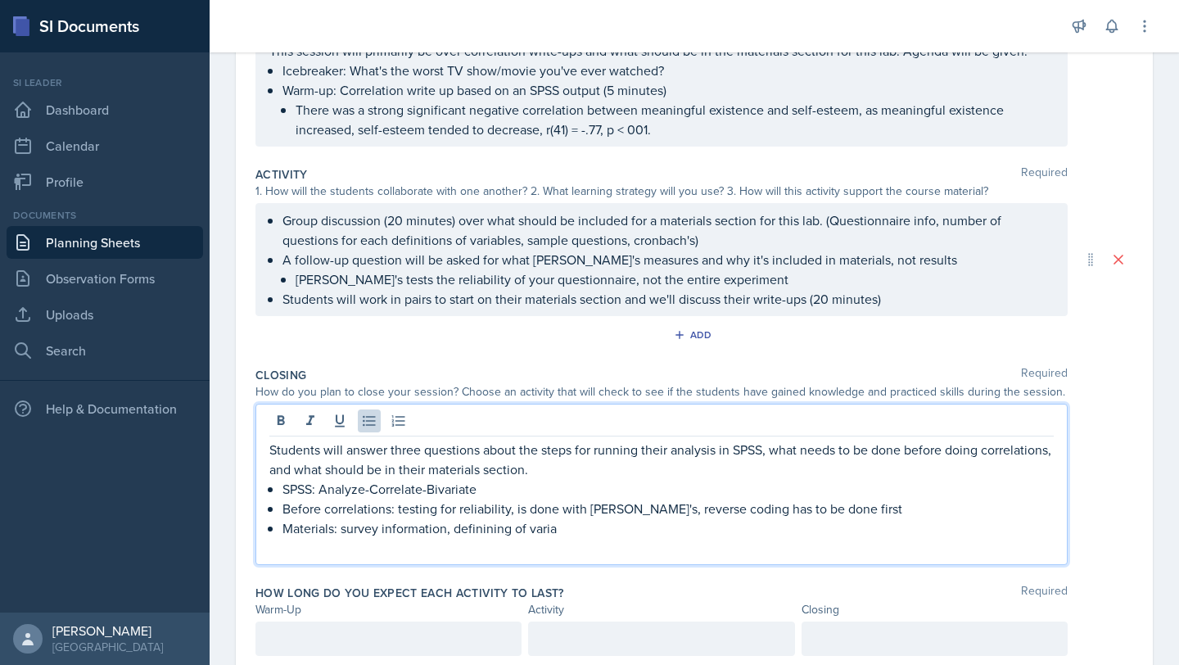
click at [387, 241] on p "Group discussion (20 minutes) over what should be included for a materials sect…" at bounding box center [667, 229] width 771 height 39
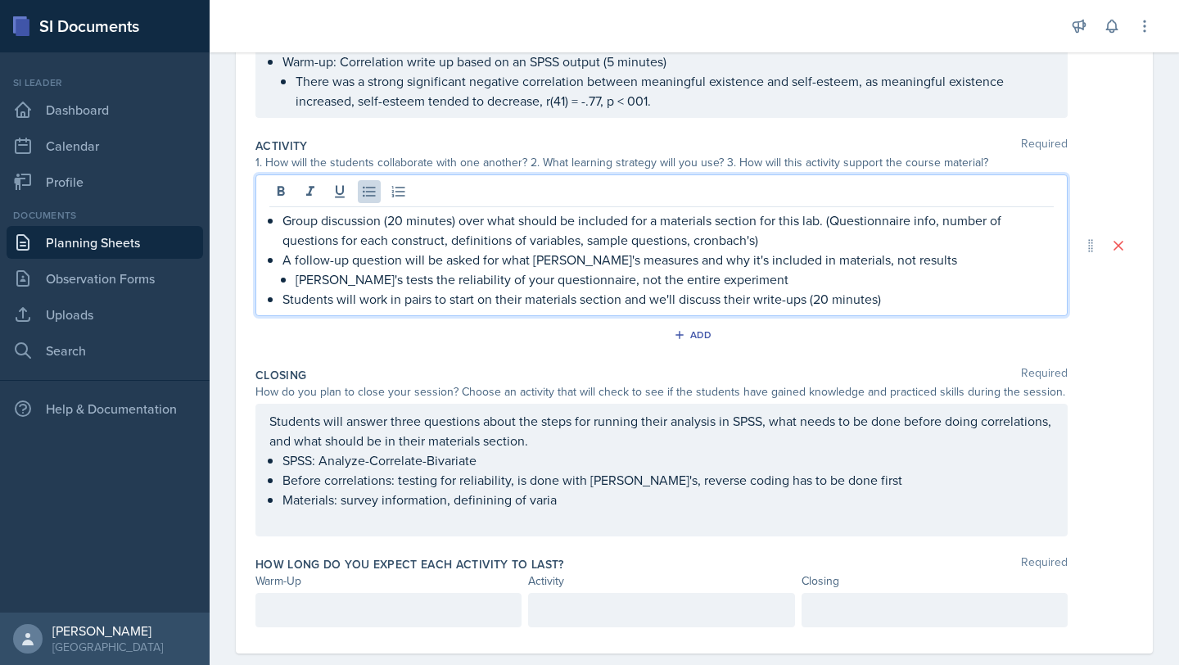
click at [588, 503] on ul "SPSS: Analyze-Correlate-Bivariate Before correlations: testing for reliability,…" at bounding box center [667, 479] width 771 height 59
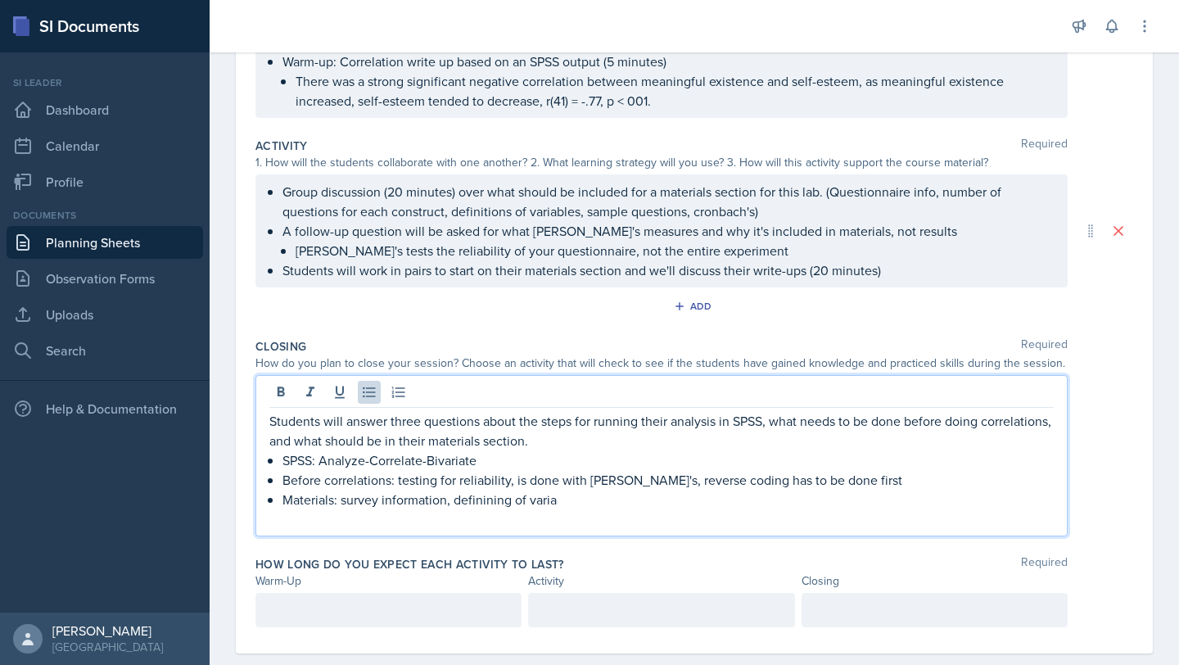
scroll to position [243, 0]
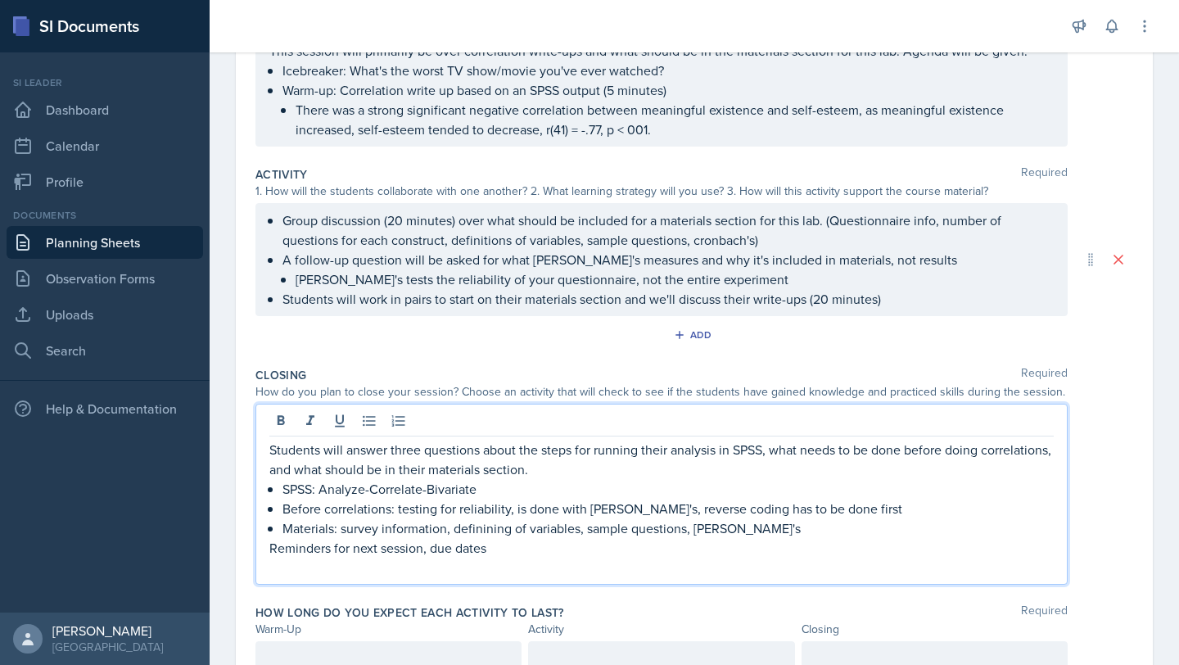
click at [631, 473] on p "Students will answer three questions about the steps for running their analysis…" at bounding box center [661, 458] width 784 height 39
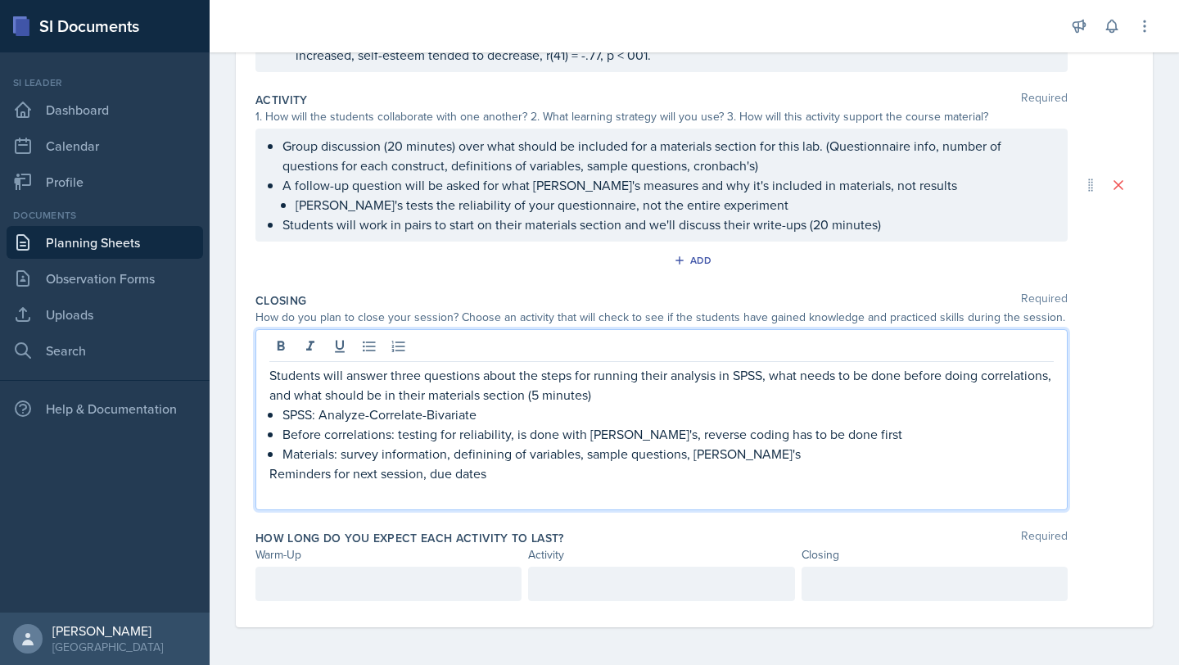
click at [456, 575] on p at bounding box center [388, 584] width 238 height 20
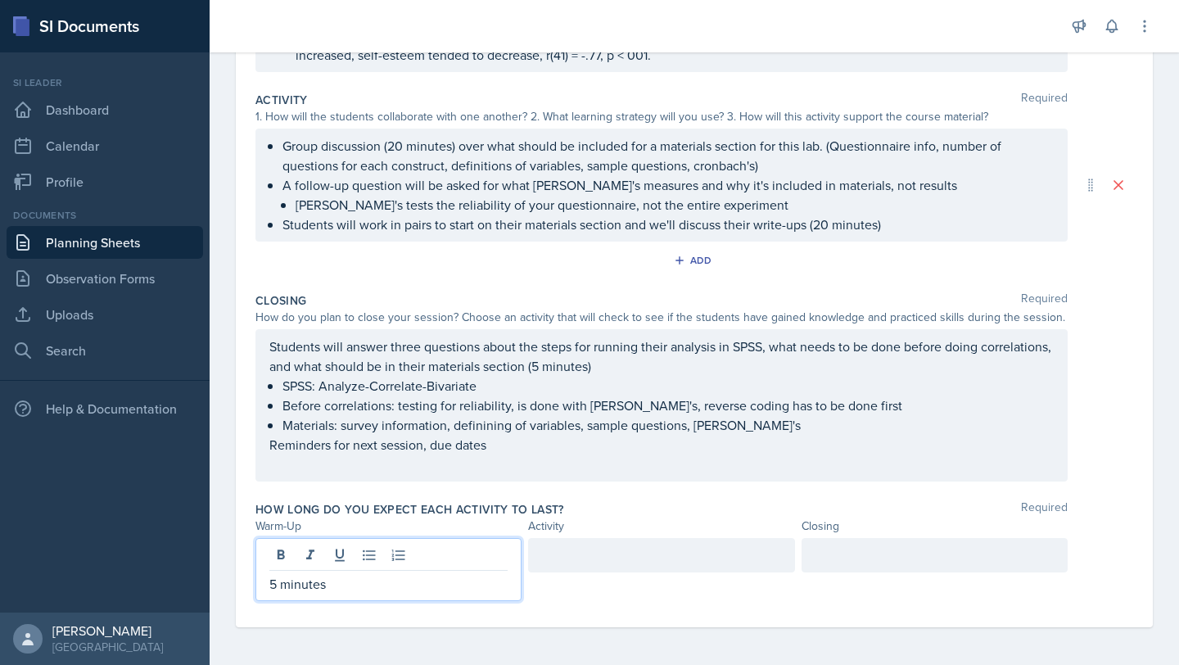
click at [940, 552] on div at bounding box center [934, 555] width 266 height 34
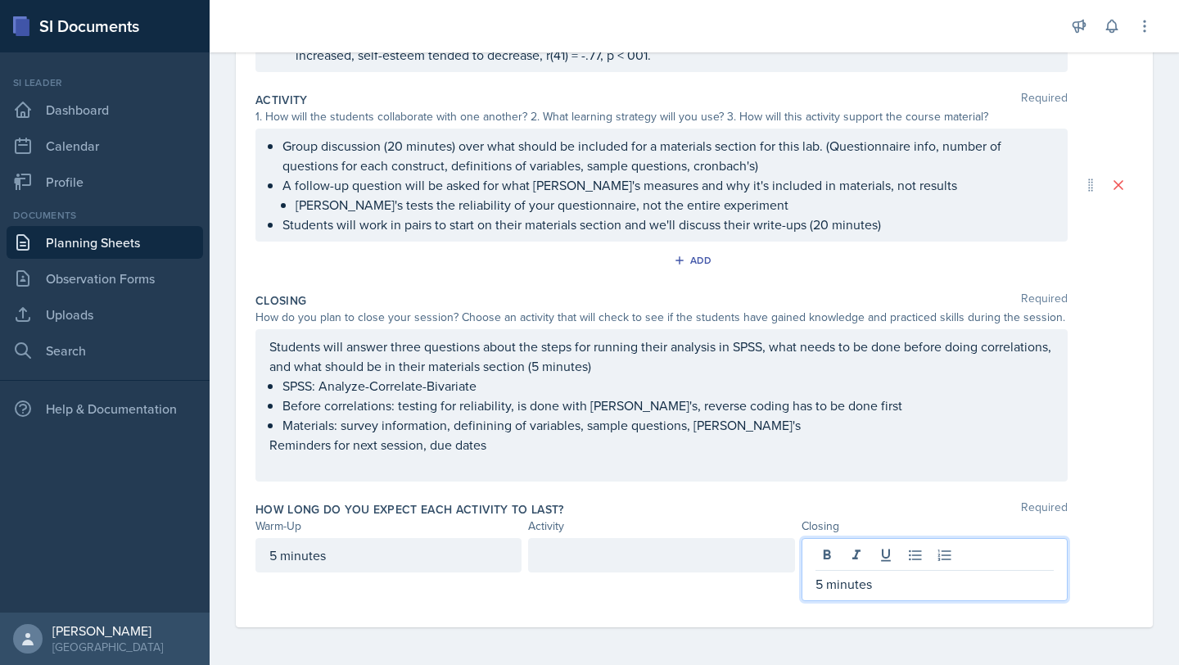
click at [543, 543] on div at bounding box center [661, 555] width 266 height 34
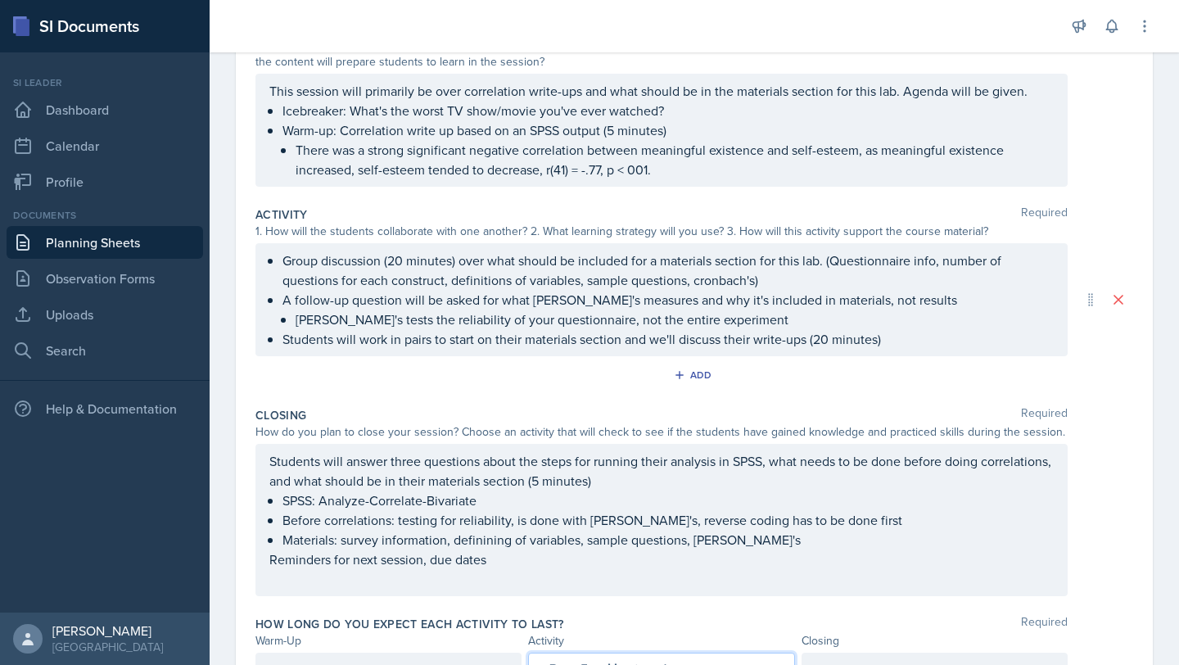
scroll to position [199, 0]
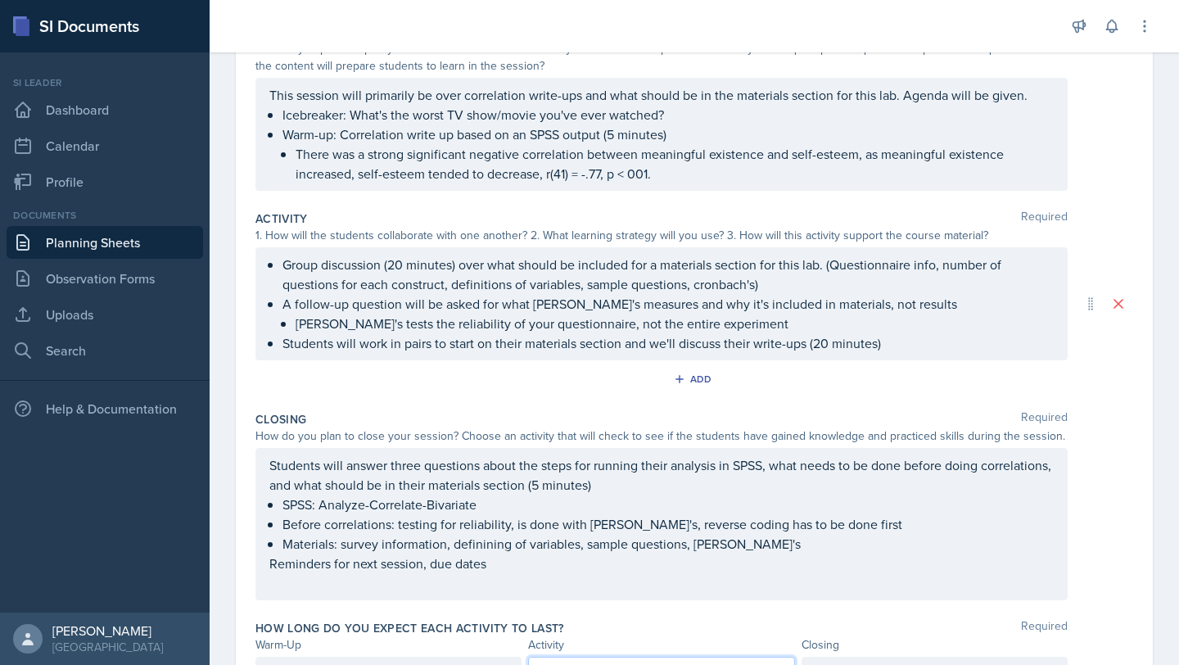
click at [584, 97] on div "This session will primarily be over correlation write-ups and what should be in…" at bounding box center [661, 134] width 812 height 113
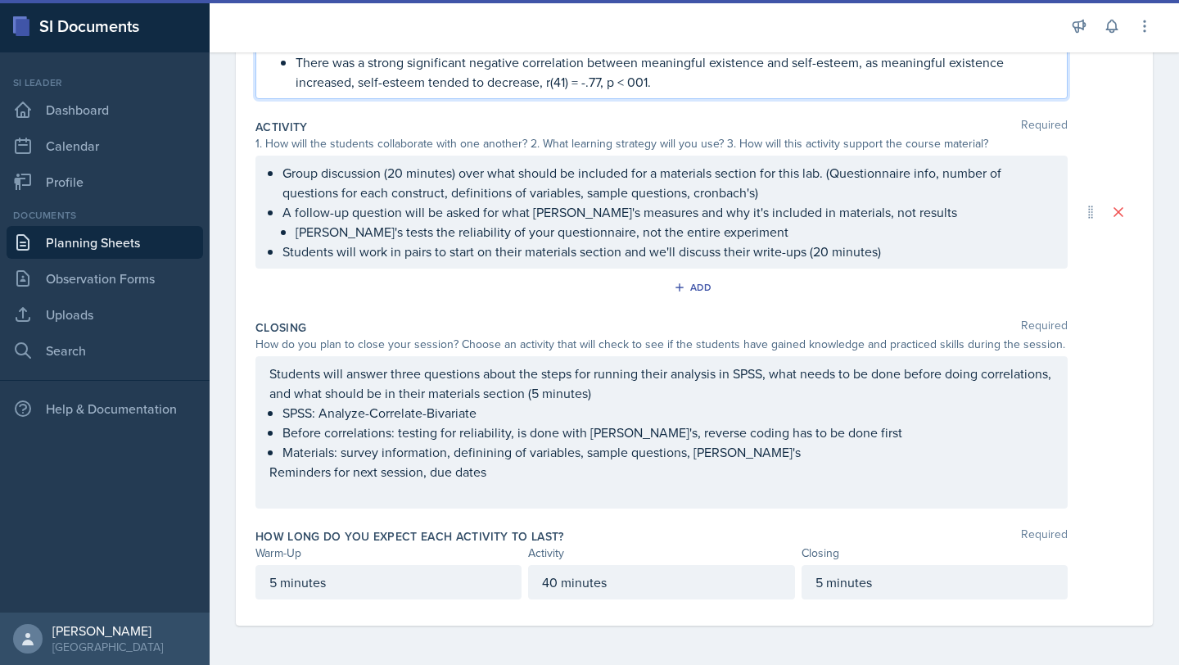
scroll to position [0, 0]
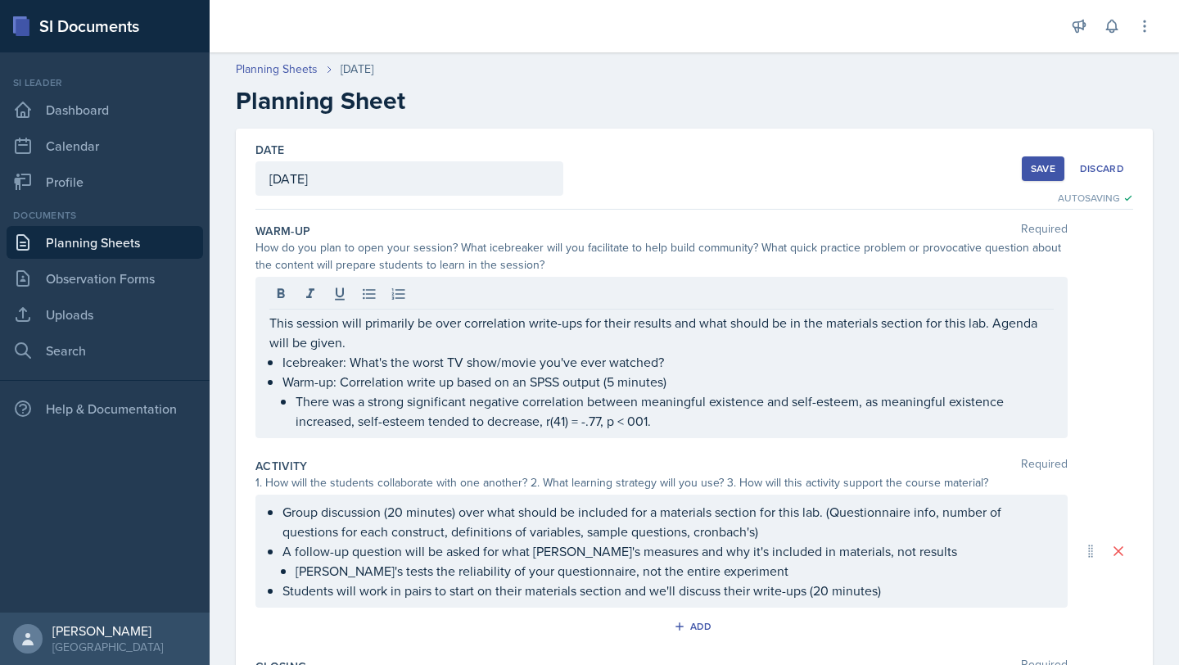
click at [1030, 168] on div "Save" at bounding box center [1042, 168] width 25 height 13
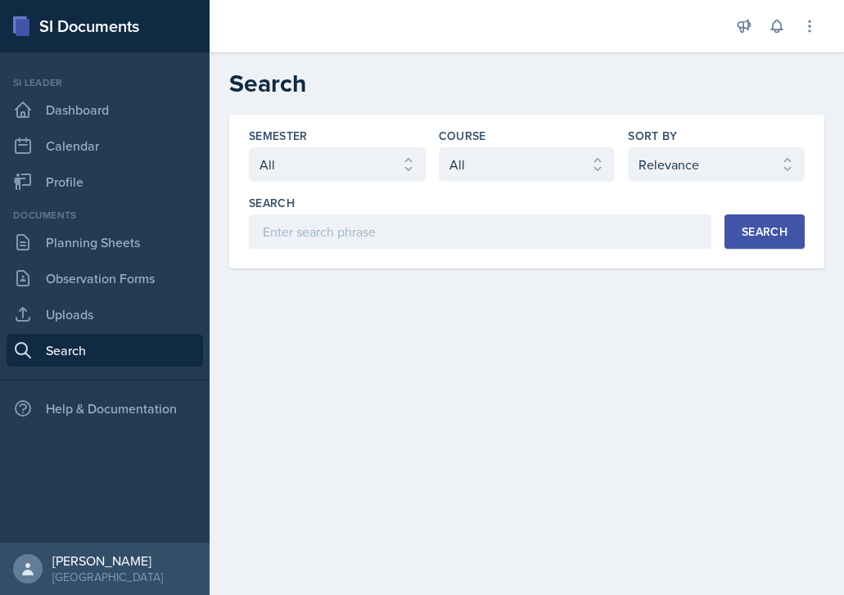
select select "all"
select select "1"
click at [65, 317] on link "Uploads" at bounding box center [105, 314] width 196 height 33
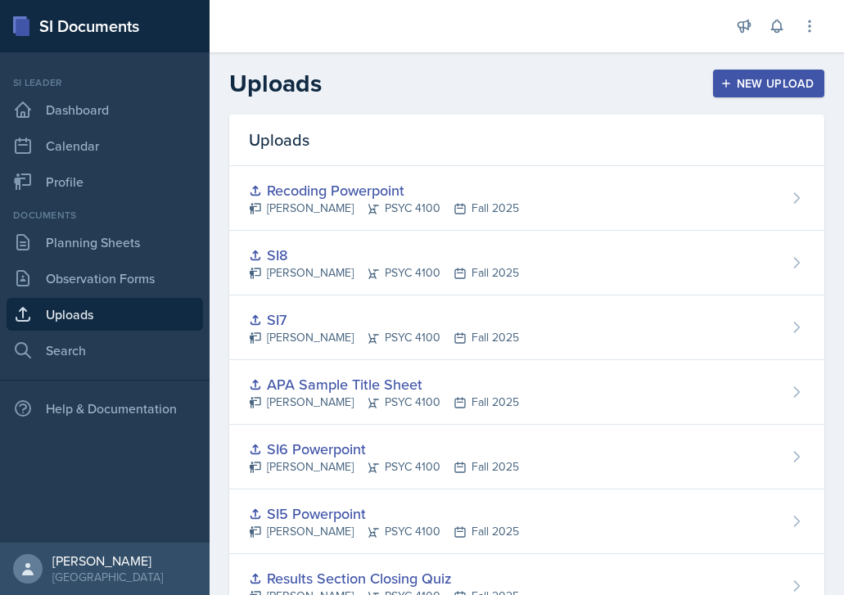
click at [751, 92] on button "New Upload" at bounding box center [769, 84] width 112 height 28
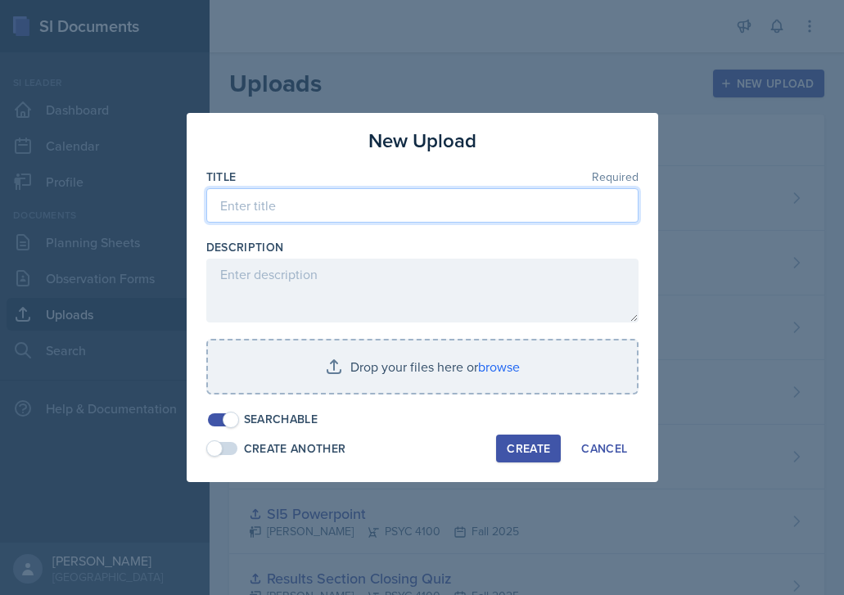
click at [419, 211] on input at bounding box center [422, 205] width 432 height 34
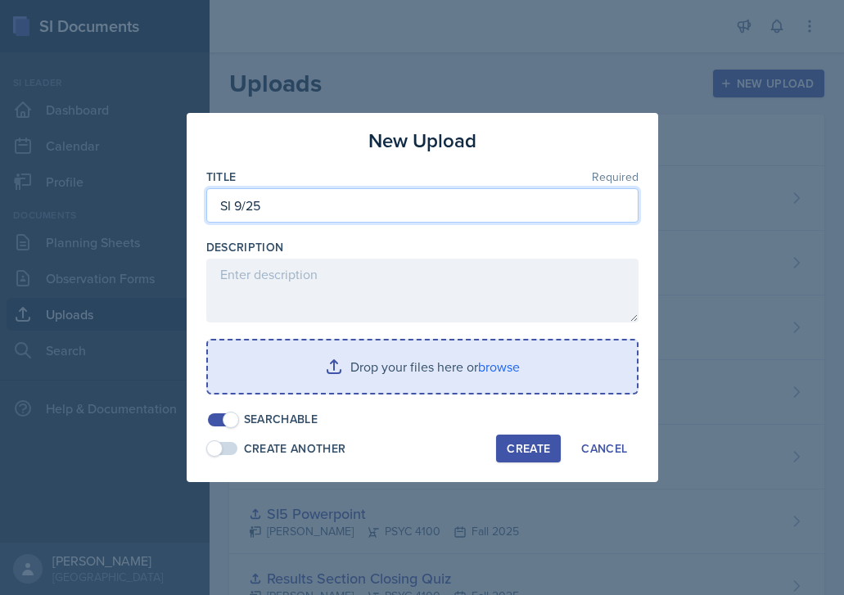
type input "SI 9/25"
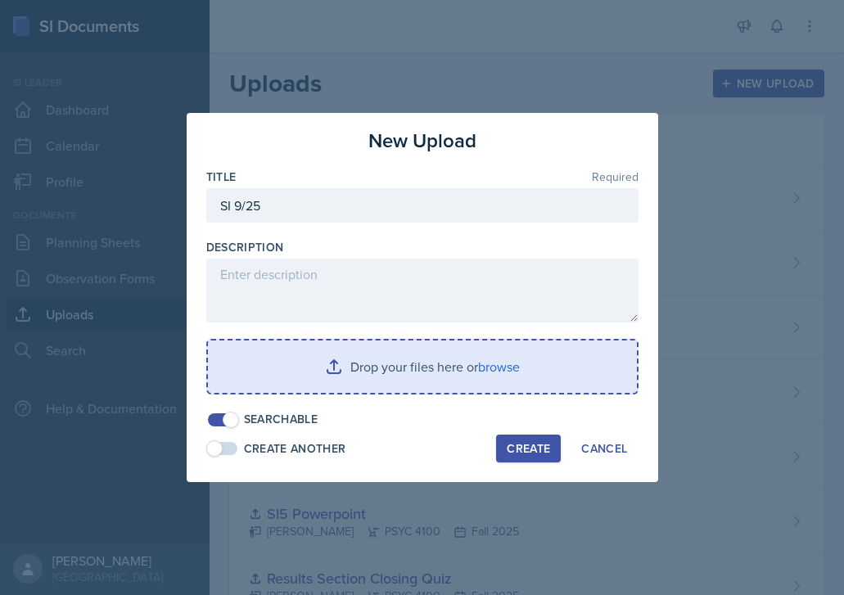
click at [549, 374] on input "file" at bounding box center [422, 366] width 429 height 52
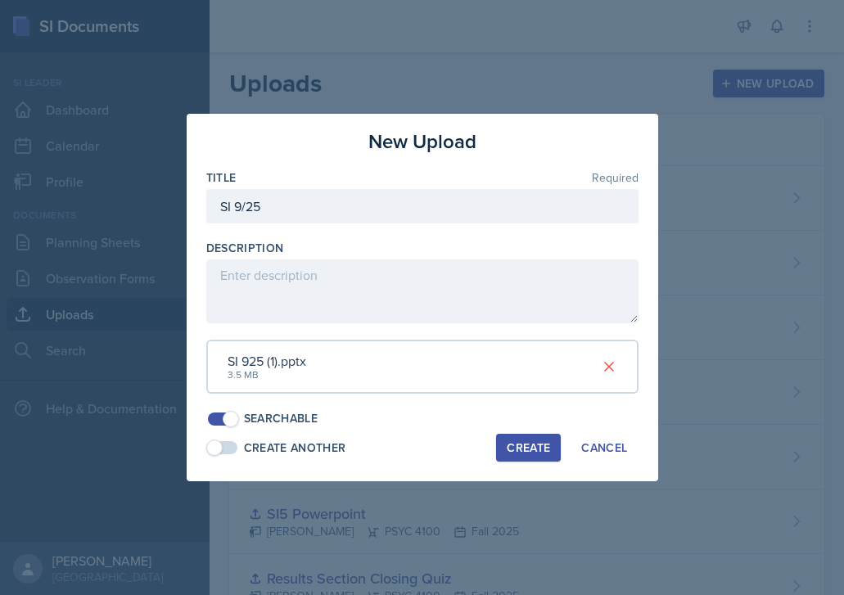
click at [537, 454] on div "Create" at bounding box center [528, 447] width 43 height 13
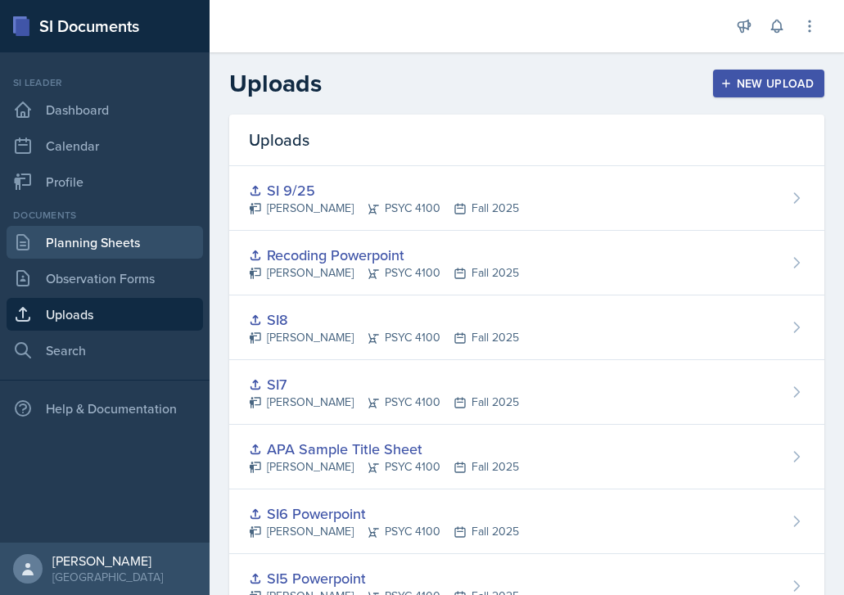
click at [132, 234] on link "Planning Sheets" at bounding box center [105, 242] width 196 height 33
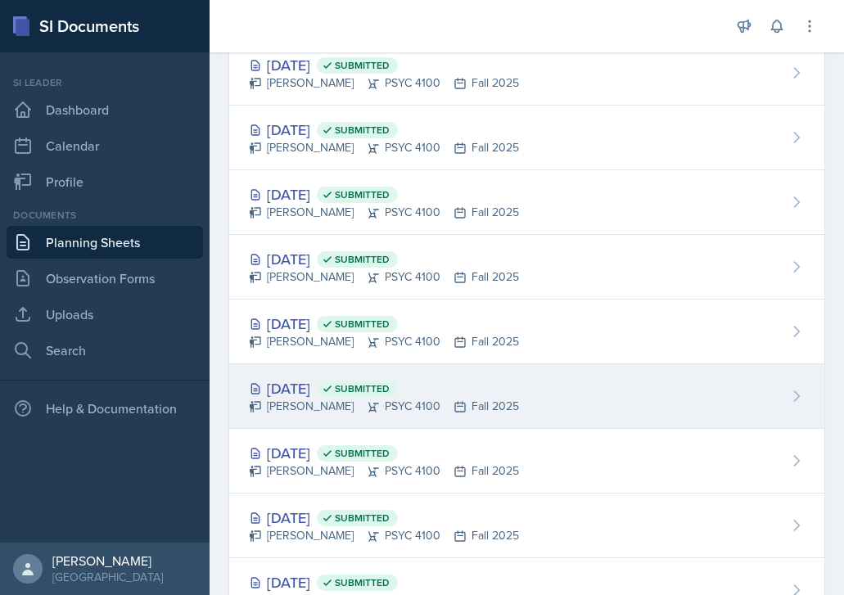
scroll to position [192, 0]
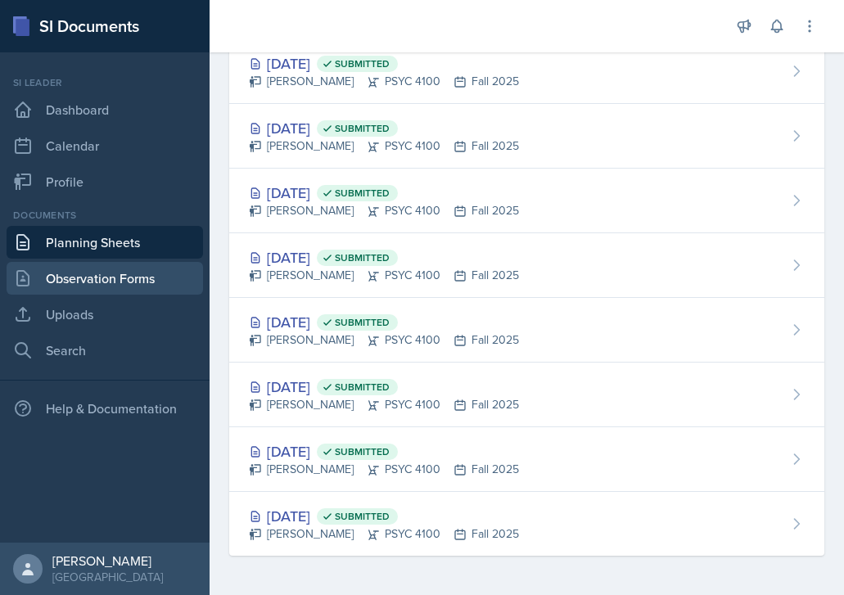
click at [122, 280] on link "Observation Forms" at bounding box center [105, 278] width 196 height 33
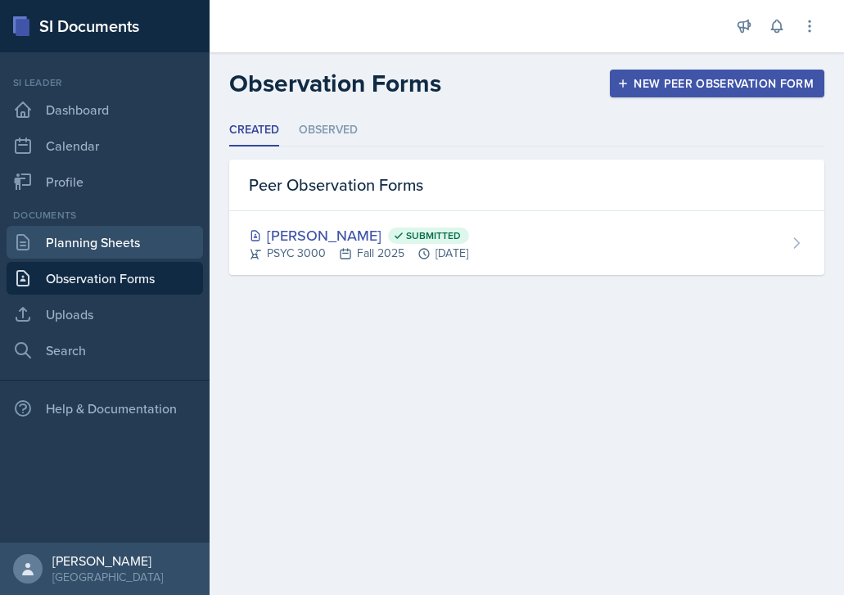
click at [124, 252] on link "Planning Sheets" at bounding box center [105, 242] width 196 height 33
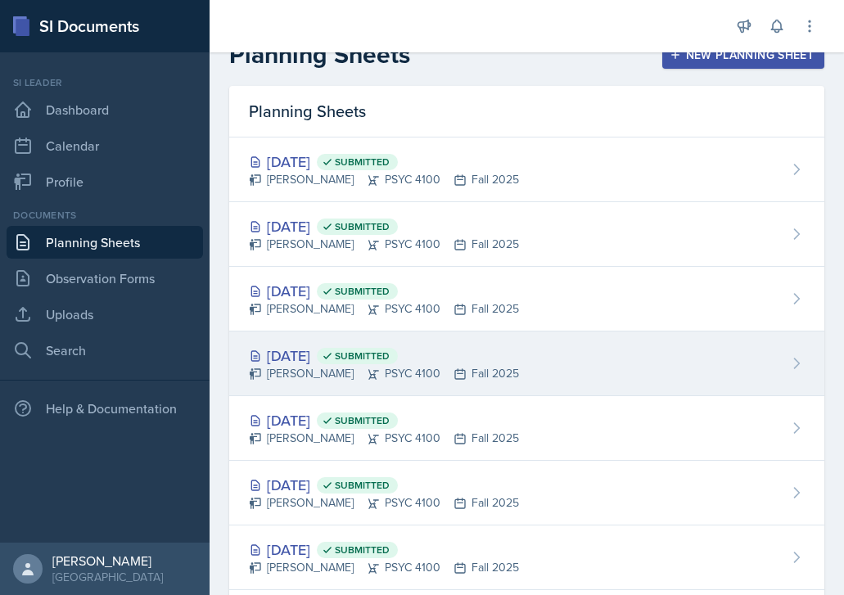
scroll to position [192, 0]
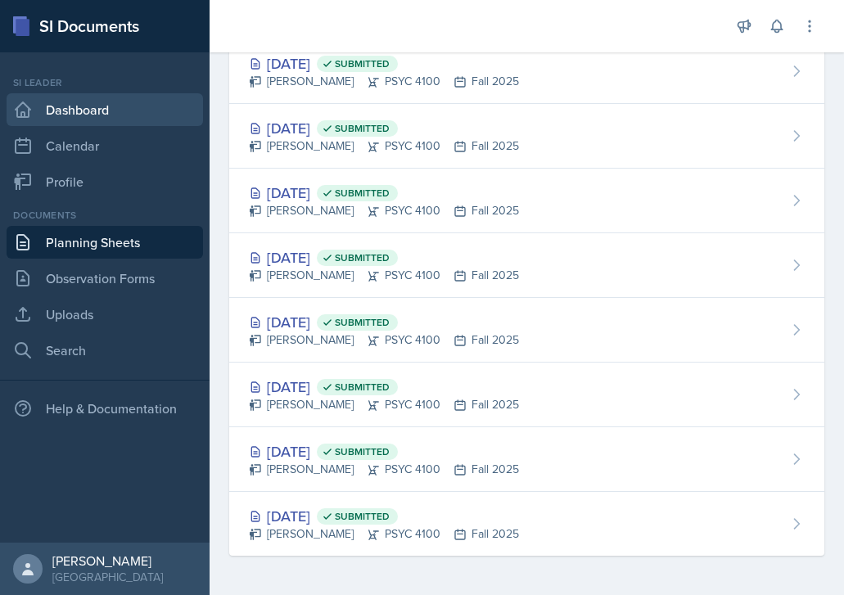
click at [91, 105] on link "Dashboard" at bounding box center [105, 109] width 196 height 33
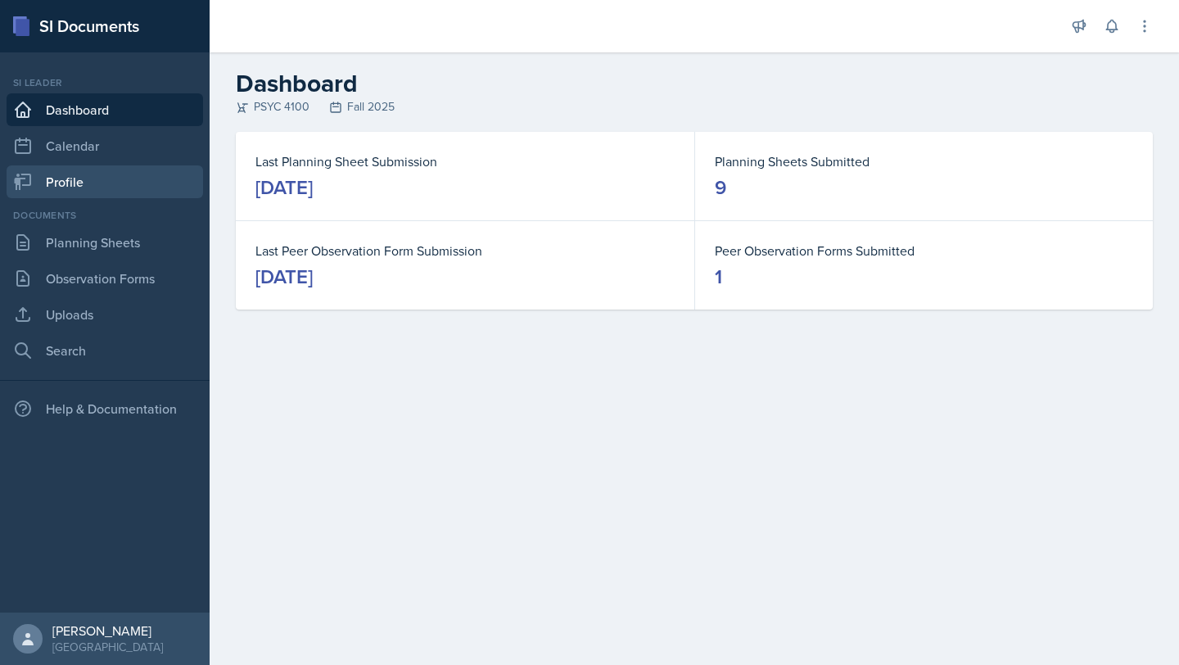
click at [100, 172] on link "Profile" at bounding box center [105, 181] width 196 height 33
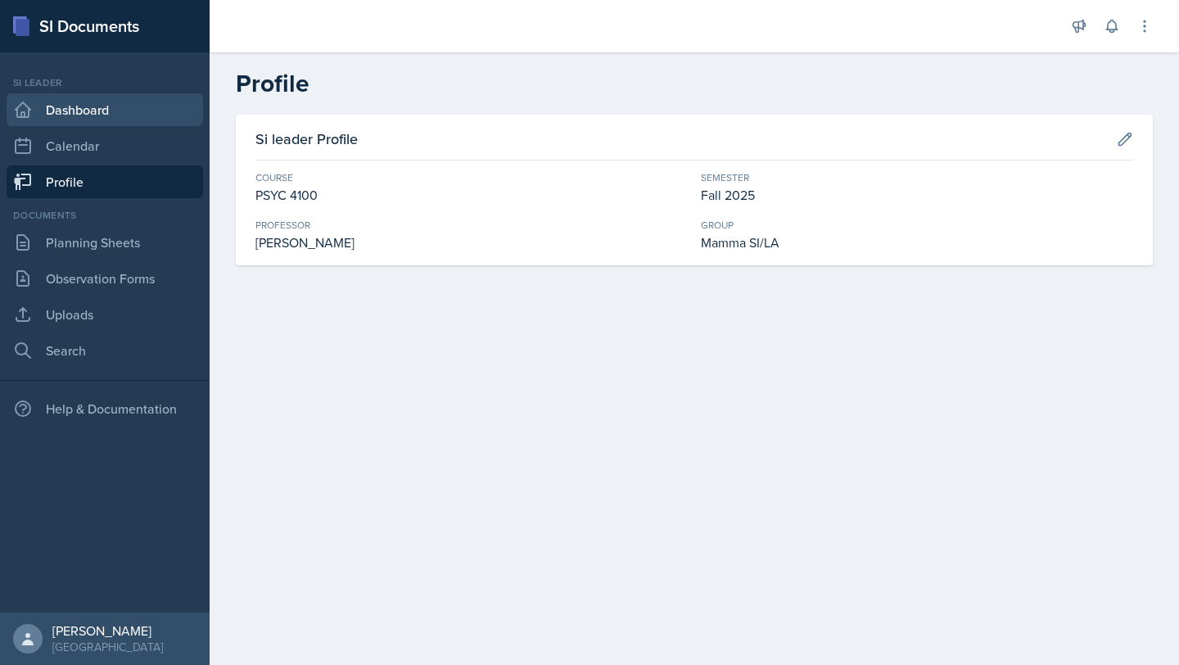
click at [99, 100] on link "Dashboard" at bounding box center [105, 109] width 196 height 33
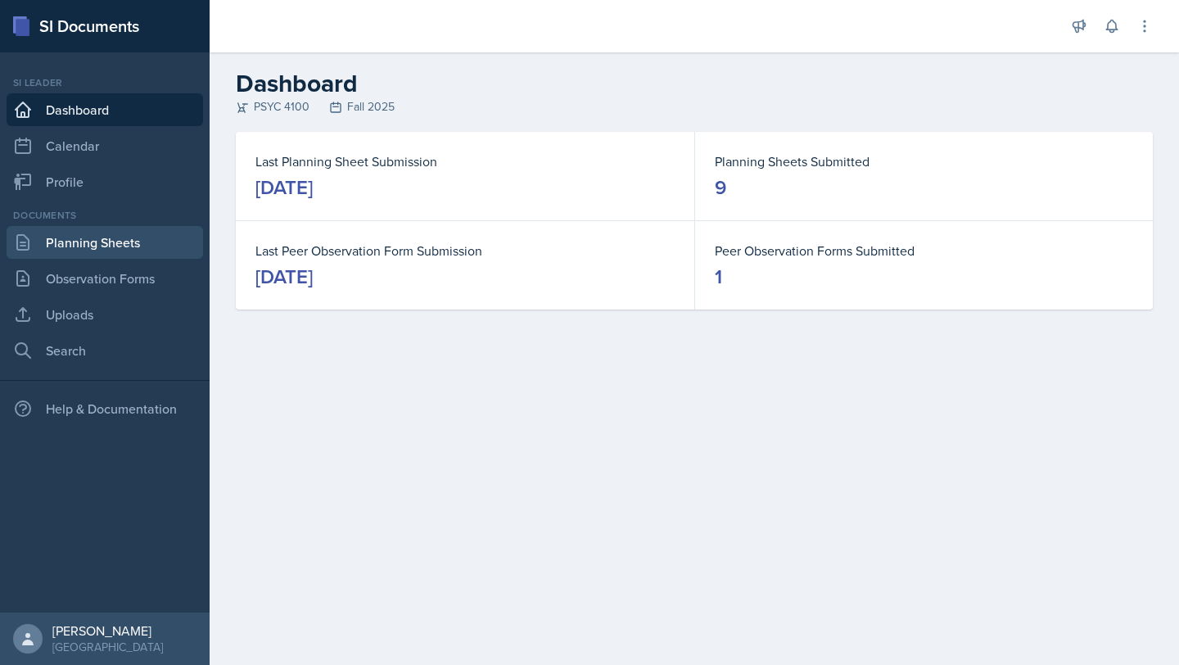
click at [124, 241] on link "Planning Sheets" at bounding box center [105, 242] width 196 height 33
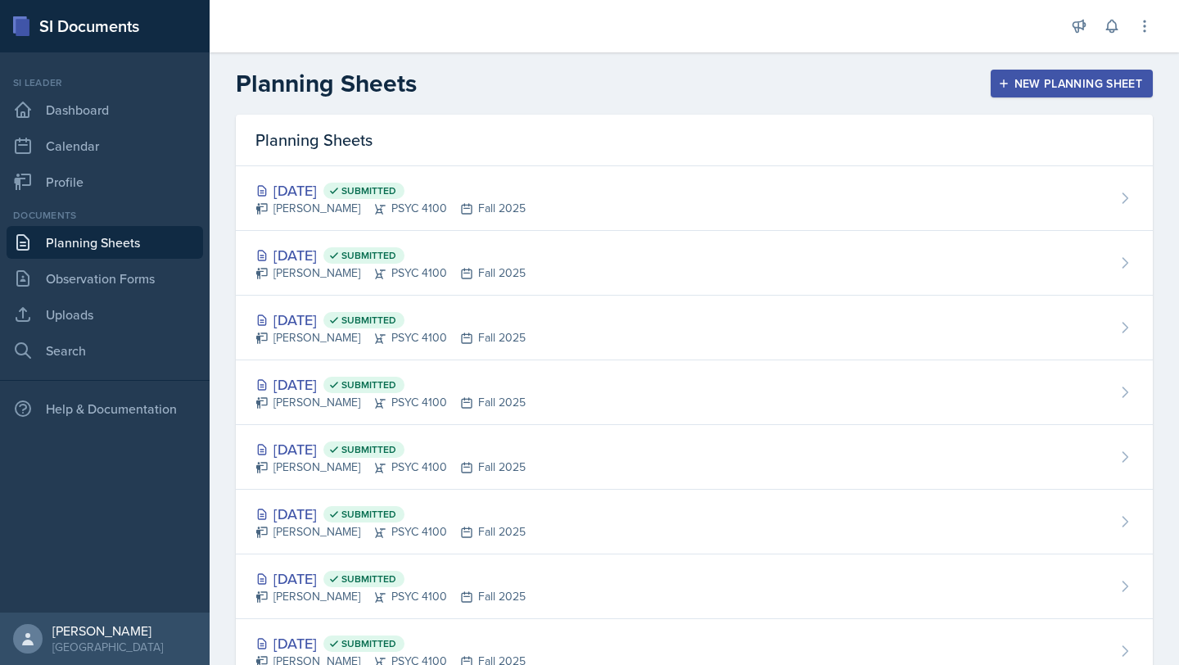
click at [843, 71] on button "New Planning Sheet" at bounding box center [1071, 84] width 162 height 28
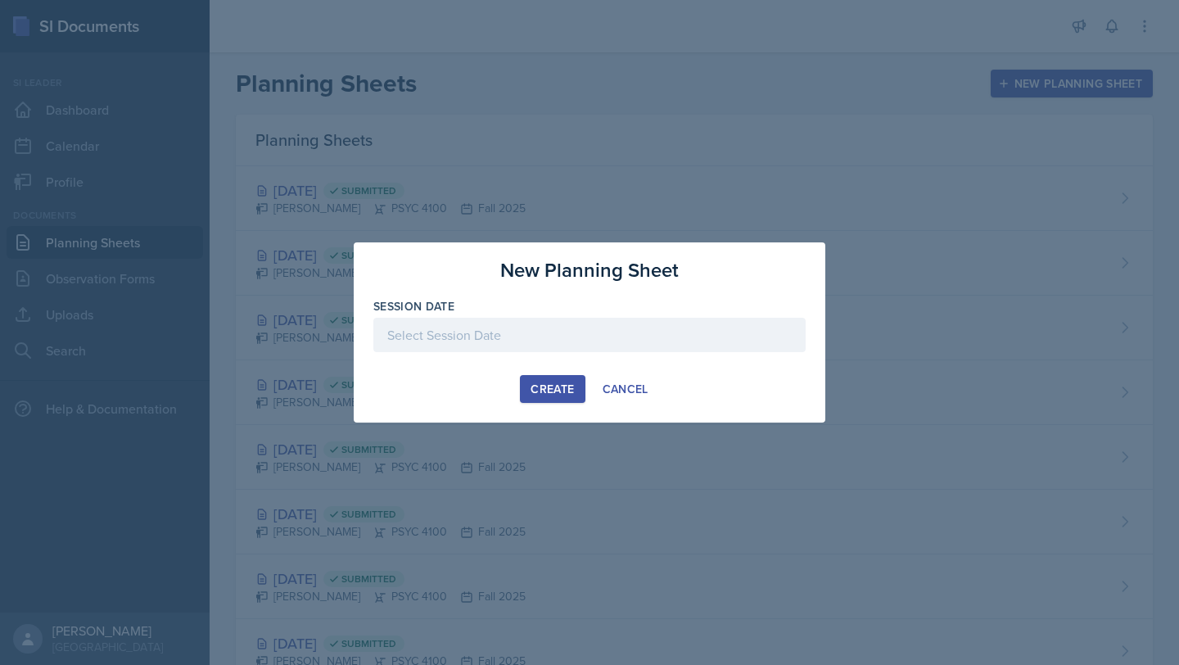
click at [584, 336] on div at bounding box center [589, 335] width 432 height 34
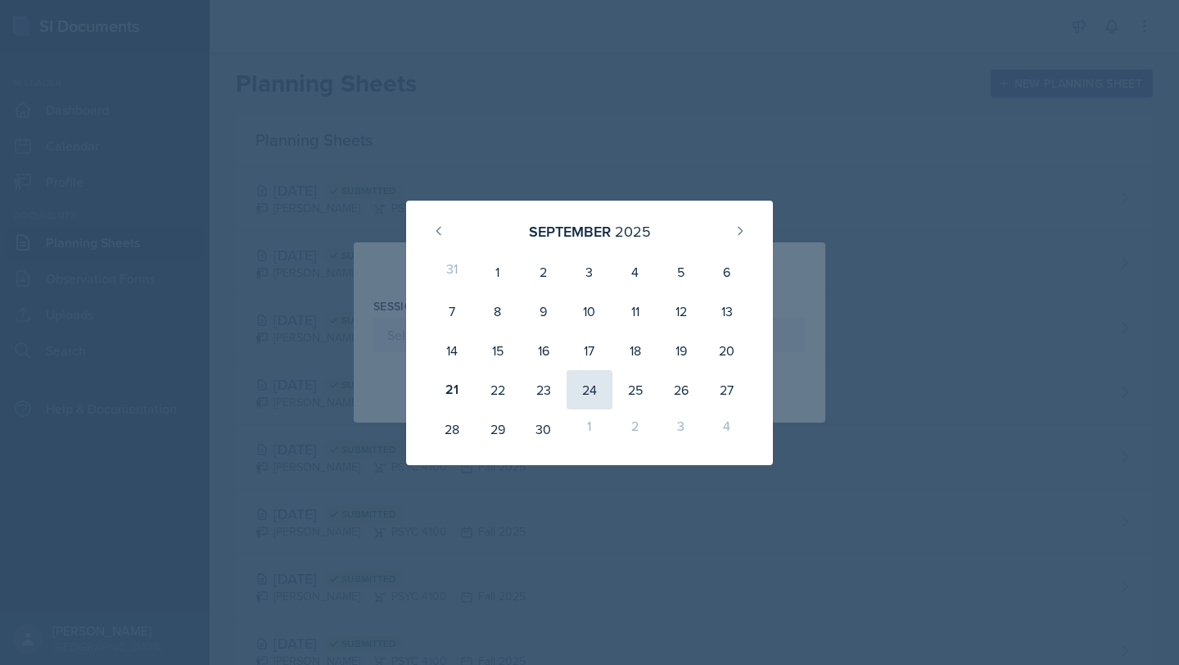
click at [582, 380] on div "24" at bounding box center [589, 389] width 46 height 39
type input "September 24th, 2025"
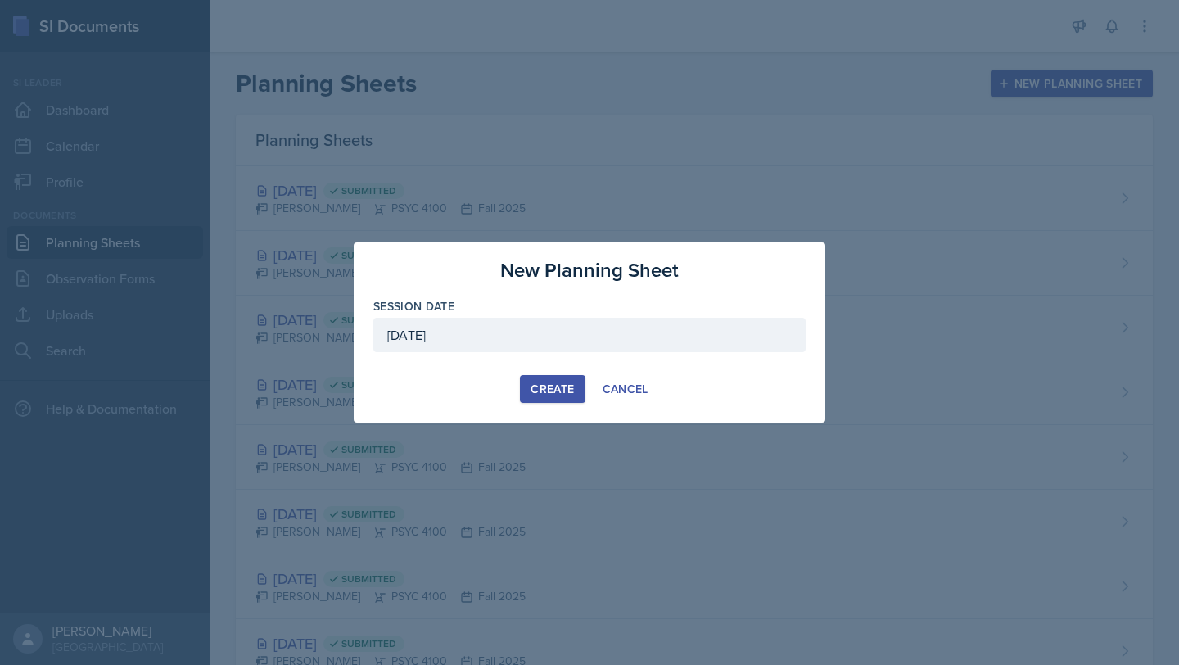
click at [571, 393] on div "Create" at bounding box center [551, 388] width 43 height 13
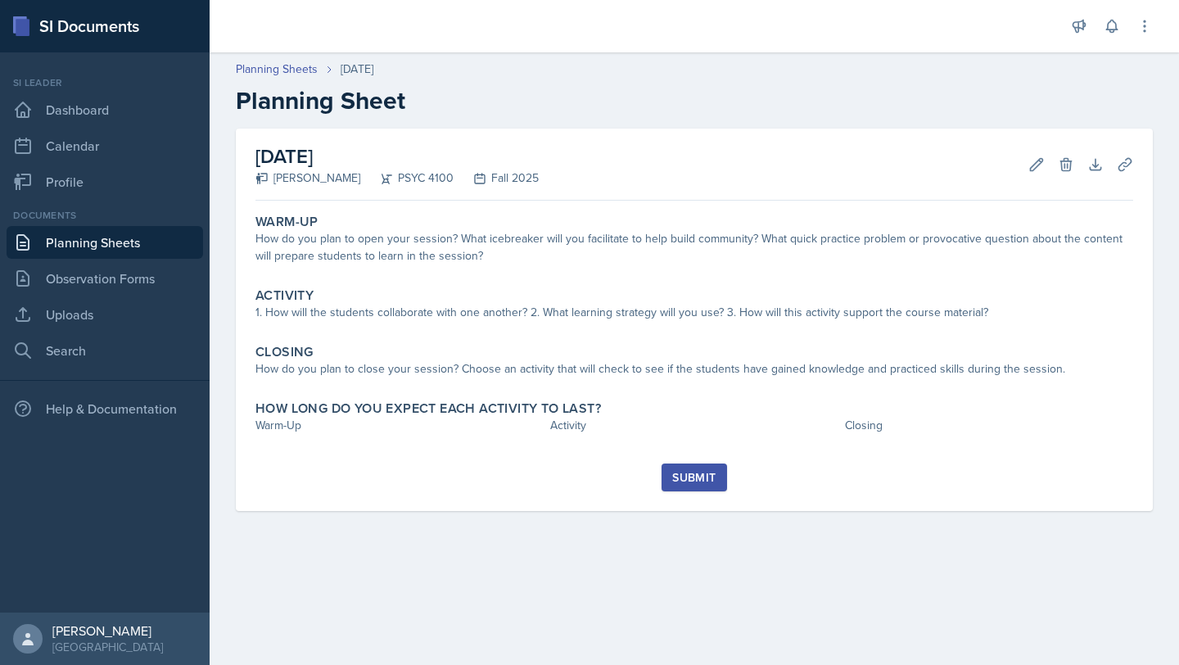
click at [86, 240] on link "Planning Sheets" at bounding box center [105, 242] width 196 height 33
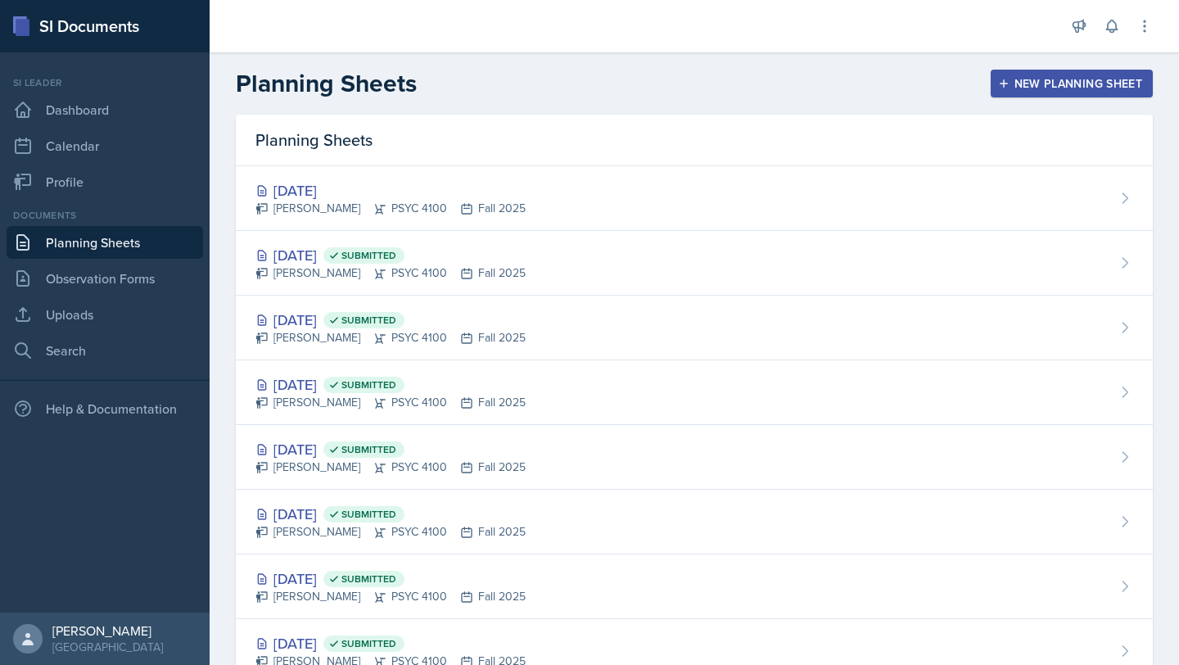
click at [843, 79] on div "New Planning Sheet" at bounding box center [1071, 83] width 141 height 13
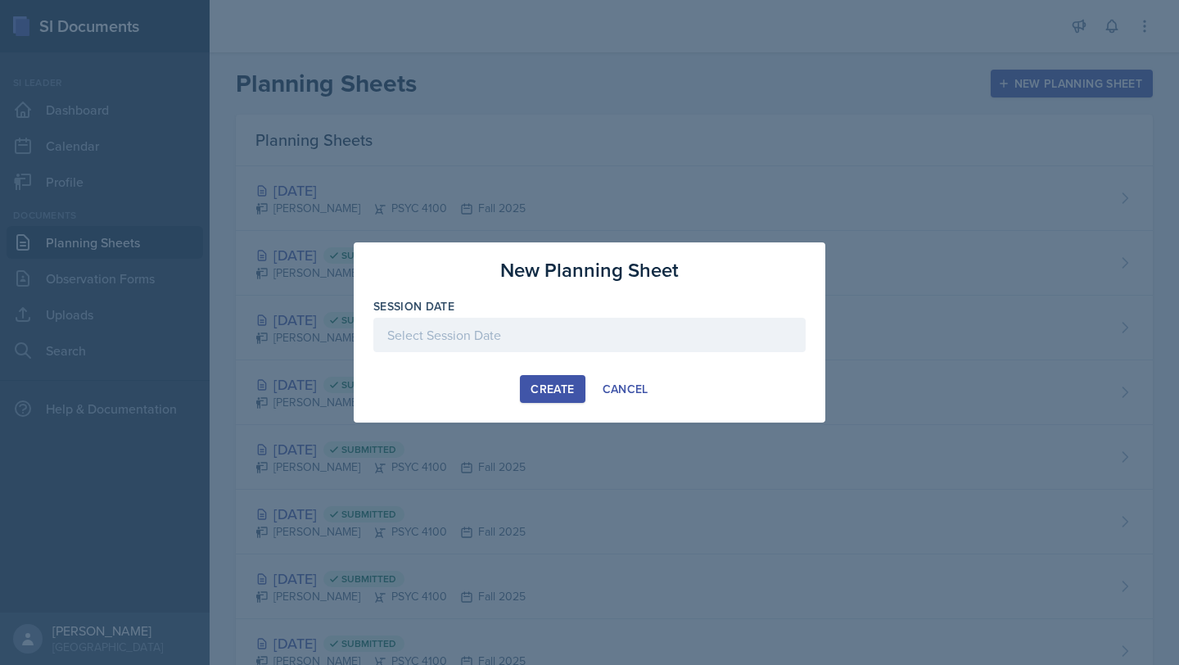
click at [613, 344] on div at bounding box center [589, 335] width 432 height 34
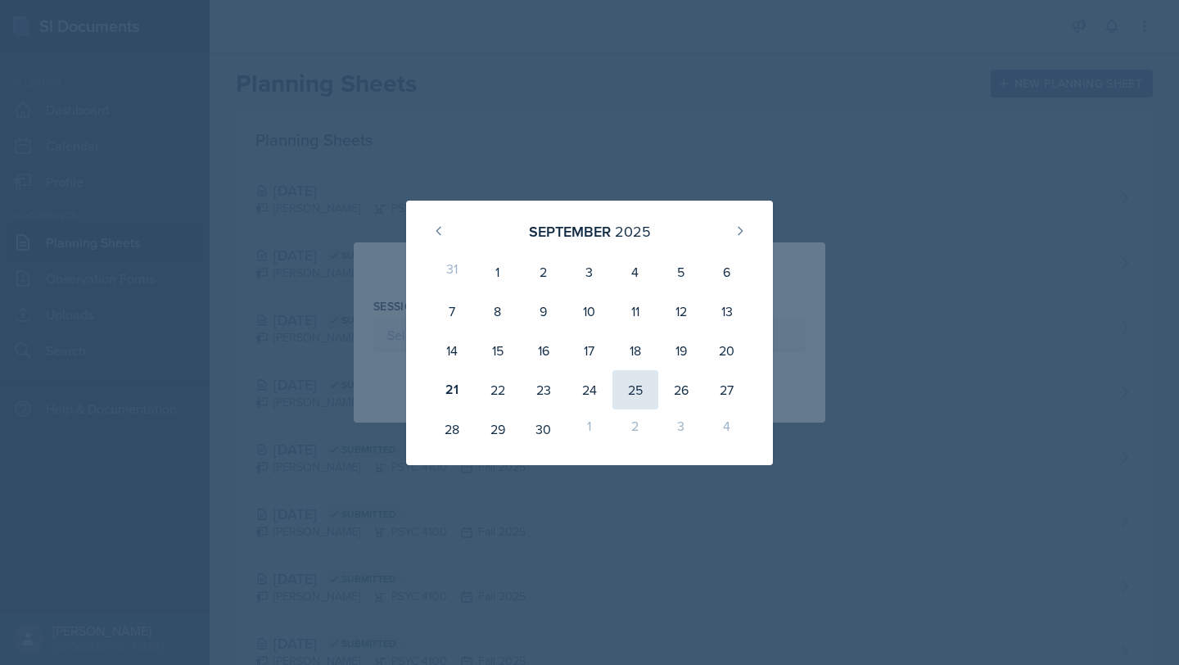
click at [633, 385] on div "25" at bounding box center [635, 389] width 46 height 39
type input "September 25th, 2025"
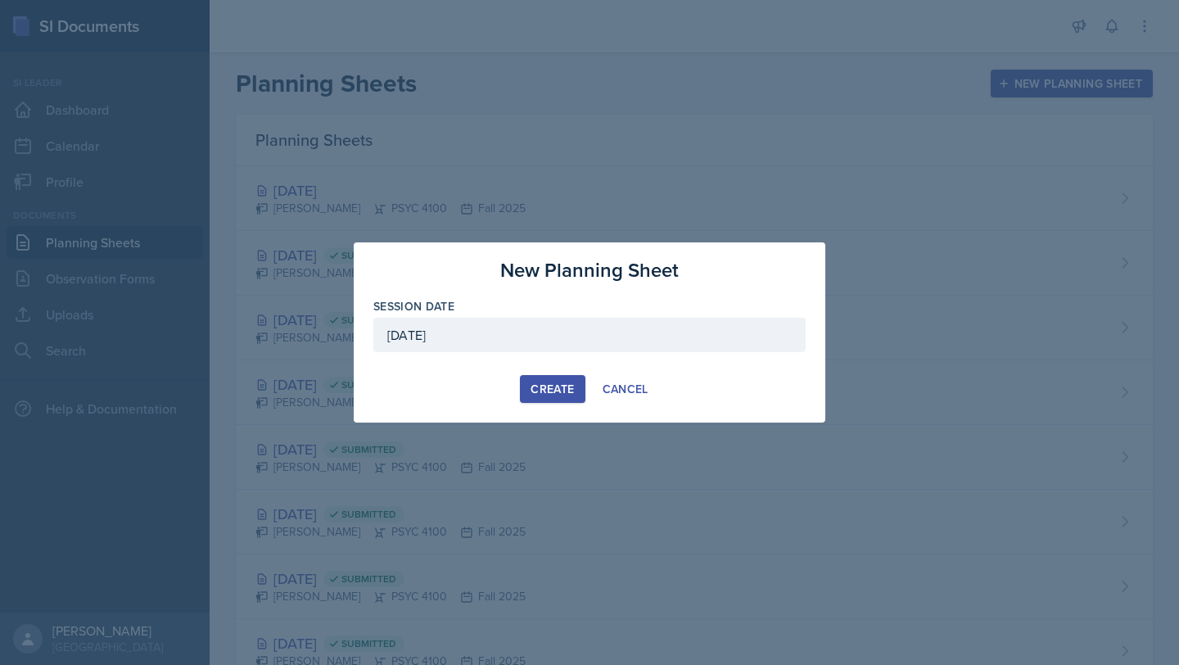
click at [556, 384] on div "Create" at bounding box center [551, 388] width 43 height 13
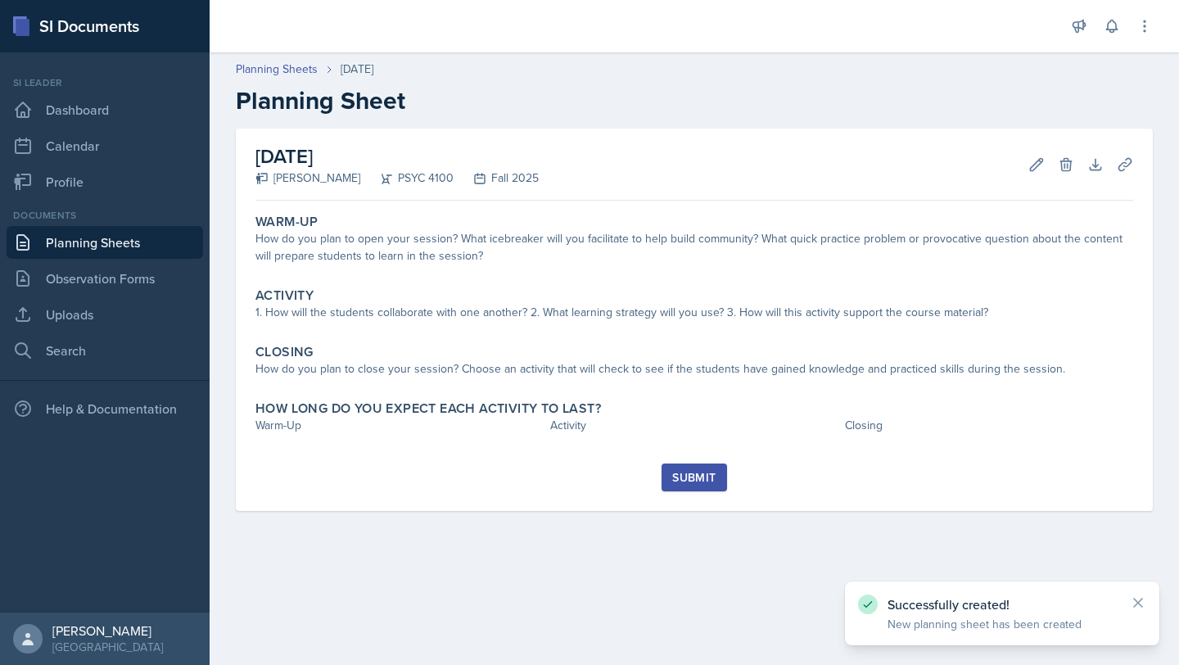
click at [132, 241] on link "Planning Sheets" at bounding box center [105, 242] width 196 height 33
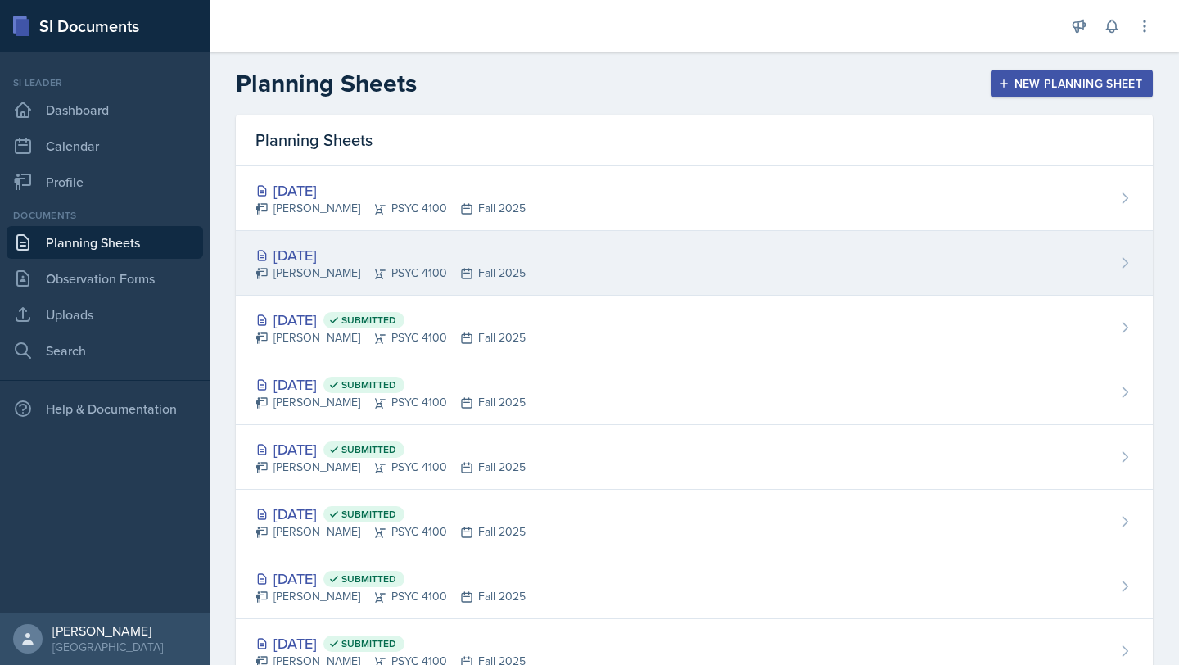
click at [541, 264] on div "Sep 24th, 2025 Grace Julian PSYC 4100 Fall 2025" at bounding box center [694, 263] width 917 height 65
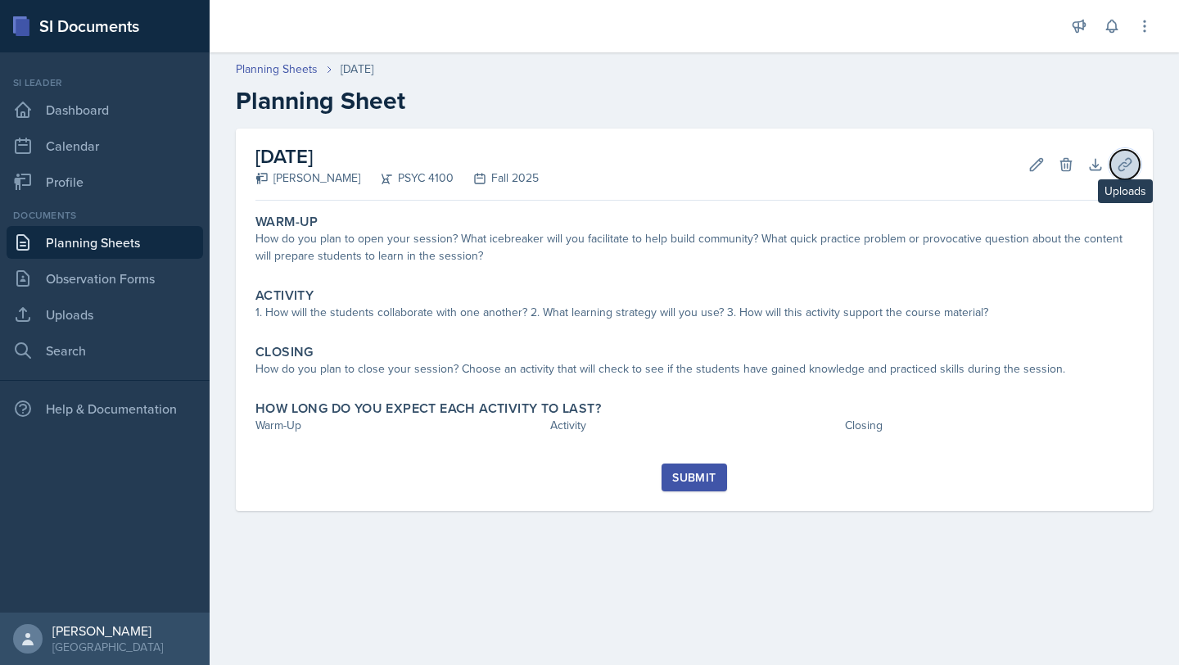
click at [843, 164] on icon at bounding box center [1124, 164] width 12 height 12
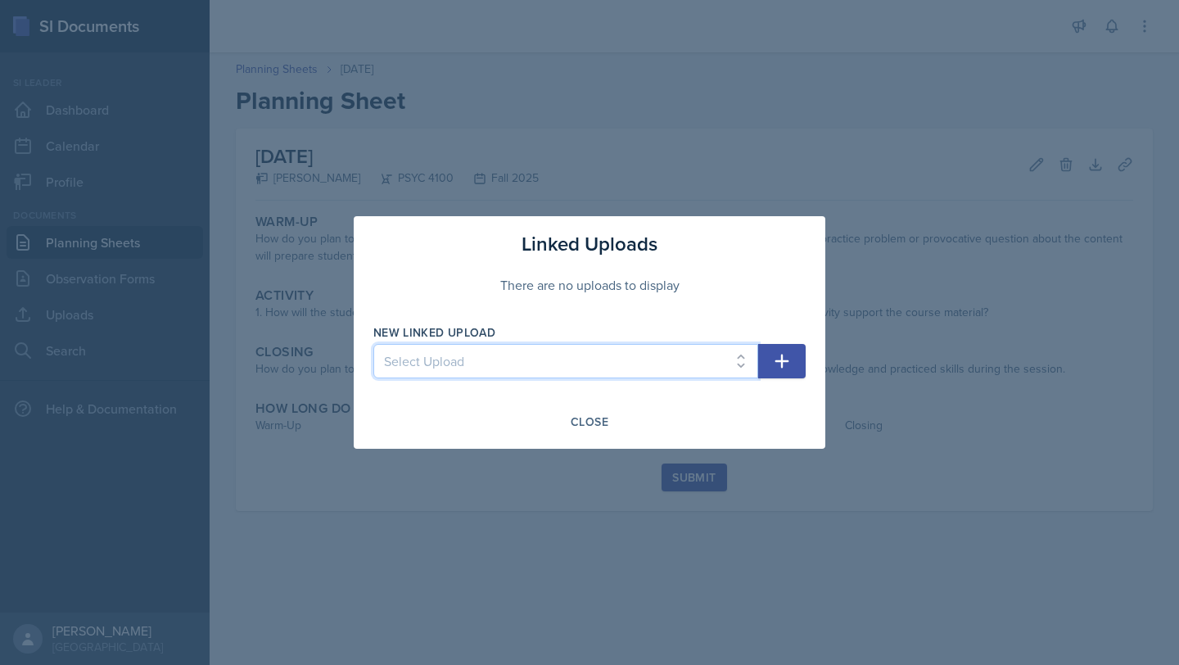
click at [721, 372] on select "Select Upload SI1 Practice Quiz SI1 Powerpoint SI2 Powerpoint SI3 Powerpoint SI…" at bounding box center [565, 361] width 385 height 34
select select "f1c169bb-b61d-4fbb-a798-da82c7b10e0f"
click at [373, 344] on select "Select Upload SI1 Practice Quiz SI1 Powerpoint SI2 Powerpoint SI3 Powerpoint SI…" at bounding box center [565, 361] width 385 height 34
click at [800, 353] on button "button" at bounding box center [781, 361] width 47 height 34
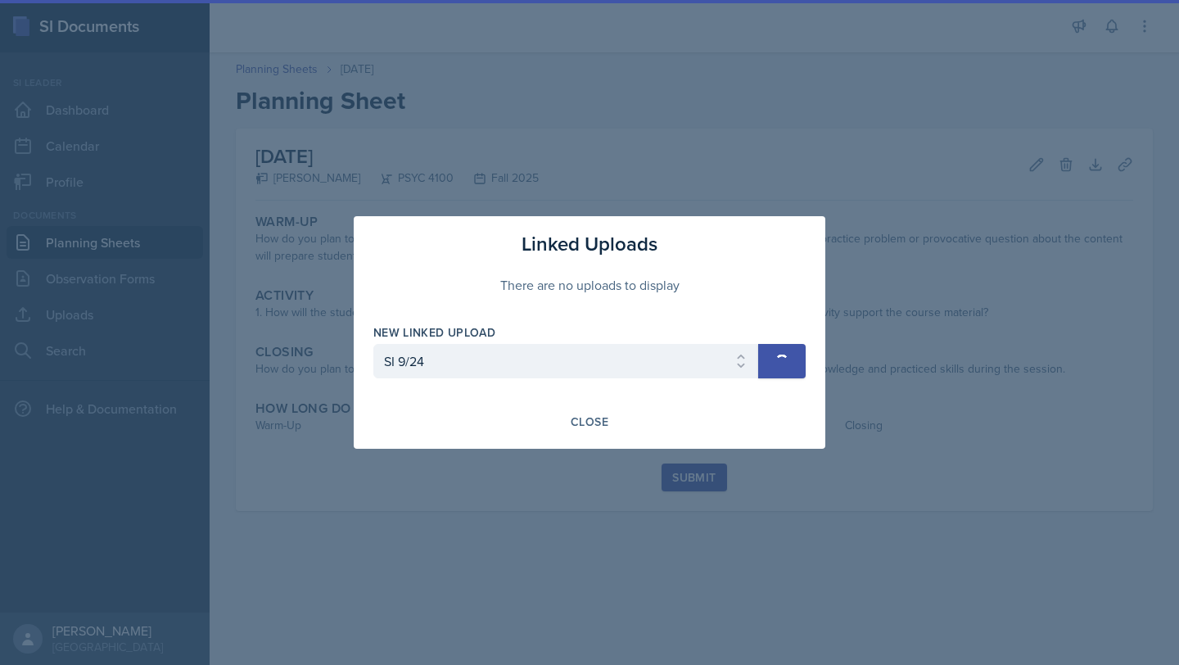
select select
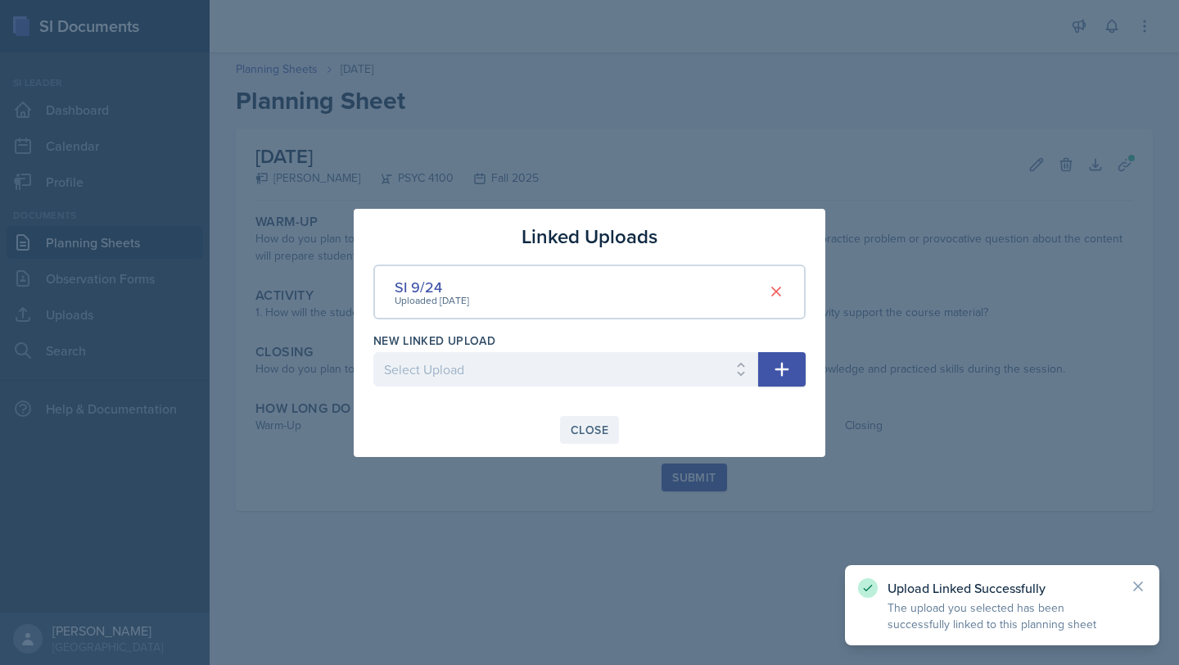
click at [594, 431] on div "Close" at bounding box center [589, 429] width 38 height 13
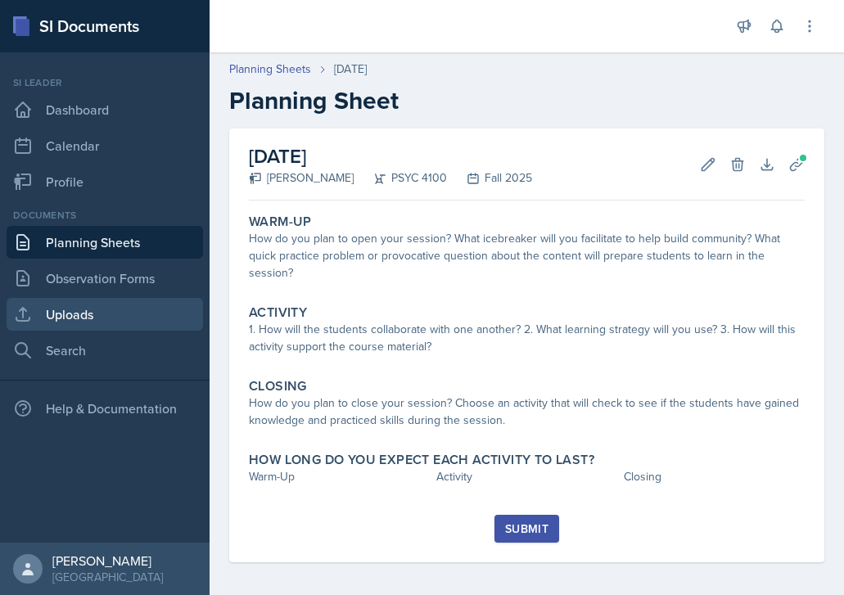
click at [119, 304] on link "Uploads" at bounding box center [105, 314] width 196 height 33
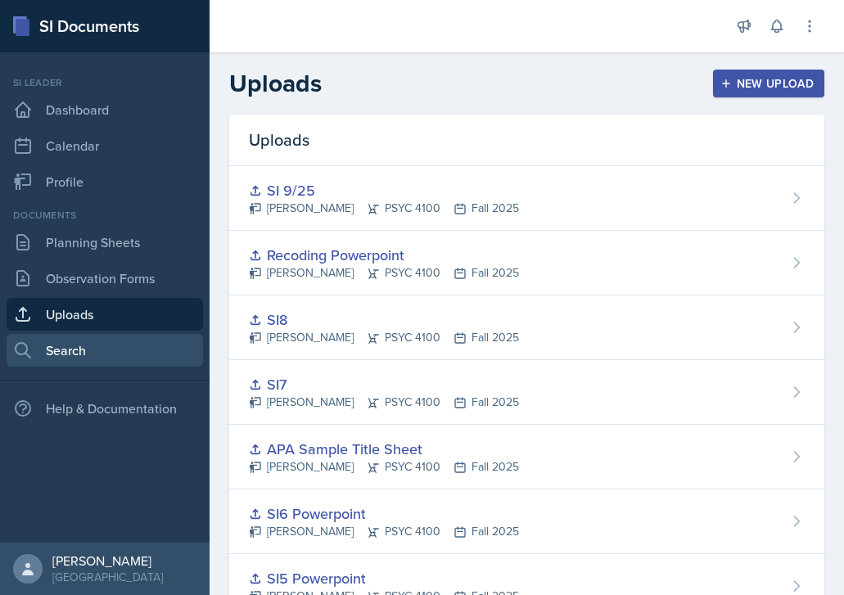
click at [135, 352] on link "Search" at bounding box center [105, 350] width 196 height 33
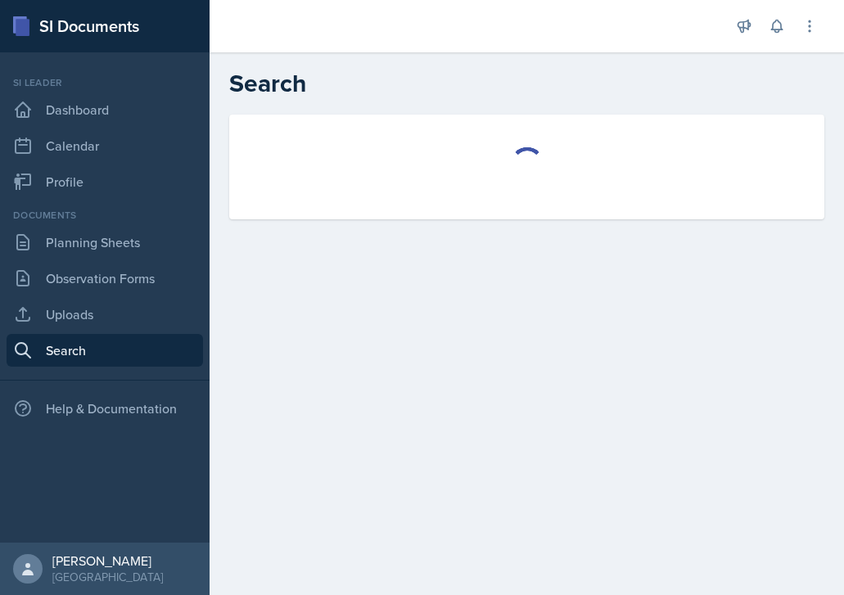
select select "all"
select select "1"
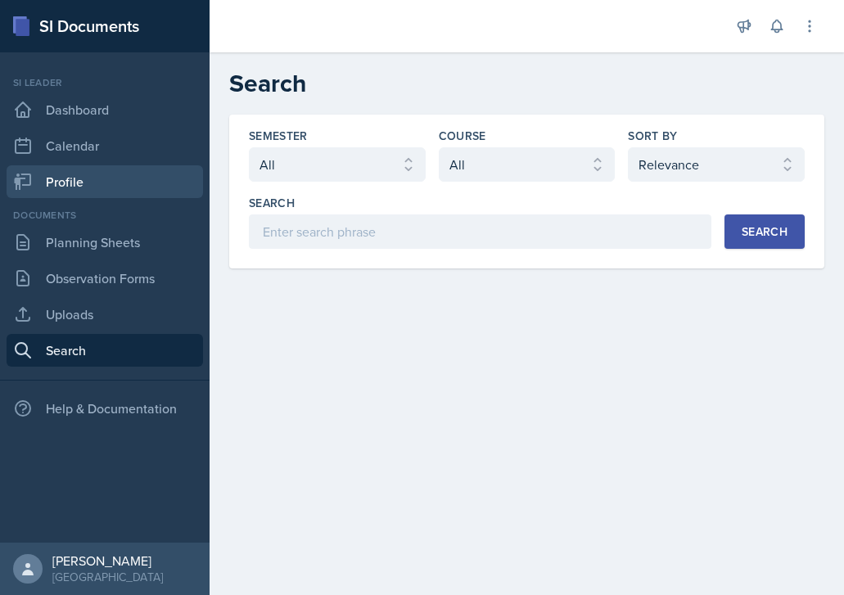
click at [88, 190] on link "Profile" at bounding box center [105, 181] width 196 height 33
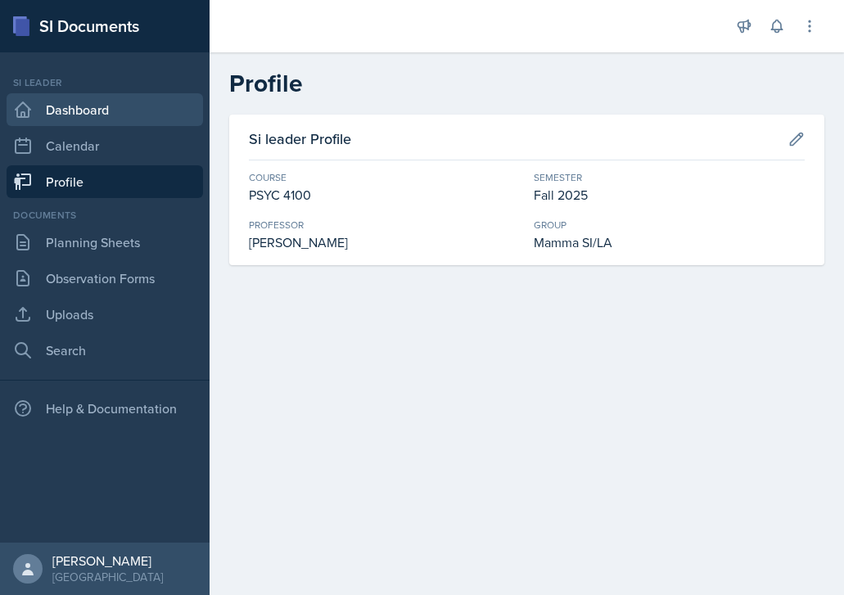
click at [84, 113] on link "Dashboard" at bounding box center [105, 109] width 196 height 33
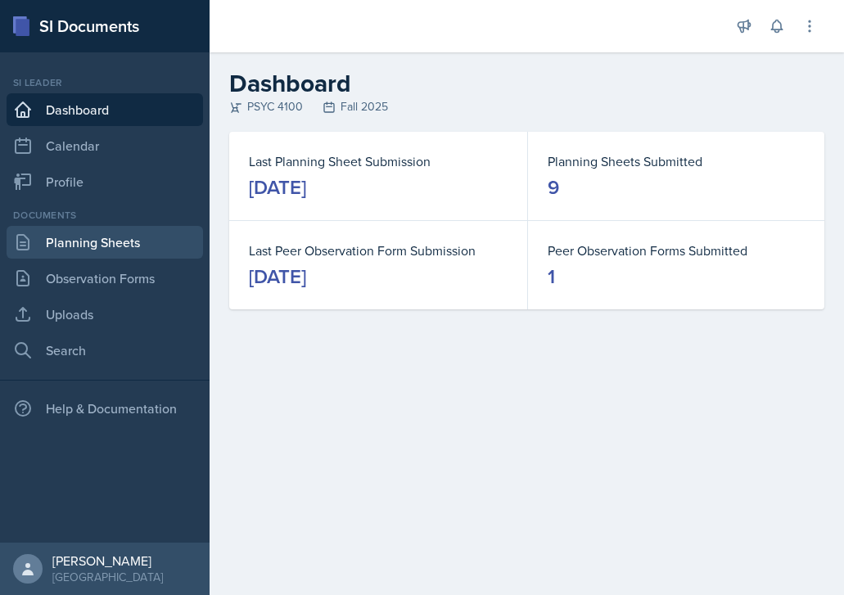
click at [128, 255] on link "Planning Sheets" at bounding box center [105, 242] width 196 height 33
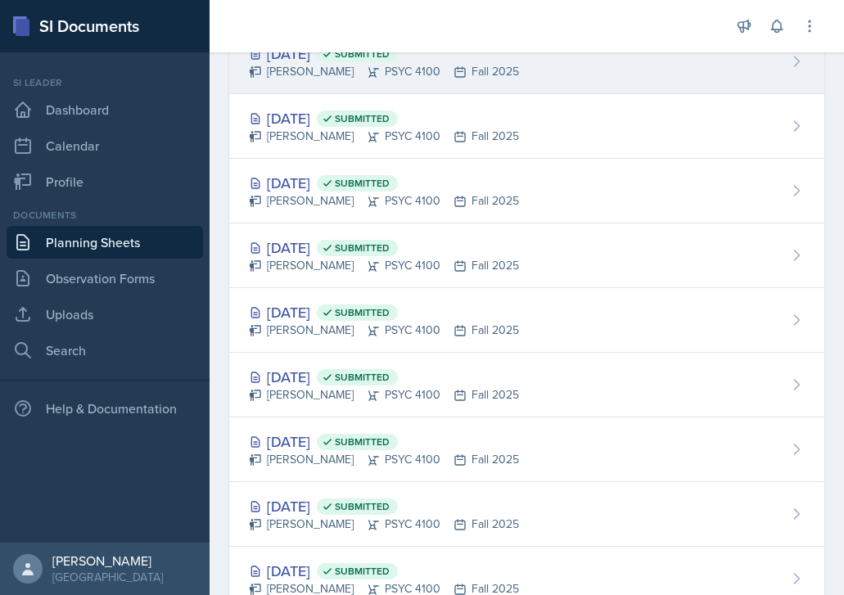
scroll to position [321, 0]
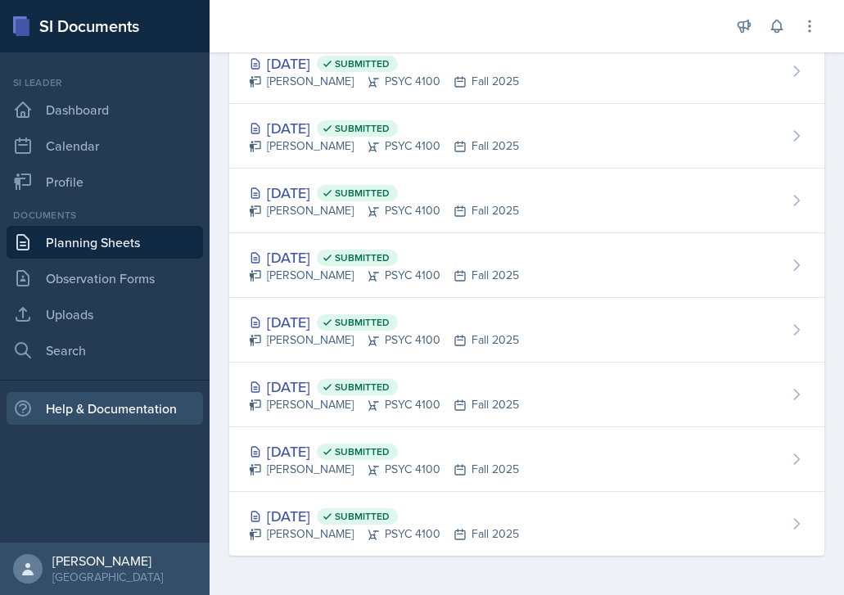
click at [133, 407] on div "Help & Documentation" at bounding box center [105, 408] width 196 height 33
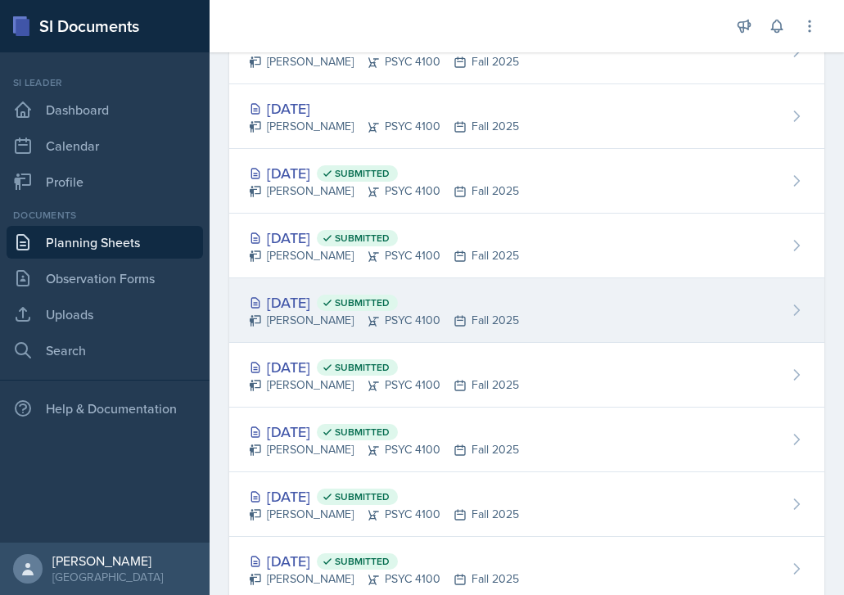
scroll to position [0, 0]
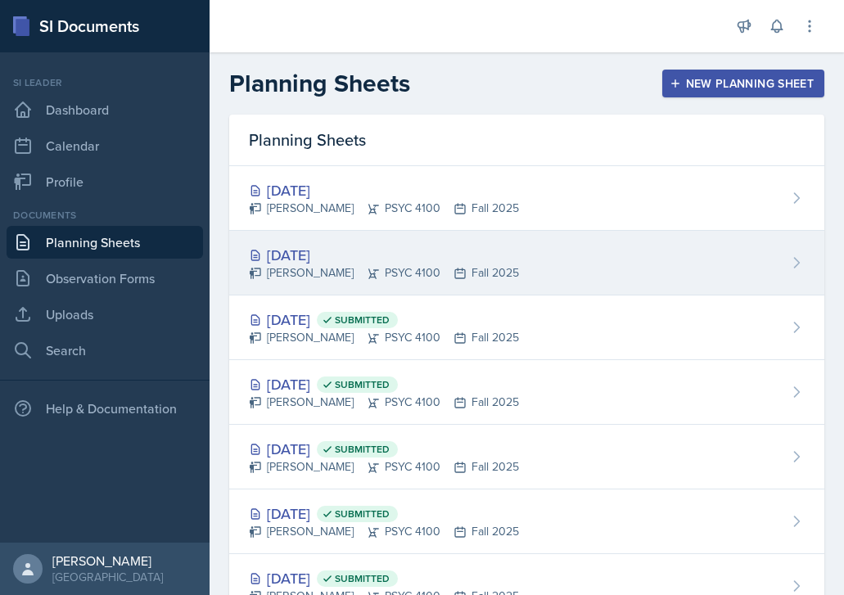
click at [555, 264] on div "Sep 24th, 2025 Grace Julian PSYC 4100 Fall 2025" at bounding box center [526, 263] width 595 height 65
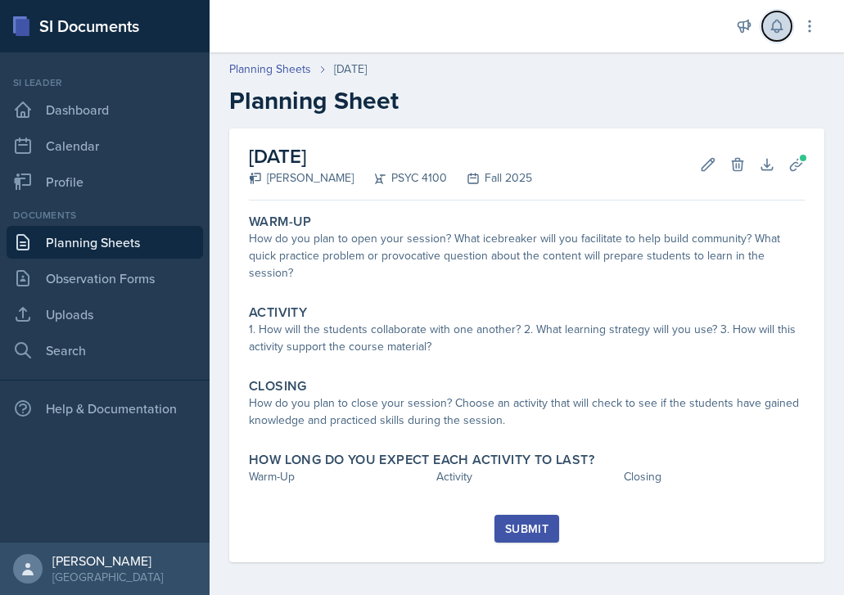
click at [774, 11] on button at bounding box center [776, 25] width 29 height 29
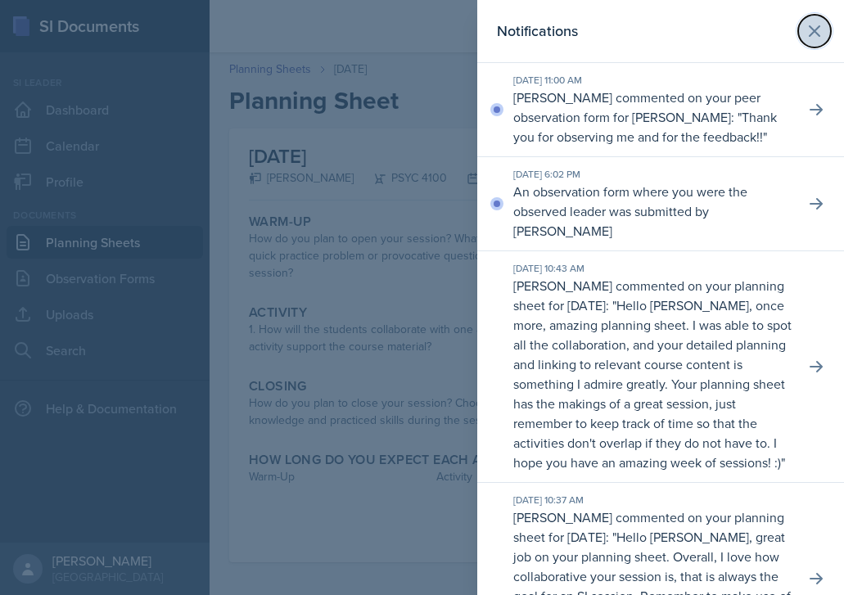
click at [805, 21] on icon at bounding box center [814, 31] width 20 height 20
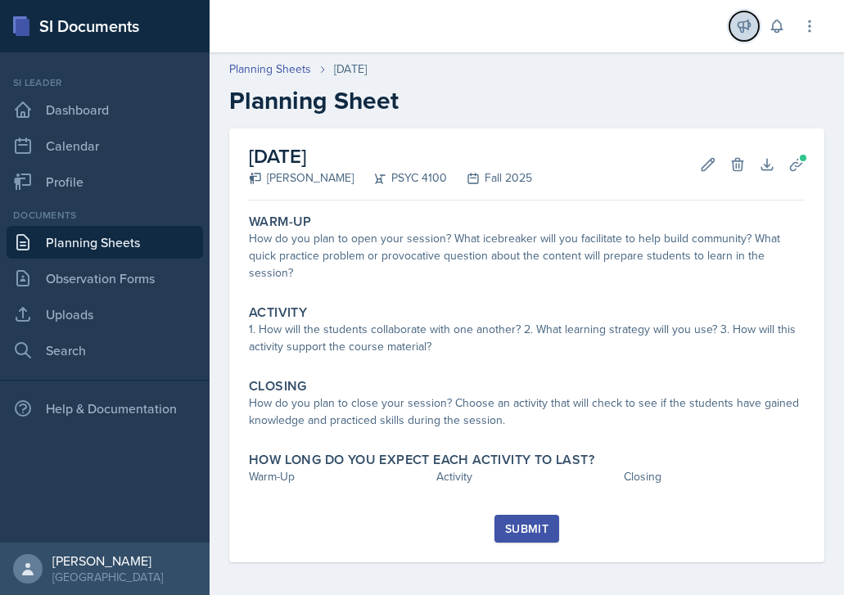
click at [734, 29] on button at bounding box center [743, 25] width 29 height 29
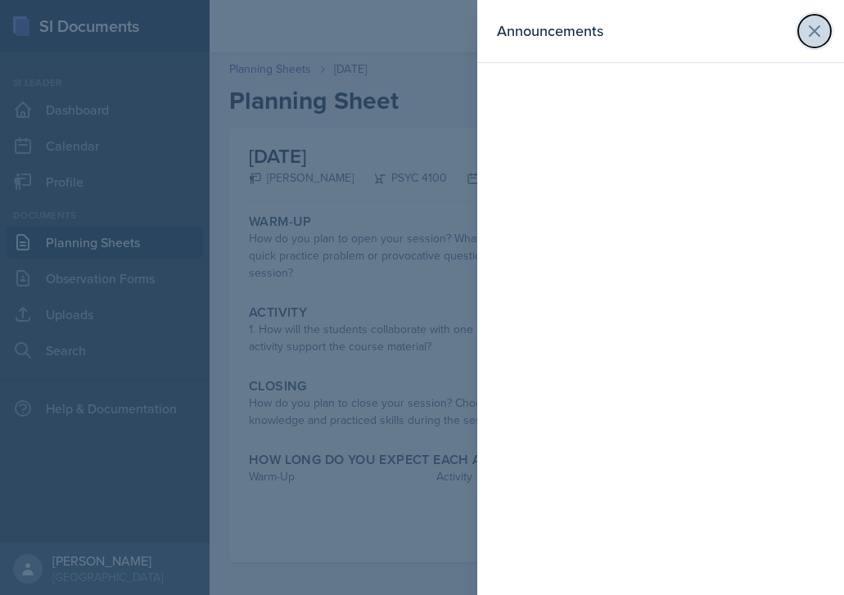
click at [805, 33] on icon at bounding box center [814, 31] width 20 height 20
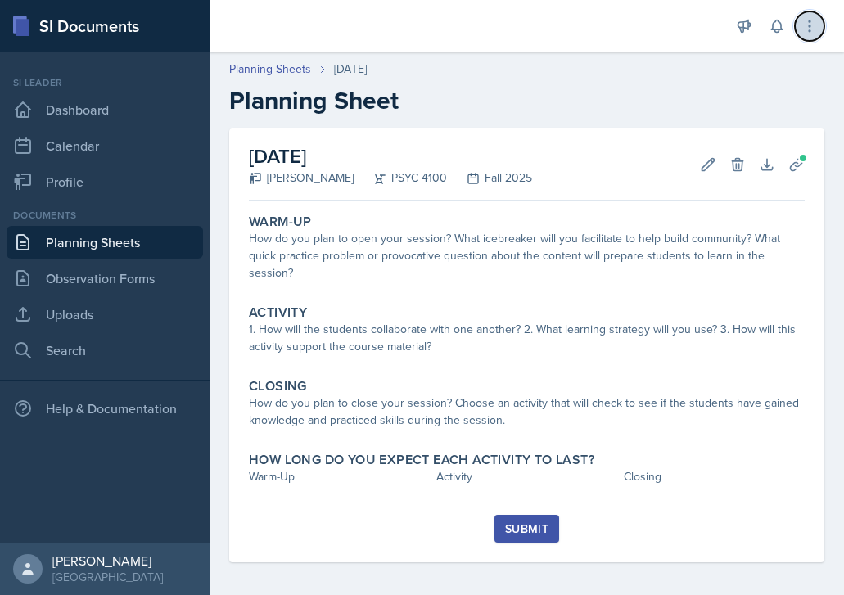
click at [817, 32] on icon at bounding box center [809, 26] width 16 height 16
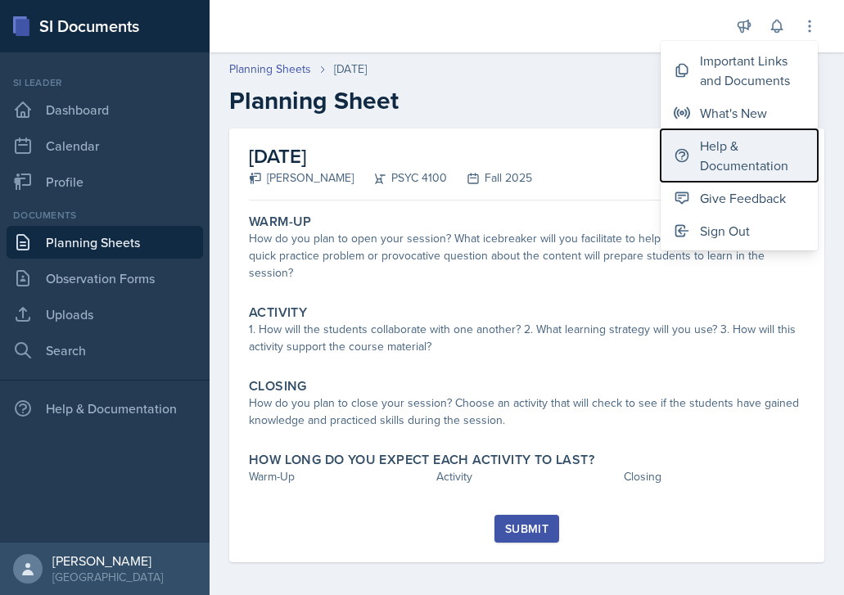
click at [759, 155] on div "Help & Documentation" at bounding box center [752, 155] width 105 height 39
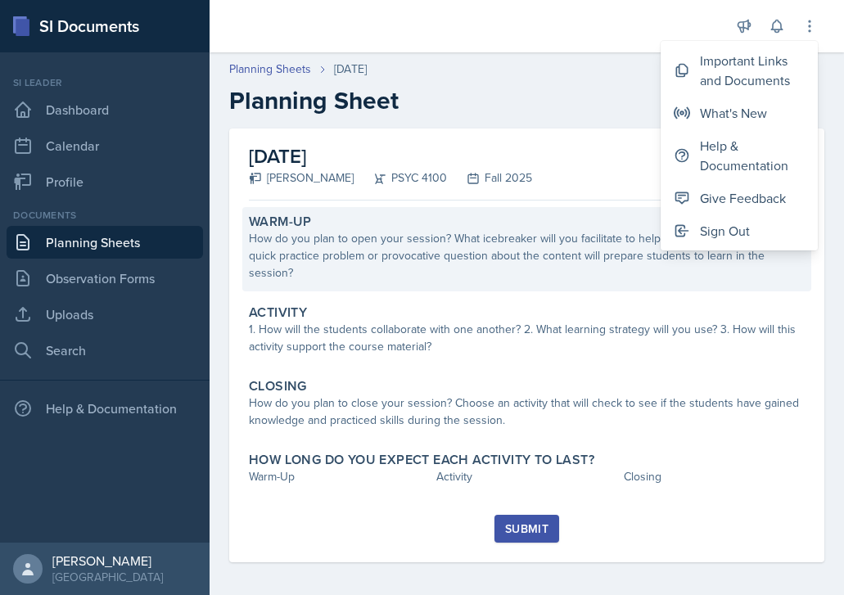
click at [395, 241] on div "How do you plan to open your session? What icebreaker will you facilitate to he…" at bounding box center [527, 256] width 556 height 52
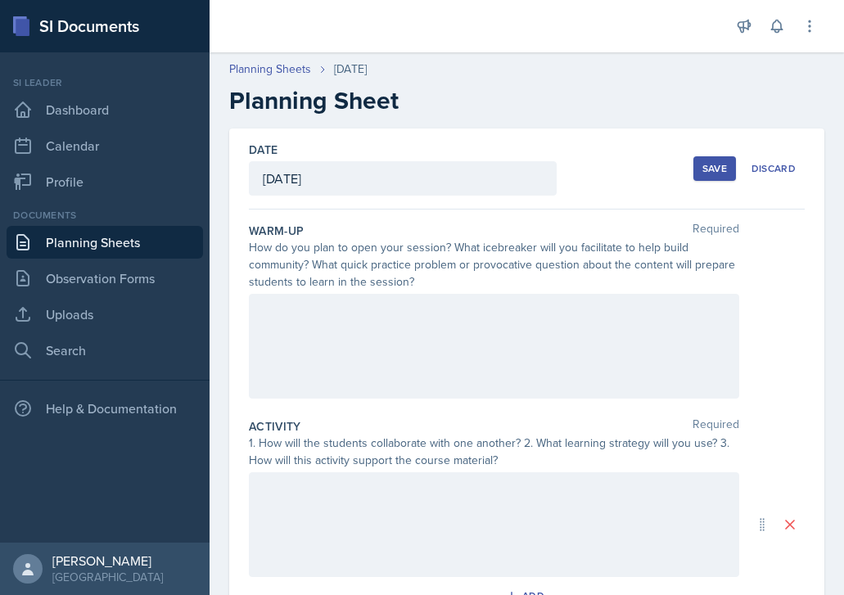
click at [381, 300] on div at bounding box center [494, 346] width 490 height 105
click at [362, 300] on button at bounding box center [362, 311] width 23 height 23
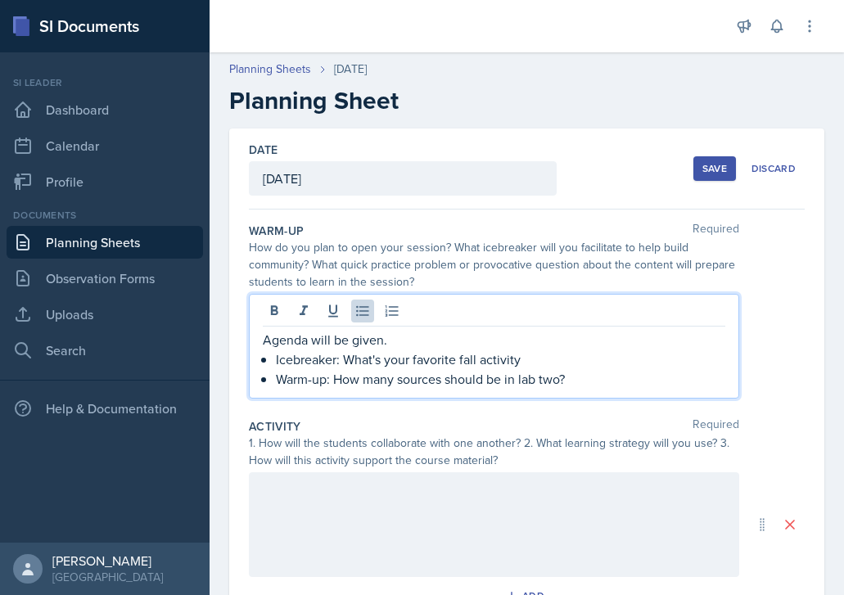
click at [327, 377] on p "Warm-up: How many sources should be in lab two?" at bounding box center [500, 379] width 449 height 20
click at [623, 376] on p "Warm-up Question: How many sources should be in lab two?" at bounding box center [500, 379] width 449 height 20
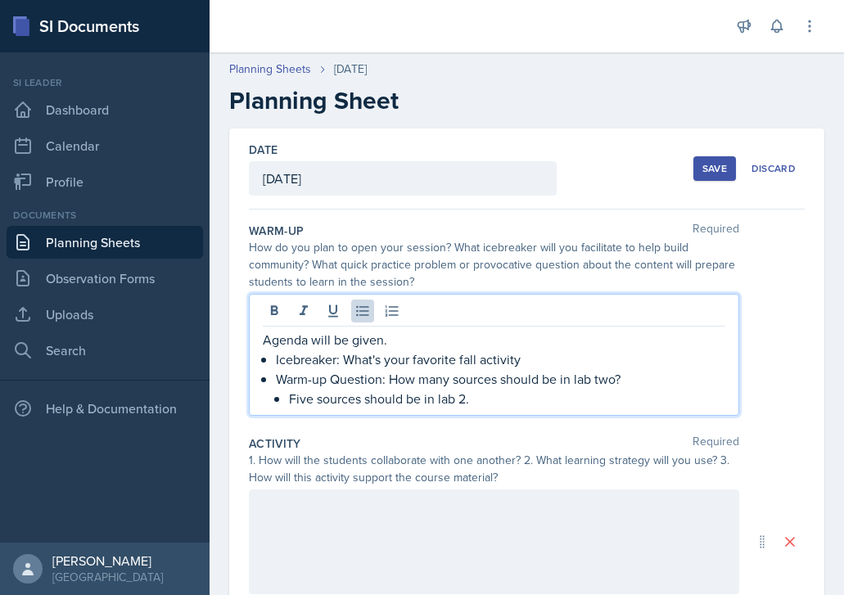
click at [659, 380] on p "Warm-up Question: How many sources should be in lab two?" at bounding box center [500, 379] width 449 height 20
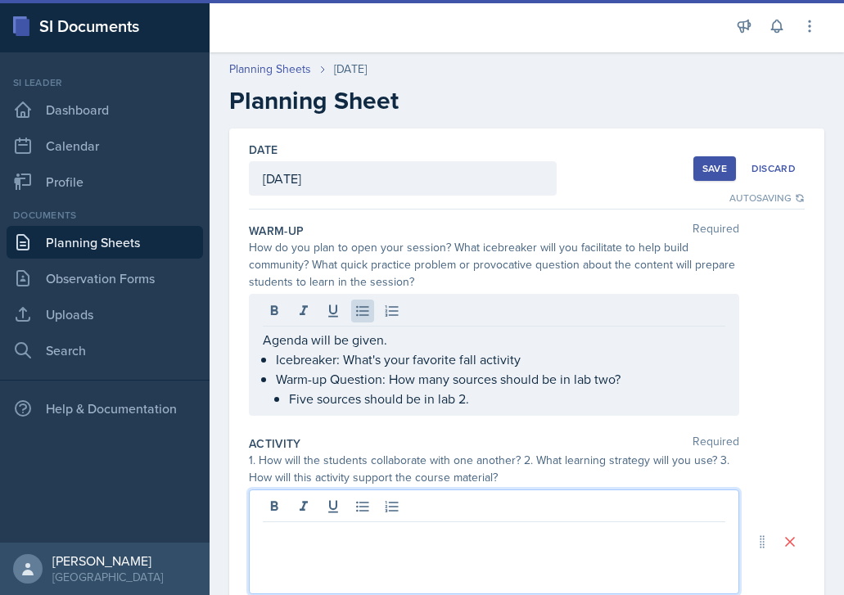
click at [392, 501] on div at bounding box center [494, 541] width 490 height 105
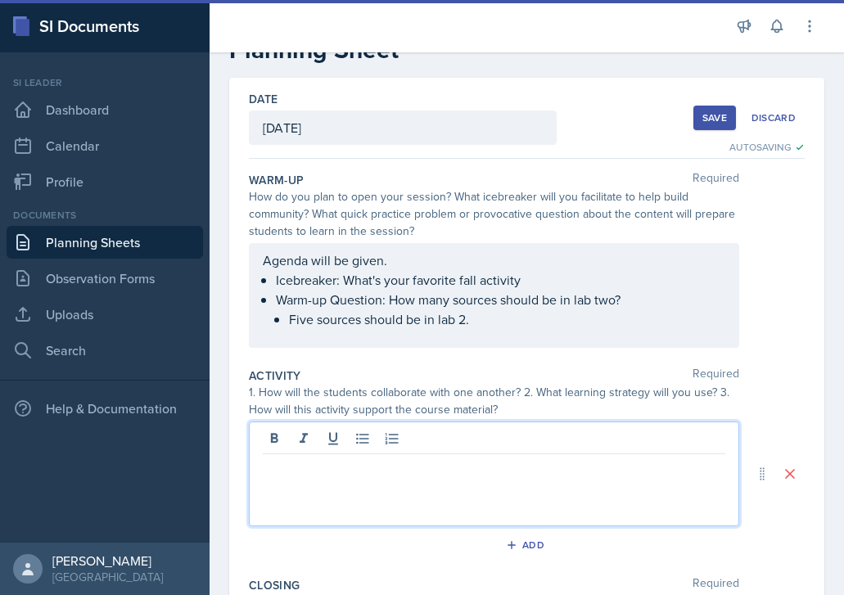
scroll to position [52, 0]
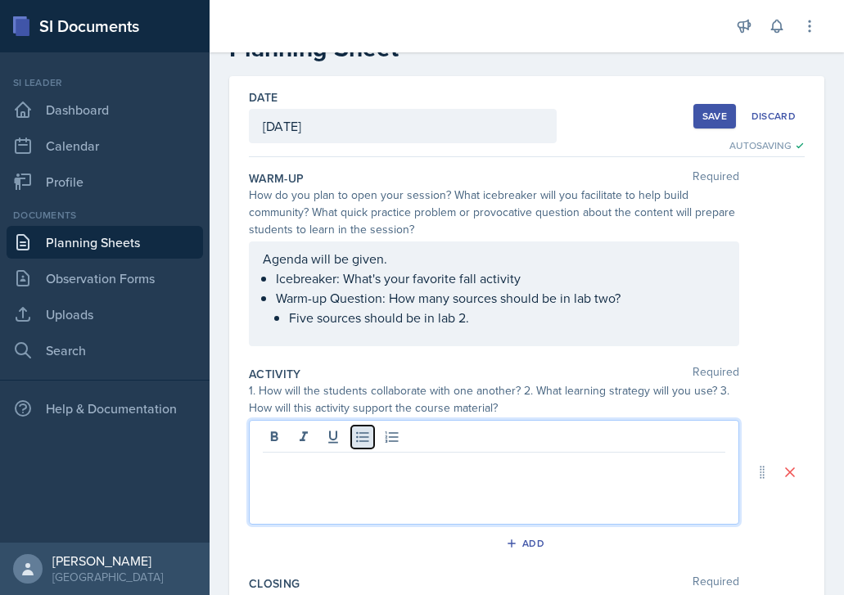
click at [368, 439] on icon at bounding box center [362, 437] width 16 height 16
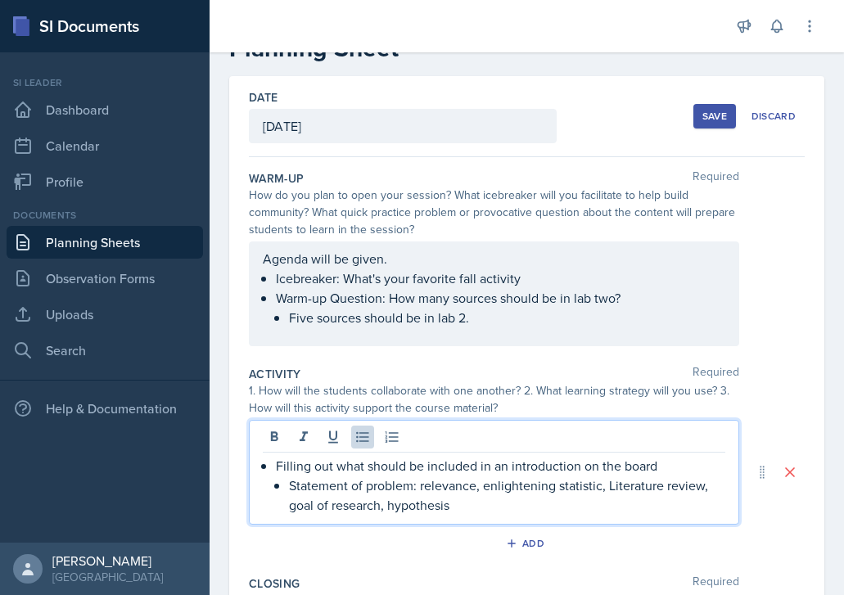
click at [379, 505] on p "Statement of problem: relevance, enlightening statistic, Literature review, goa…" at bounding box center [507, 494] width 436 height 39
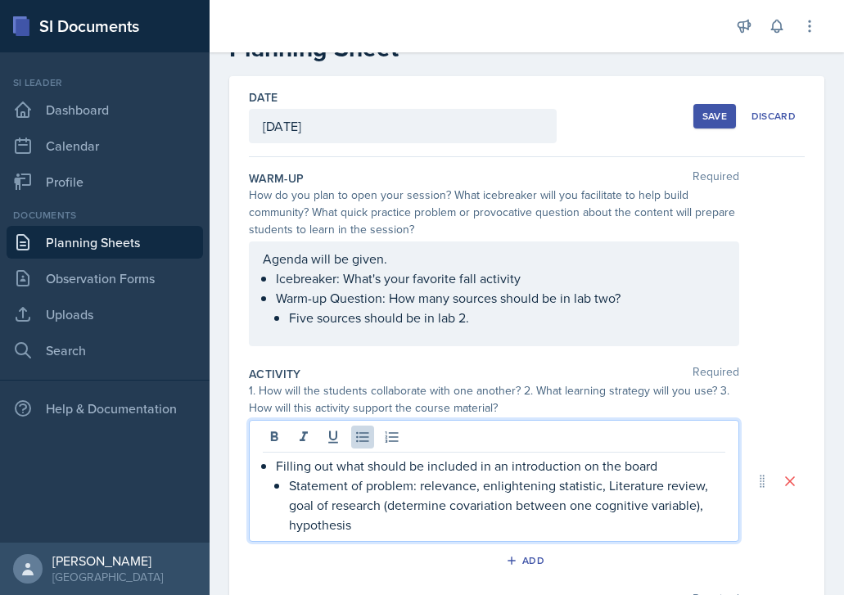
click at [364, 522] on p "Statement of problem: relevance, enlightening statistic, Literature review, goa…" at bounding box center [507, 504] width 436 height 59
click at [295, 484] on p "Statement of problem: relevance, enlightening statistic, Literature review, goa…" at bounding box center [507, 504] width 436 height 59
click at [451, 529] on p "statement of problem: relevance, enlightening statistic, Literature review, goa…" at bounding box center [507, 504] width 436 height 59
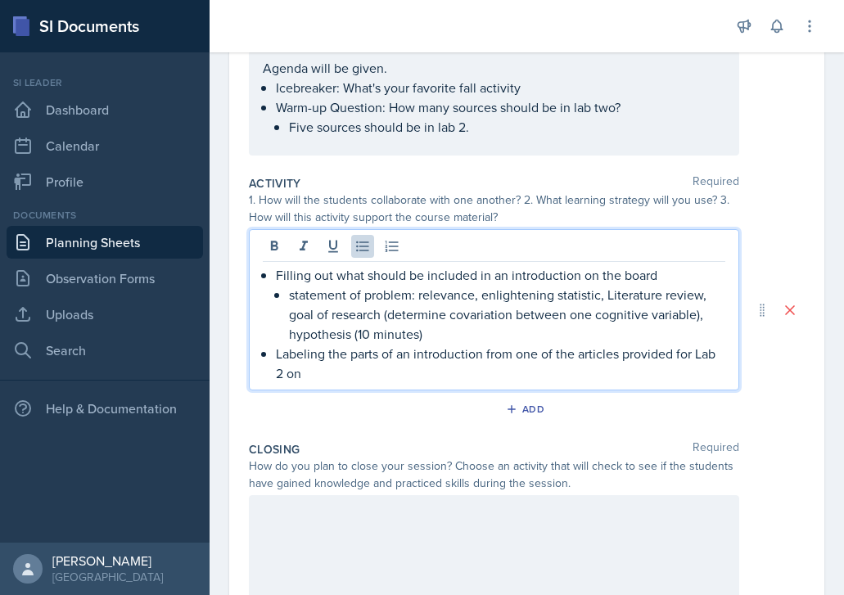
scroll to position [289, 0]
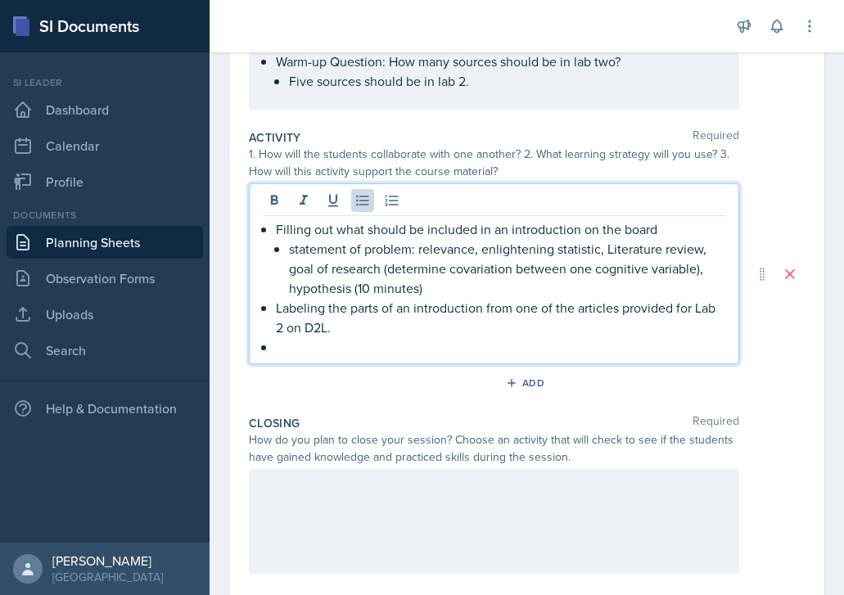
click at [368, 325] on p "Labeling the parts of an introduction from one of the articles provided for Lab…" at bounding box center [500, 317] width 449 height 39
click at [368, 336] on p "Labeling the parts of an introduction from one of the articles provided for Lab…" at bounding box center [500, 317] width 449 height 39
click at [329, 345] on p at bounding box center [500, 347] width 449 height 20
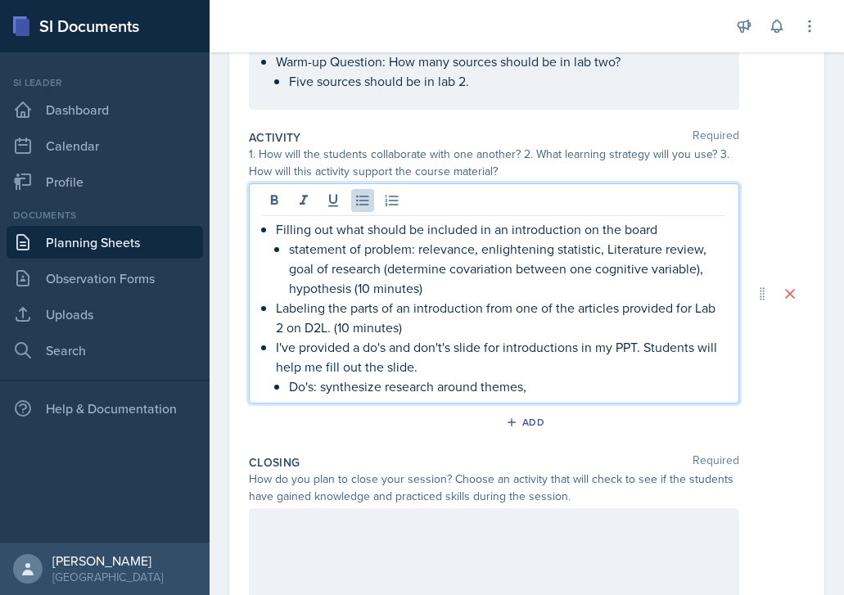
click at [322, 385] on p "Do's: synthesize research around themes," at bounding box center [507, 386] width 436 height 20
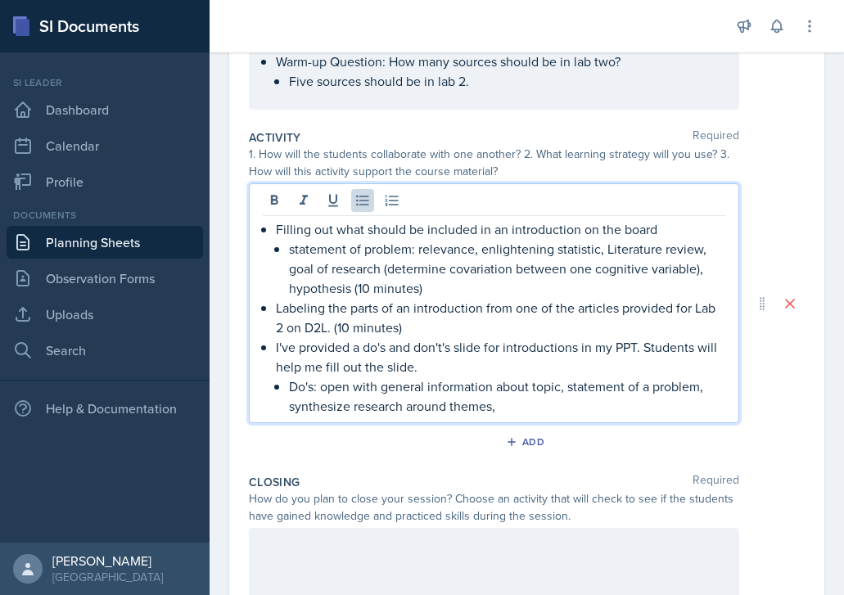
click at [516, 408] on p "Do's: open with general information about topic, statement of a problem, synthe…" at bounding box center [507, 395] width 436 height 39
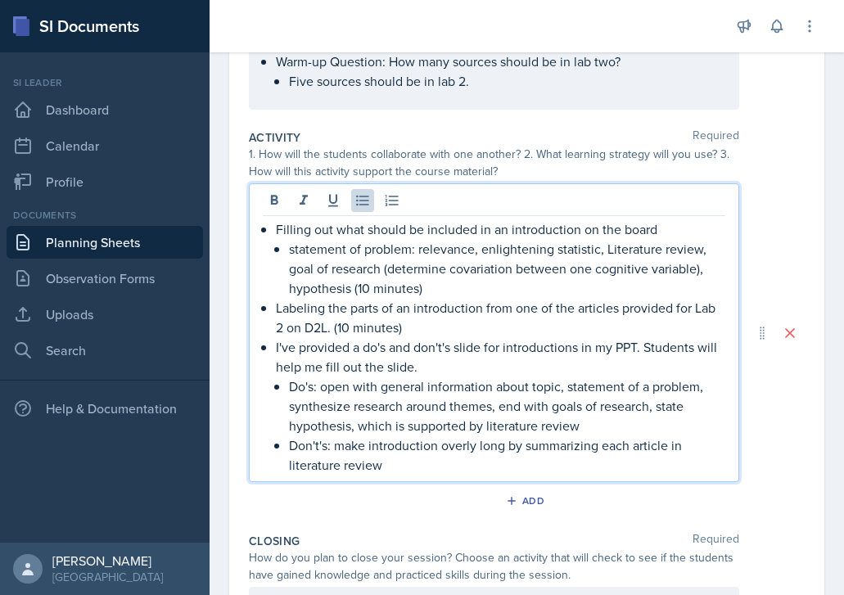
click at [597, 443] on p "Don't's: make introduction overly long by summarizing each article in literatur…" at bounding box center [507, 454] width 436 height 39
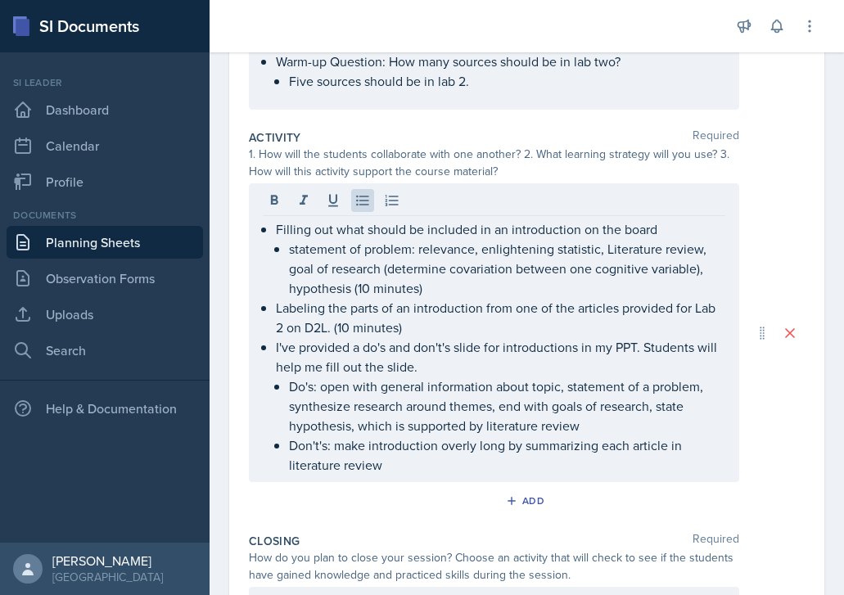
click at [424, 475] on div "Filling out what should be included in an introduction on the board statement o…" at bounding box center [494, 332] width 490 height 299
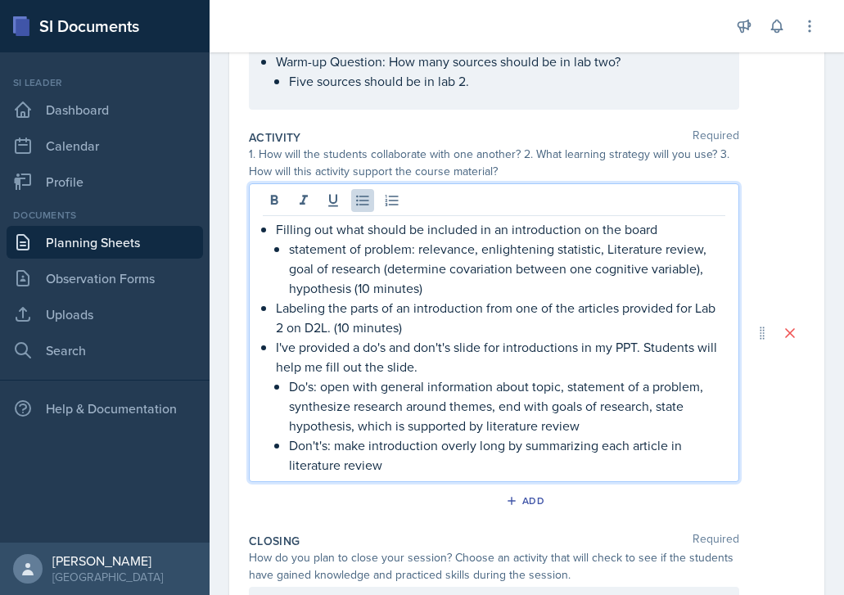
click at [401, 461] on p "Don't's: make introduction overly long by summarizing each article in literatur…" at bounding box center [507, 454] width 436 height 39
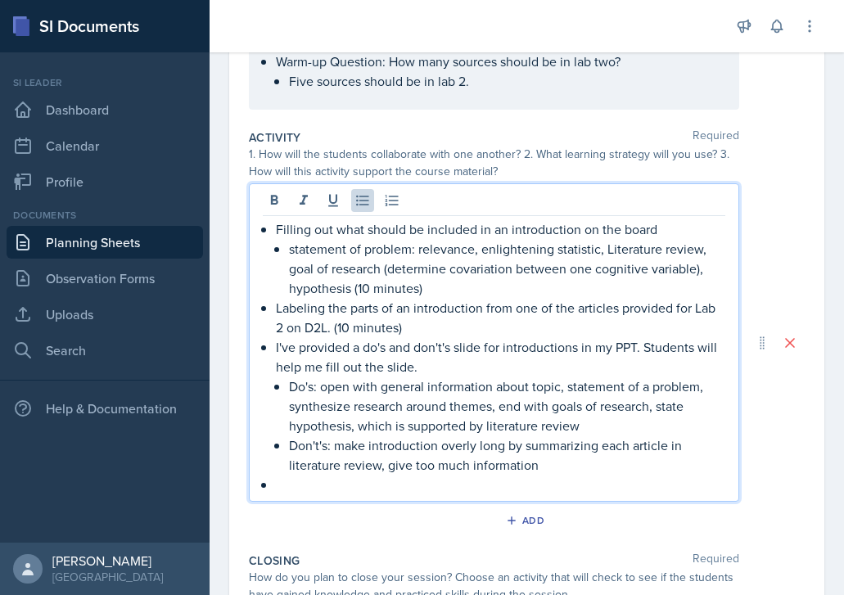
click at [448, 358] on p "I've provided a do's and don't's slide for introductions in my PPT. Students wi…" at bounding box center [500, 356] width 449 height 39
click at [304, 484] on p at bounding box center [500, 485] width 449 height 20
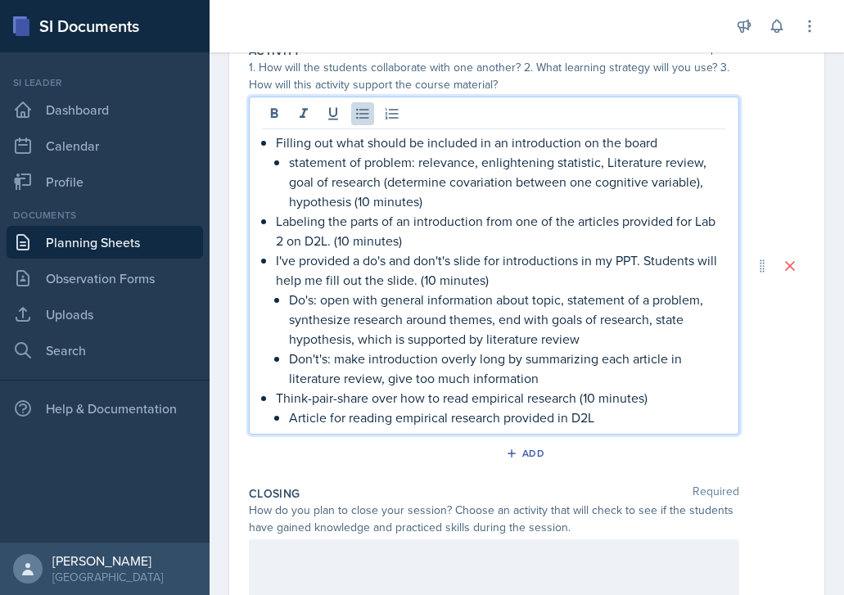
scroll to position [475, 0]
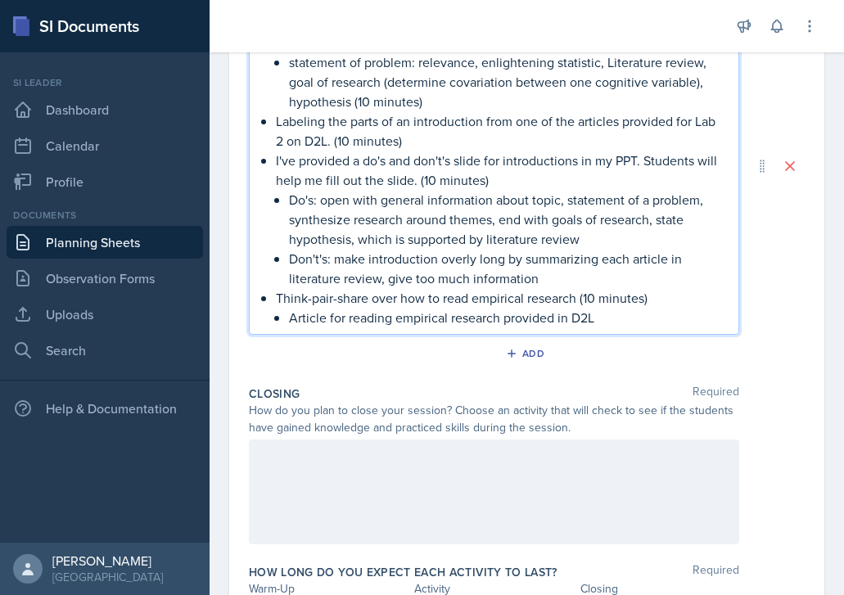
click at [331, 448] on p at bounding box center [494, 457] width 462 height 20
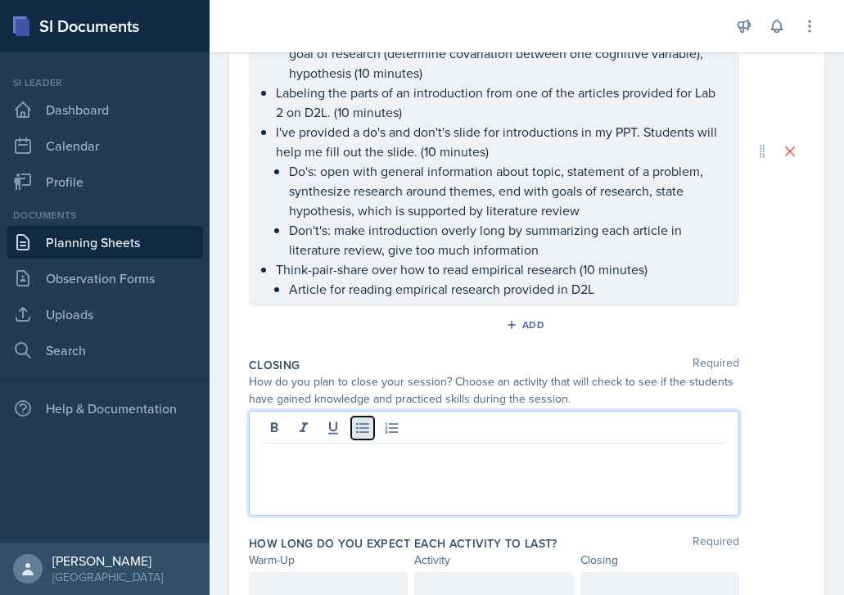
click at [363, 428] on icon at bounding box center [362, 428] width 12 height 11
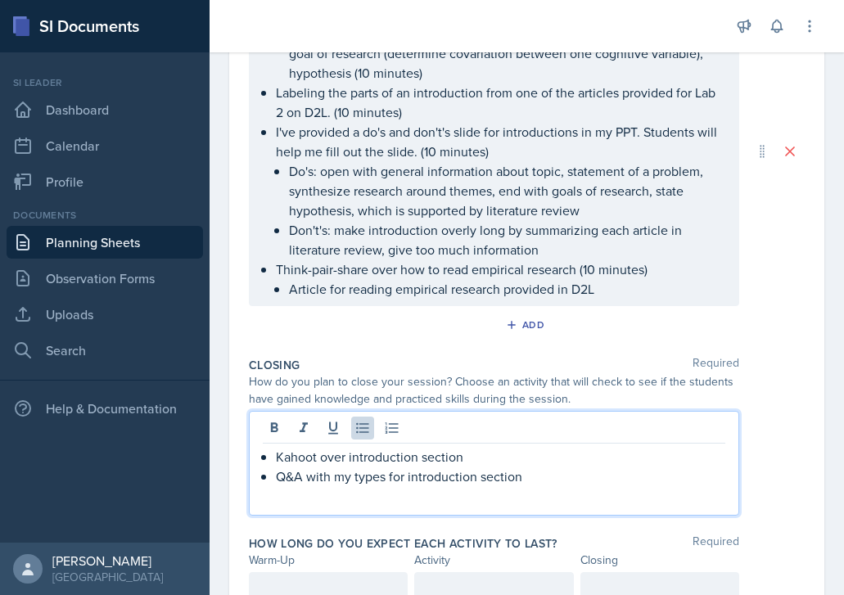
click at [381, 478] on p "Q&A with my types for introduction section" at bounding box center [500, 476] width 449 height 20
click at [386, 479] on p "Q&A with my types for introduction section" at bounding box center [500, 476] width 449 height 20
click at [526, 475] on p "Q&A with what worked best for me when for introduction section" at bounding box center [500, 476] width 449 height 20
click at [525, 478] on p "Q&A with what worked best for me when fr introduction section" at bounding box center [500, 476] width 449 height 20
click at [676, 477] on p "Q&A with what worked best for me when writing introduction section" at bounding box center [500, 476] width 449 height 20
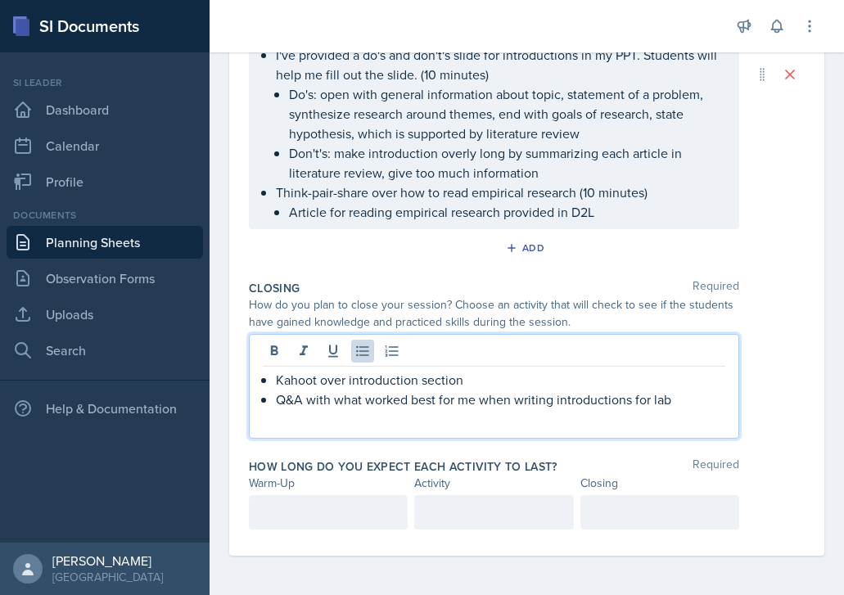
click at [367, 516] on p at bounding box center [328, 513] width 131 height 20
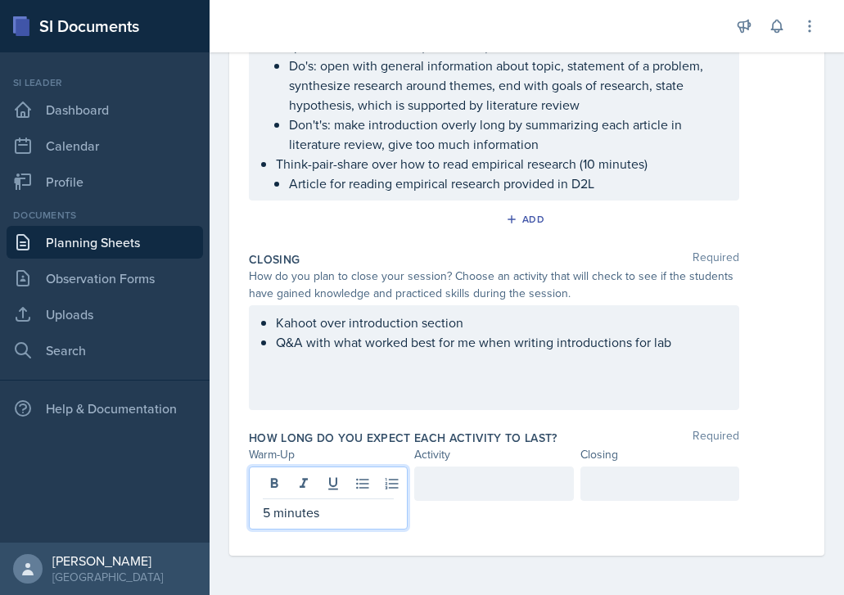
click at [454, 499] on div at bounding box center [493, 483] width 159 height 34
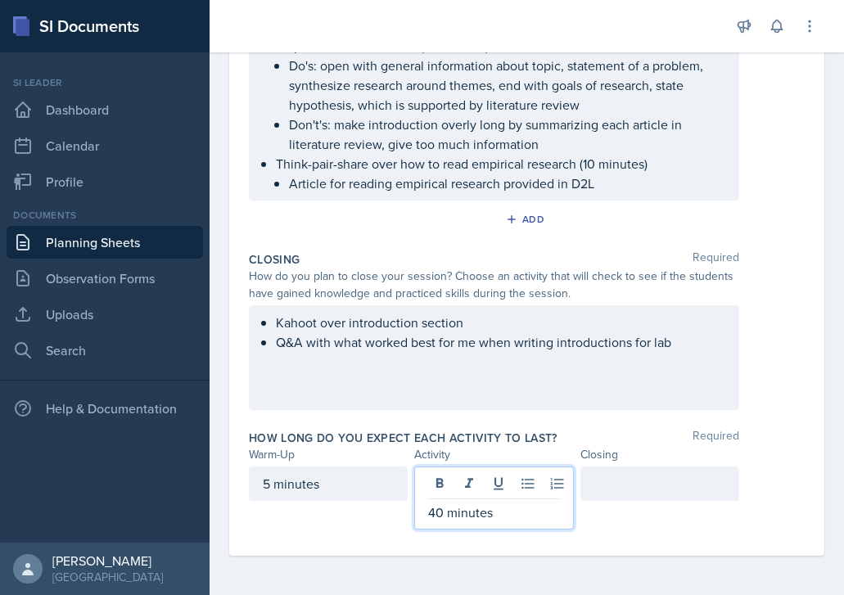
click at [588, 496] on div at bounding box center [659, 483] width 159 height 34
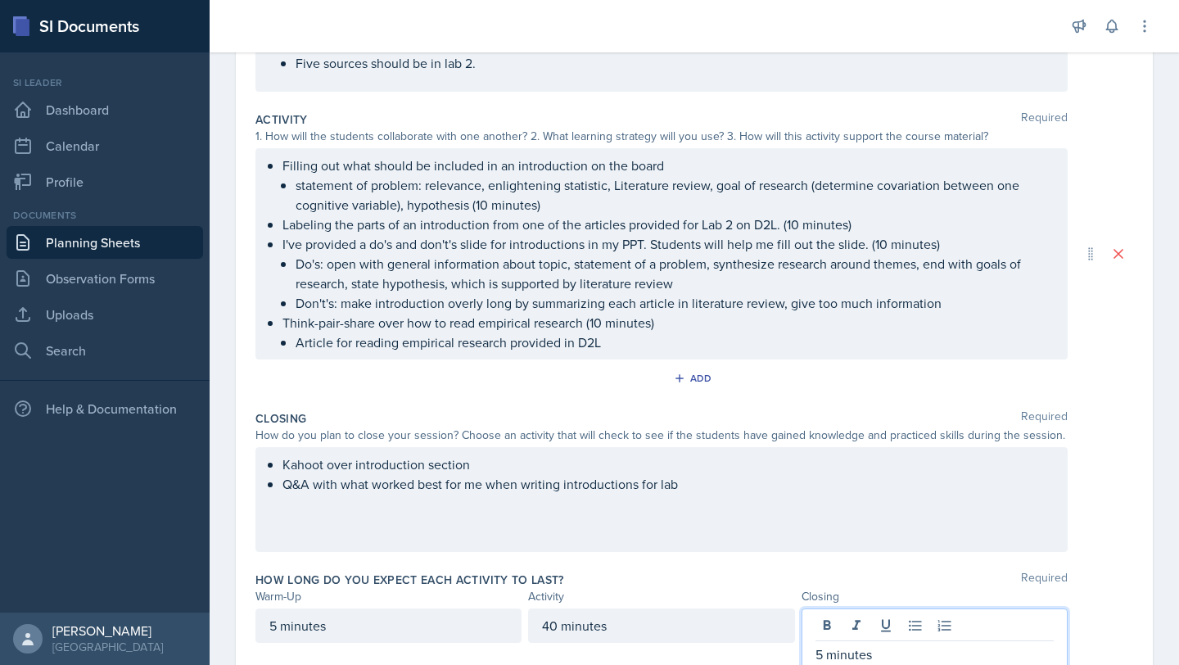
scroll to position [0, 0]
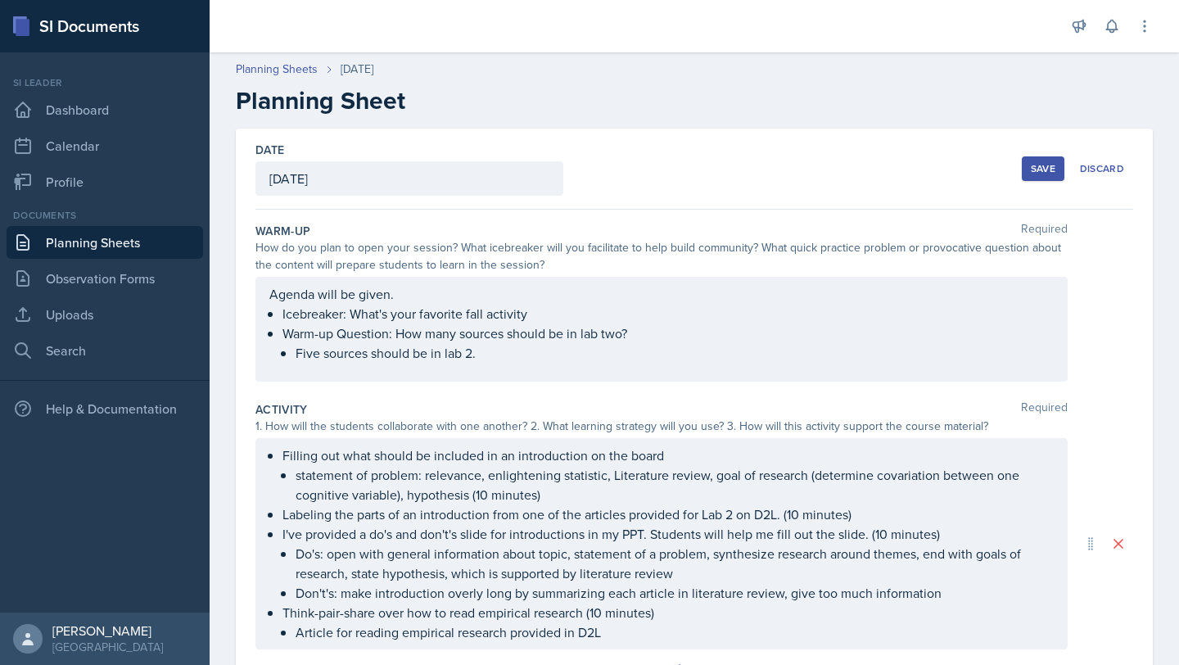
click at [843, 162] on div "Save" at bounding box center [1042, 168] width 25 height 13
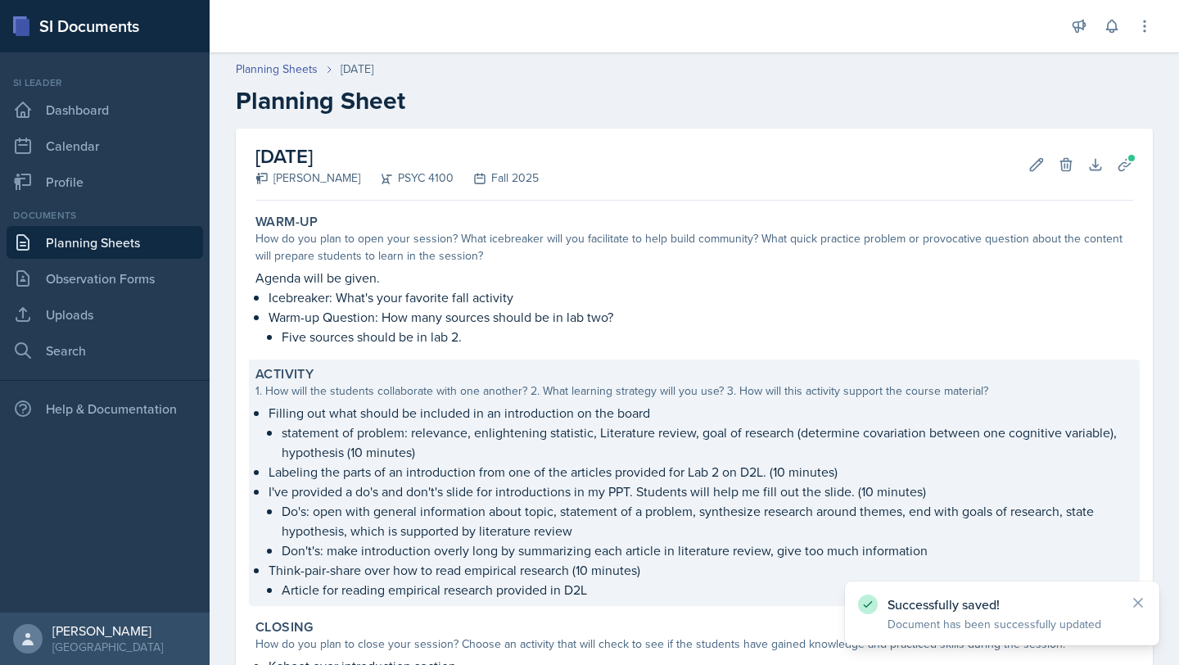
scroll to position [219, 0]
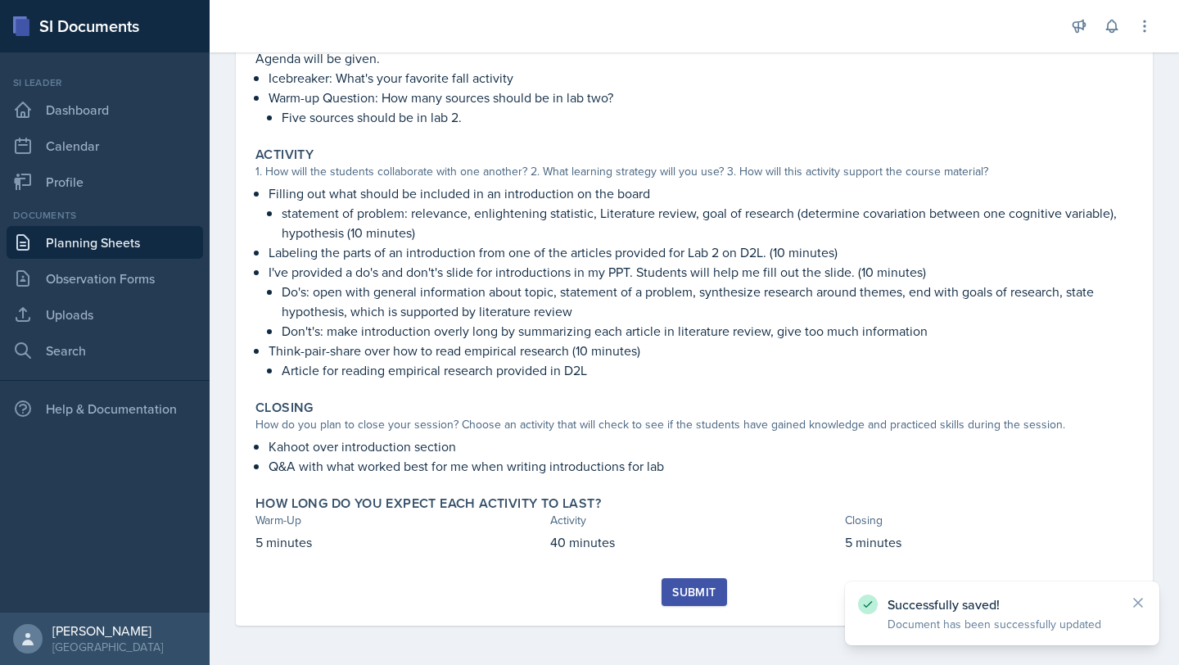
click at [700, 594] on div "Submit" at bounding box center [693, 591] width 43 height 13
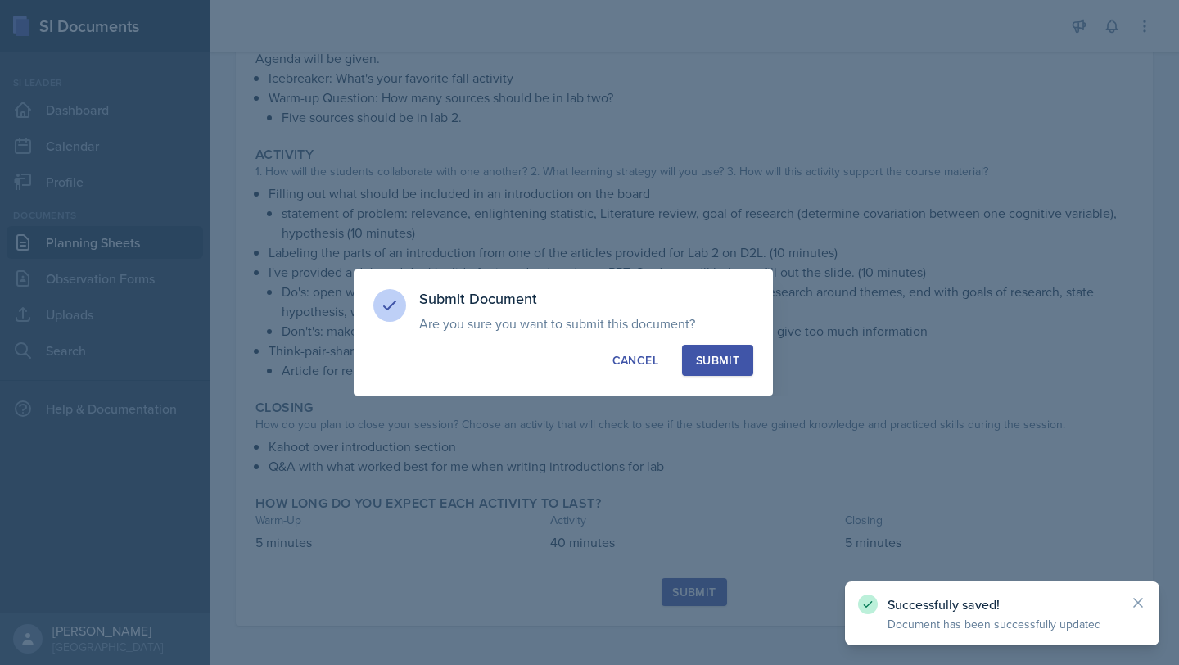
click at [746, 362] on button "Submit" at bounding box center [717, 360] width 71 height 31
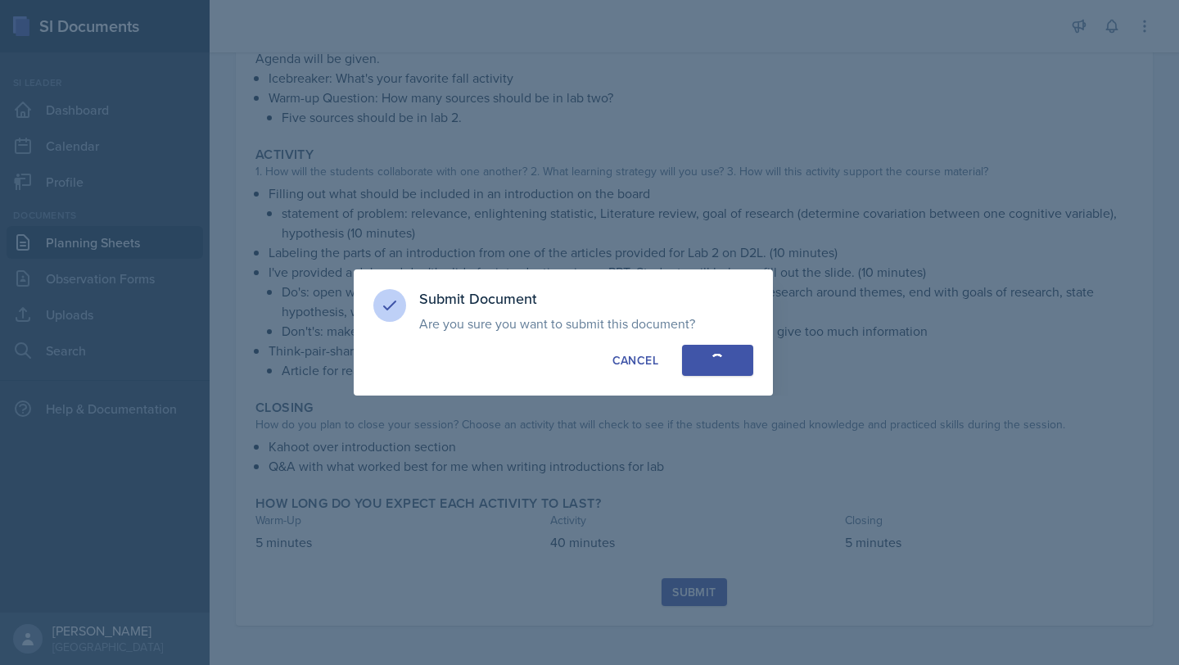
scroll to position [172, 0]
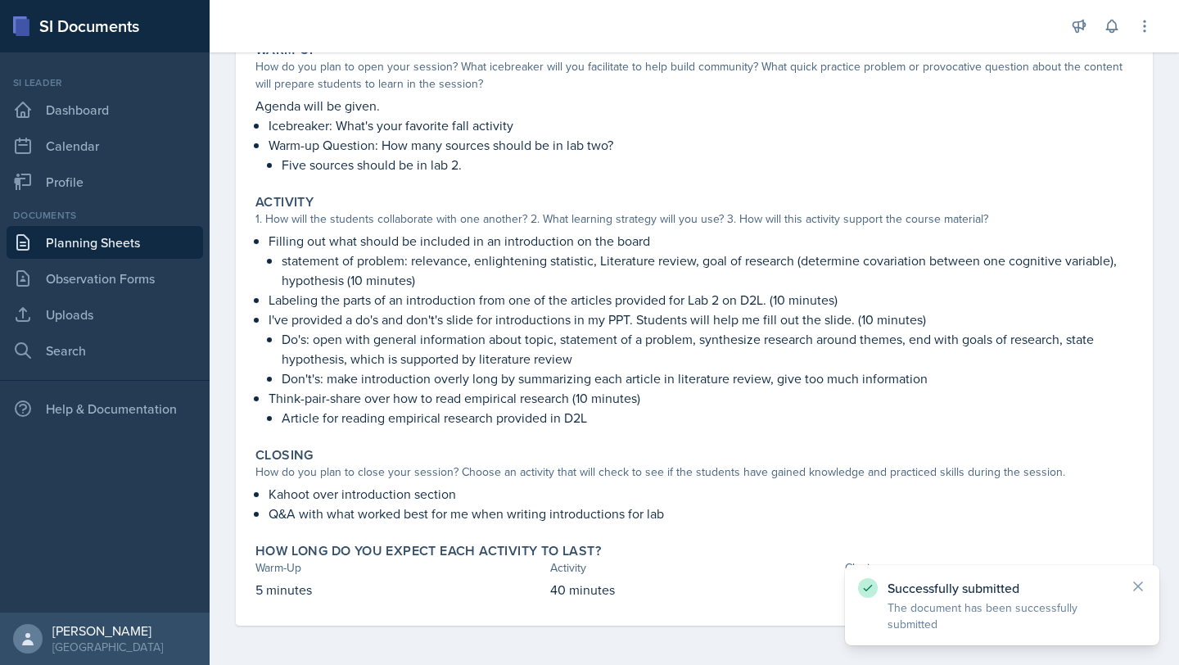
click at [112, 239] on link "Planning Sheets" at bounding box center [105, 242] width 196 height 33
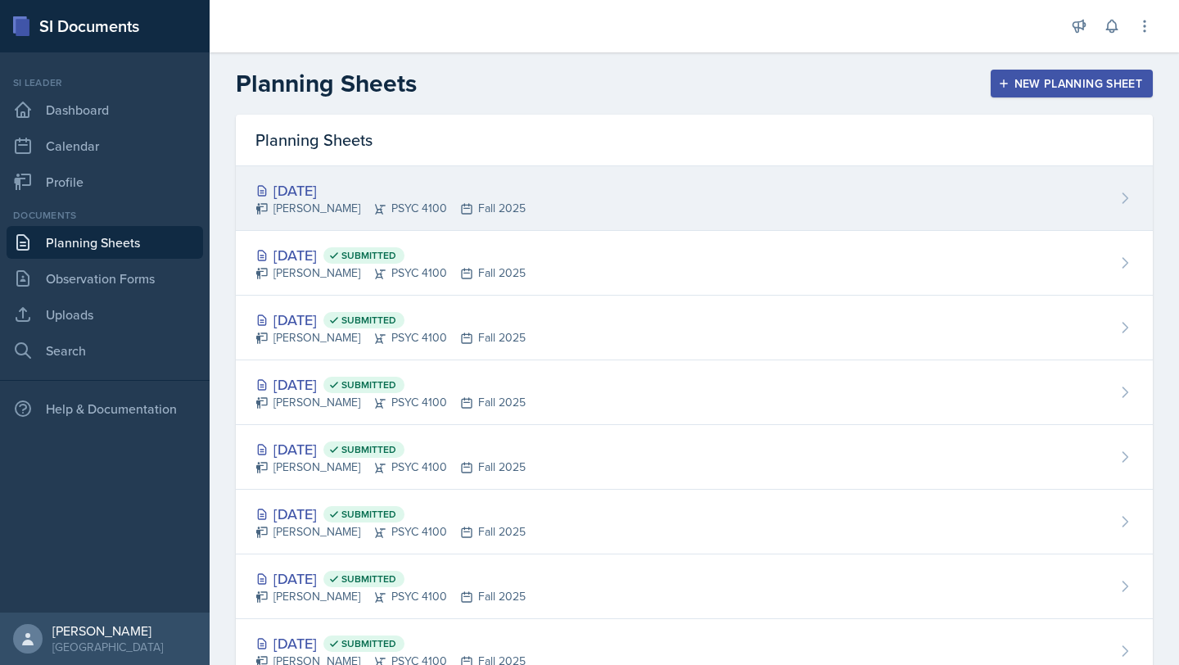
click at [373, 207] on icon at bounding box center [379, 208] width 13 height 13
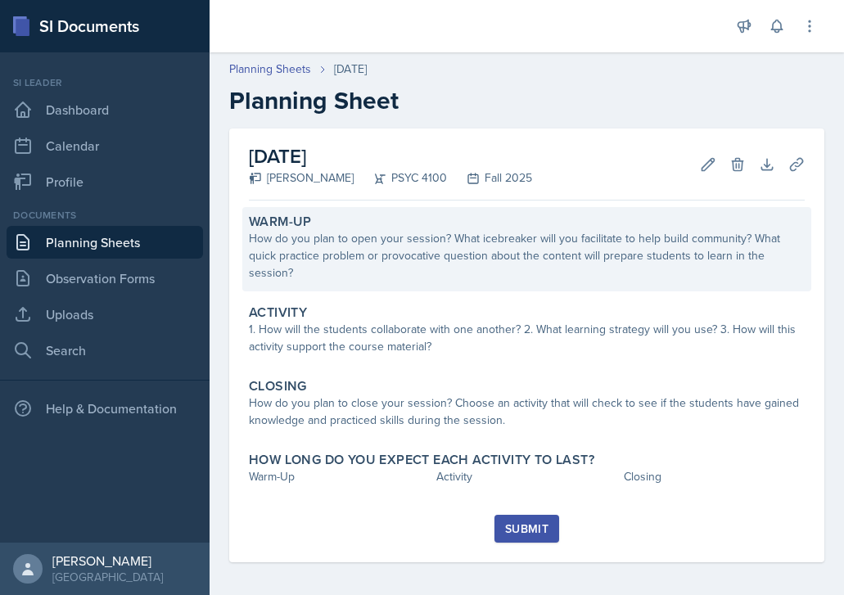
click at [506, 251] on div "How do you plan to open your session? What icebreaker will you facilitate to he…" at bounding box center [527, 256] width 556 height 52
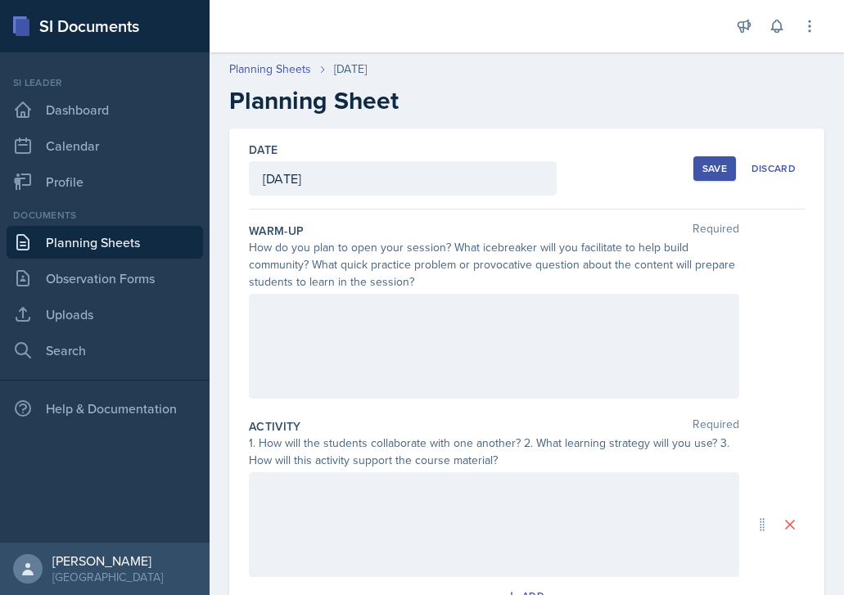
click at [411, 323] on div at bounding box center [494, 346] width 490 height 105
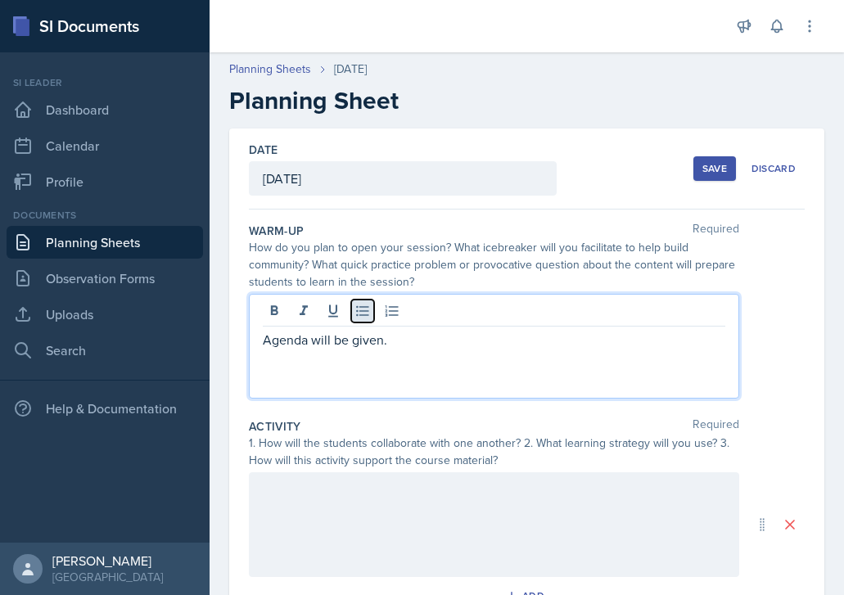
click at [357, 309] on icon at bounding box center [362, 311] width 16 height 16
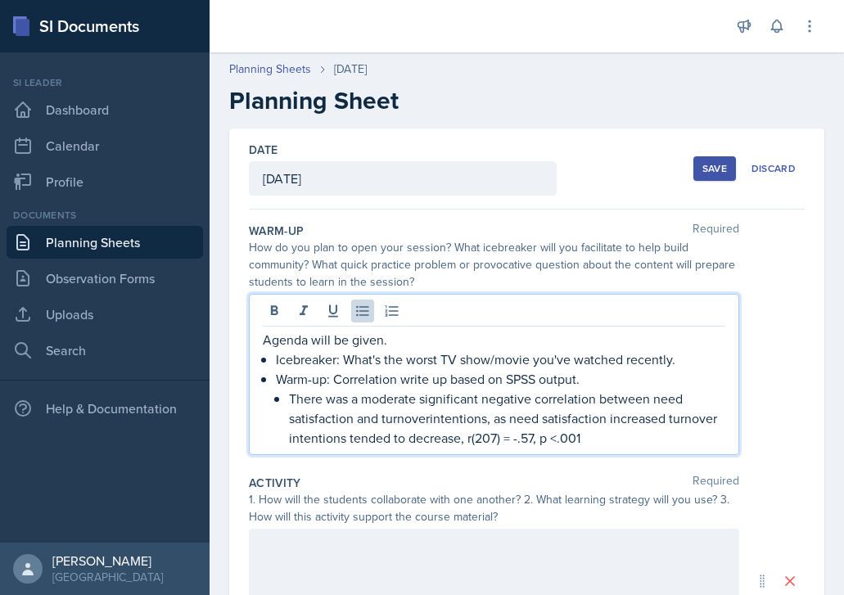
click at [417, 395] on p "There was a moderate significant negative correlation between need satisfaction…" at bounding box center [507, 418] width 436 height 59
click at [665, 397] on p "There was a strong significant negative correlation between need satisfaction a…" at bounding box center [507, 418] width 436 height 59
drag, startPoint x: 439, startPoint y: 417, endPoint x: 395, endPoint y: 417, distance: 44.2
click at [395, 417] on p "There was a strong significant negative correlation between meaningful existenc…" at bounding box center [507, 418] width 436 height 59
drag, startPoint x: 473, startPoint y: 414, endPoint x: 385, endPoint y: 415, distance: 87.6
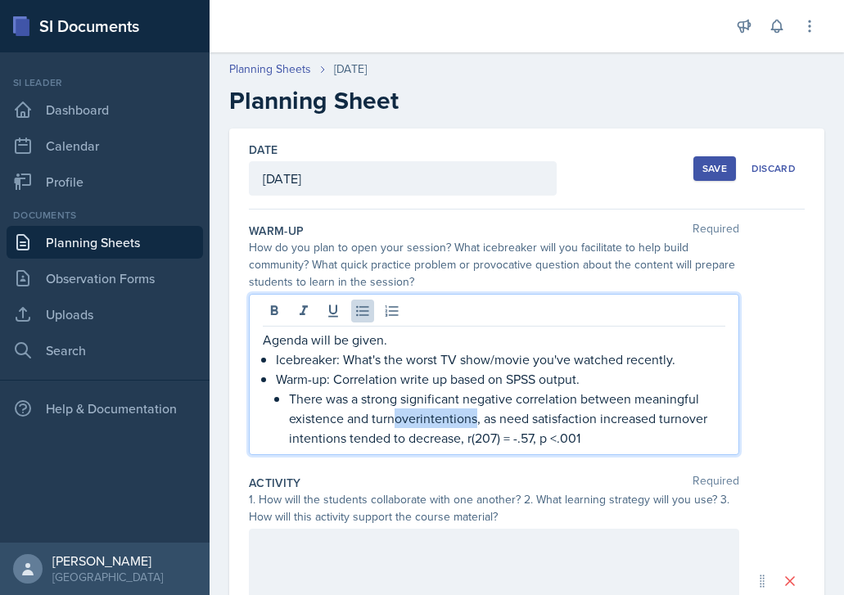
click at [385, 415] on p "There was a strong significant negative correlation between meaningful existenc…" at bounding box center [507, 418] width 436 height 59
drag, startPoint x: 555, startPoint y: 417, endPoint x: 481, endPoint y: 417, distance: 73.7
click at [481, 417] on p "There was a strong significant negative correlation between meaningful existenc…" at bounding box center [507, 418] width 436 height 59
click at [523, 416] on p "There was a strong significant negative correlation between meaningful existenc…" at bounding box center [507, 418] width 436 height 59
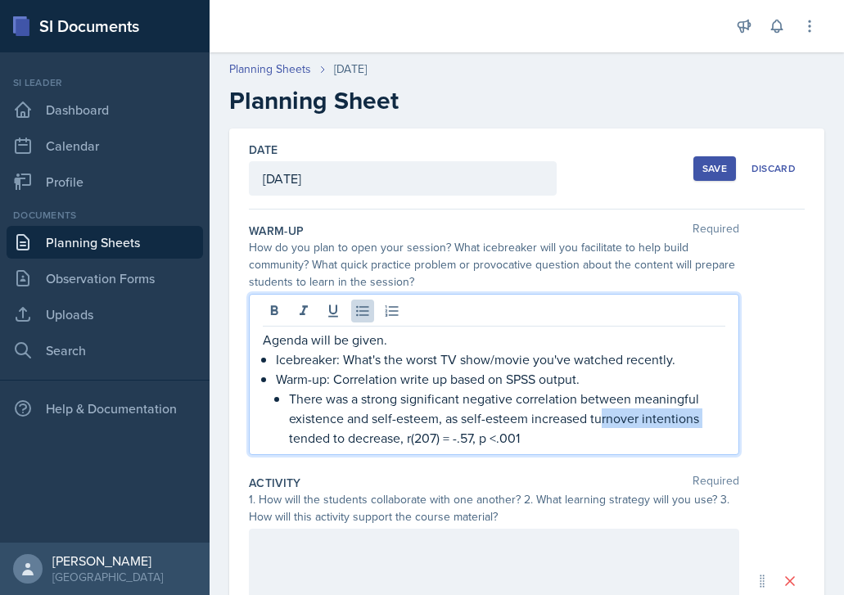
drag, startPoint x: 702, startPoint y: 419, endPoint x: 602, endPoint y: 417, distance: 100.7
click at [602, 417] on p "There was a strong significant negative correlation between meaningful existenc…" at bounding box center [507, 418] width 436 height 59
click at [437, 442] on p "There was a strong significant negative correlation between meaningful existenc…" at bounding box center [507, 418] width 436 height 59
click at [462, 439] on p "There was a strong significant negative correlation between meaningful existenc…" at bounding box center [507, 418] width 436 height 59
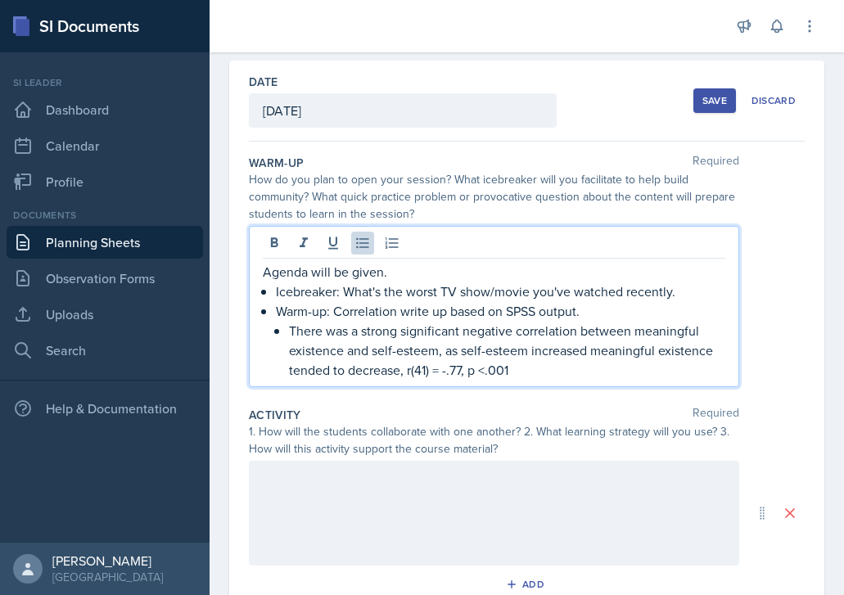
scroll to position [74, 0]
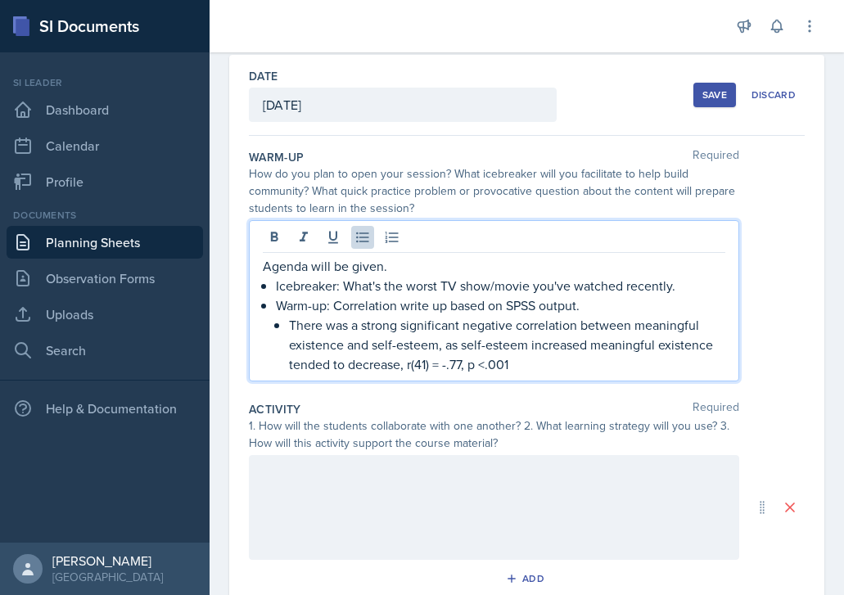
click at [411, 494] on div at bounding box center [494, 507] width 490 height 105
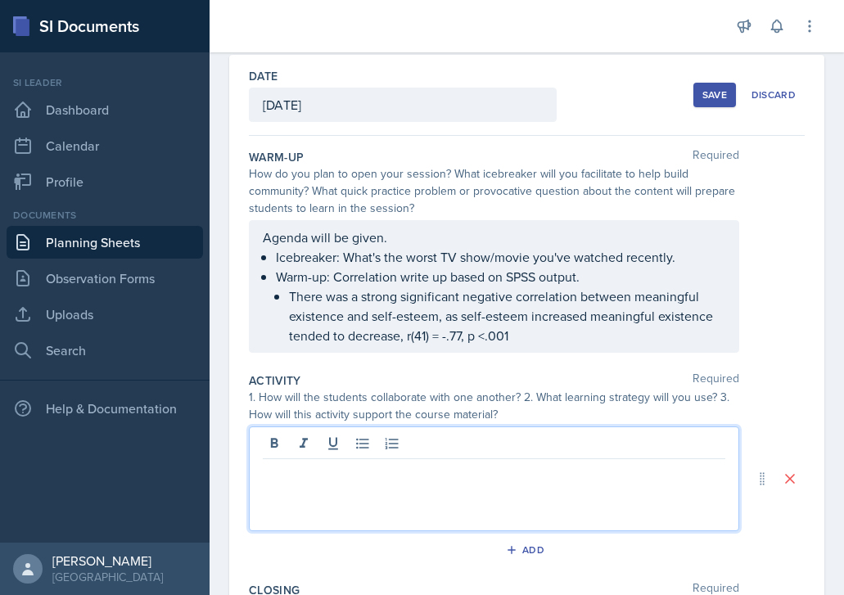
scroll to position [102, 0]
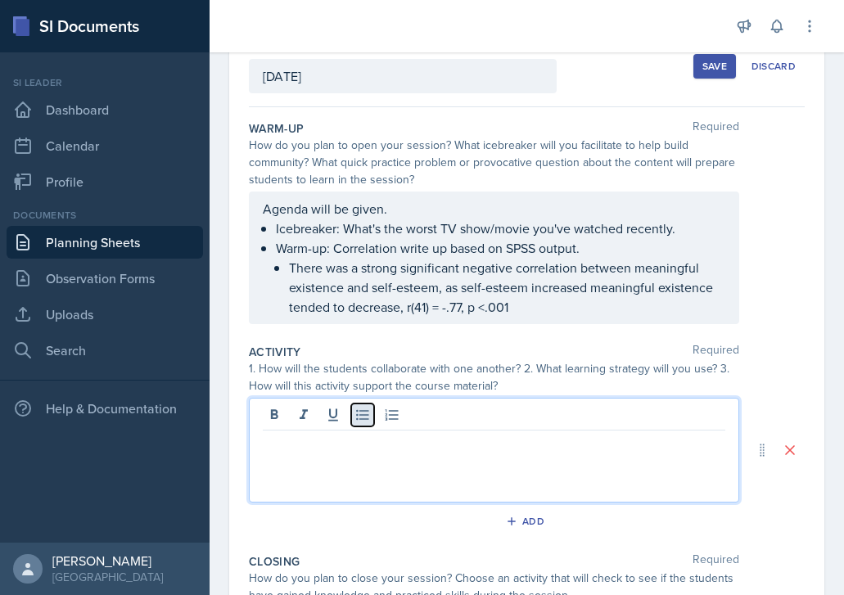
click at [365, 413] on icon at bounding box center [362, 415] width 16 height 16
click at [545, 307] on p "There was a strong significant negative correlation between meaningful existenc…" at bounding box center [507, 287] width 436 height 59
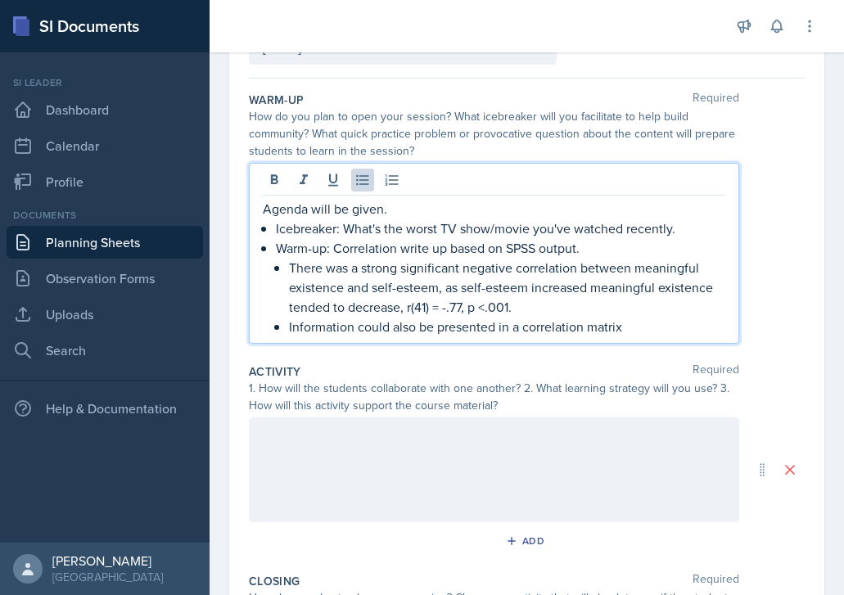
click at [373, 478] on div at bounding box center [494, 469] width 490 height 105
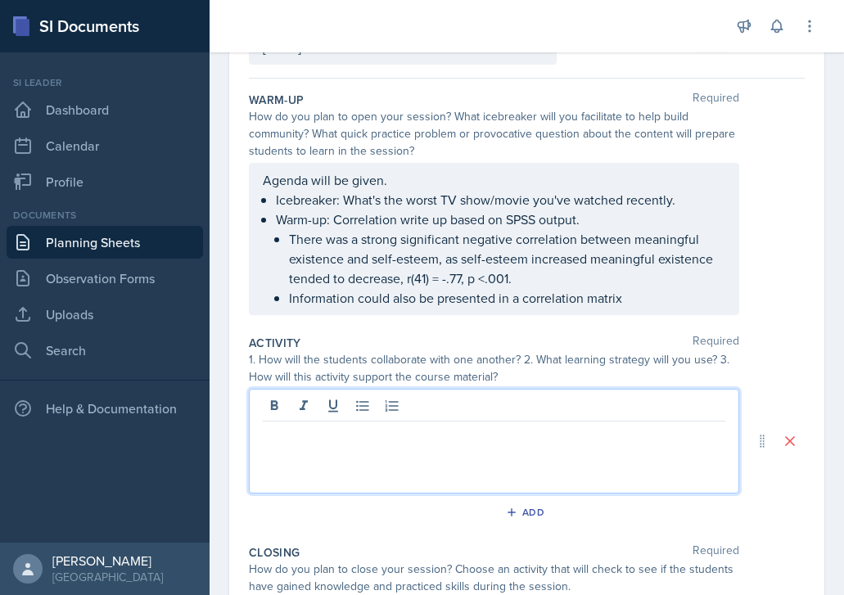
scroll to position [160, 0]
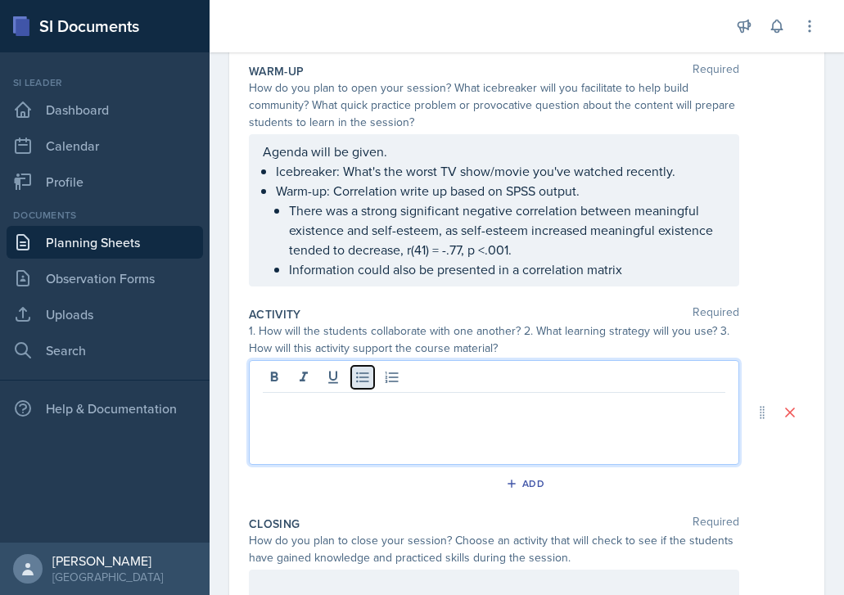
click at [358, 388] on button at bounding box center [362, 377] width 23 height 23
click at [362, 375] on icon at bounding box center [362, 377] width 16 height 16
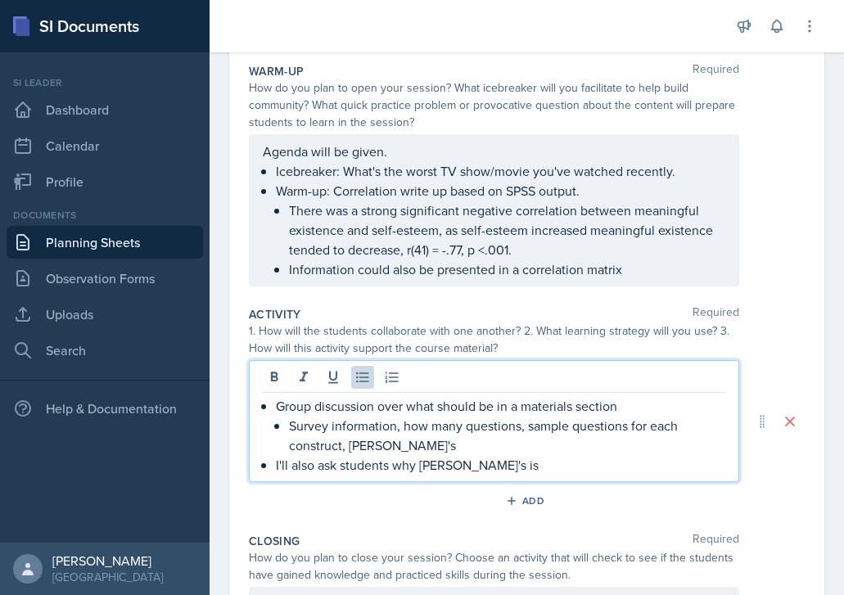
click at [354, 444] on p "Survey information, how many questions, sample questions for each construct, cr…" at bounding box center [507, 435] width 436 height 39
click at [533, 467] on p "I'll also ask students why Cronbach's is" at bounding box center [500, 465] width 449 height 20
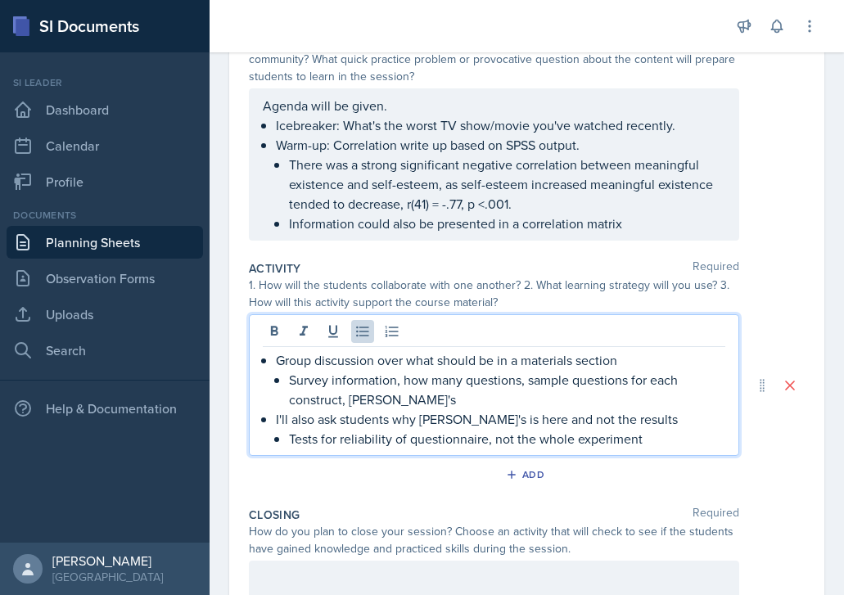
scroll to position [209, 0]
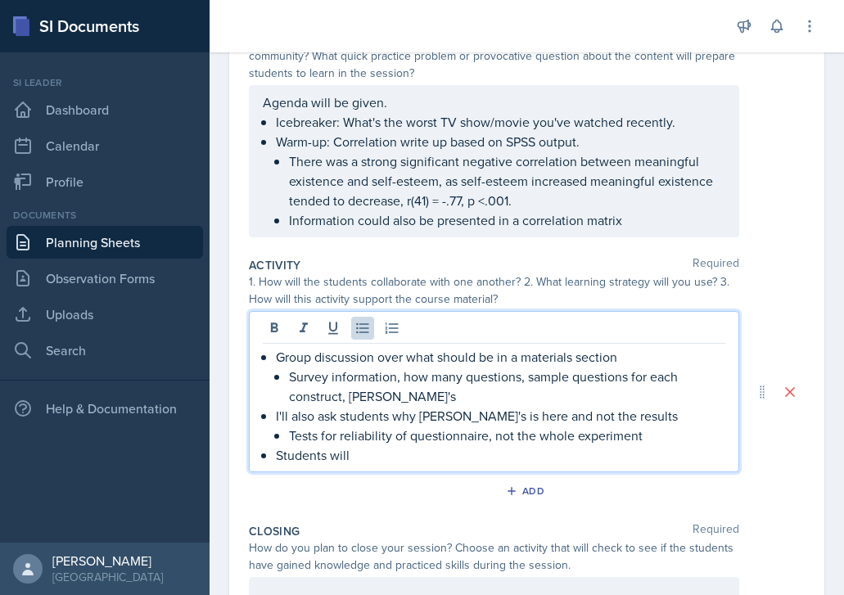
click at [611, 348] on p "Group discussion over what should be in a materials section" at bounding box center [500, 357] width 449 height 20
click at [633, 354] on p "Group discussion over what should be in a materials section" at bounding box center [500, 357] width 449 height 20
click at [451, 453] on p "Students will" at bounding box center [500, 455] width 449 height 20
click at [487, 397] on p "Survey information, how many questions, sample questions for each construct, Cr…" at bounding box center [507, 386] width 436 height 39
click at [599, 464] on p "Students will pair-up to work on their materials section." at bounding box center [500, 455] width 449 height 20
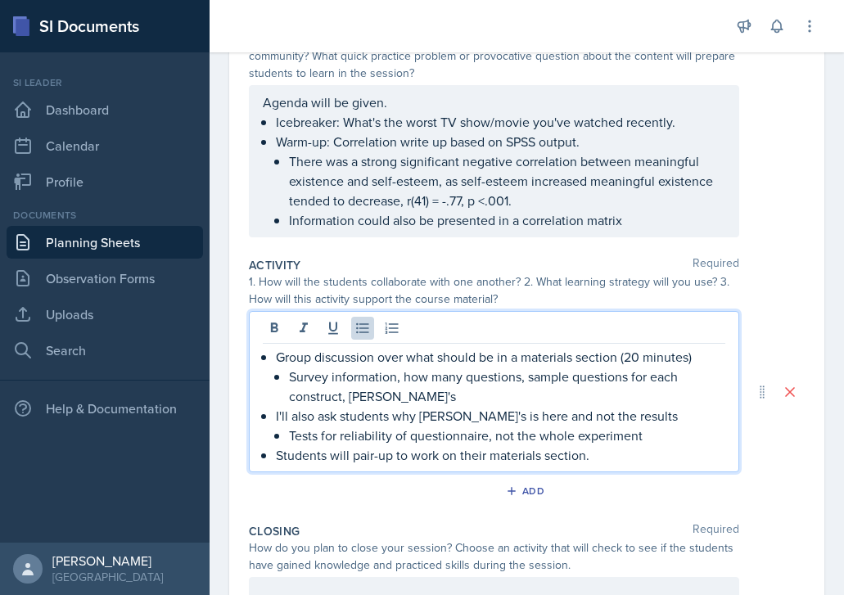
click at [656, 433] on p "Tests for reliability of questionnaire, not the whole experiment" at bounding box center [507, 436] width 436 height 20
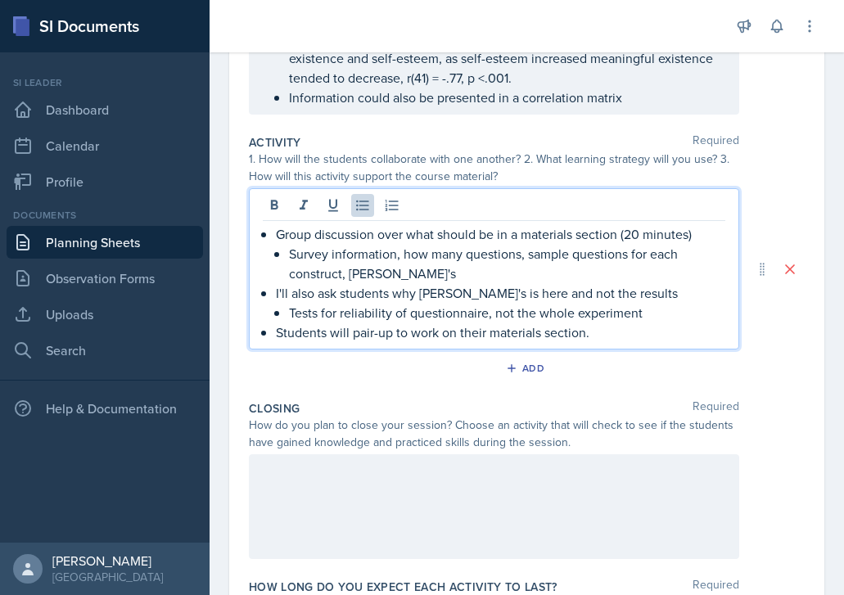
scroll to position [341, 0]
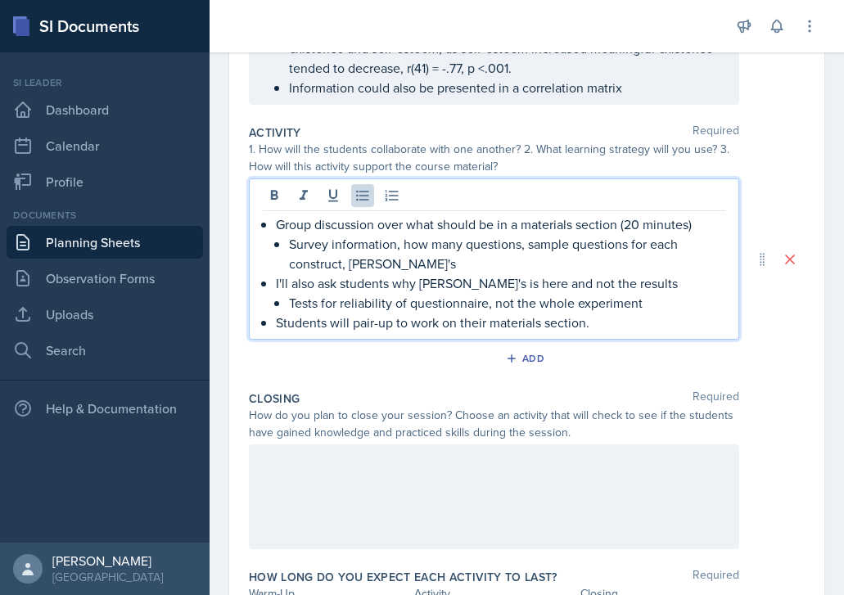
click at [614, 321] on p "Students will pair-up to work on their materials section." at bounding box center [500, 323] width 449 height 20
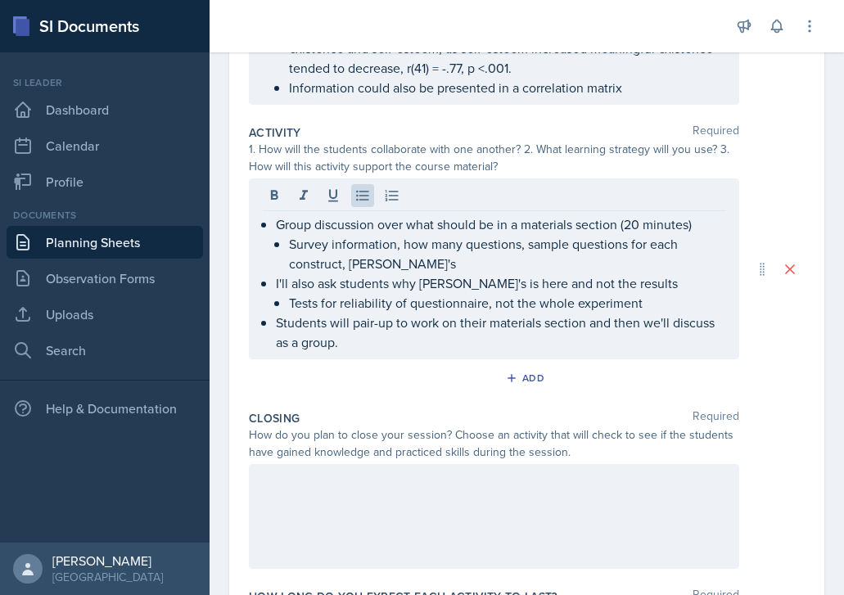
click at [490, 499] on div at bounding box center [494, 516] width 490 height 105
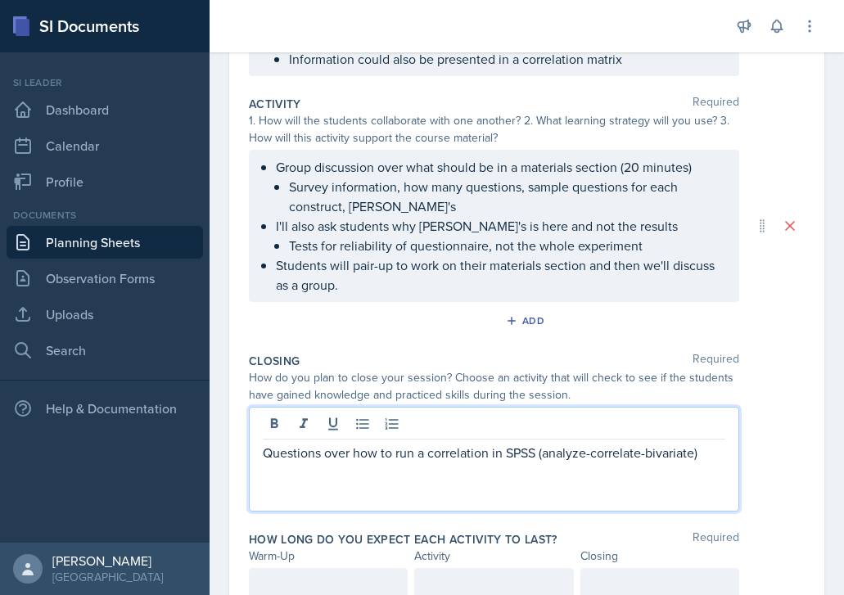
click at [702, 448] on p "Questions over how to run a correlation in SPSS (analyze-correlate-bivariate)" at bounding box center [494, 453] width 462 height 20
click at [327, 453] on p "Questions over how to run a correlation in SPSS (analyze-correlate-bivariate), …" at bounding box center [494, 462] width 462 height 39
click at [325, 452] on p "Questions over how to run a correlation in SPSS (analyze-correlate-bivariate), …" at bounding box center [494, 462] width 462 height 39
click at [528, 458] on p "Questions will be given over how to run a correlation in SPSS (analyze-correlat…" at bounding box center [494, 462] width 462 height 39
click at [521, 478] on p "Questions will be given over how to run a correlation in SPSS (analyze-correlat…" at bounding box center [494, 462] width 462 height 39
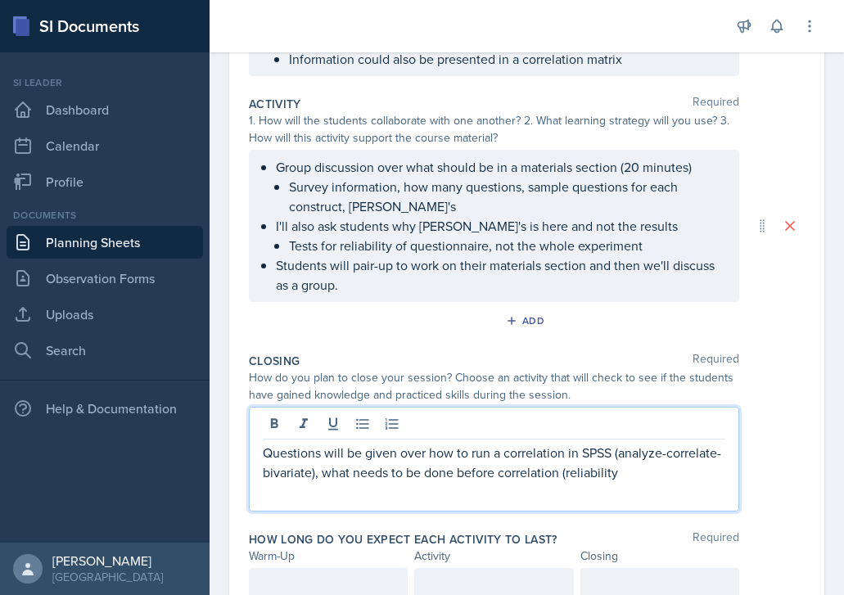
click at [565, 467] on p "Questions will be given over how to run a correlation in SPSS (analyze-correlat…" at bounding box center [494, 462] width 462 height 39
click at [674, 475] on p "Questions will be given over how to run a correlation in SPSS (analyze-correlat…" at bounding box center [494, 462] width 462 height 39
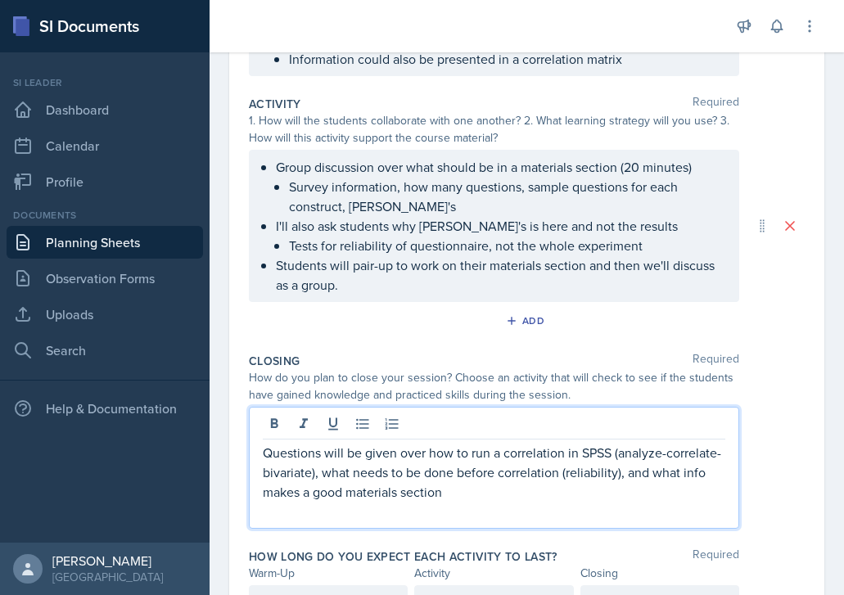
click at [255, 454] on div "Questions will be given over how to run a correlation in SPSS (analyze-correlat…" at bounding box center [494, 468] width 490 height 122
click at [265, 454] on p "Questions will be given over how to run a correlation in SPSS (analyze-correlat…" at bounding box center [494, 472] width 462 height 59
click at [356, 429] on icon at bounding box center [362, 424] width 16 height 16
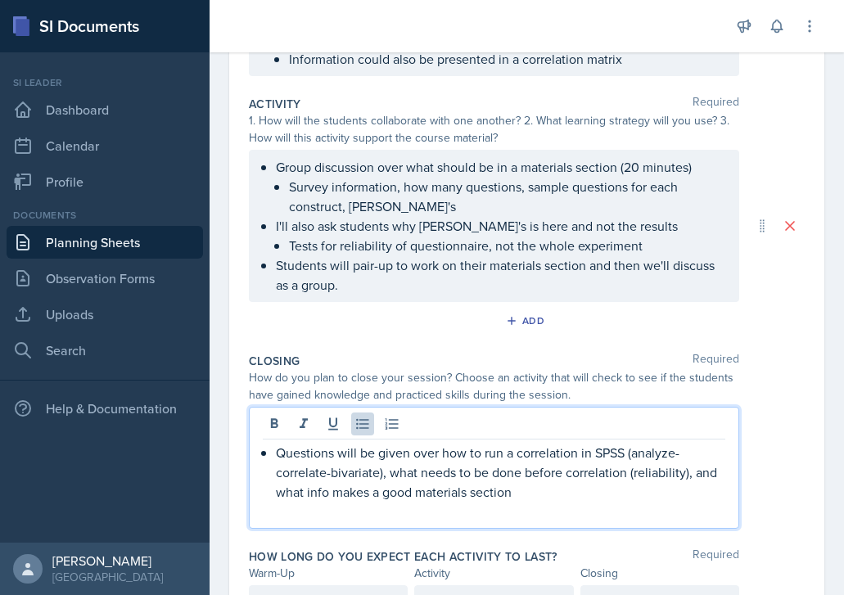
click at [543, 501] on div "Questions will be given over how to run a correlation in SPSS (analyze-correlat…" at bounding box center [494, 482] width 462 height 79
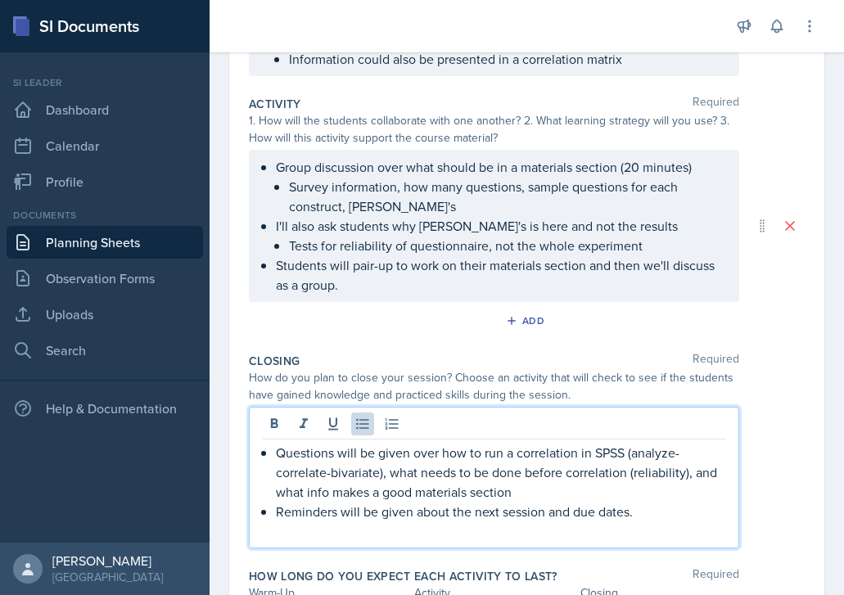
scroll to position [480, 0]
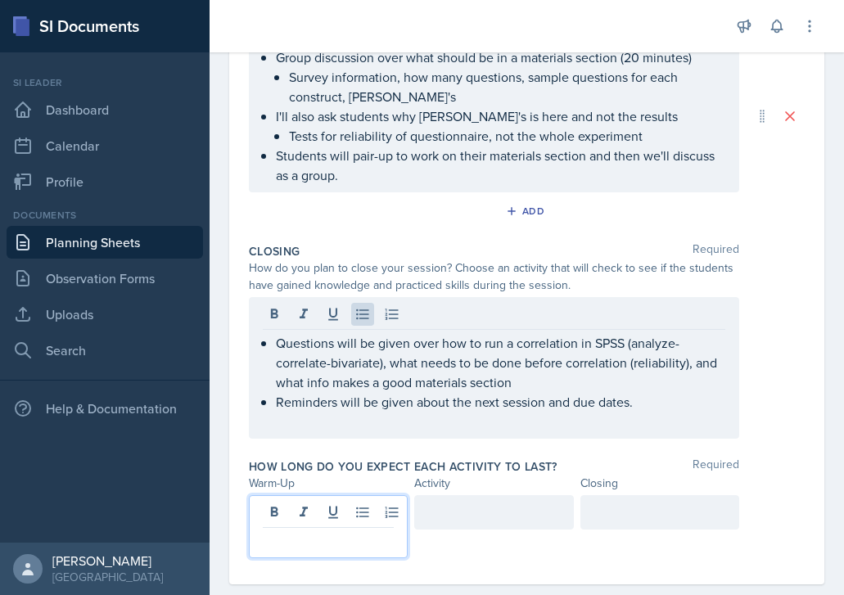
click at [293, 531] on p at bounding box center [328, 541] width 131 height 20
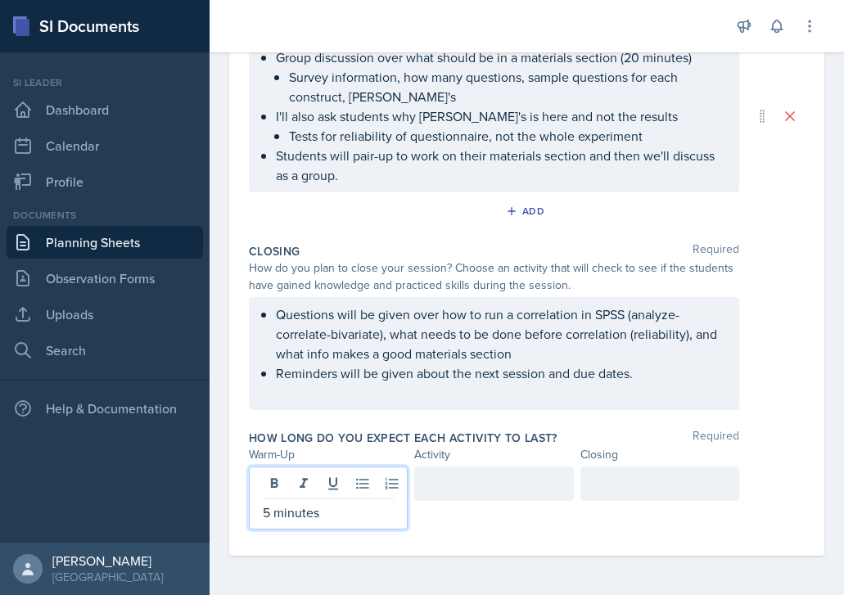
click at [451, 488] on div at bounding box center [493, 483] width 159 height 34
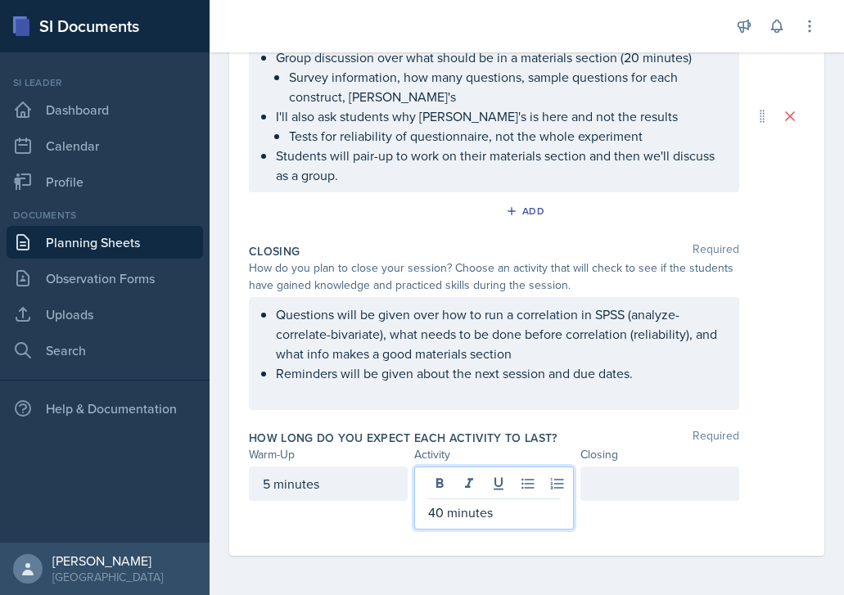
click at [593, 484] on div at bounding box center [659, 483] width 159 height 34
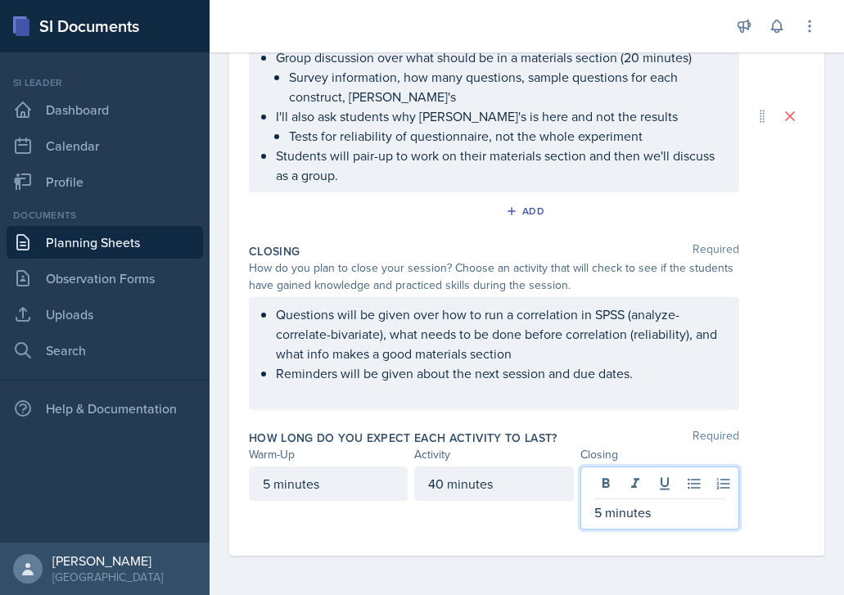
click at [608, 348] on p "Questions will be given over how to run a correlation in SPSS (analyze-correlat…" at bounding box center [500, 333] width 449 height 59
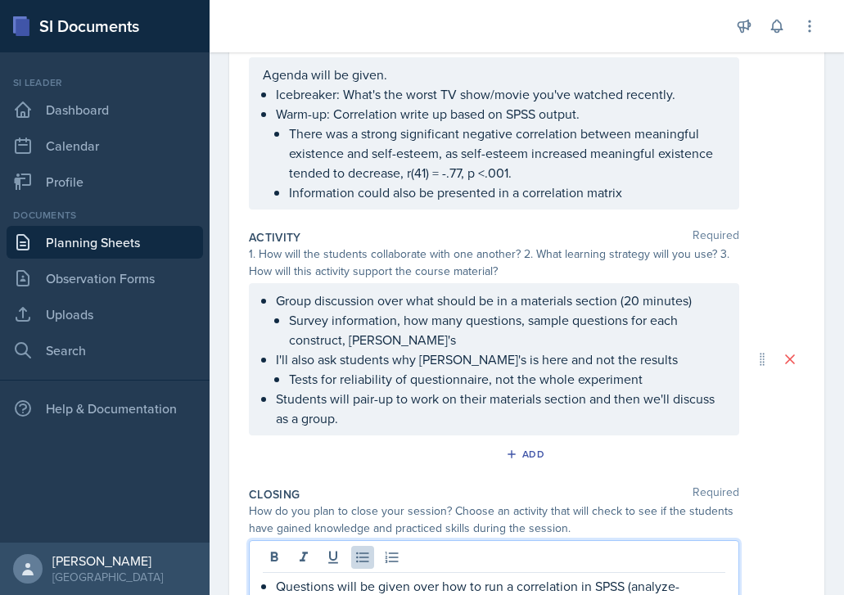
scroll to position [0, 0]
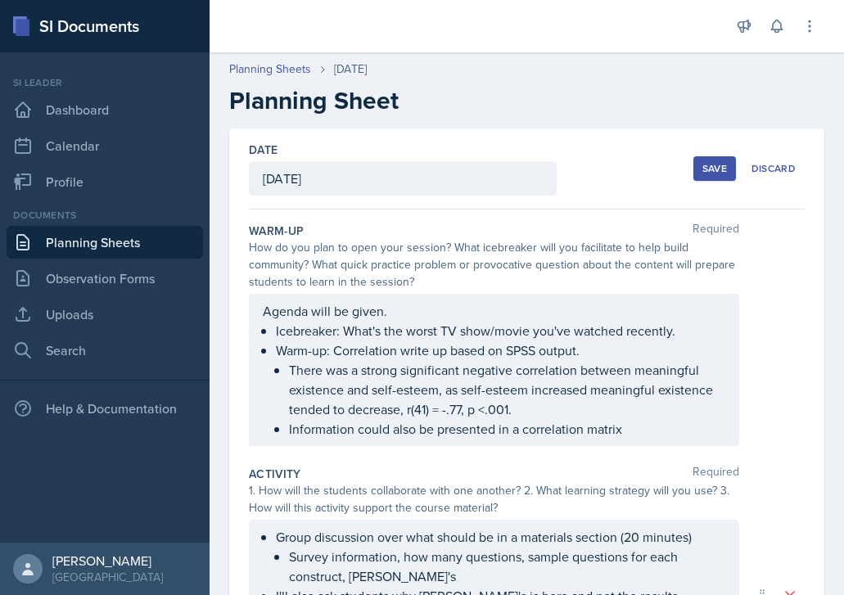
click at [705, 178] on button "Save" at bounding box center [714, 168] width 43 height 25
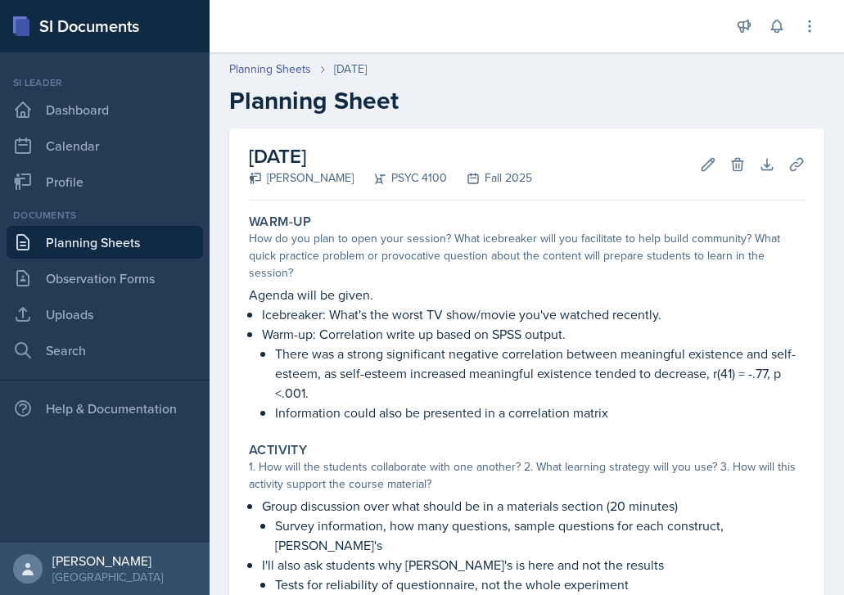
click at [141, 227] on link "Planning Sheets" at bounding box center [105, 242] width 196 height 33
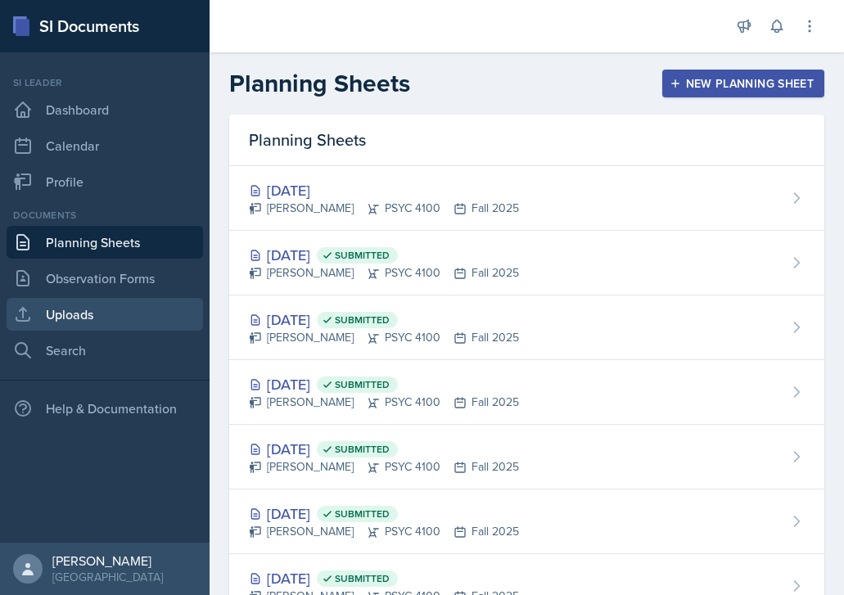
click at [121, 300] on link "Uploads" at bounding box center [105, 314] width 196 height 33
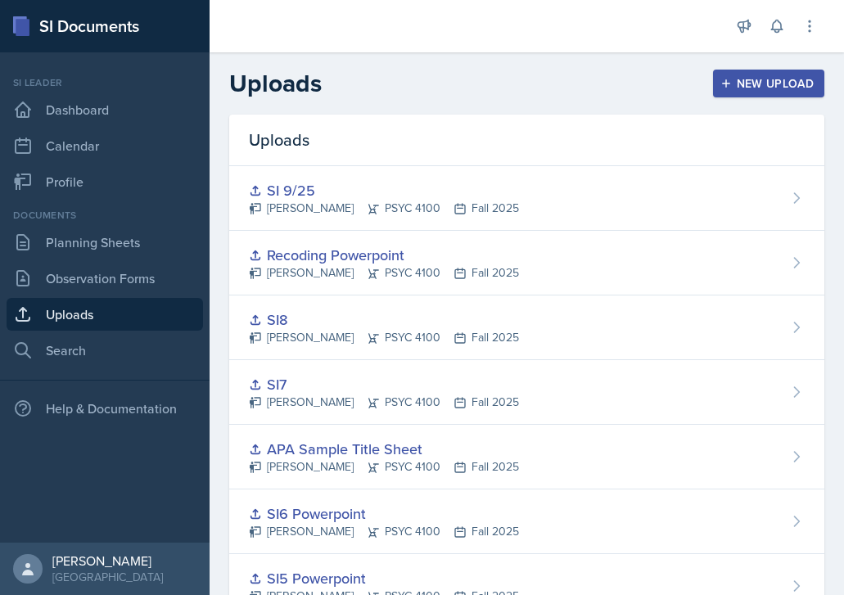
click at [741, 97] on button "New Upload" at bounding box center [769, 84] width 112 height 28
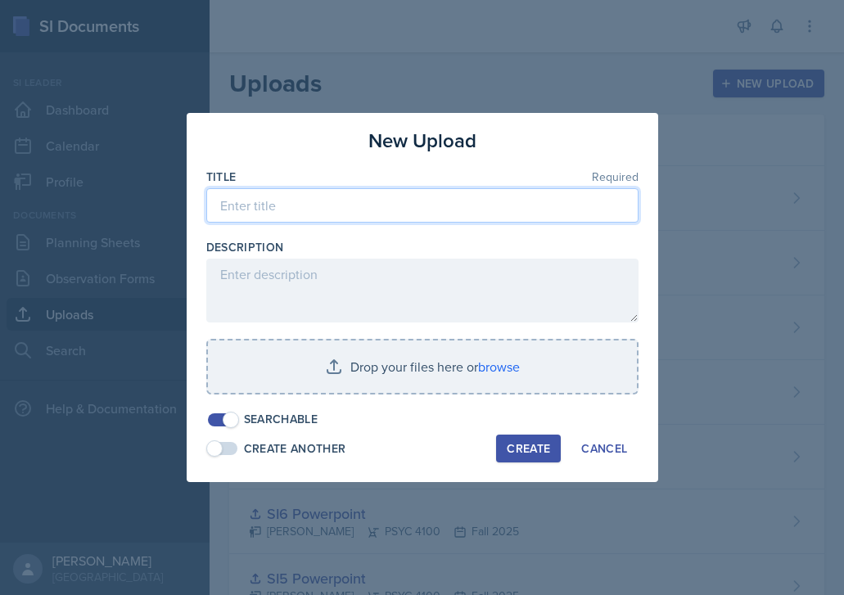
click at [396, 201] on input at bounding box center [422, 205] width 432 height 34
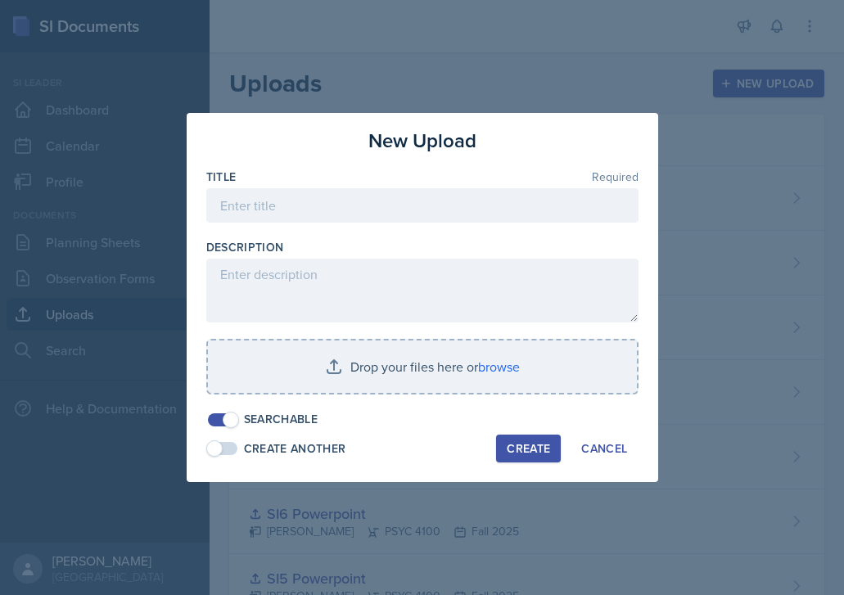
click at [787, 275] on div at bounding box center [422, 297] width 844 height 595
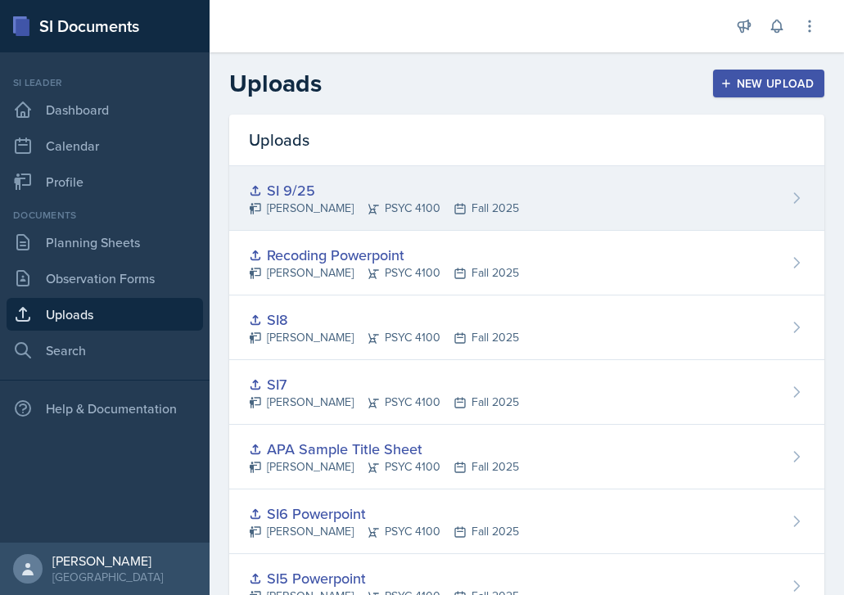
click at [625, 223] on div "SI 9/25 Grace Julian PSYC 4100 Fall 2025" at bounding box center [526, 198] width 595 height 65
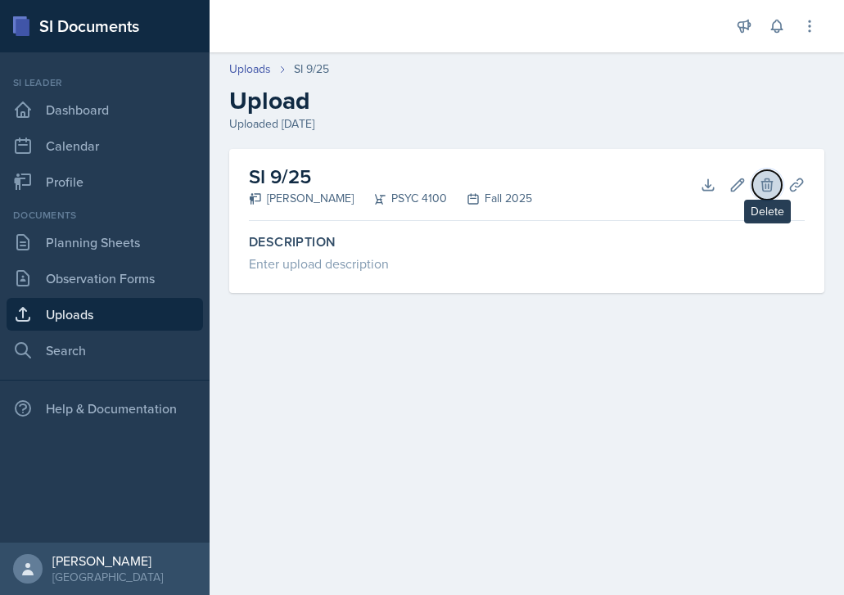
click at [764, 187] on icon at bounding box center [766, 184] width 11 height 12
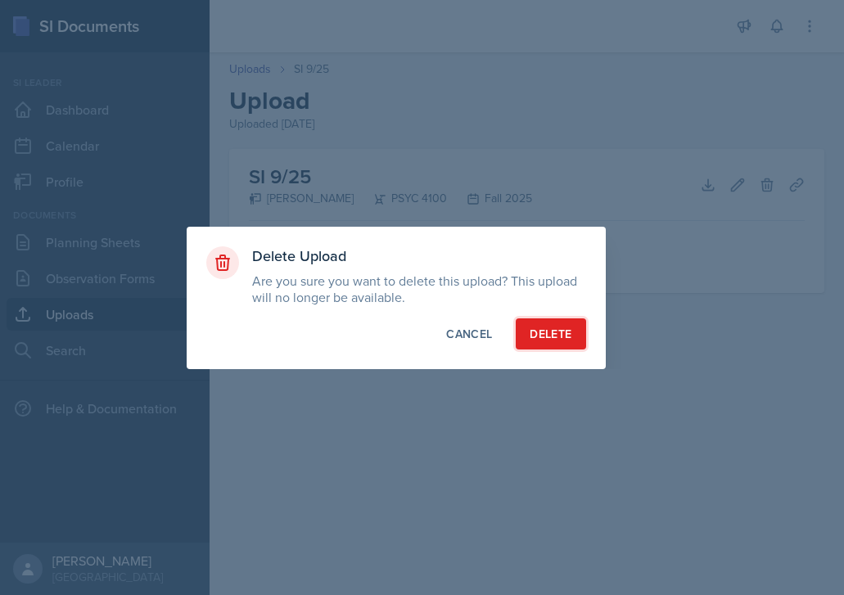
click at [536, 330] on div "Delete" at bounding box center [551, 334] width 42 height 16
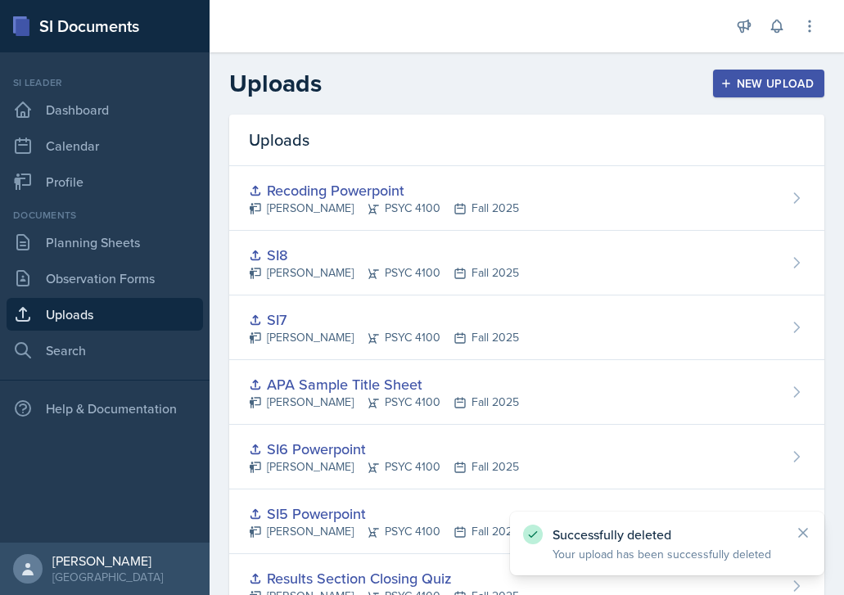
click at [757, 89] on div "New Upload" at bounding box center [768, 83] width 91 height 13
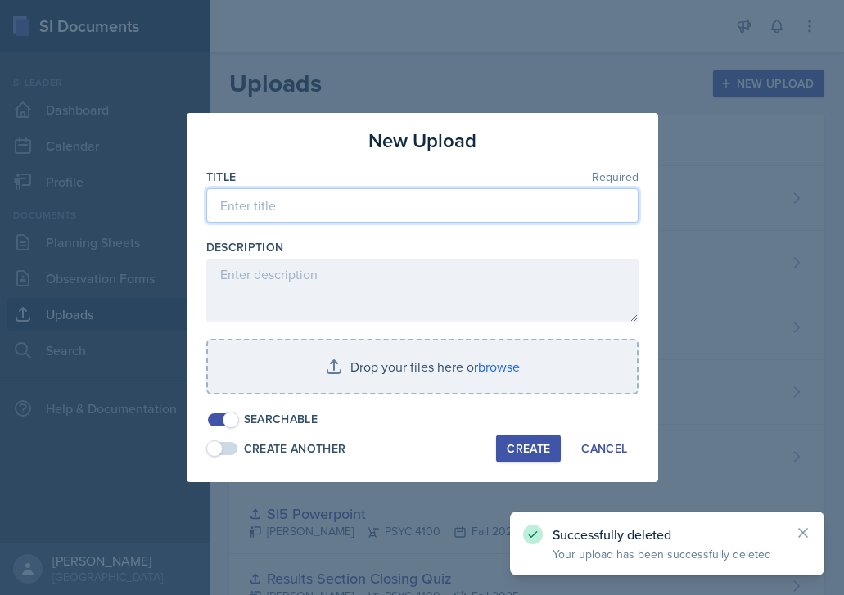
click at [398, 188] on input at bounding box center [422, 205] width 432 height 34
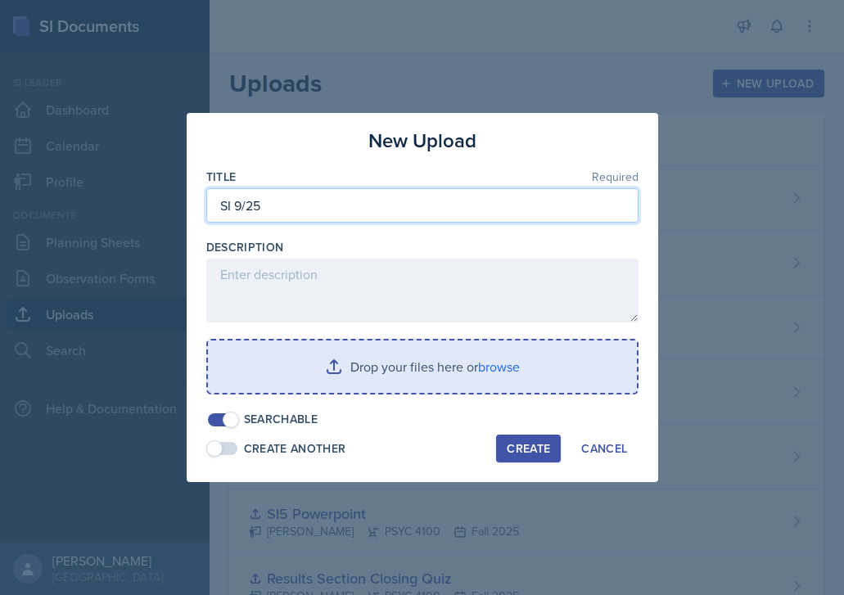
type input "SI 9/25"
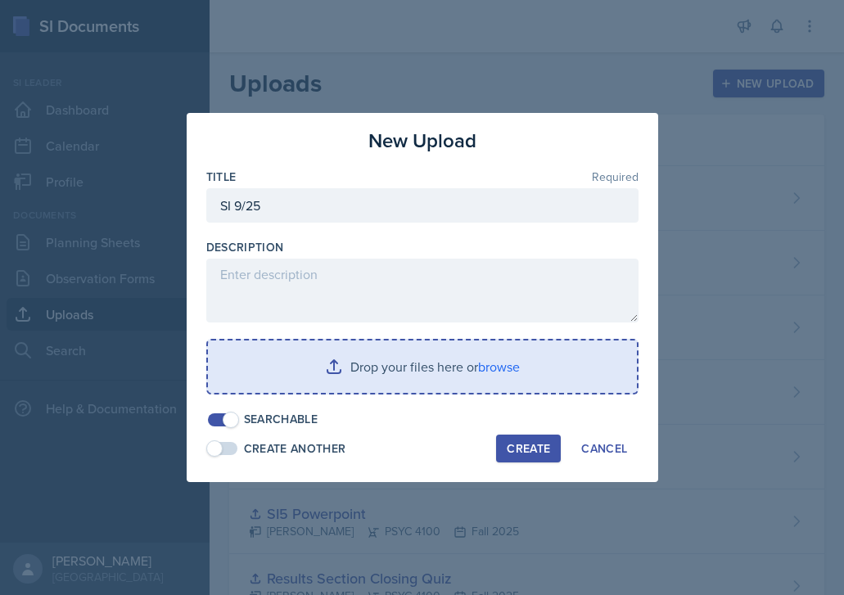
click at [518, 362] on input "file" at bounding box center [422, 366] width 429 height 52
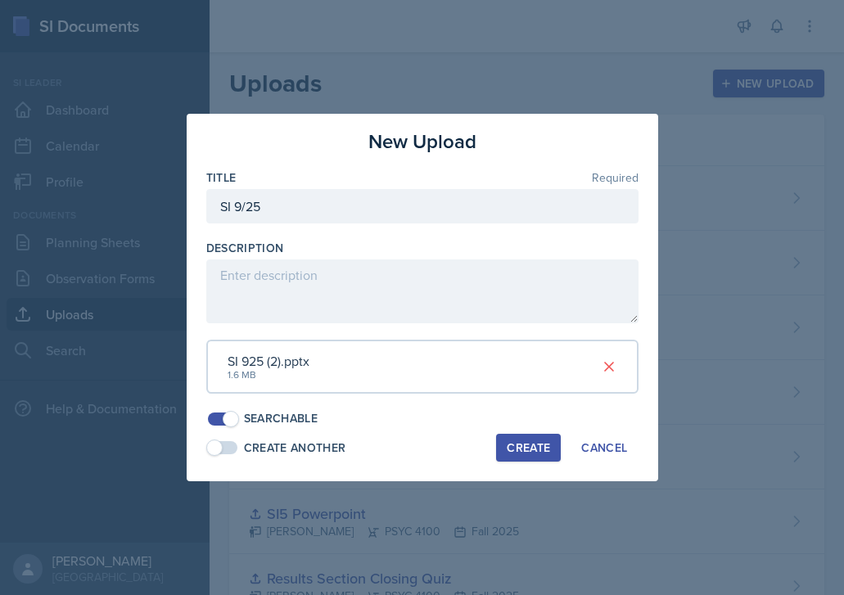
click at [523, 445] on div "Create" at bounding box center [528, 447] width 43 height 13
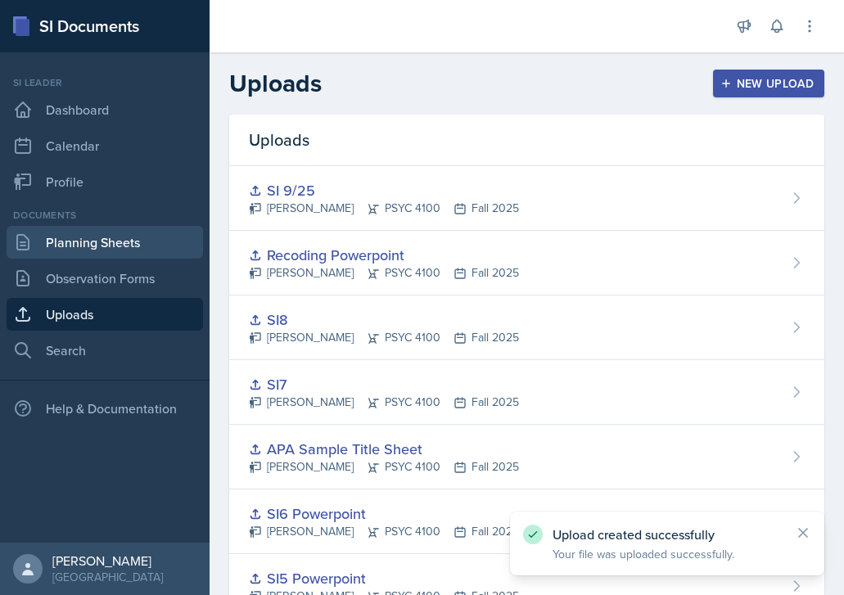
click at [115, 244] on link "Planning Sheets" at bounding box center [105, 242] width 196 height 33
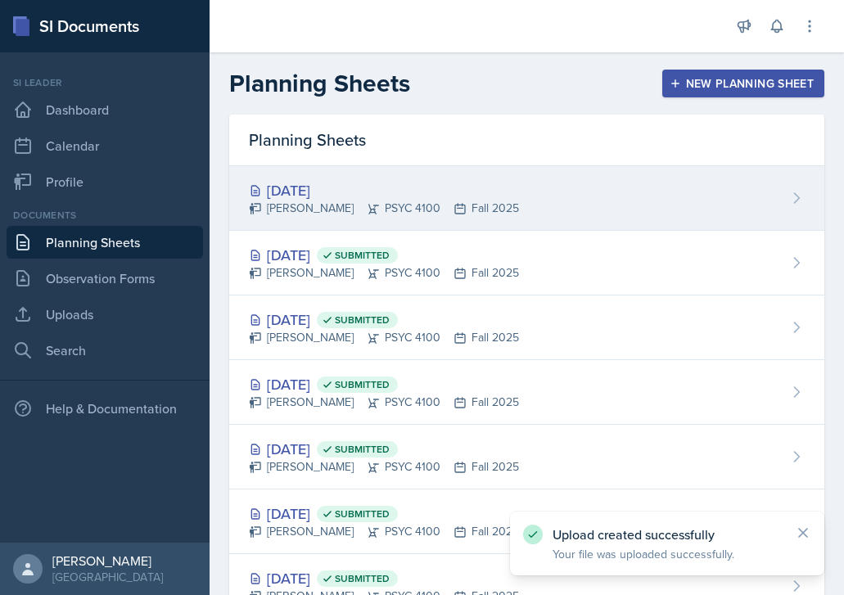
click at [549, 197] on div "Sep 25th, 2025 Grace Julian PSYC 4100 Fall 2025" at bounding box center [526, 198] width 595 height 65
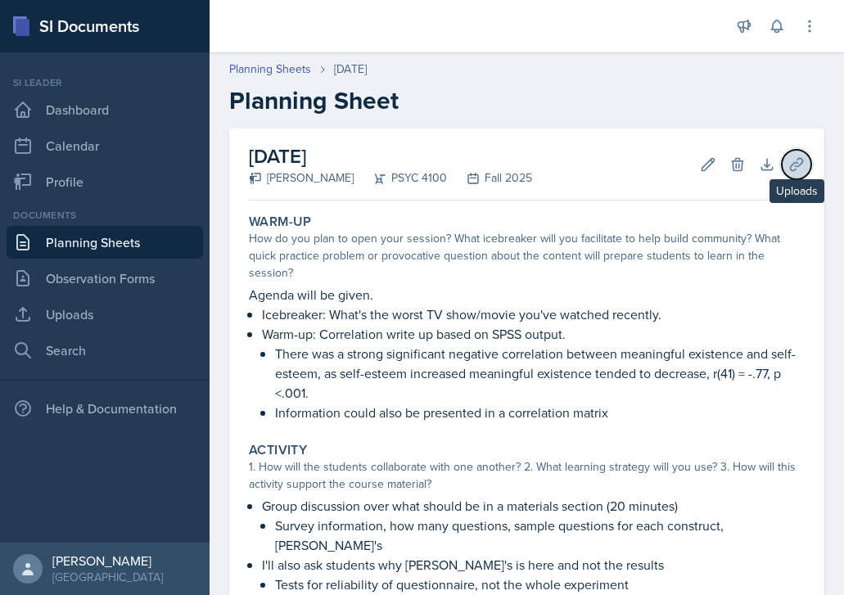
click at [788, 162] on icon at bounding box center [796, 164] width 16 height 16
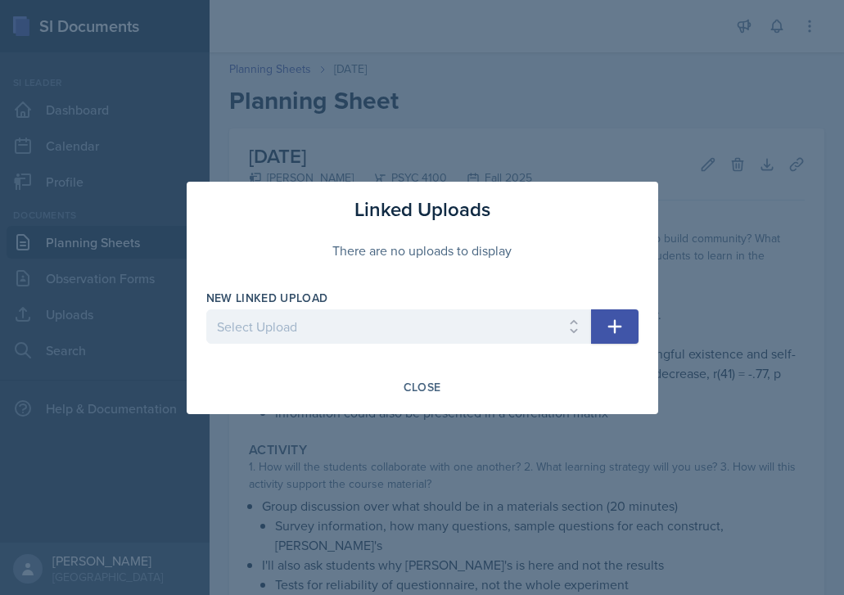
click at [612, 324] on icon "button" at bounding box center [615, 327] width 20 height 20
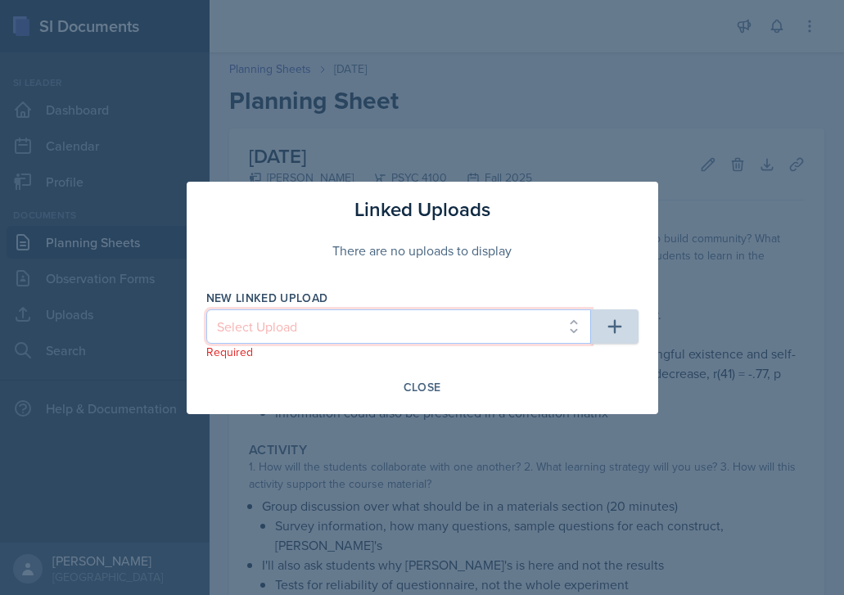
click at [507, 334] on select "Select Upload SI1 Practice Quiz SI1 Powerpoint SI2 Powerpoint SI3 Powerpoint SI…" at bounding box center [398, 326] width 385 height 34
select select "d228ca72-c152-4767-b32e-1d92aef1b84a"
click at [206, 309] on select "Select Upload SI1 Practice Quiz SI1 Powerpoint SI2 Powerpoint SI3 Powerpoint SI…" at bounding box center [398, 326] width 385 height 34
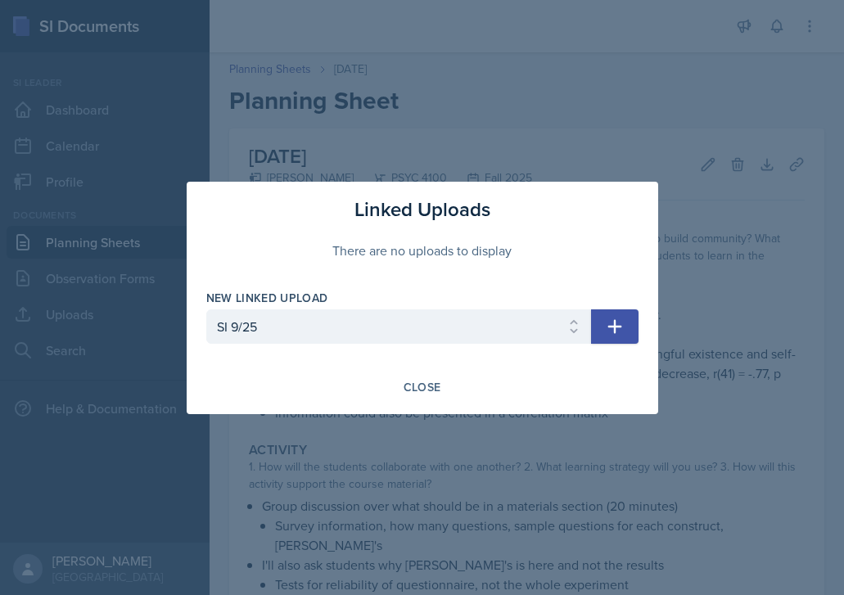
click at [608, 334] on icon "button" at bounding box center [615, 327] width 20 height 20
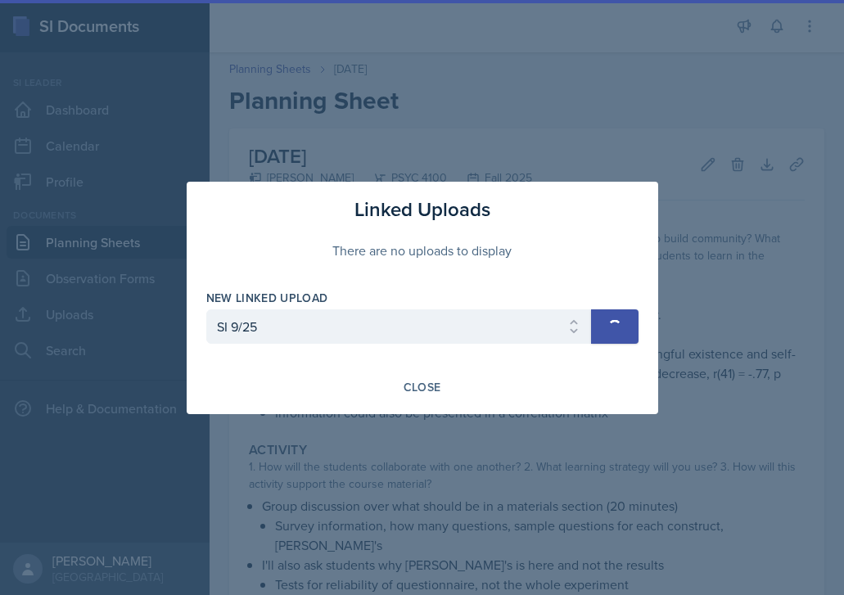
select select
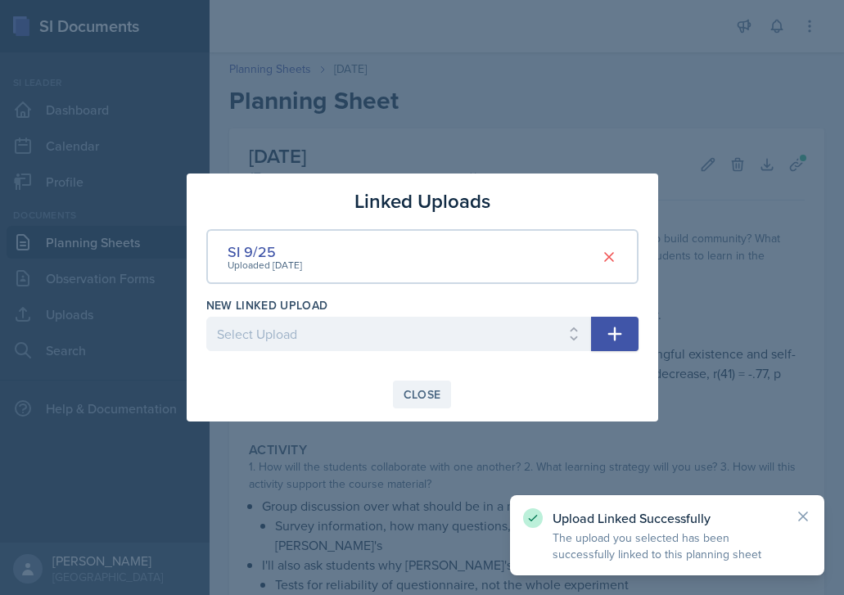
click at [404, 388] on div "Close" at bounding box center [422, 394] width 38 height 13
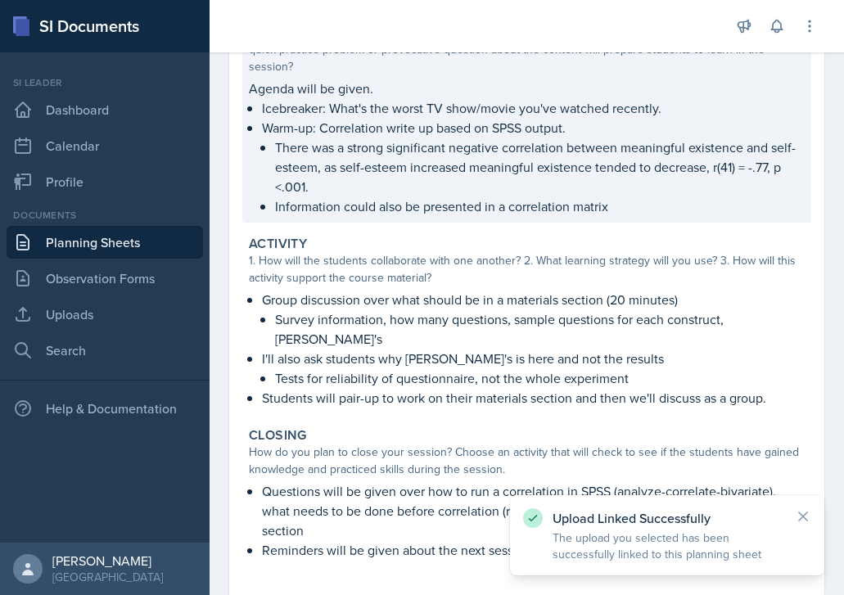
scroll to position [357, 0]
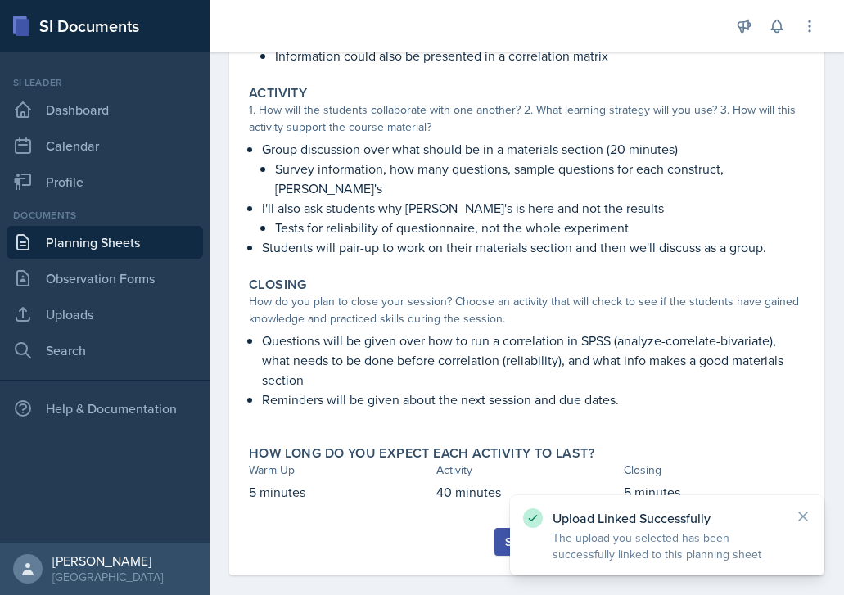
click at [507, 535] on div "Submit" at bounding box center [526, 541] width 43 height 13
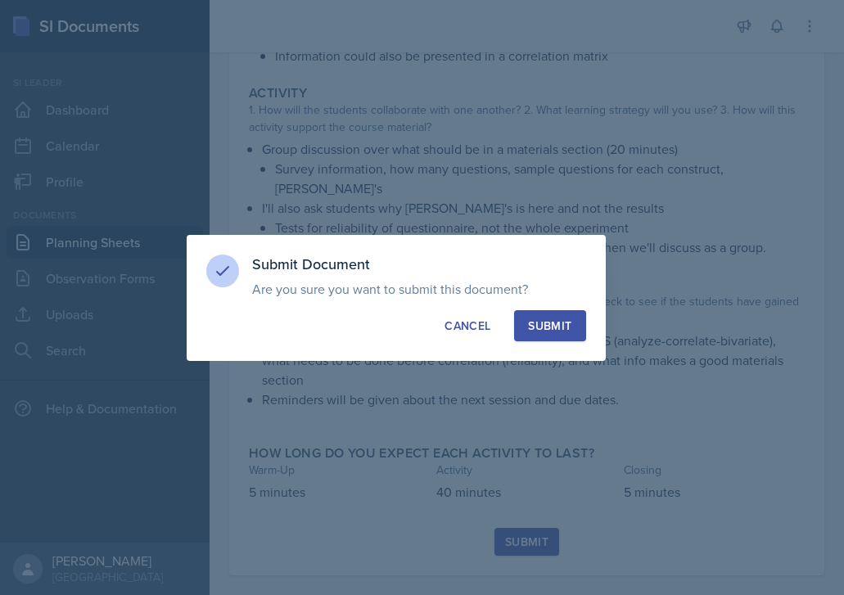
click at [557, 327] on div "Submit" at bounding box center [549, 326] width 43 height 16
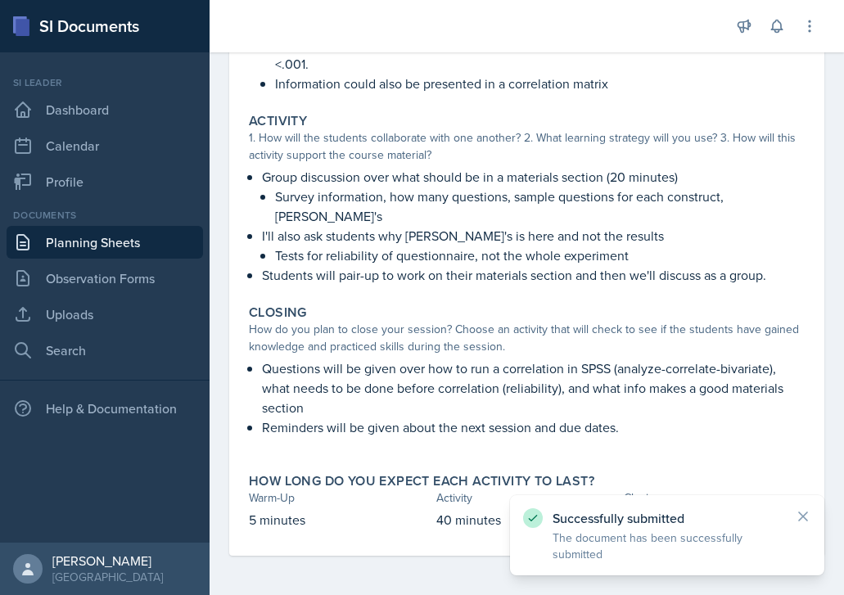
scroll to position [309, 0]
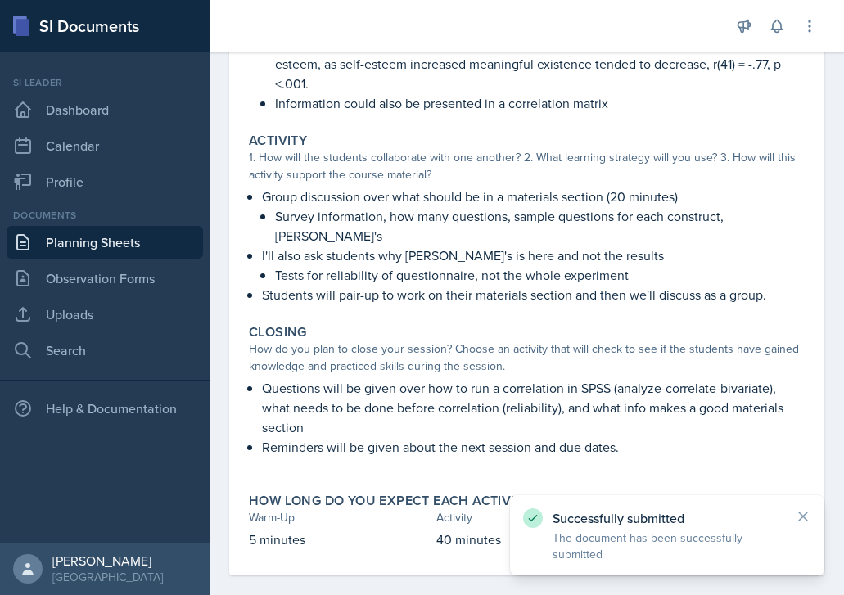
click at [130, 232] on link "Planning Sheets" at bounding box center [105, 242] width 196 height 33
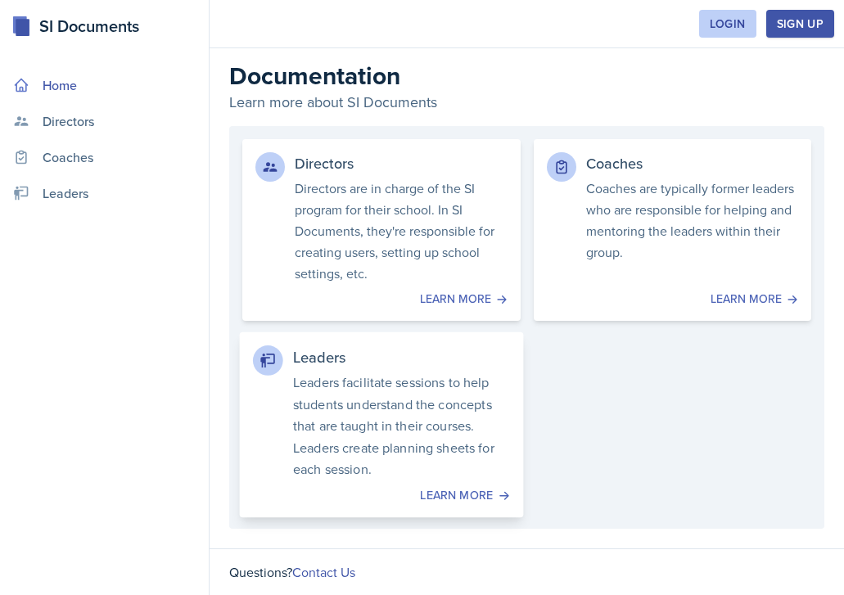
click at [467, 473] on p "Leaders facilitate sessions to help students understand the concepts that are t…" at bounding box center [401, 426] width 217 height 109
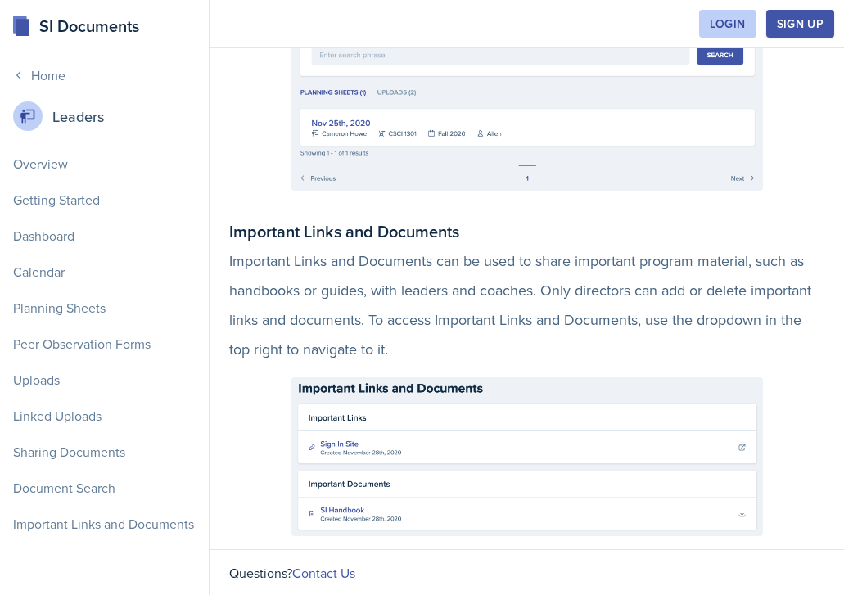
scroll to position [4399, 0]
